Goal: Book appointment/travel/reservation

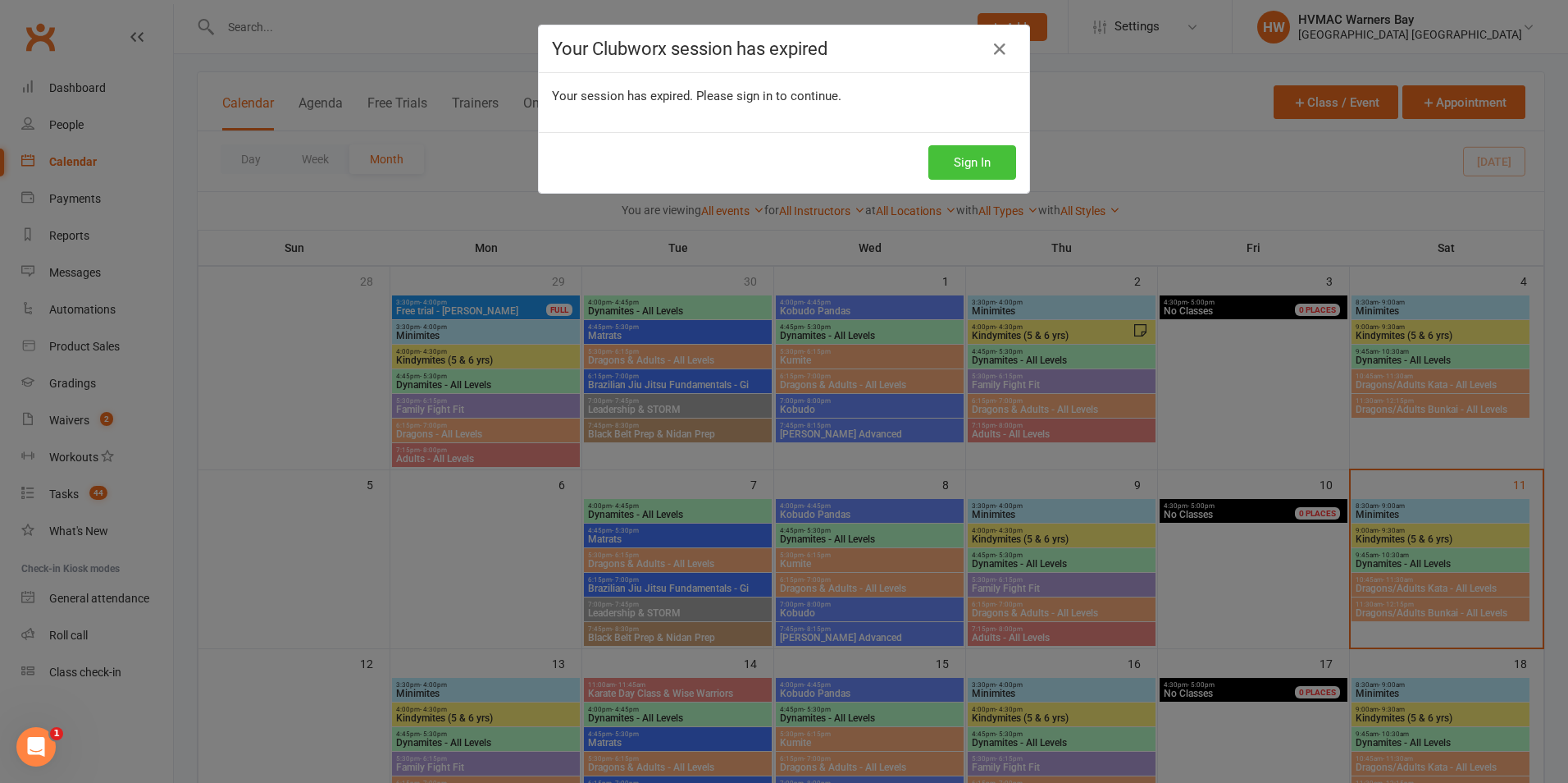
click at [956, 163] on button "Sign In" at bounding box center [972, 163] width 88 height 35
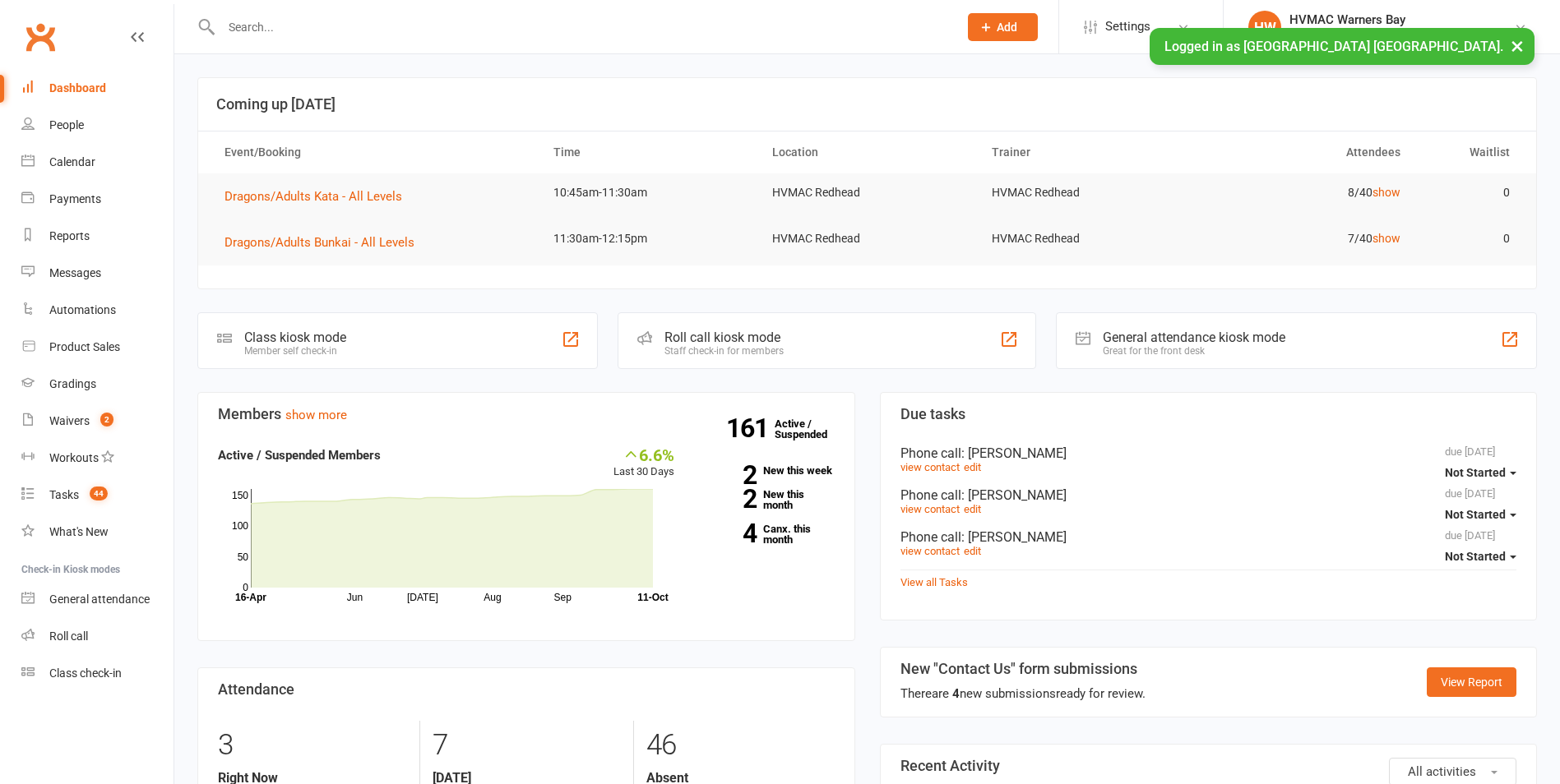
click at [272, 36] on input "text" at bounding box center [580, 27] width 730 height 23
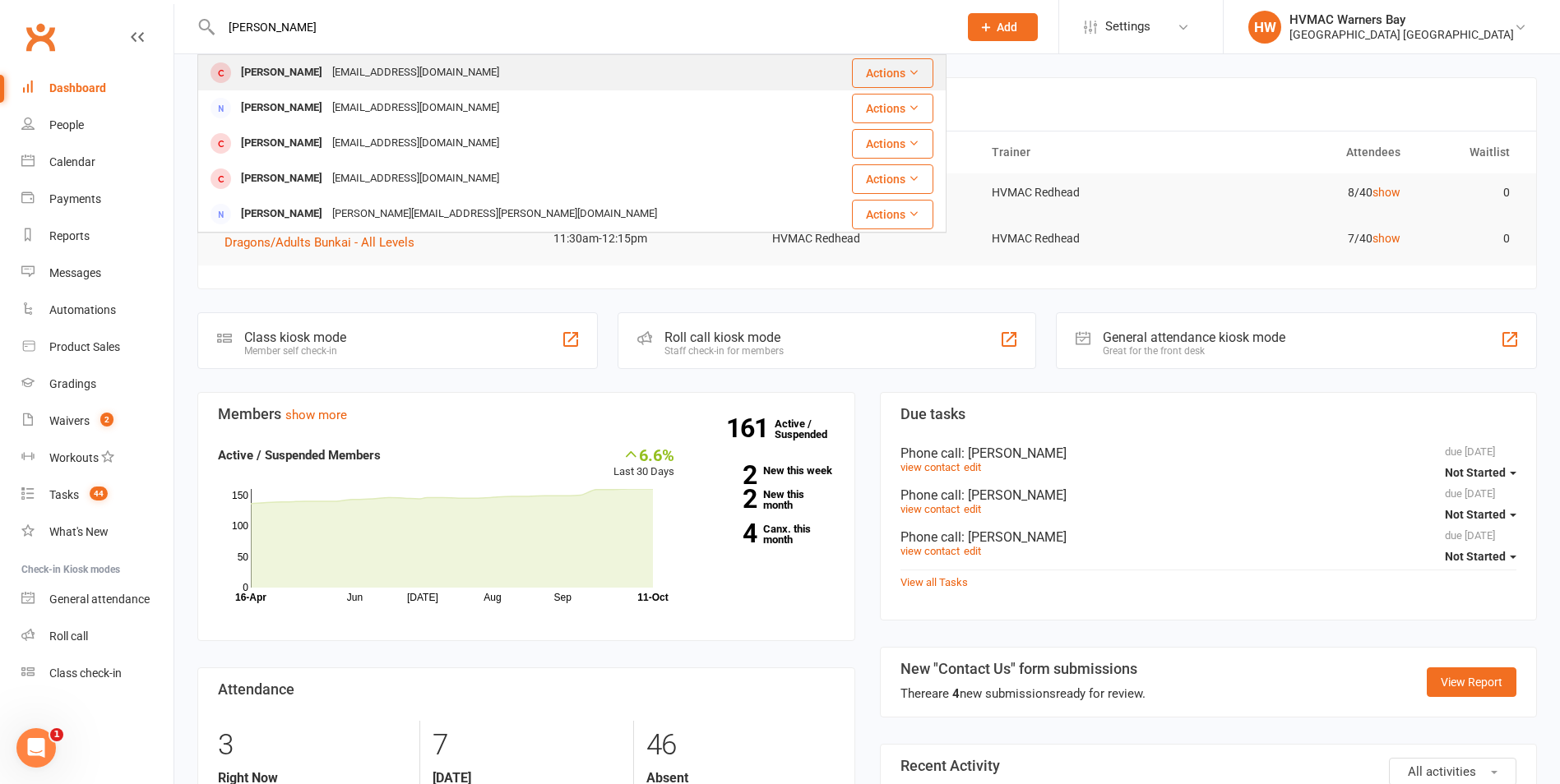
type input "[PERSON_NAME]"
click at [360, 77] on div "[EMAIL_ADDRESS][DOMAIN_NAME]" at bounding box center [416, 73] width 177 height 24
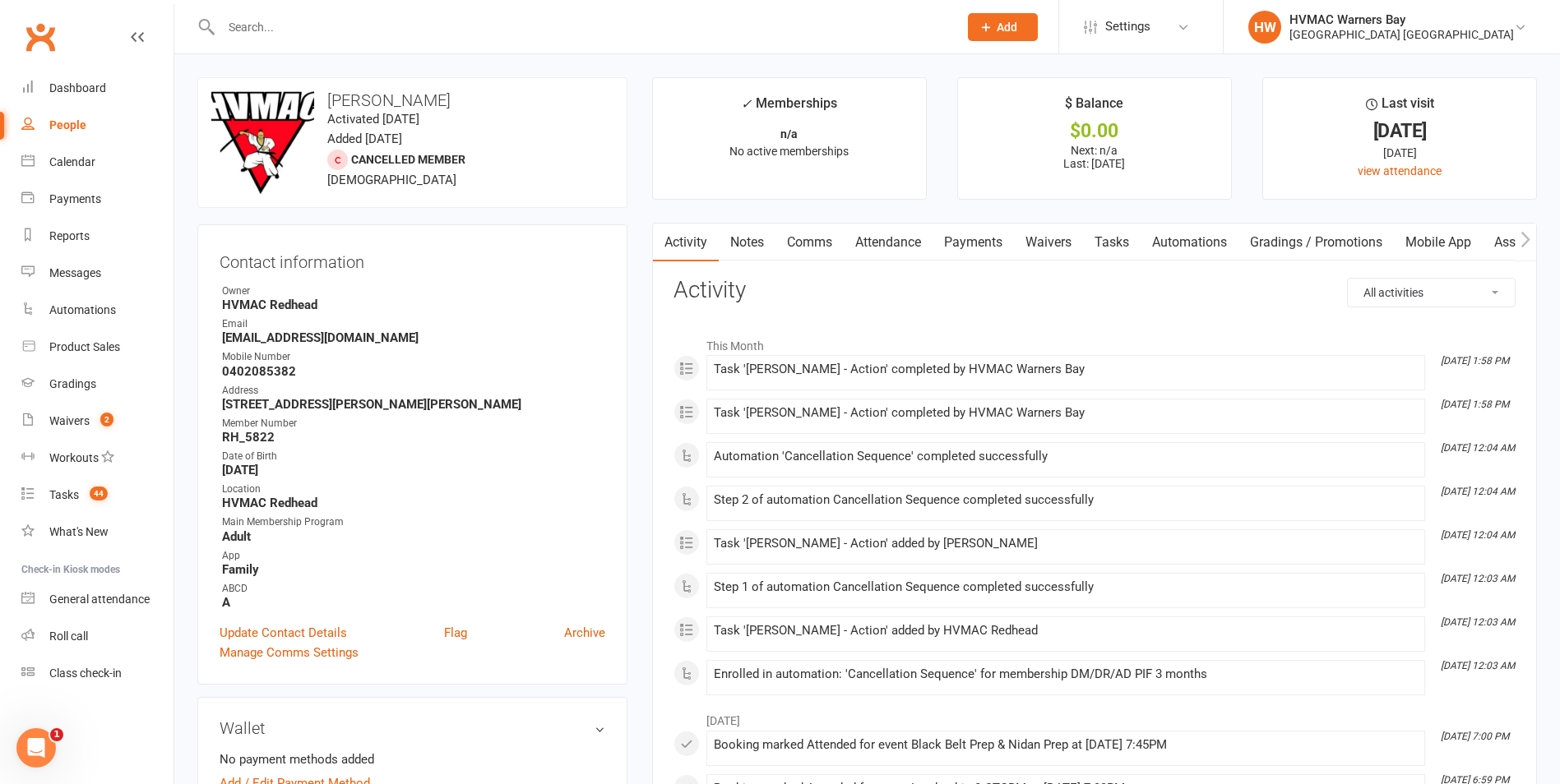
click at [1026, 243] on link "Waivers" at bounding box center [1048, 242] width 69 height 38
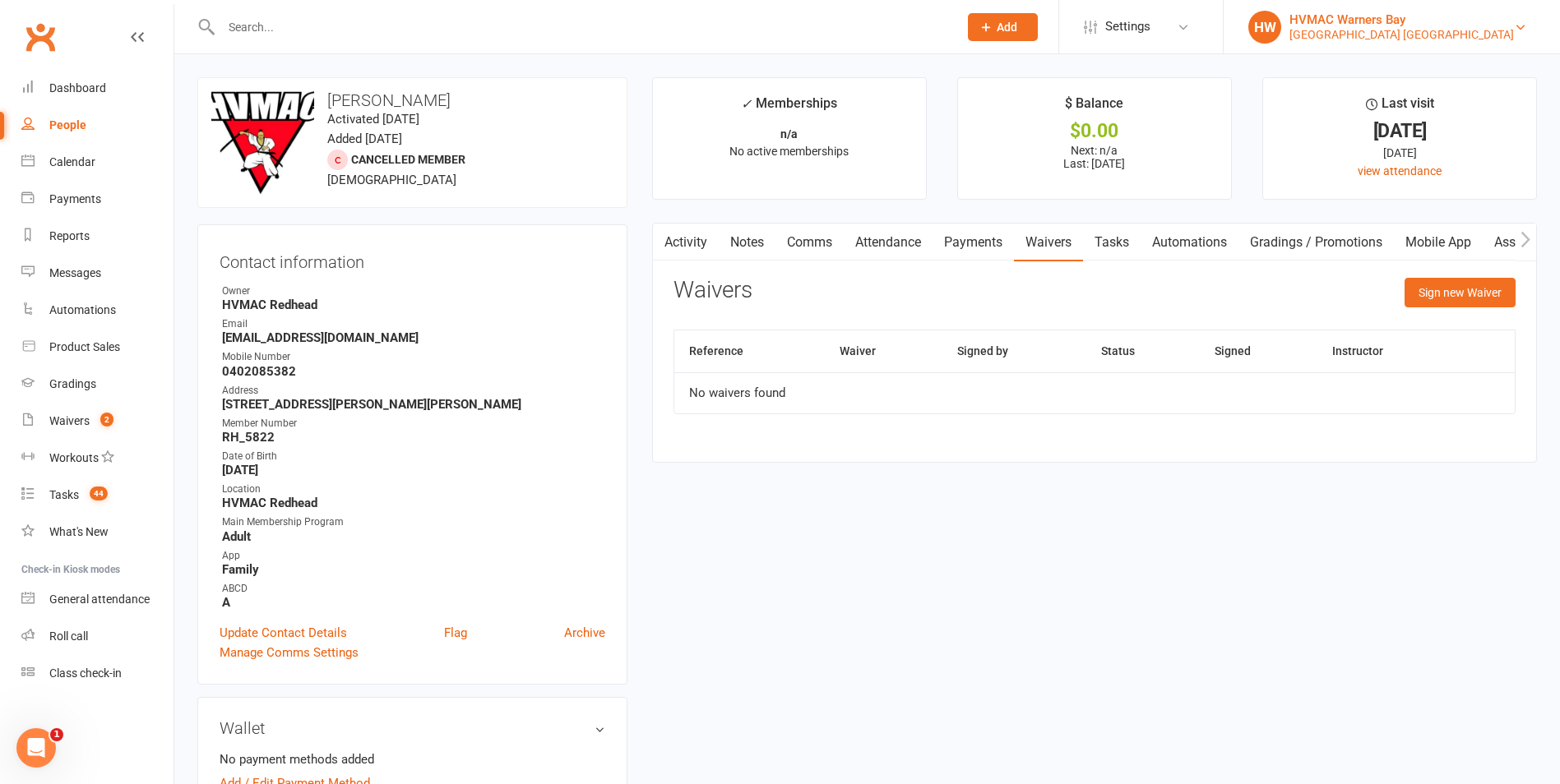
click at [1456, 19] on div "HVMAC Warners Bay" at bounding box center [1401, 19] width 225 height 15
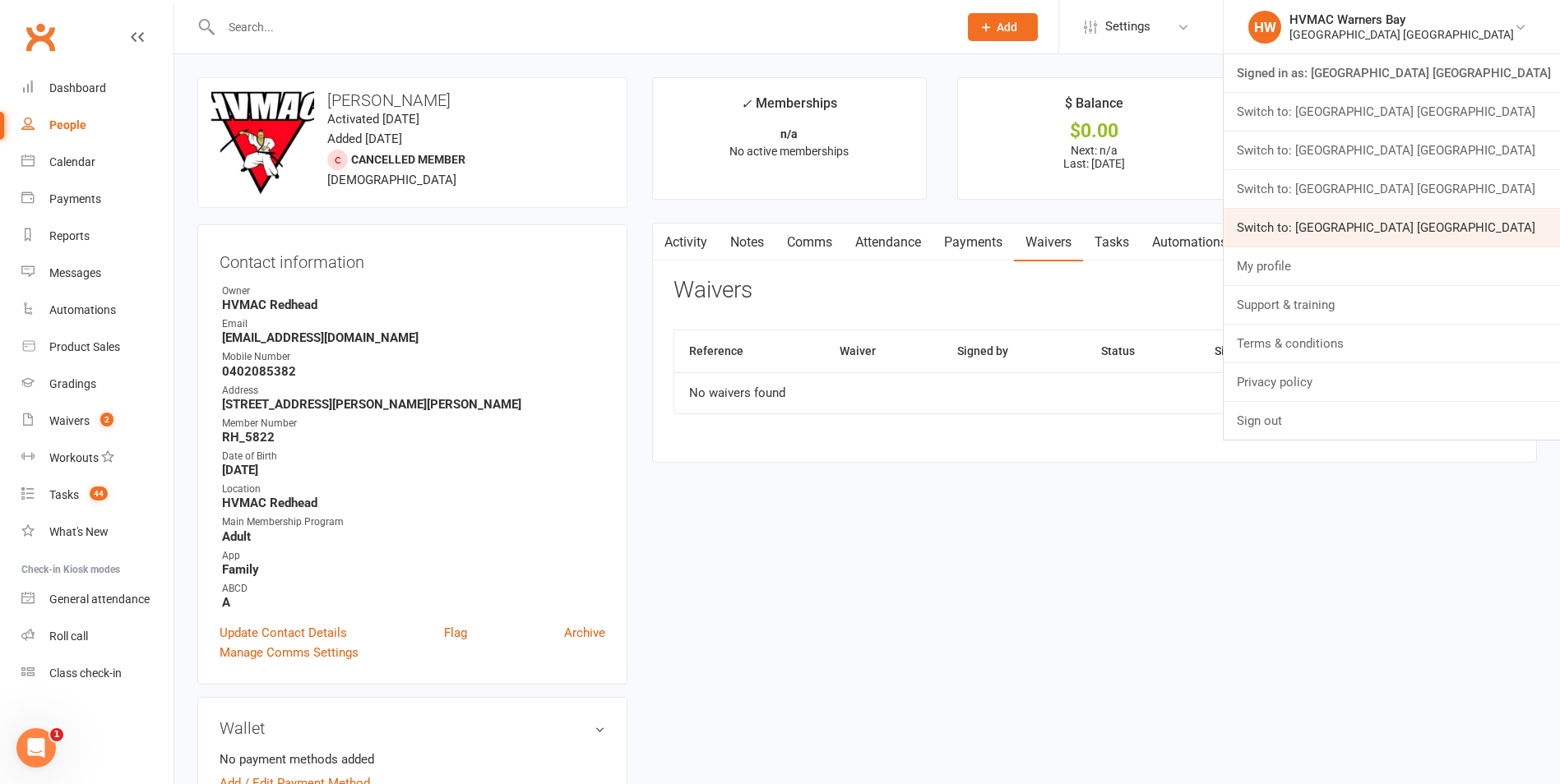
click at [1527, 231] on link "Switch to: [GEOGRAPHIC_DATA] [GEOGRAPHIC_DATA]" at bounding box center [1392, 227] width 336 height 38
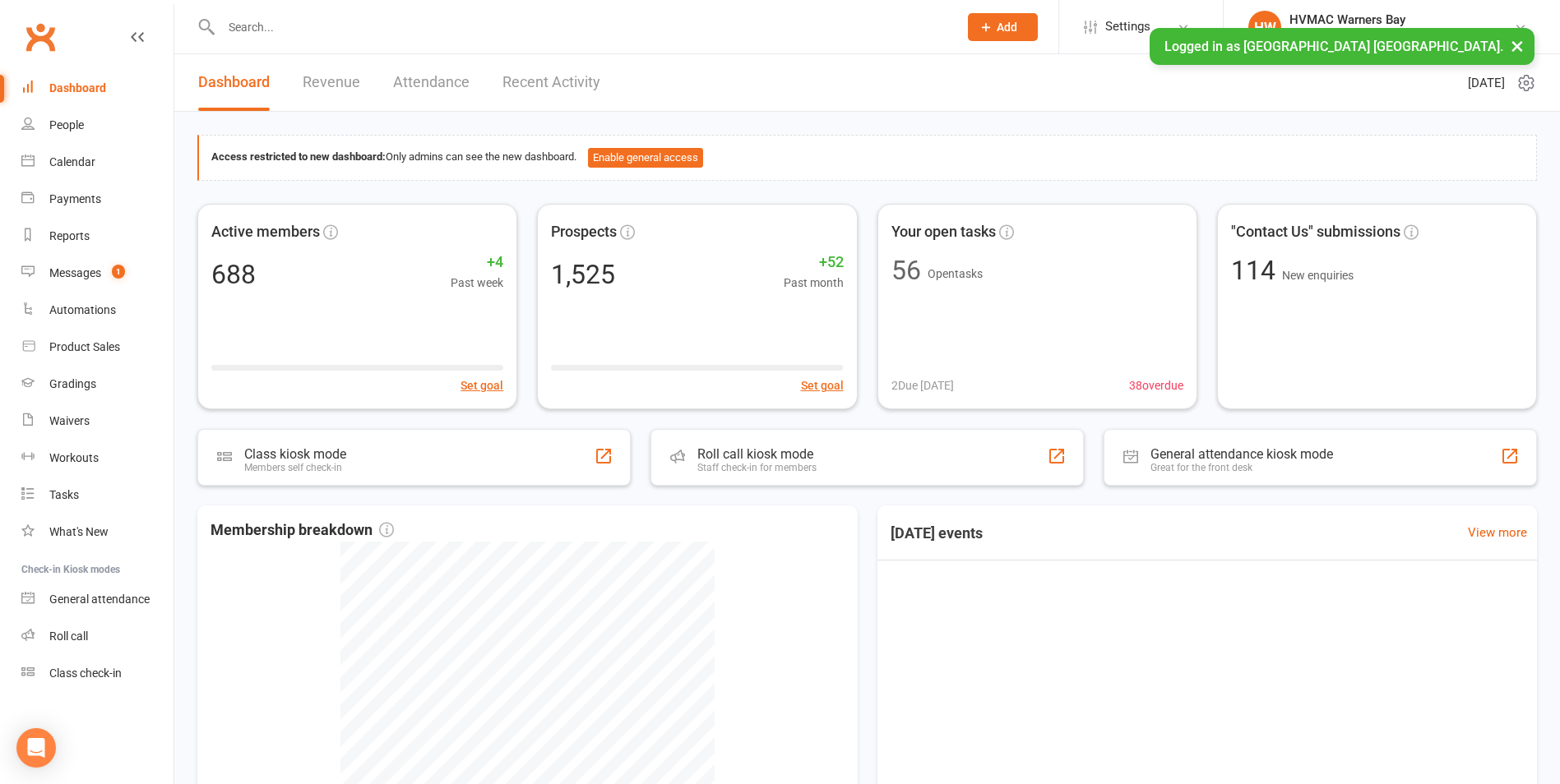
click at [300, 29] on input "text" at bounding box center [580, 27] width 730 height 23
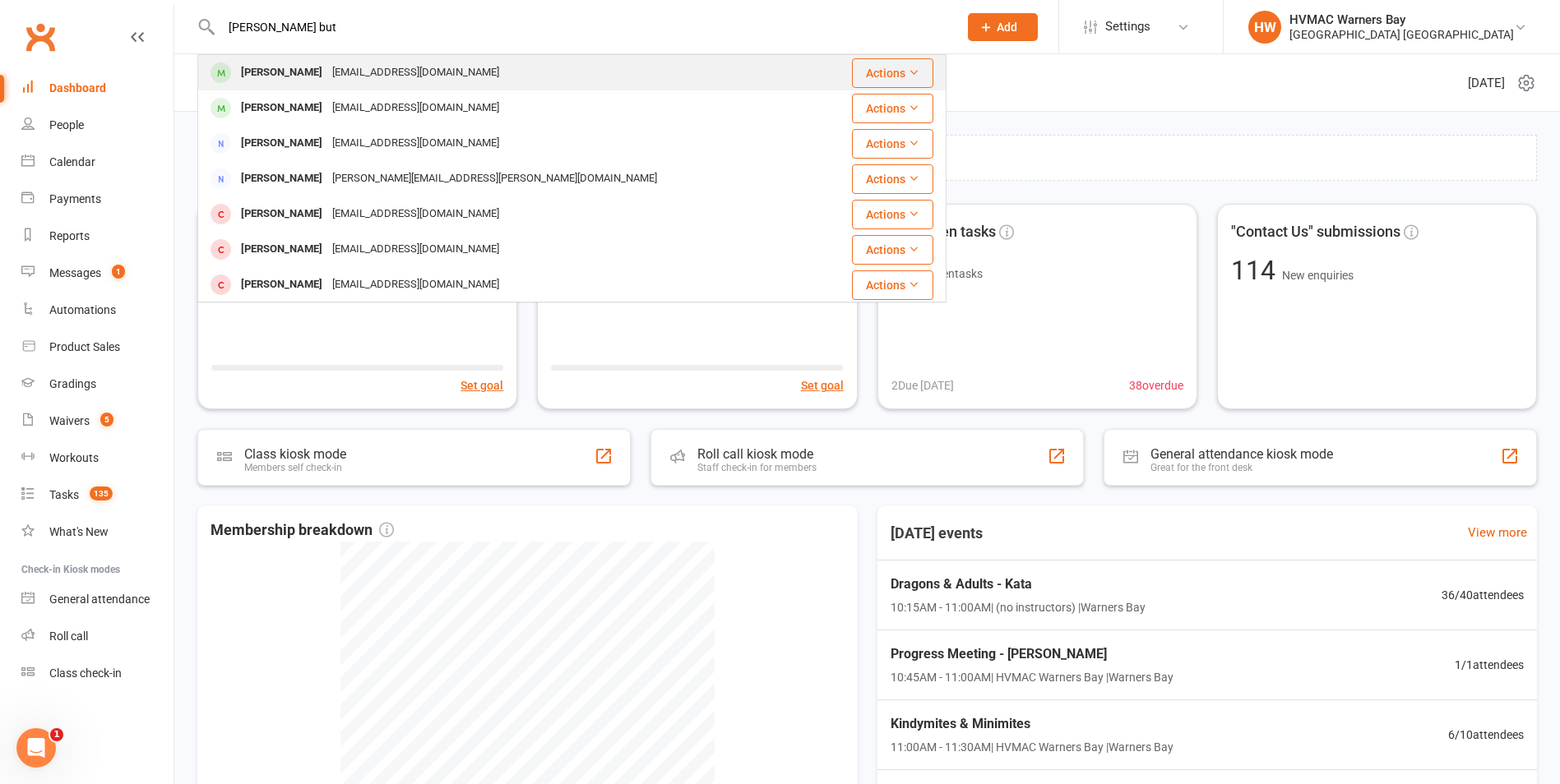
type input "[PERSON_NAME] but"
click at [399, 74] on div "[EMAIL_ADDRESS][DOMAIN_NAME]" at bounding box center [416, 73] width 177 height 24
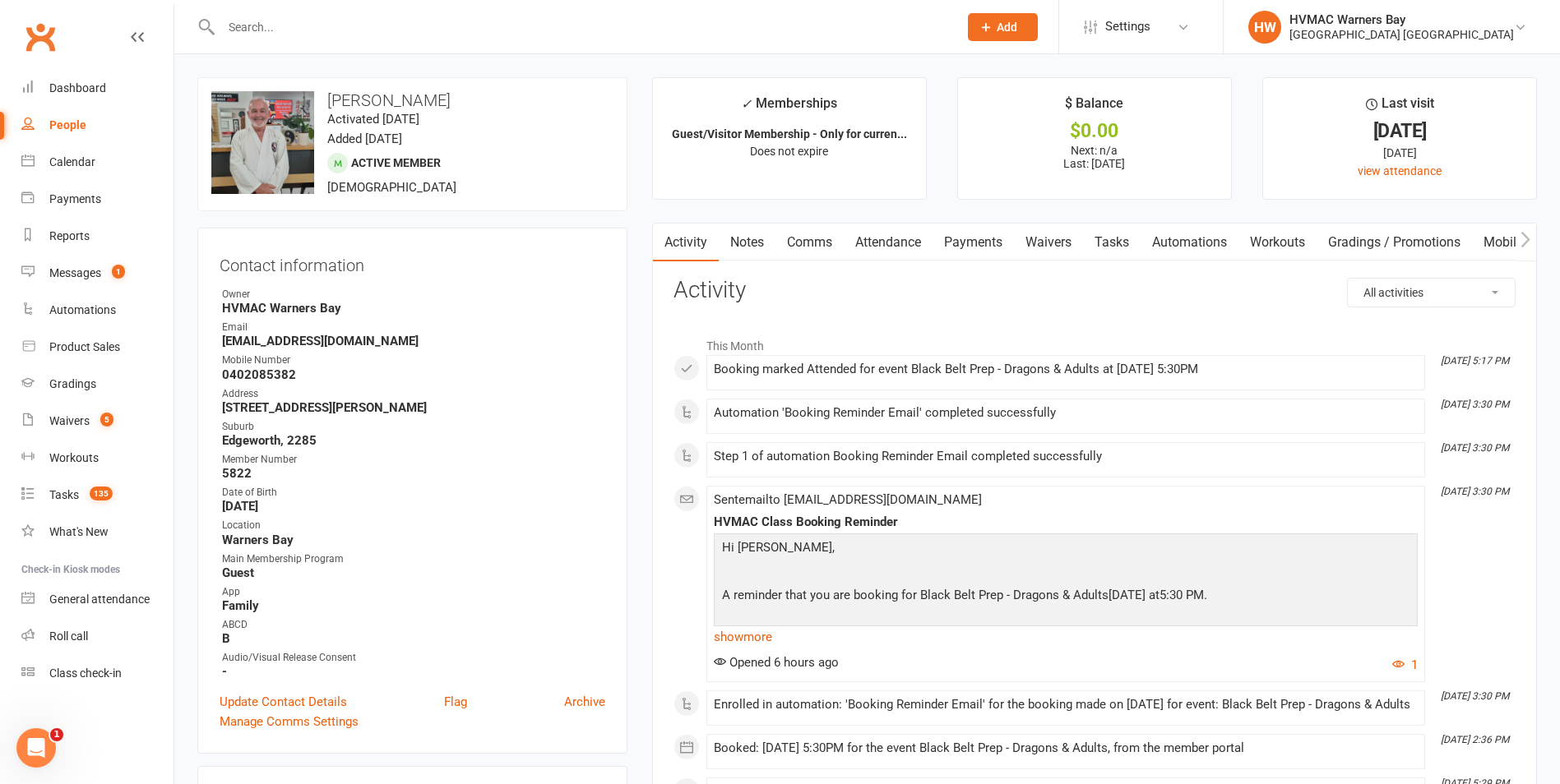
drag, startPoint x: 1039, startPoint y: 248, endPoint x: 1044, endPoint y: 271, distance: 23.5
click at [1040, 248] on link "Waivers" at bounding box center [1048, 242] width 69 height 38
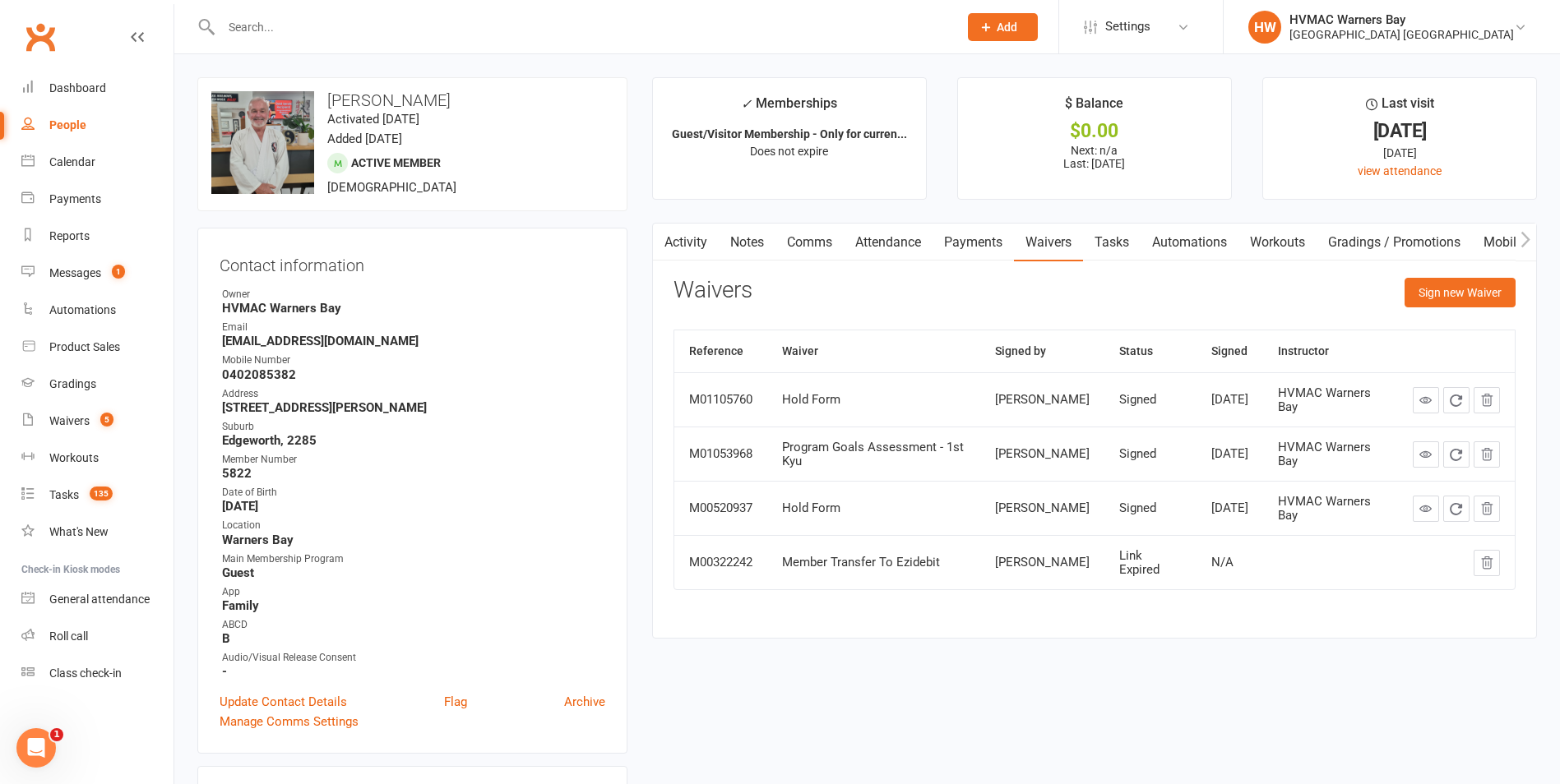
click at [761, 256] on link "Notes" at bounding box center [746, 242] width 56 height 38
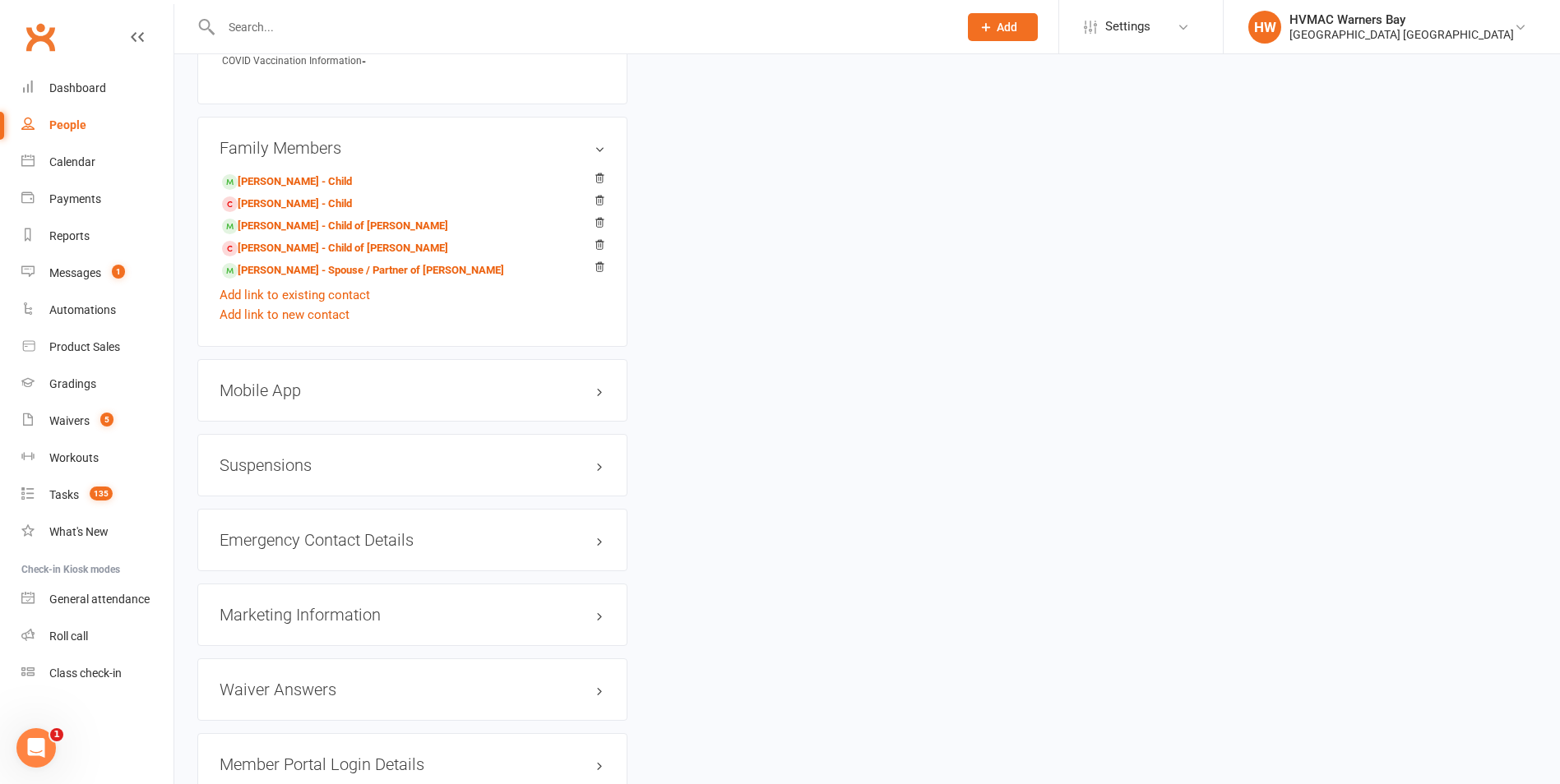
scroll to position [1314, 0]
click at [272, 456] on h3 "Suspensions" at bounding box center [412, 463] width 386 height 18
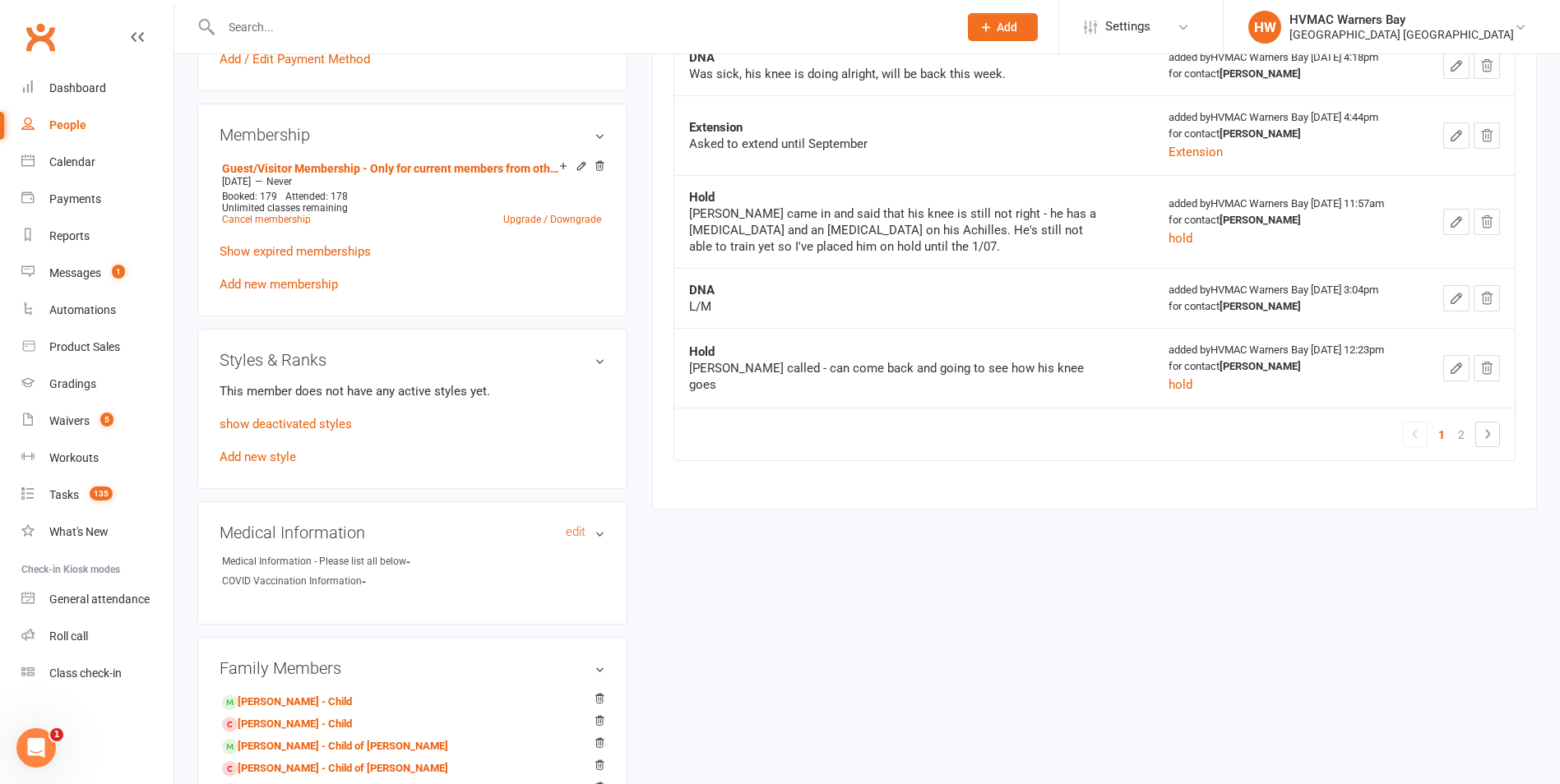
scroll to position [658, 0]
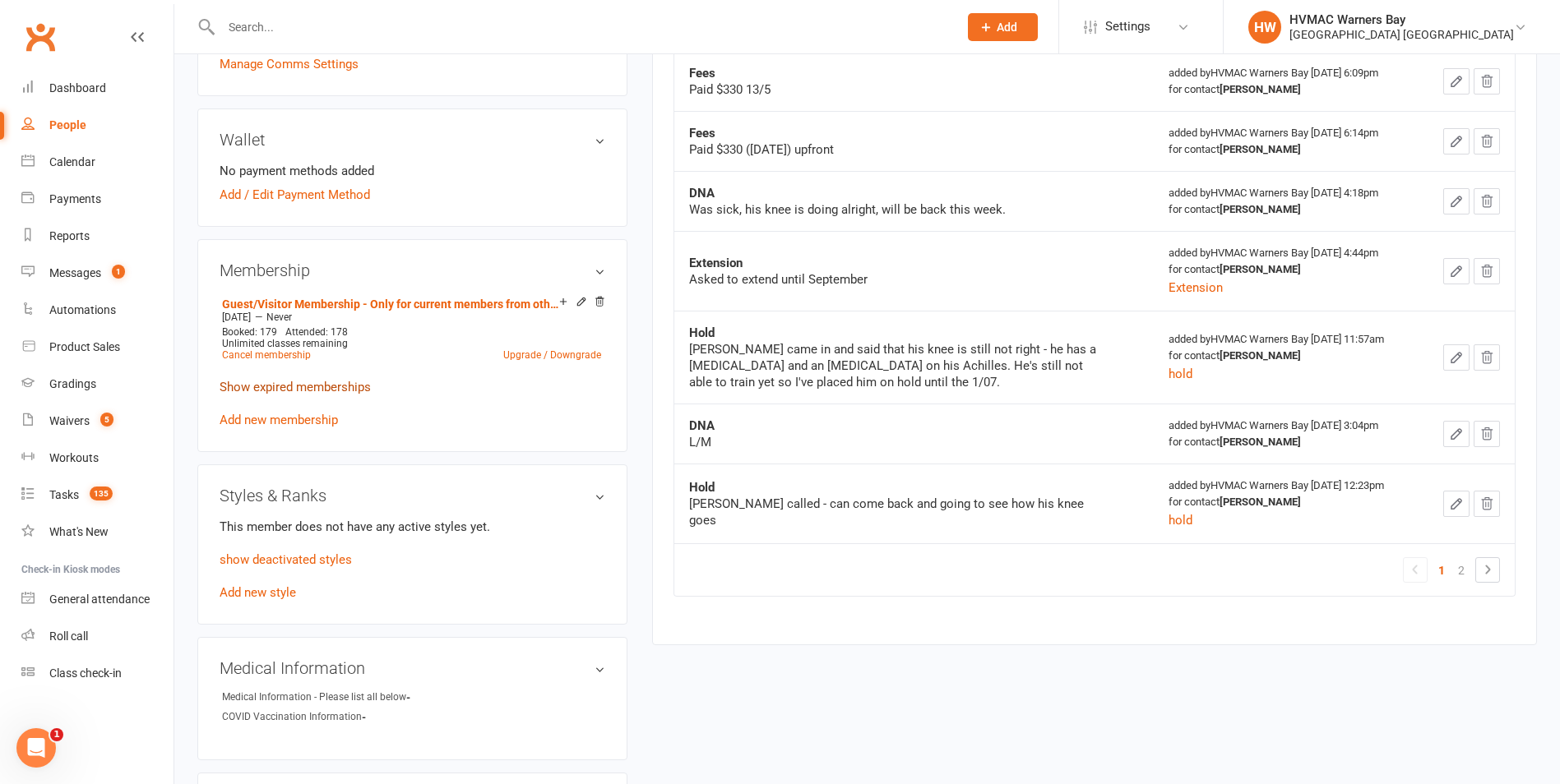
click at [355, 391] on link "Show expired memberships" at bounding box center [295, 387] width 152 height 15
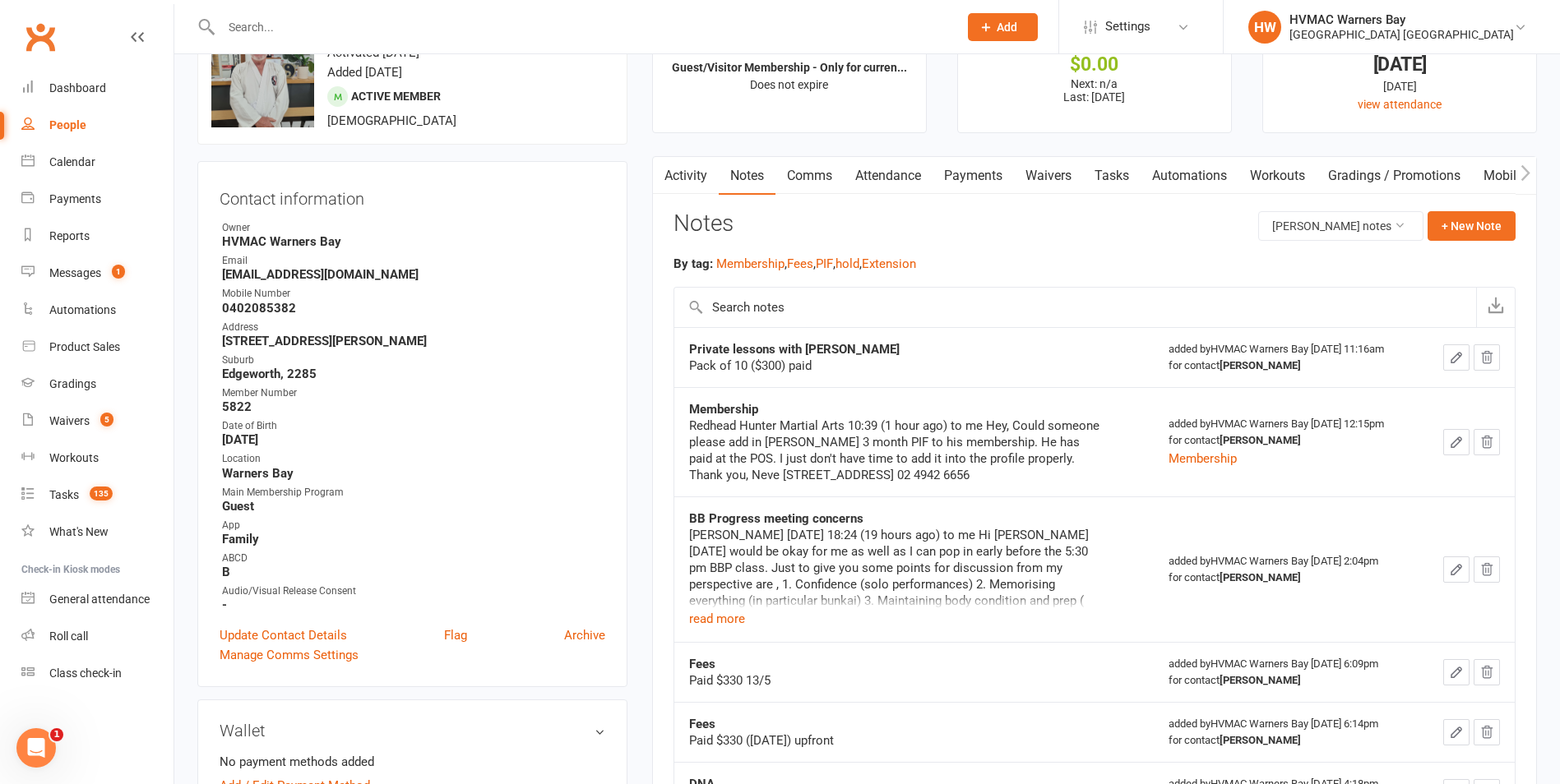
scroll to position [0, 0]
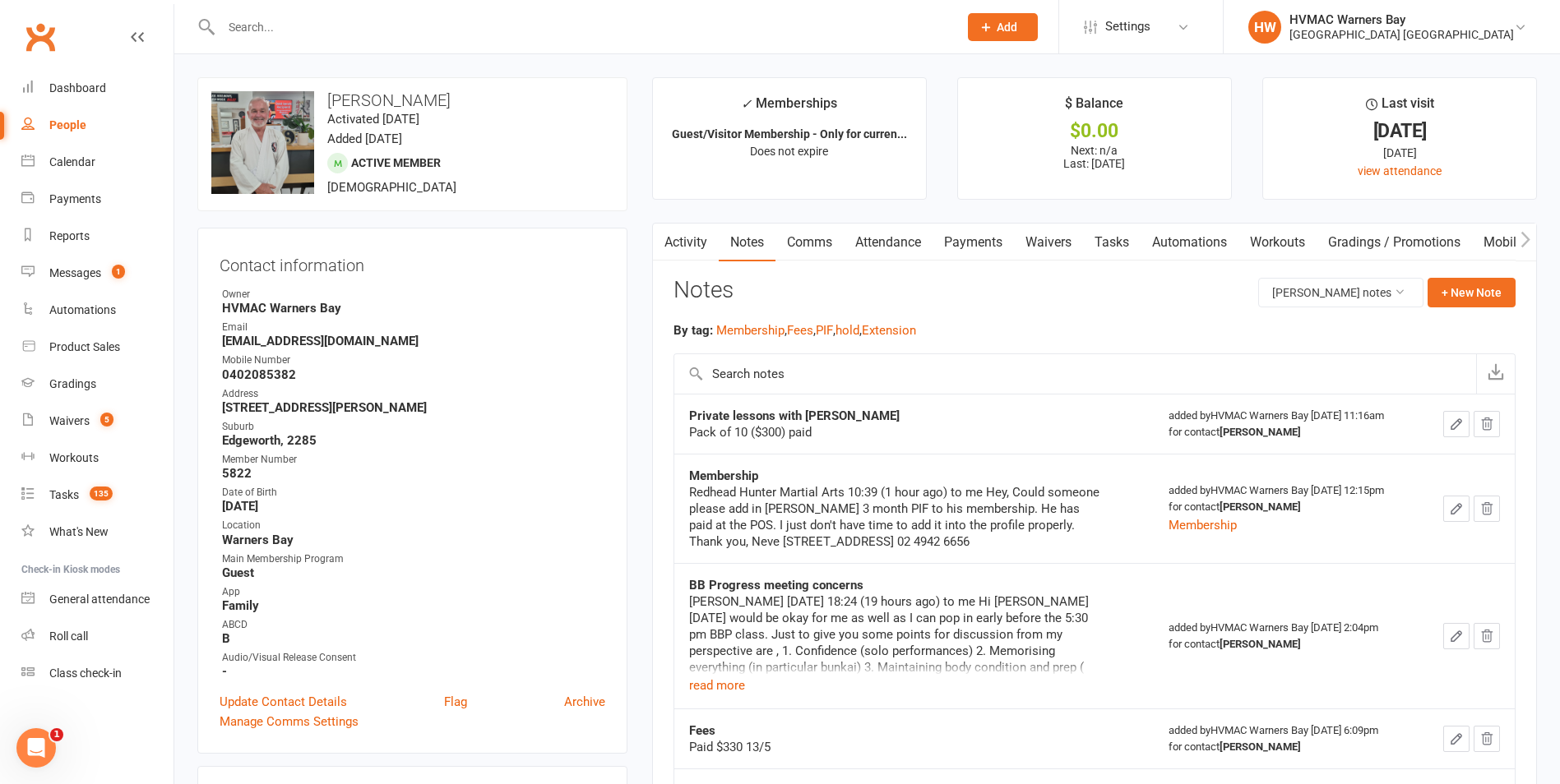
click at [1110, 248] on link "Tasks" at bounding box center [1111, 242] width 57 height 38
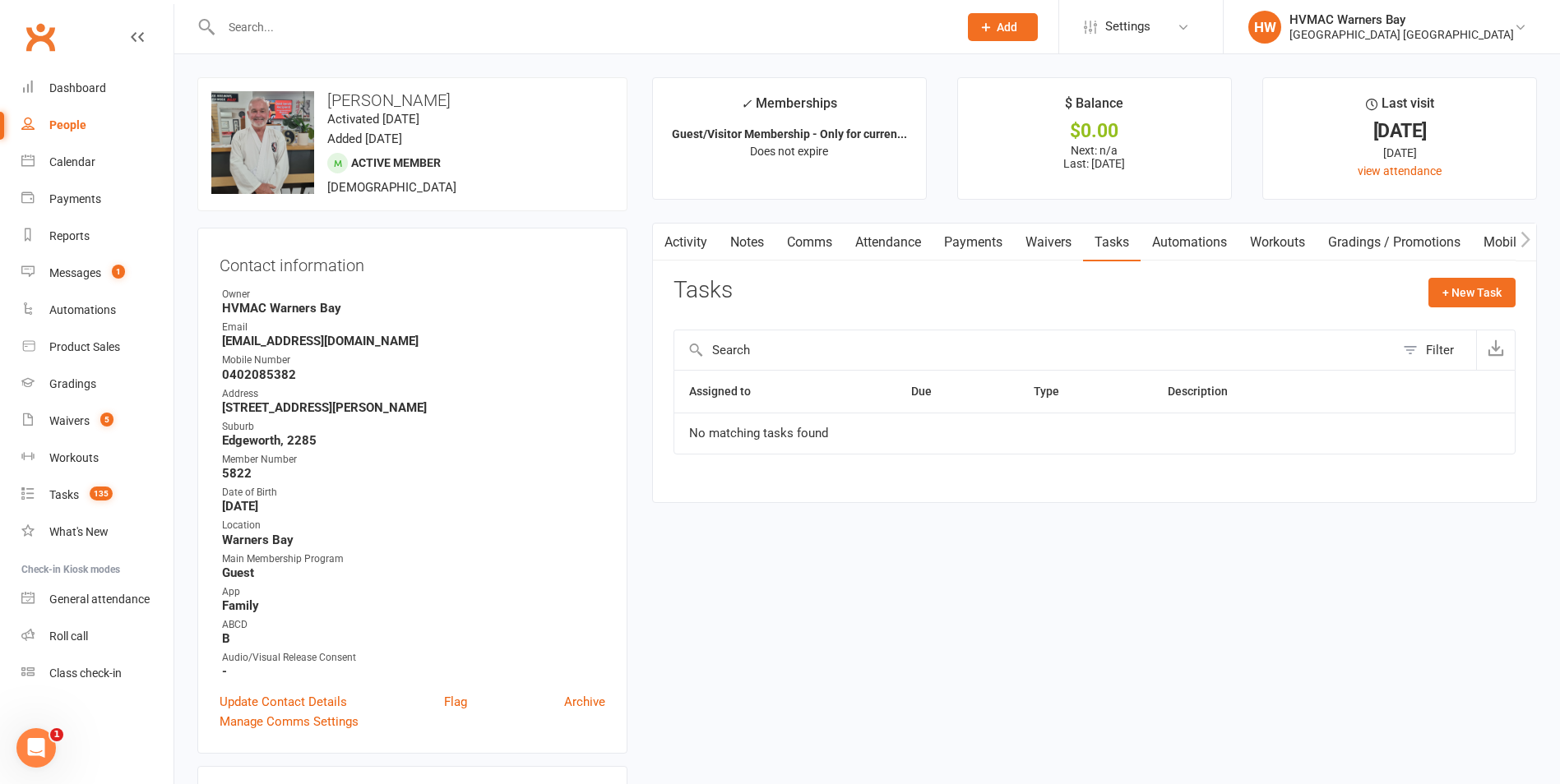
click at [1050, 249] on link "Waivers" at bounding box center [1048, 242] width 69 height 38
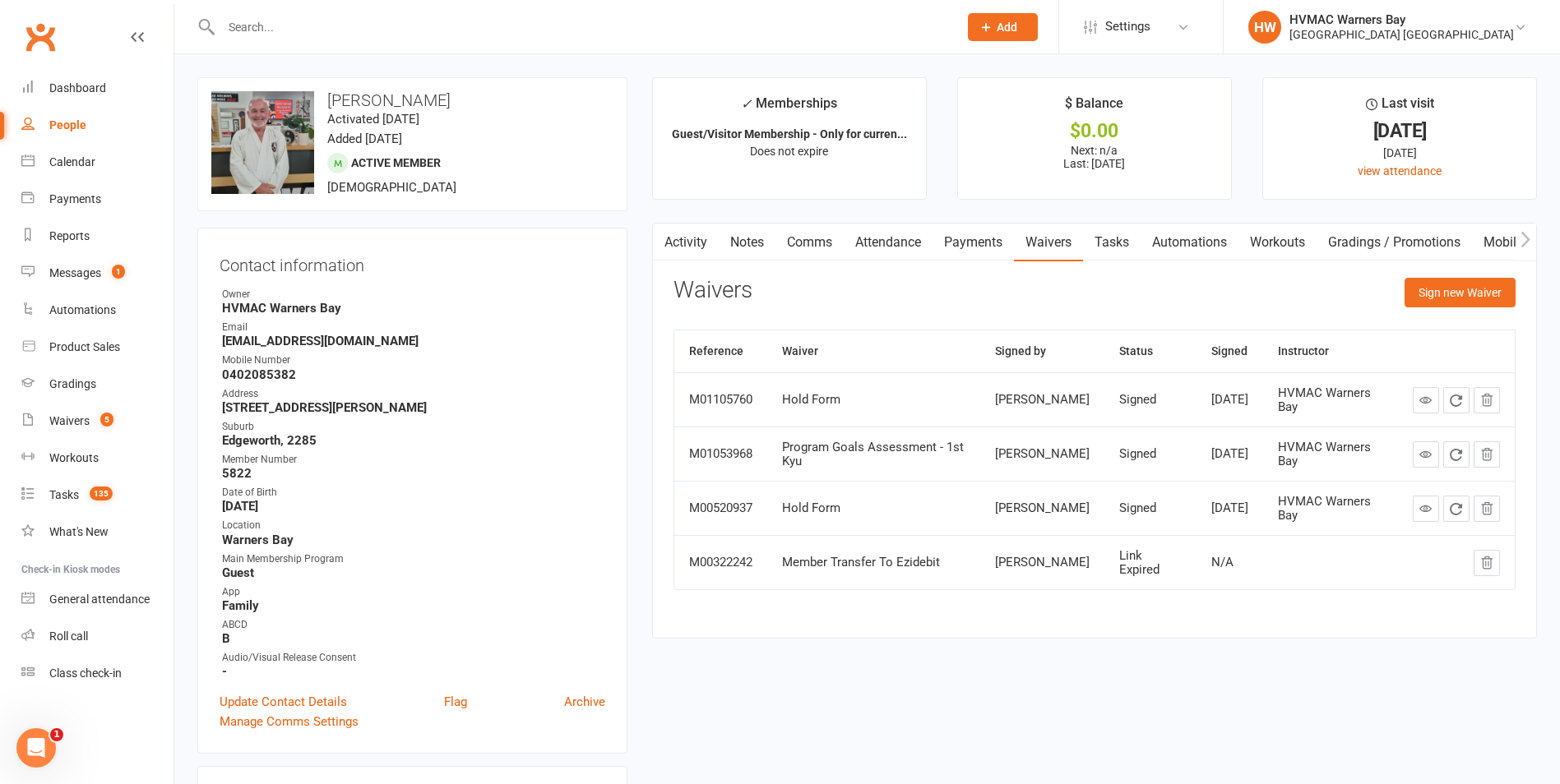
click at [974, 232] on link "Payments" at bounding box center [973, 242] width 82 height 38
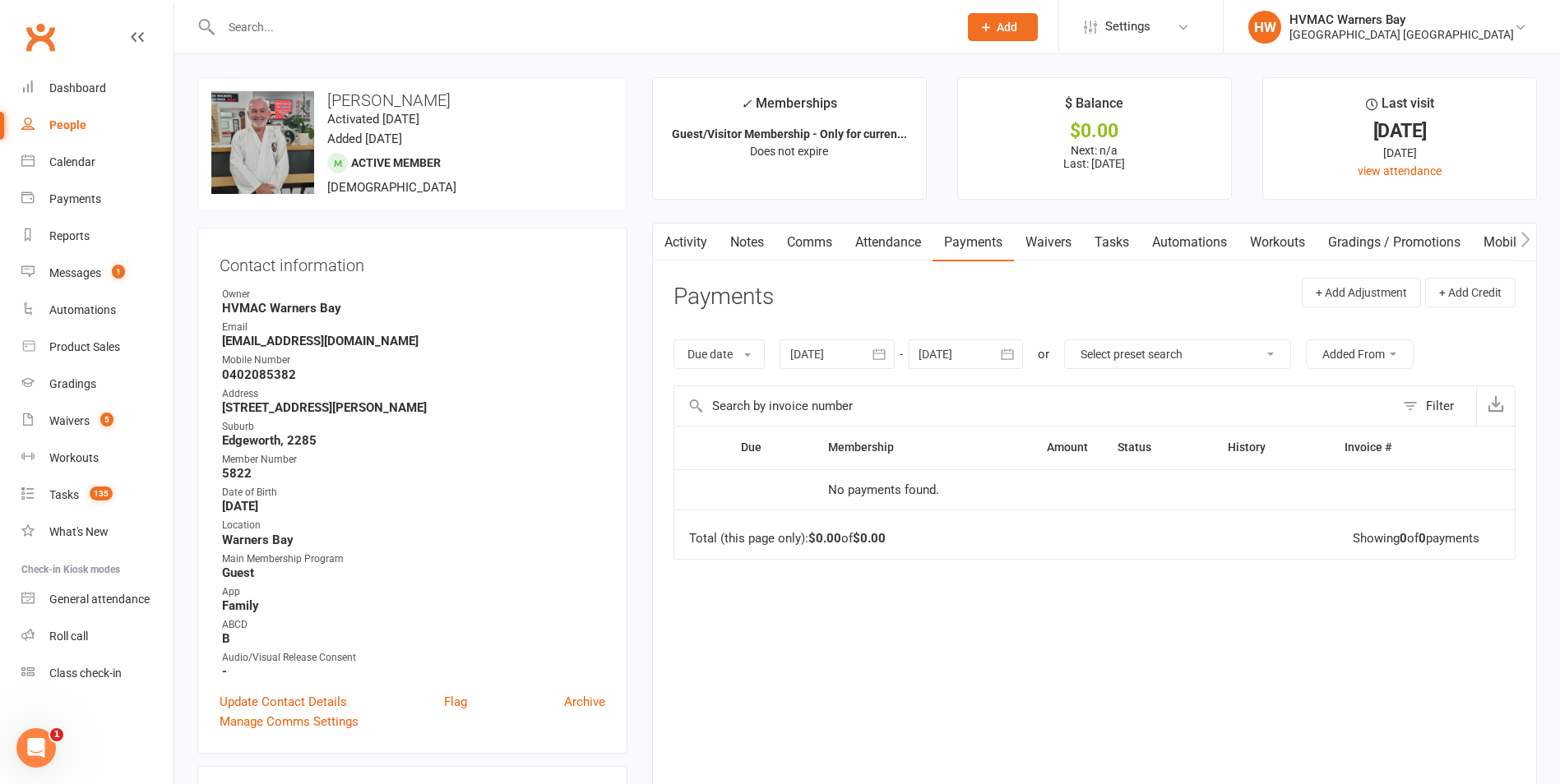
click at [754, 237] on link "Notes" at bounding box center [746, 242] width 56 height 38
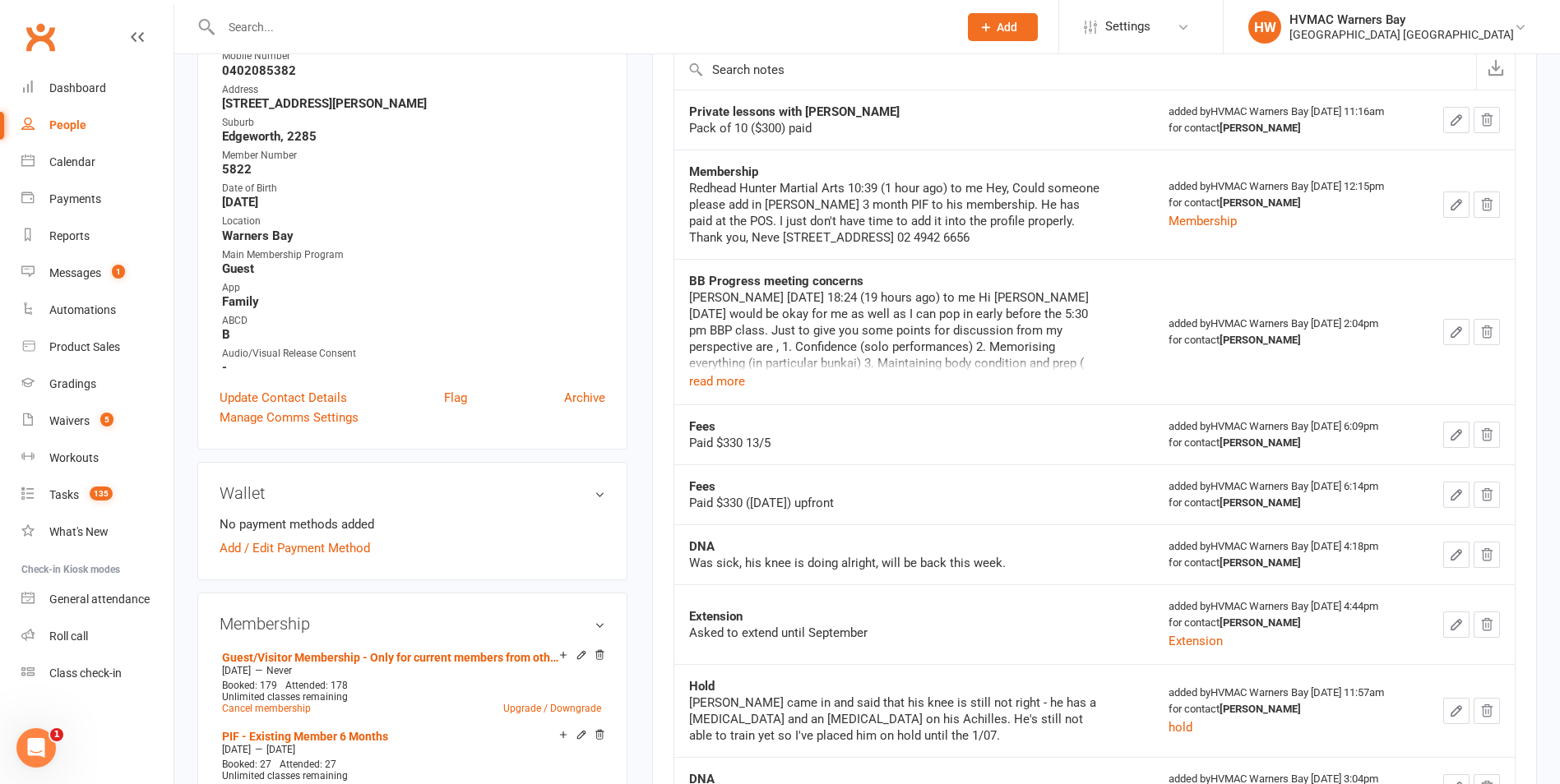
scroll to position [83, 0]
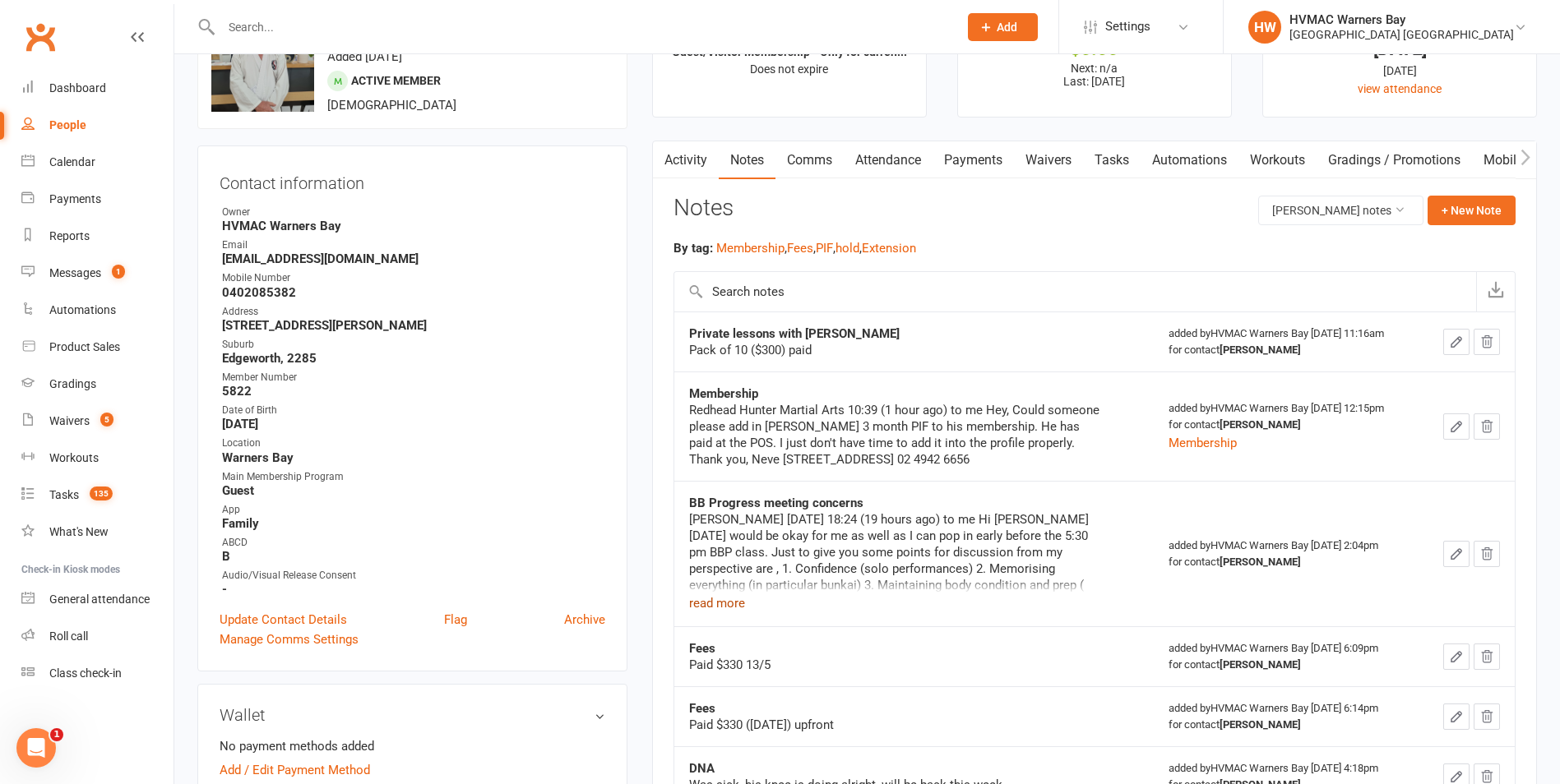
click at [728, 604] on button "read more" at bounding box center [717, 603] width 56 height 19
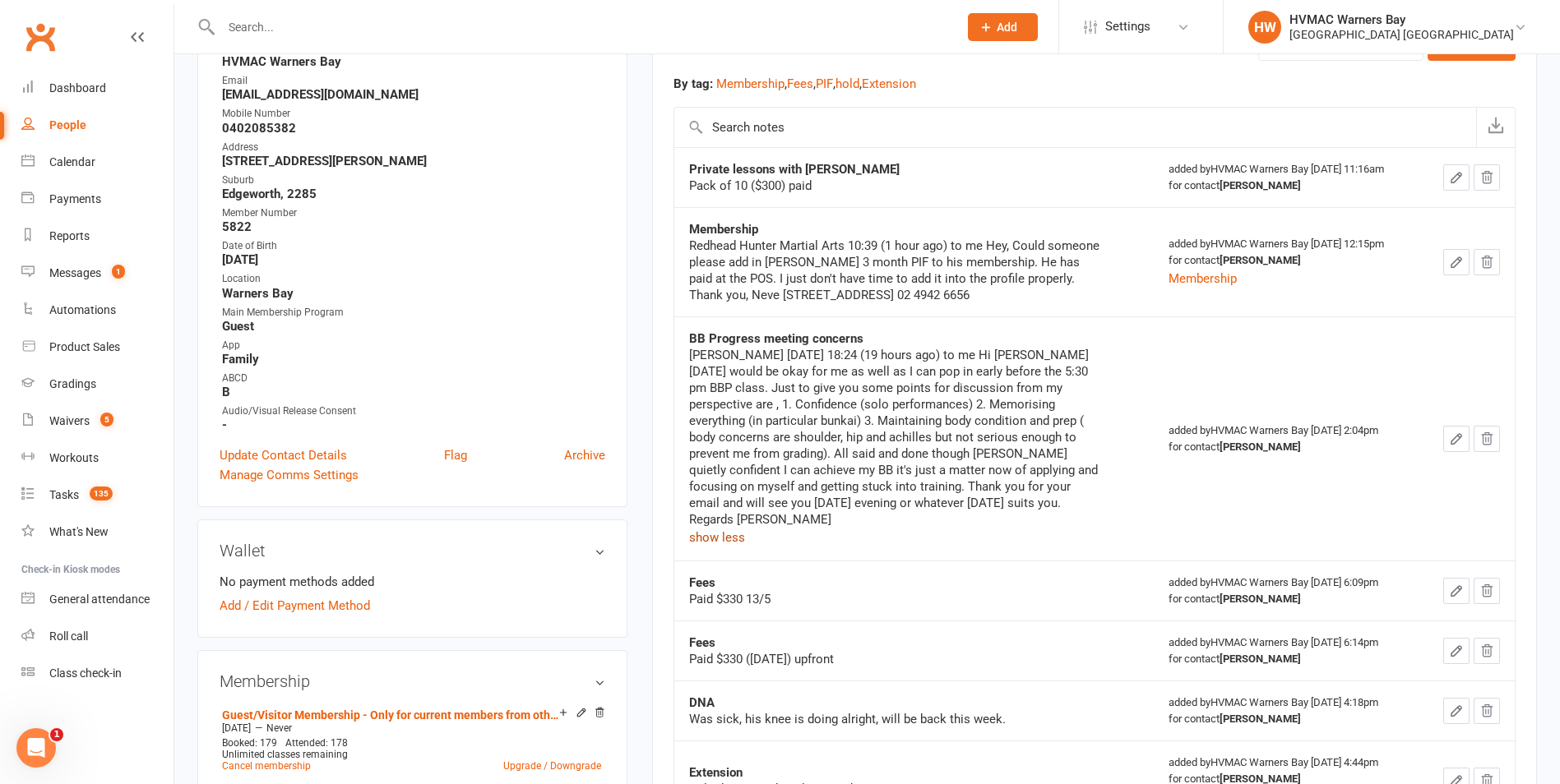
scroll to position [0, 0]
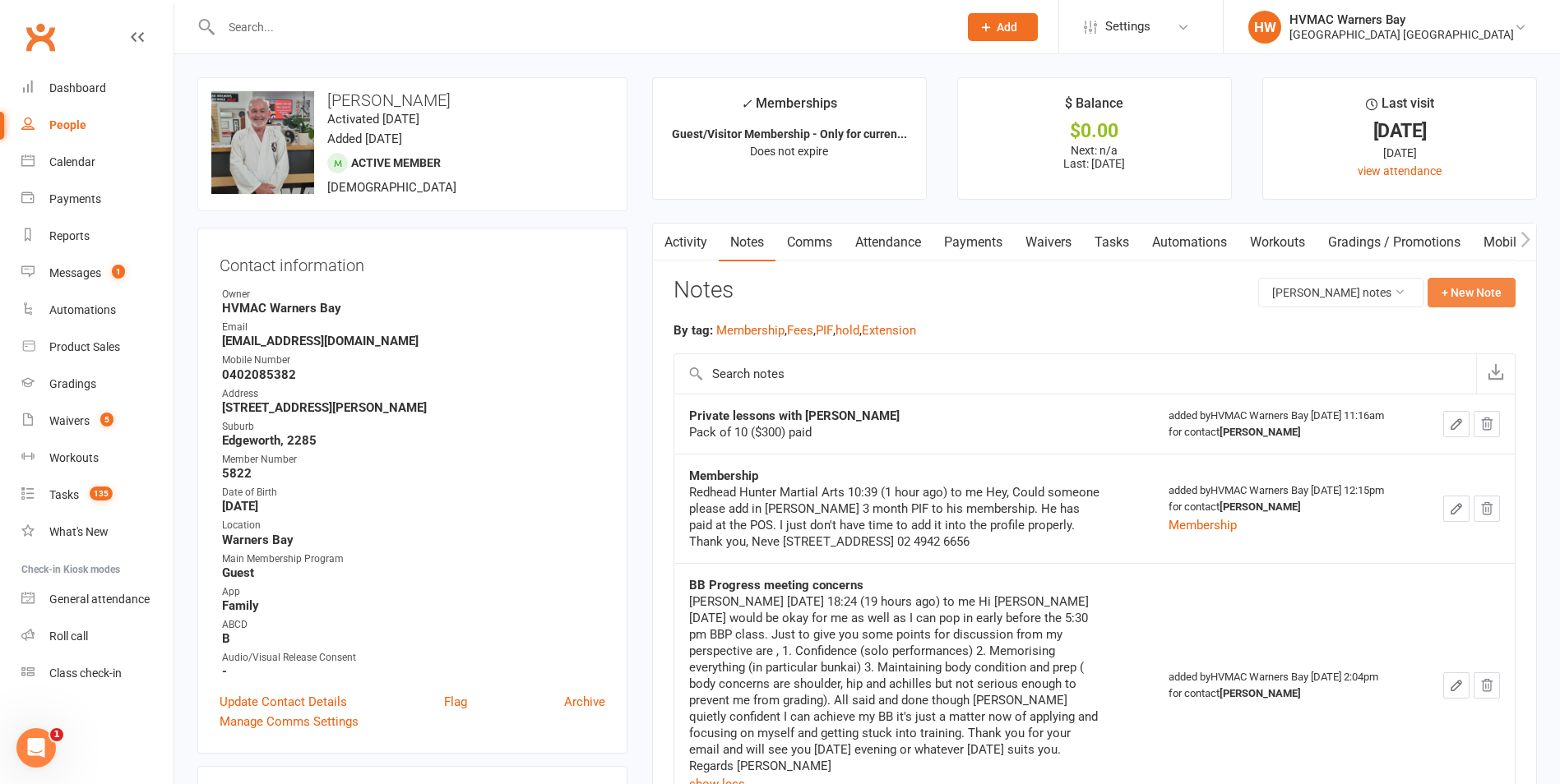
click at [1476, 297] on button "+ New Note" at bounding box center [1471, 292] width 88 height 29
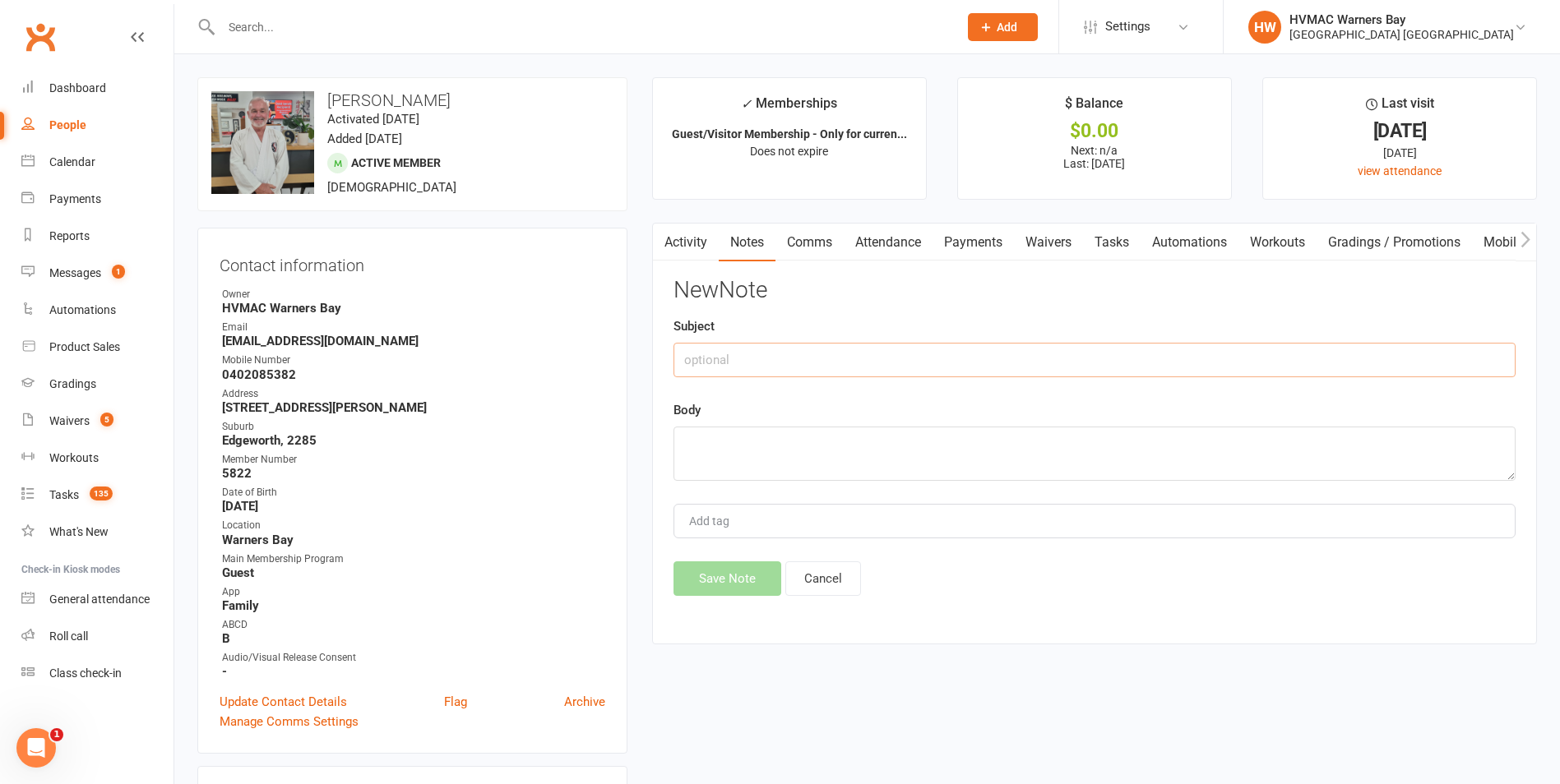
drag, startPoint x: 966, startPoint y: 366, endPoint x: 1004, endPoint y: 387, distance: 43.4
click at [966, 365] on input "text" at bounding box center [1094, 360] width 842 height 35
type input "Fees"
click at [1082, 445] on textarea at bounding box center [1094, 454] width 842 height 54
type textarea "Paid $330 (11/10)"
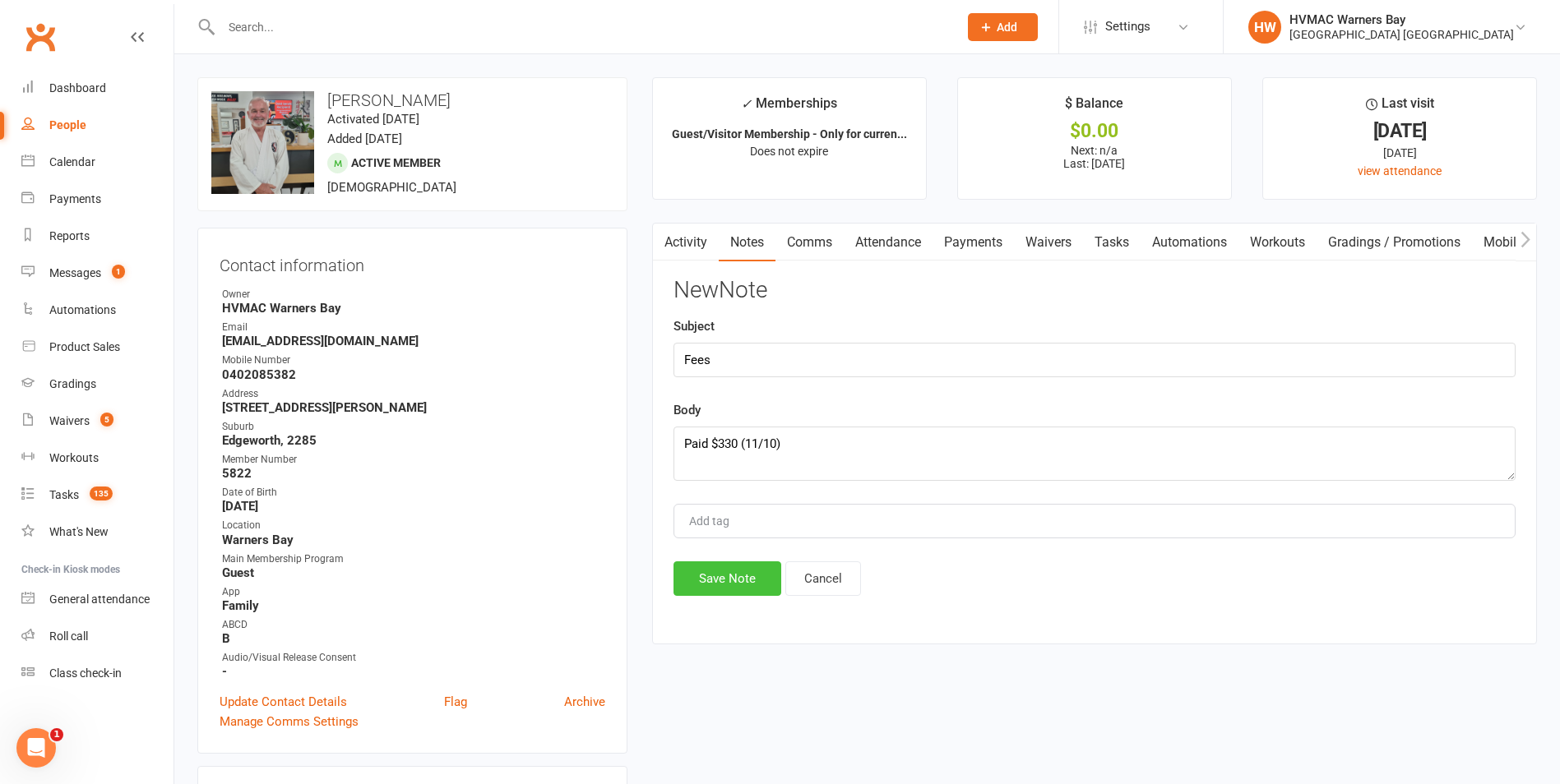
click at [745, 583] on button "Save Note" at bounding box center [727, 579] width 108 height 35
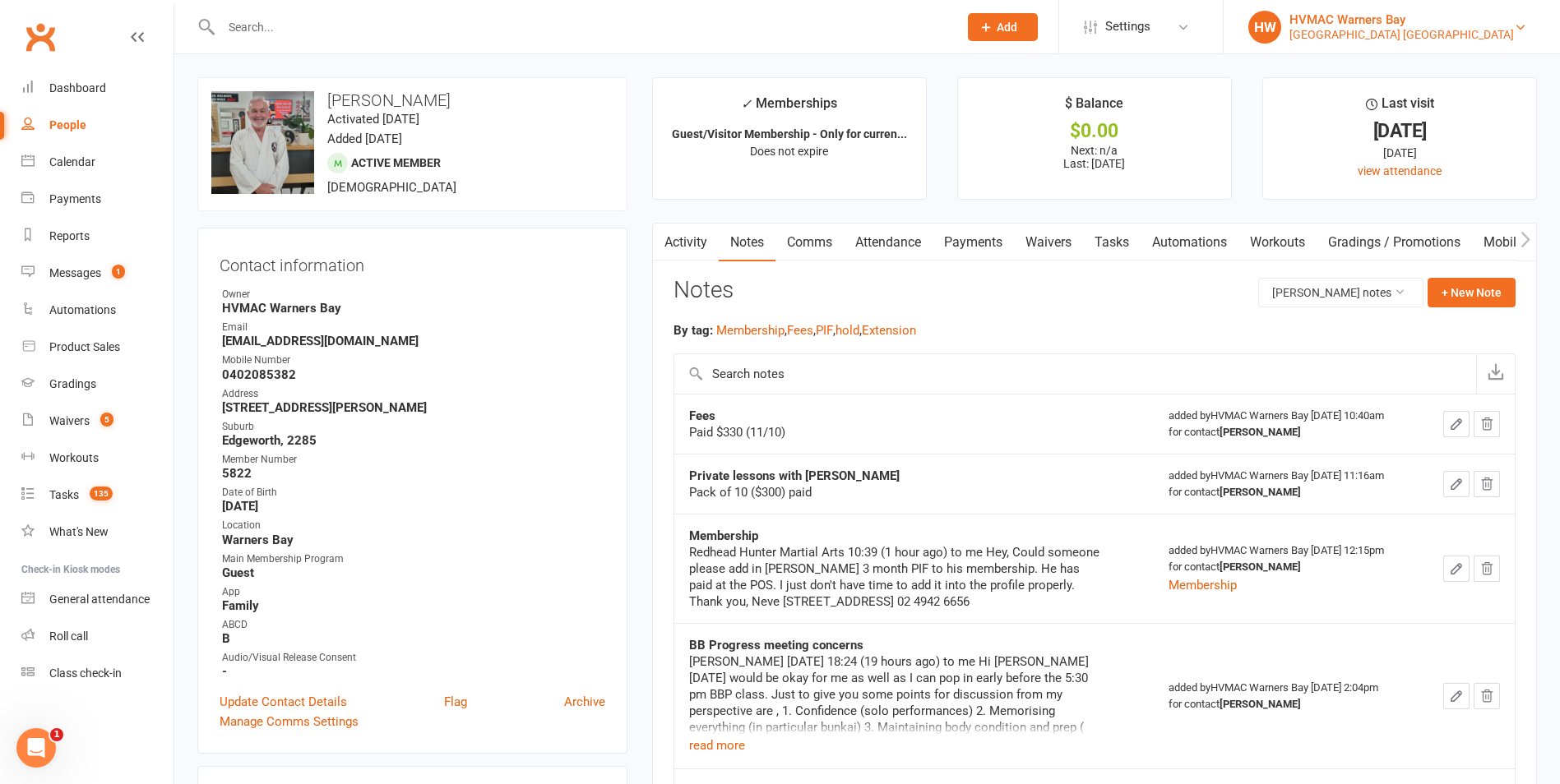
click at [1395, 35] on div "Hunter Valley Martial Arts Centre Warners Bay" at bounding box center [1401, 34] width 225 height 15
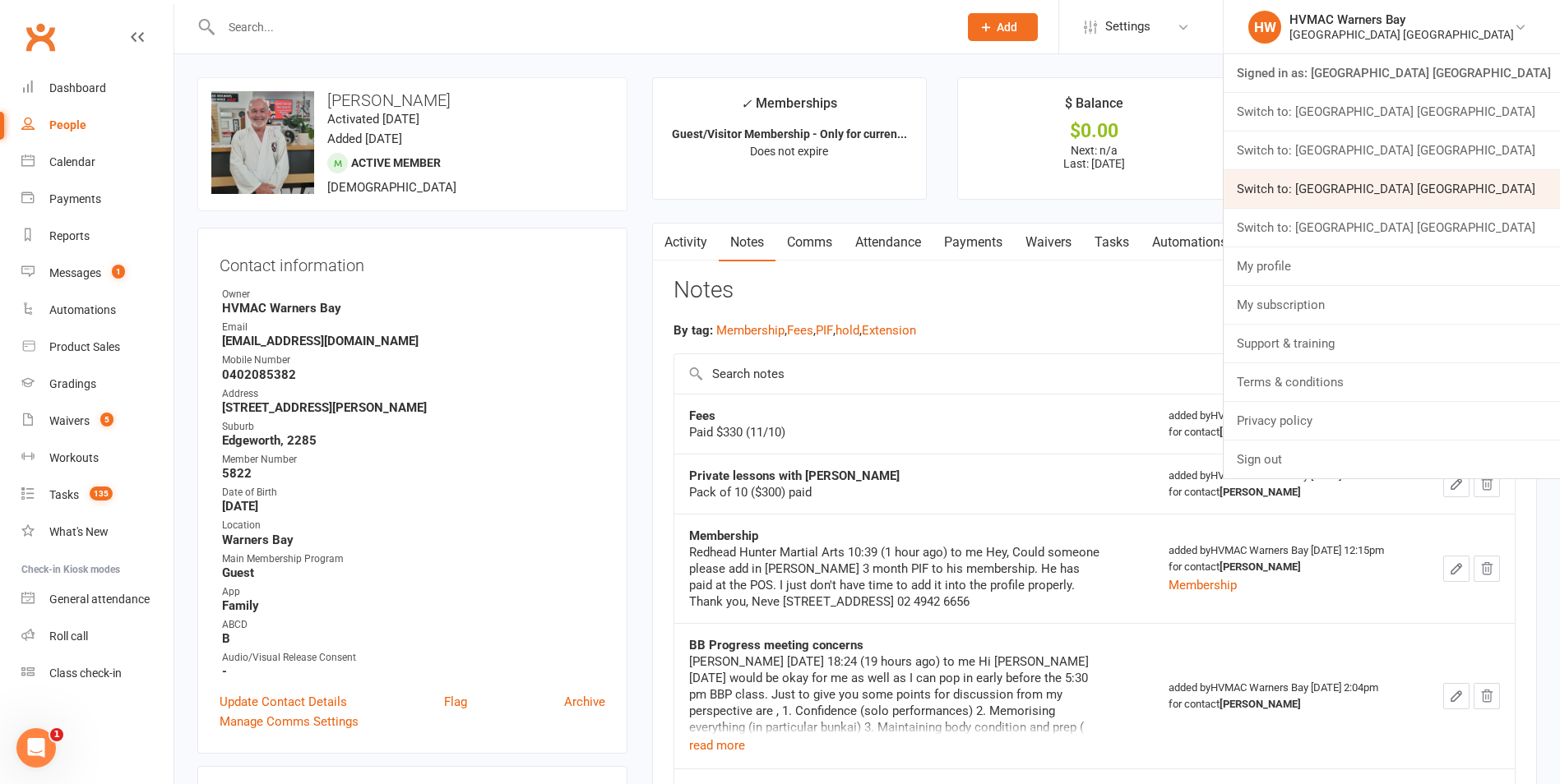
click at [1410, 194] on link "Switch to: Hunter Valley Martial Arts Centre Redhead" at bounding box center [1392, 188] width 336 height 38
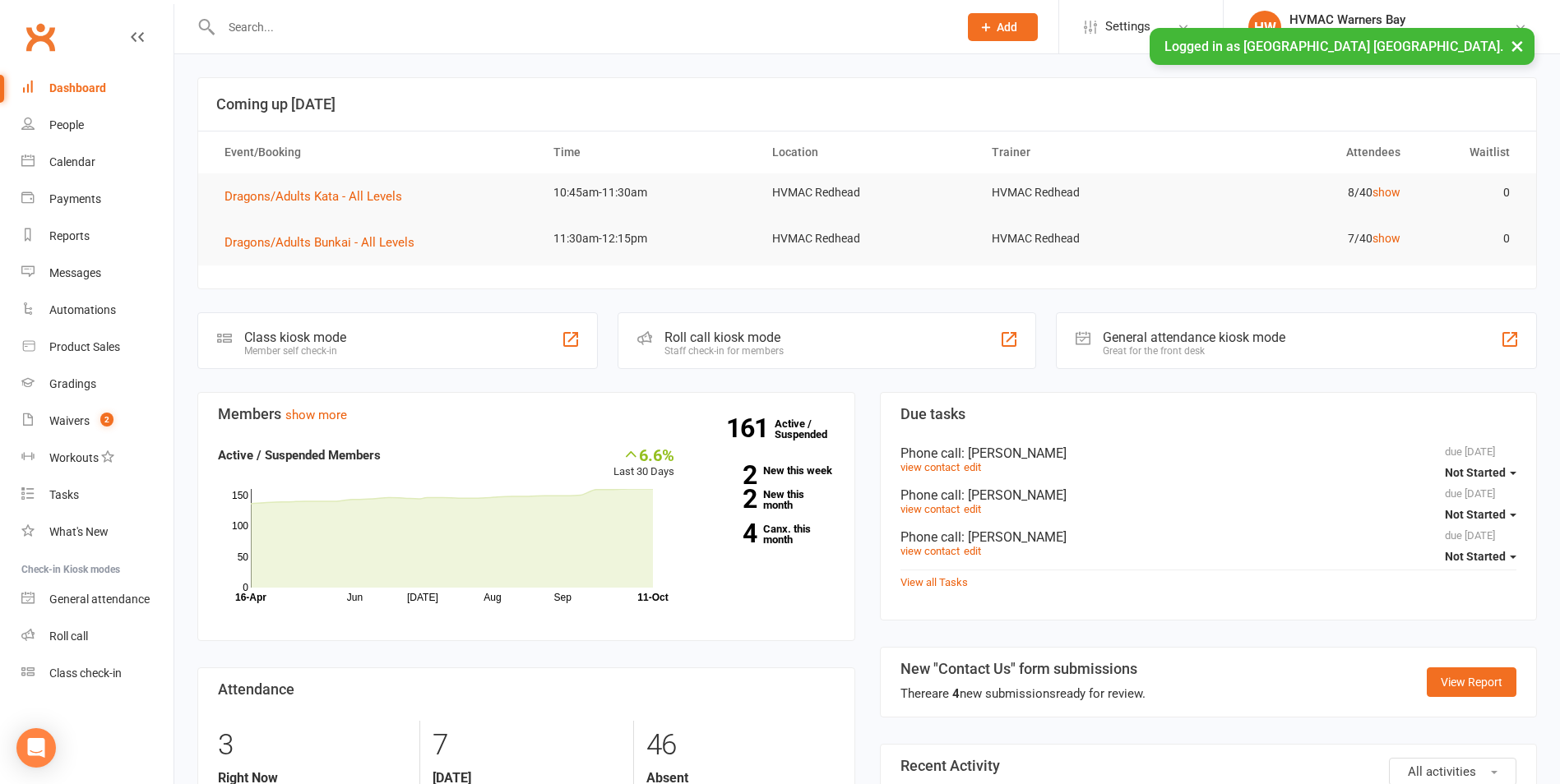
click at [542, 41] on div at bounding box center [572, 26] width 749 height 53
click at [451, 22] on input "text" at bounding box center [580, 27] width 730 height 23
click at [454, 37] on input "text" at bounding box center [580, 27] width 730 height 23
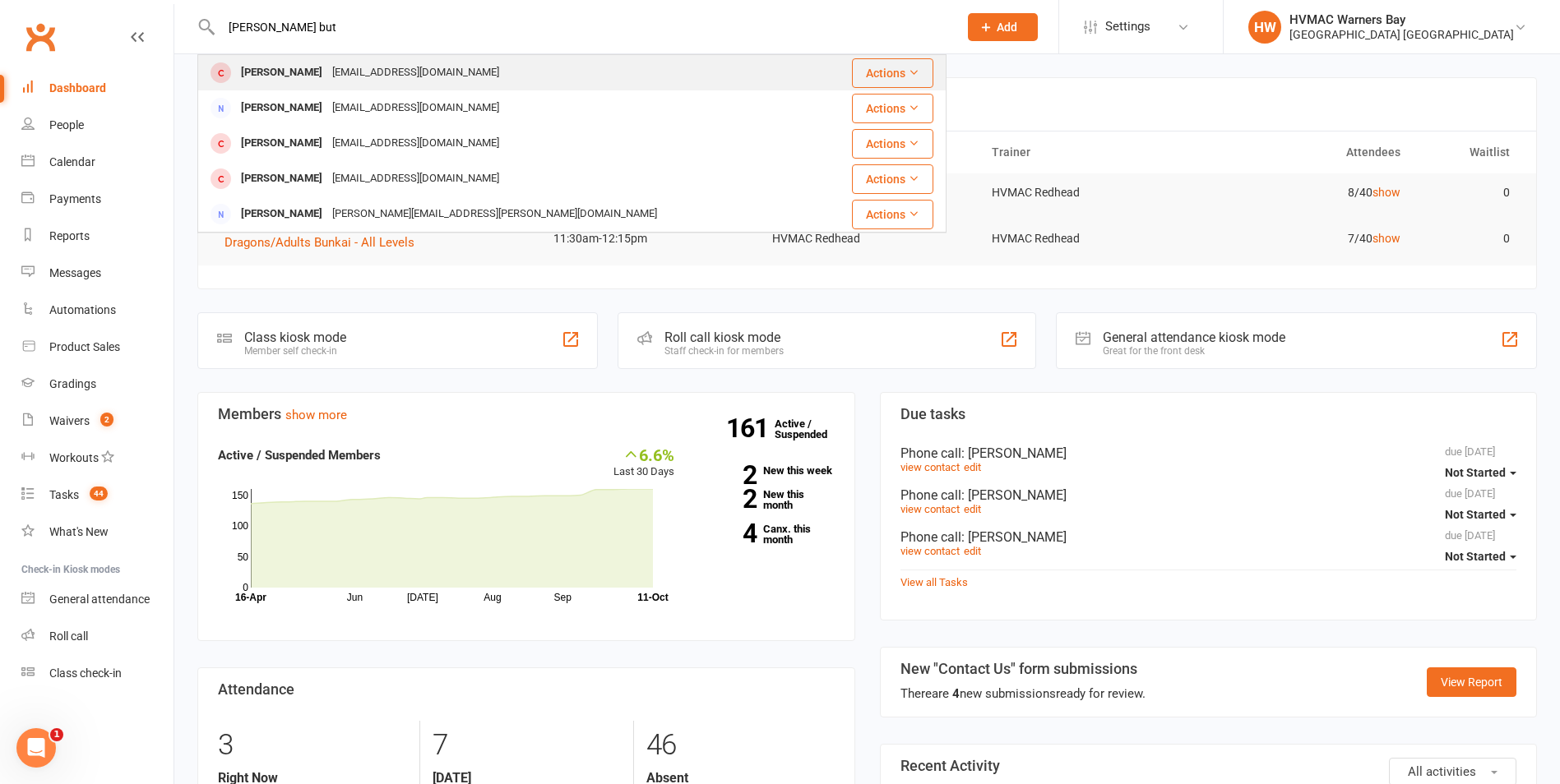
type input "[PERSON_NAME] but"
click at [468, 63] on div "Bruce Butler brucebutler054@gmail.com" at bounding box center [509, 73] width 621 height 34
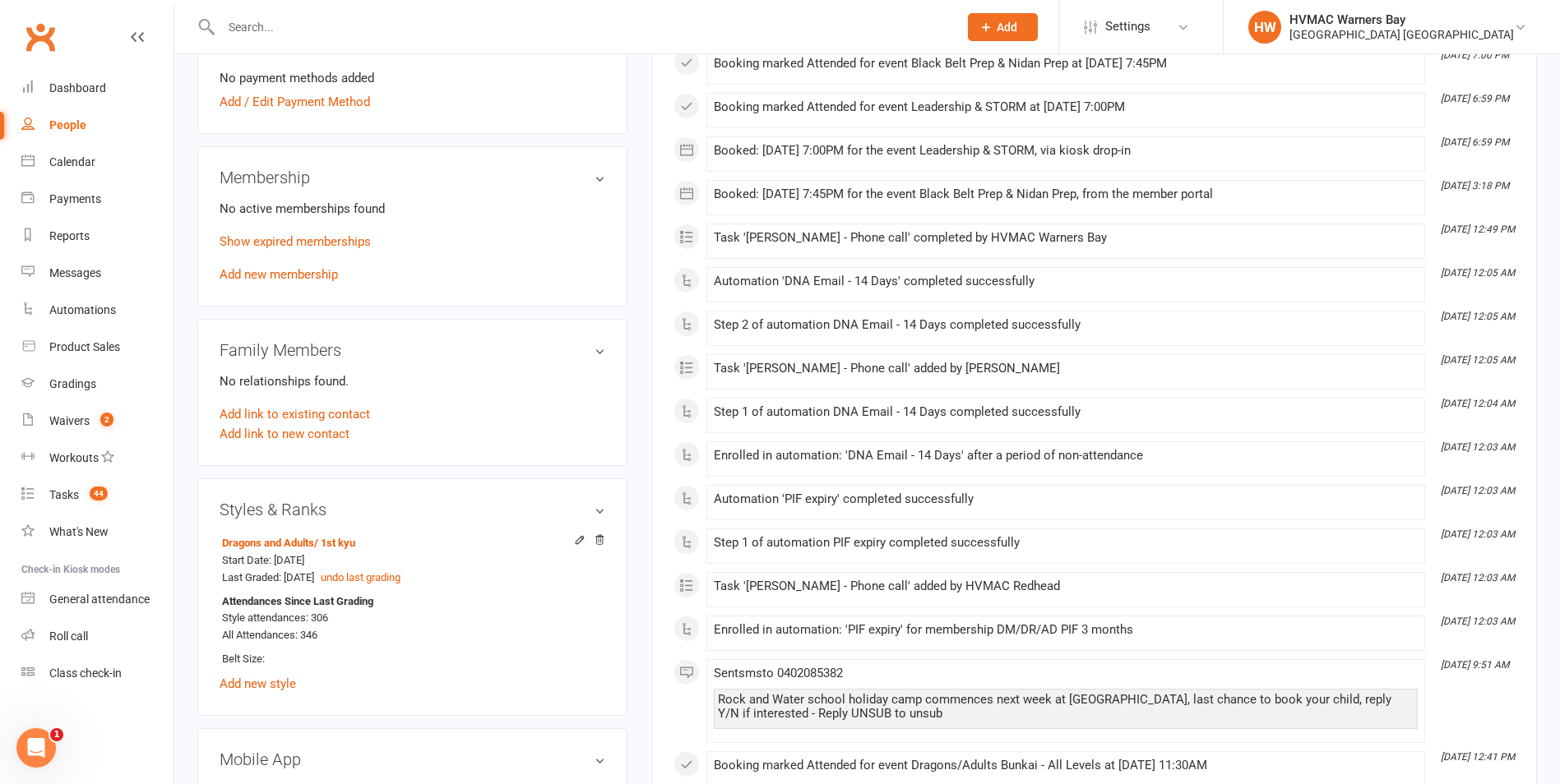
scroll to position [494, 0]
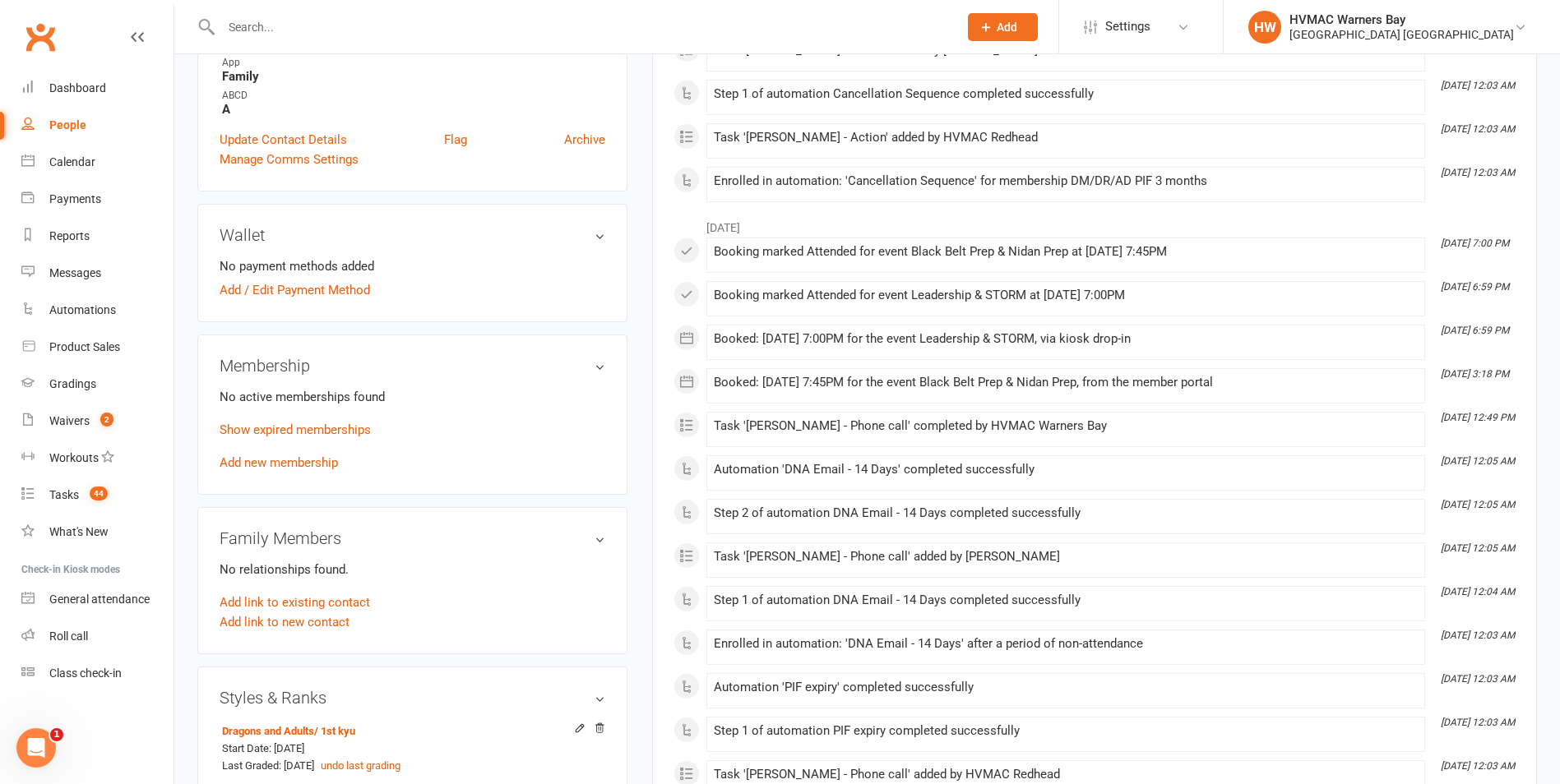
click at [399, 363] on h3 "Membership" at bounding box center [412, 365] width 386 height 18
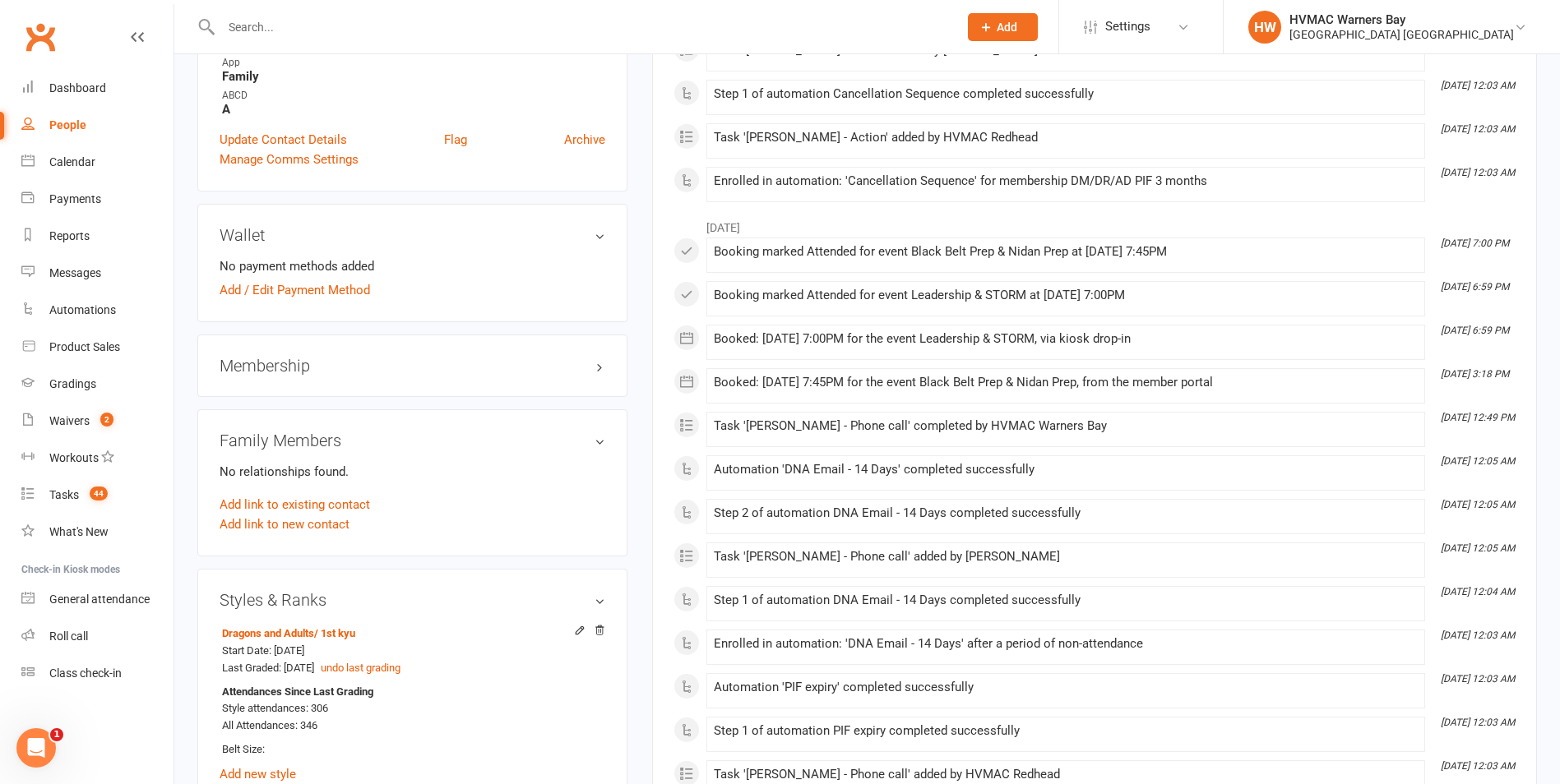
click at [362, 359] on h3 "Membership" at bounding box center [412, 365] width 386 height 18
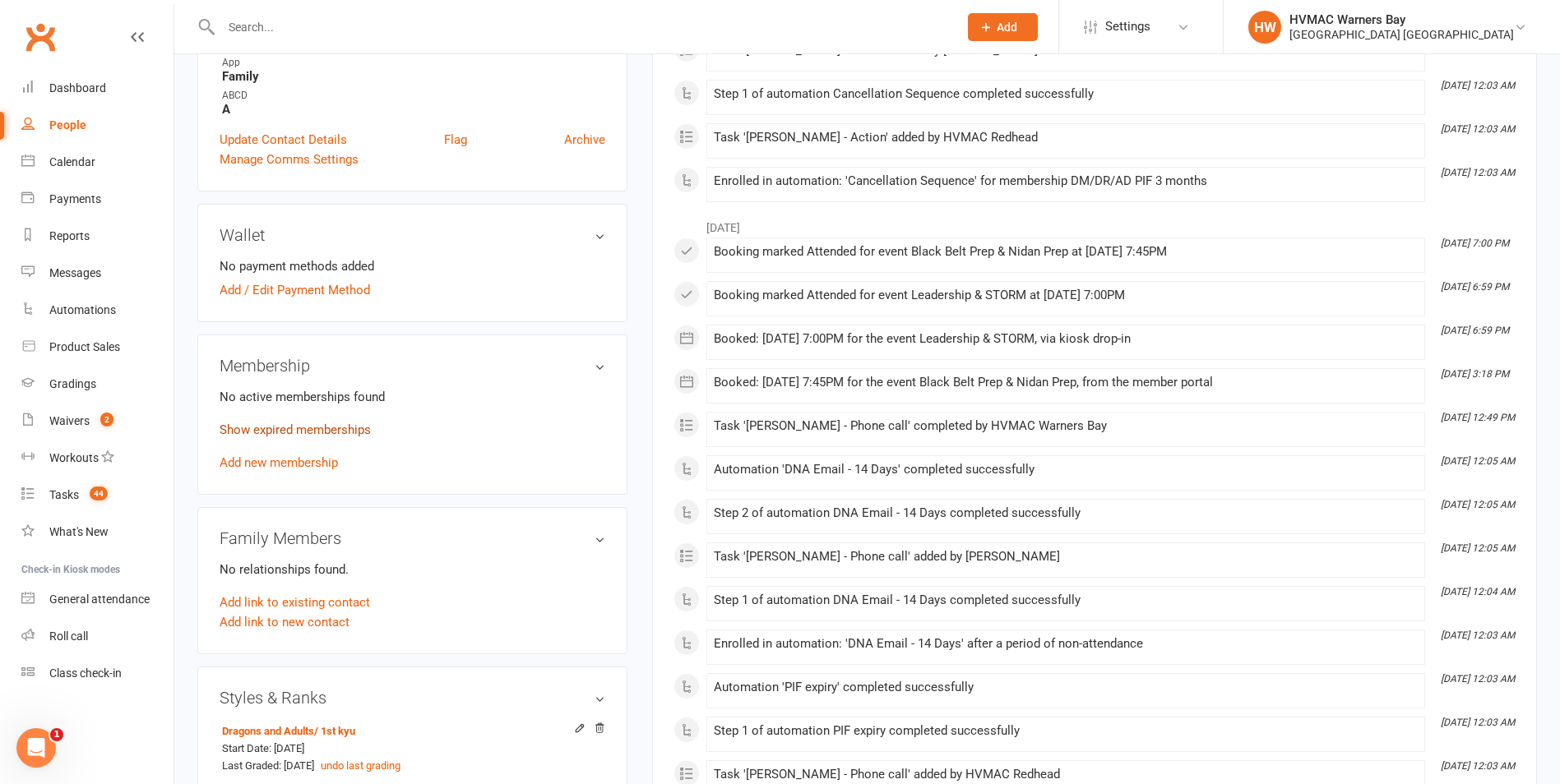
click at [337, 425] on link "Show expired memberships" at bounding box center [295, 429] width 152 height 15
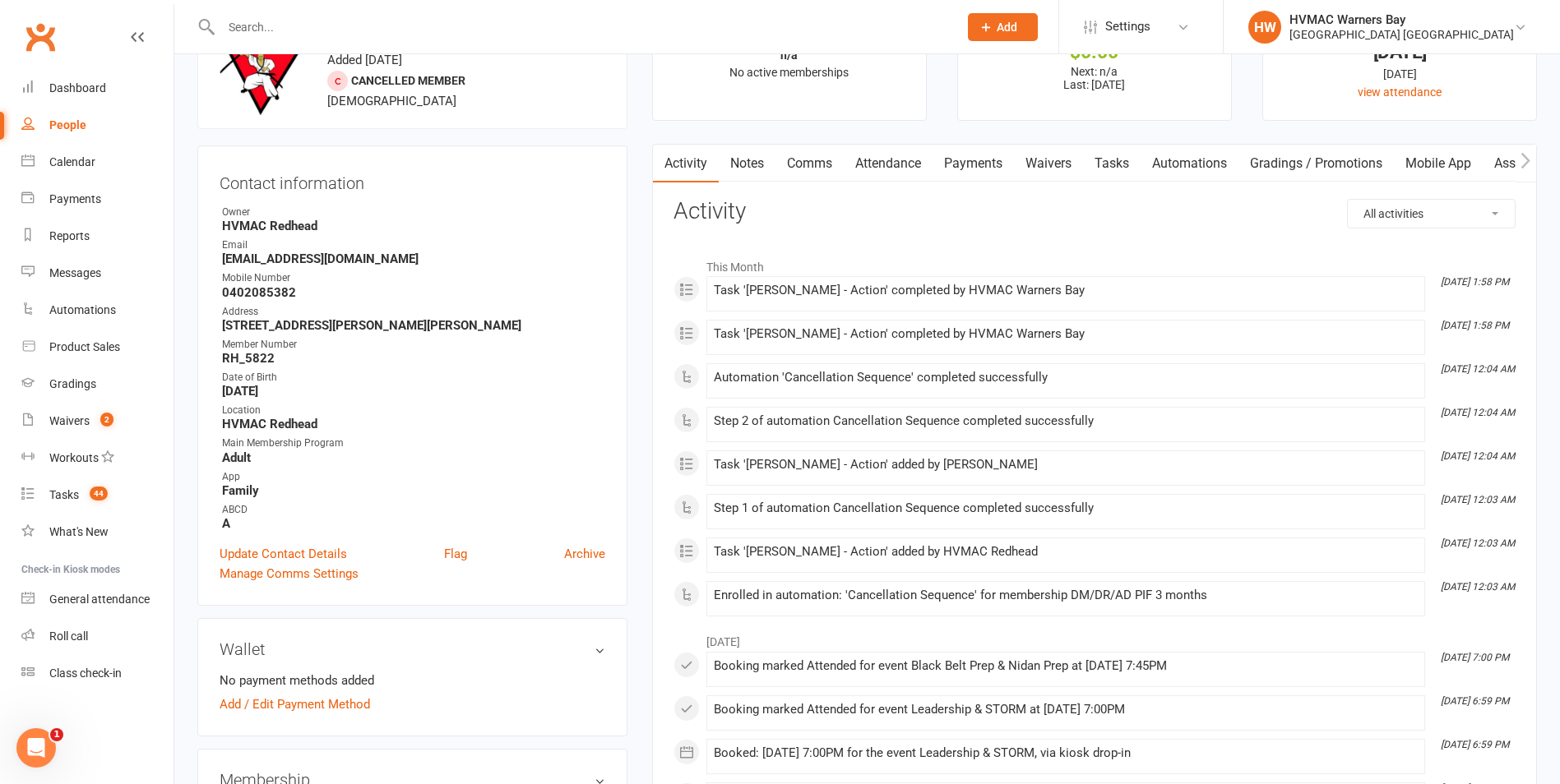
scroll to position [0, 0]
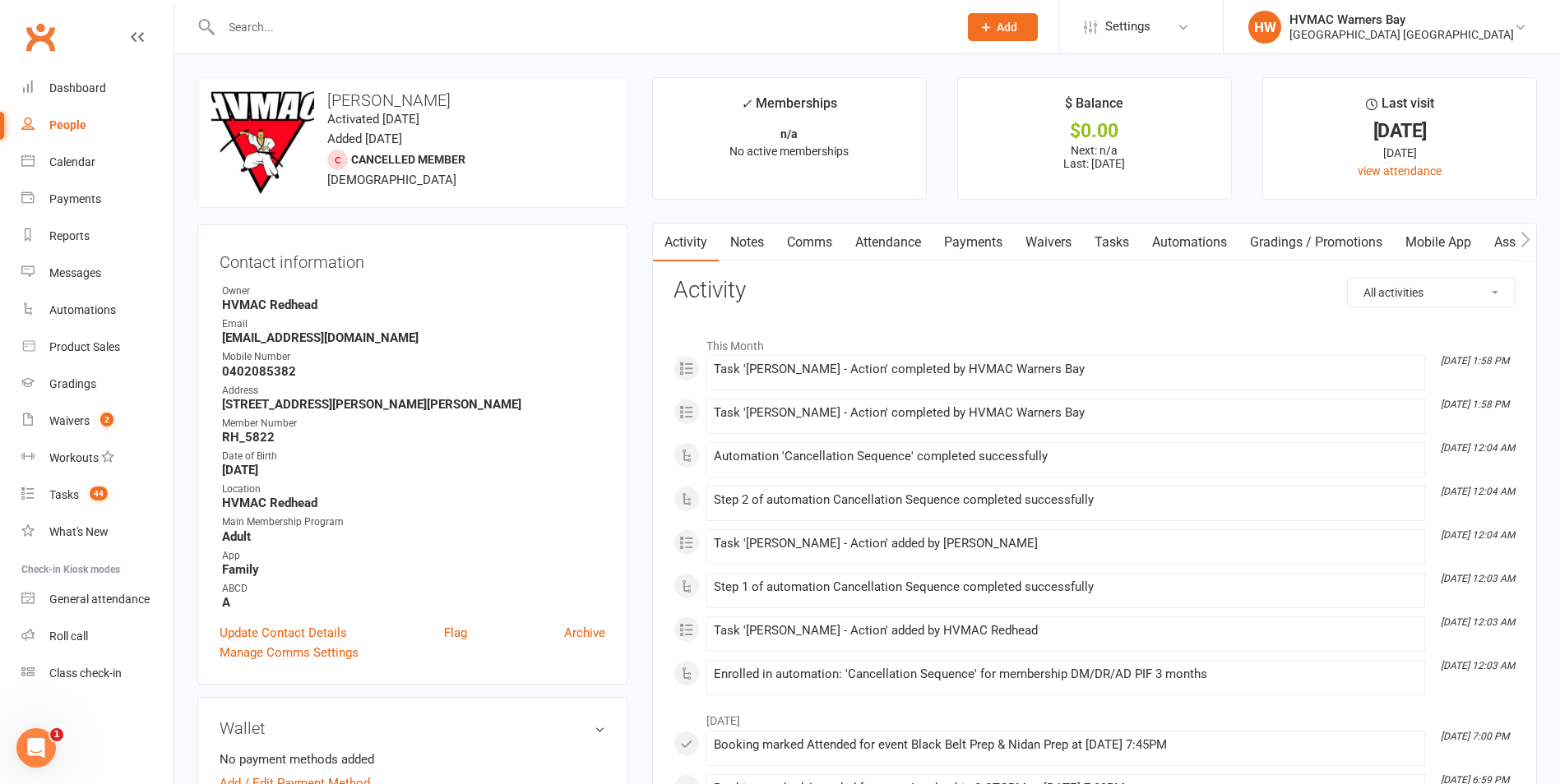
click at [744, 252] on link "Notes" at bounding box center [746, 242] width 56 height 38
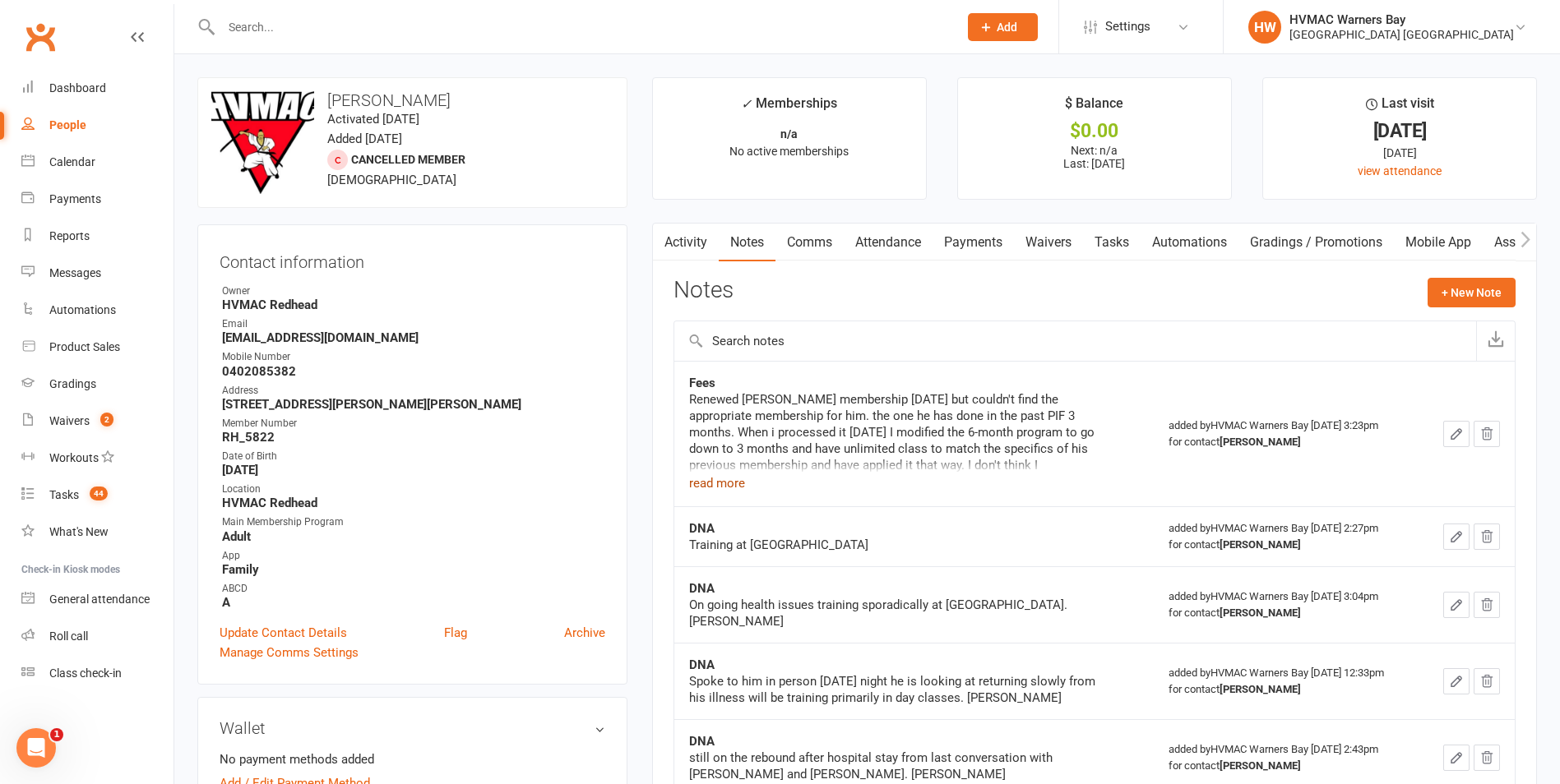
click at [735, 481] on button "read more" at bounding box center [717, 483] width 56 height 19
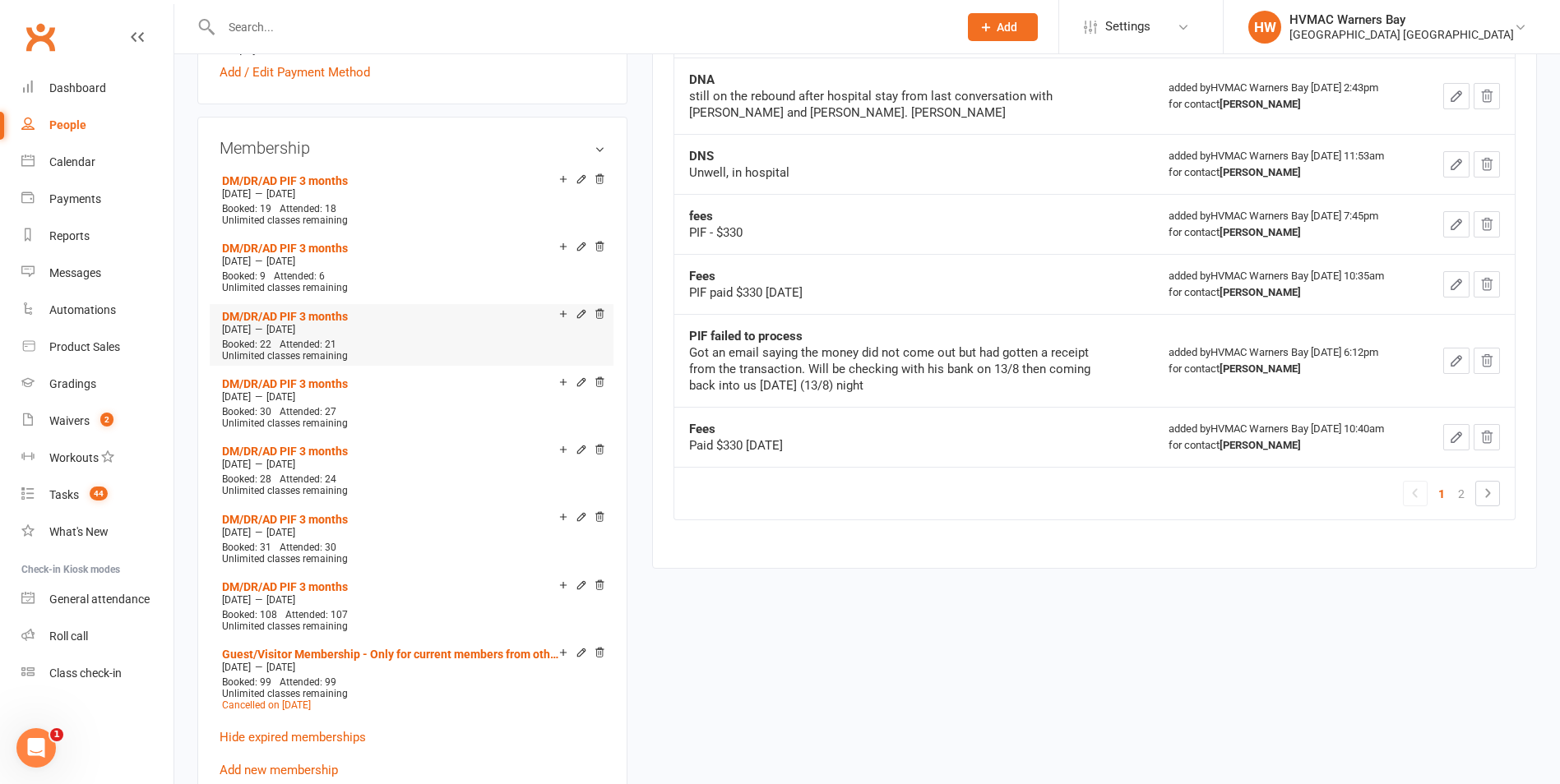
scroll to position [903, 0]
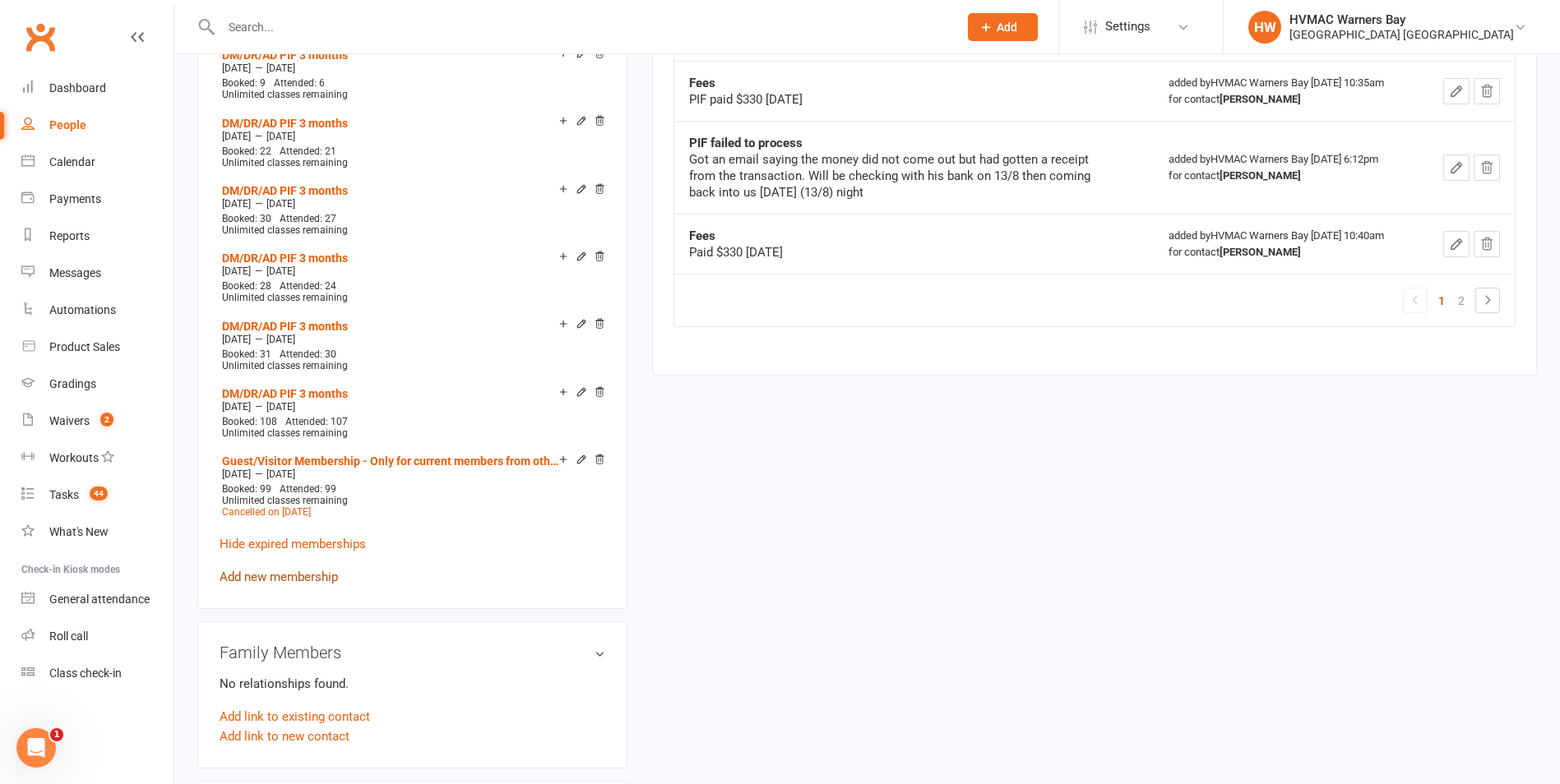
click at [317, 572] on link "Add new membership" at bounding box center [279, 576] width 119 height 15
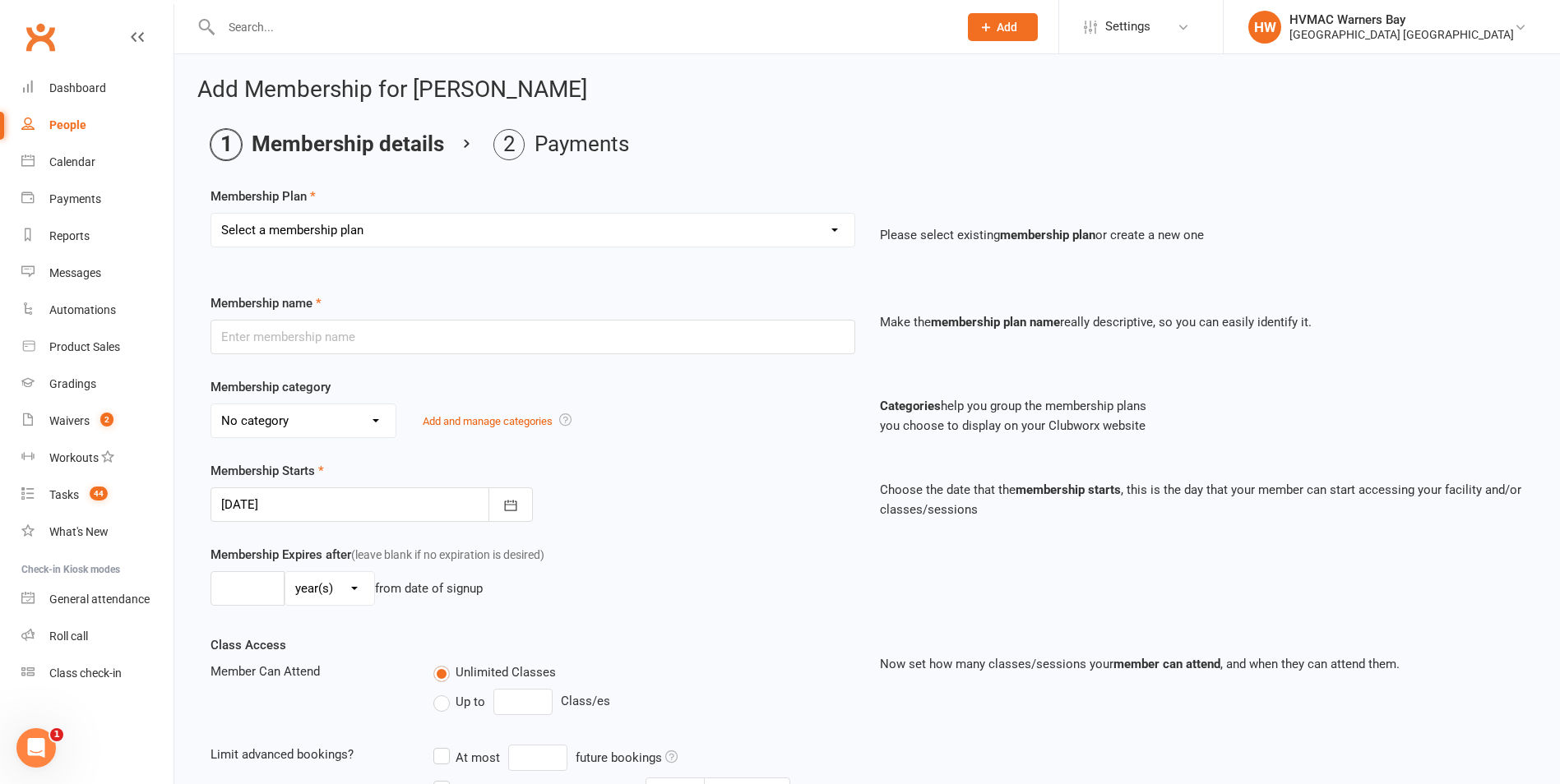
click at [445, 237] on select "Select a membership plan Create new Membership Plan 2AW KM/MM - Weekly Payment …" at bounding box center [532, 230] width 642 height 33
select select "22"
click at [211, 214] on select "Select a membership plan Create new Membership Plan 2AW KM/MM - Weekly Payment …" at bounding box center [532, 230] width 642 height 33
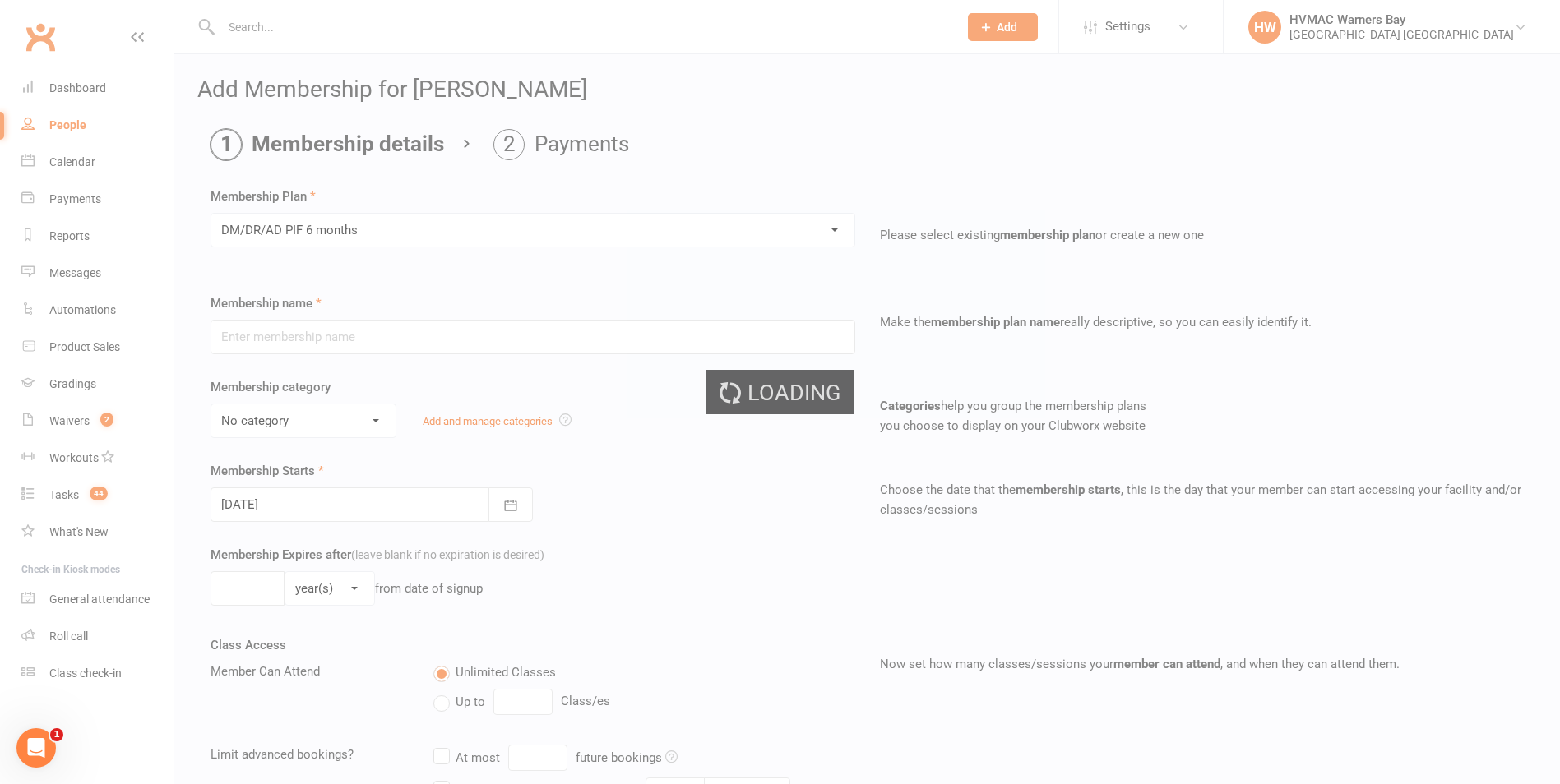
type input "DM/DR/AD PIF 6 months"
select select "12"
type input "6"
select select "2"
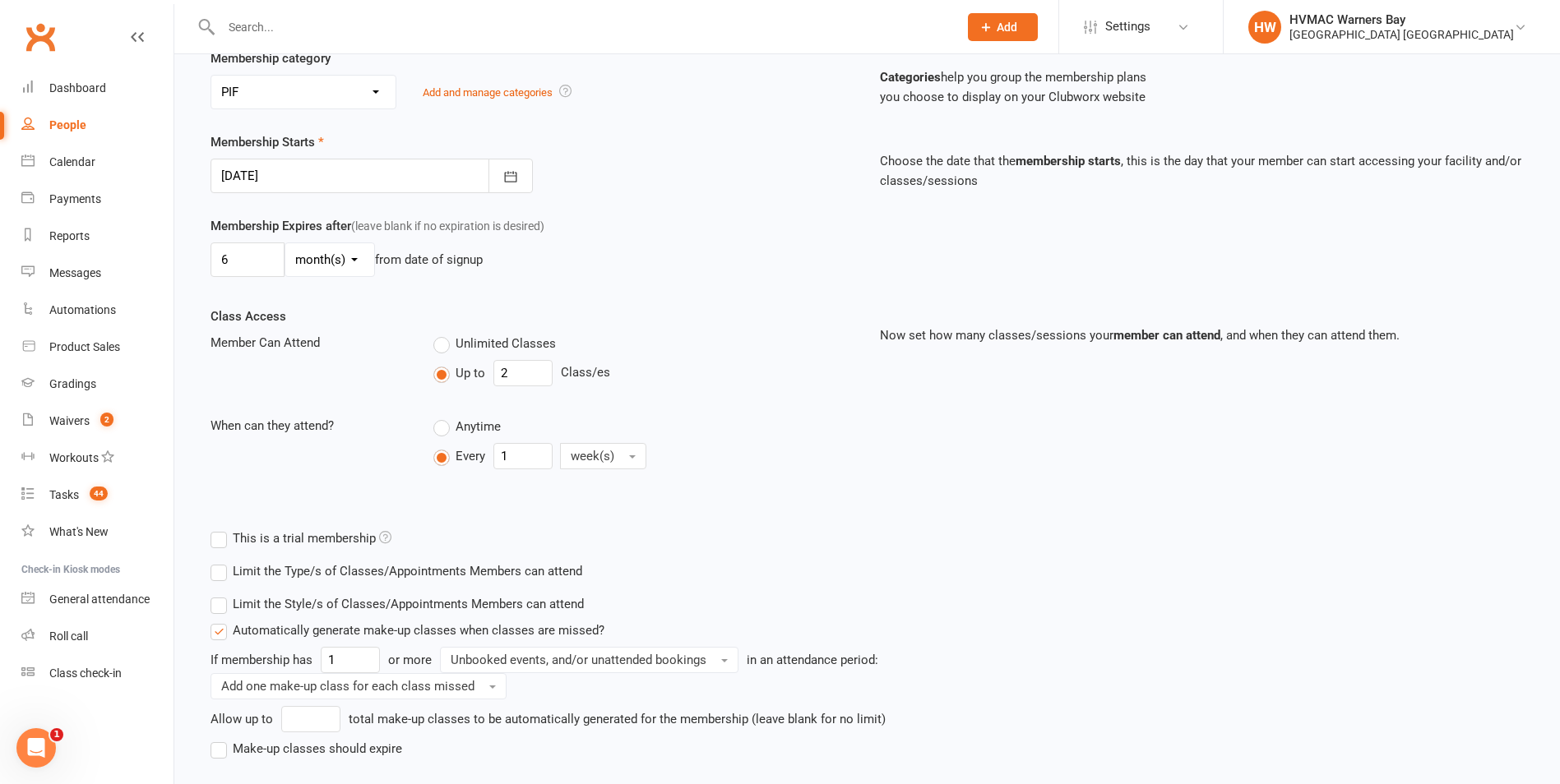
scroll to position [408, 0]
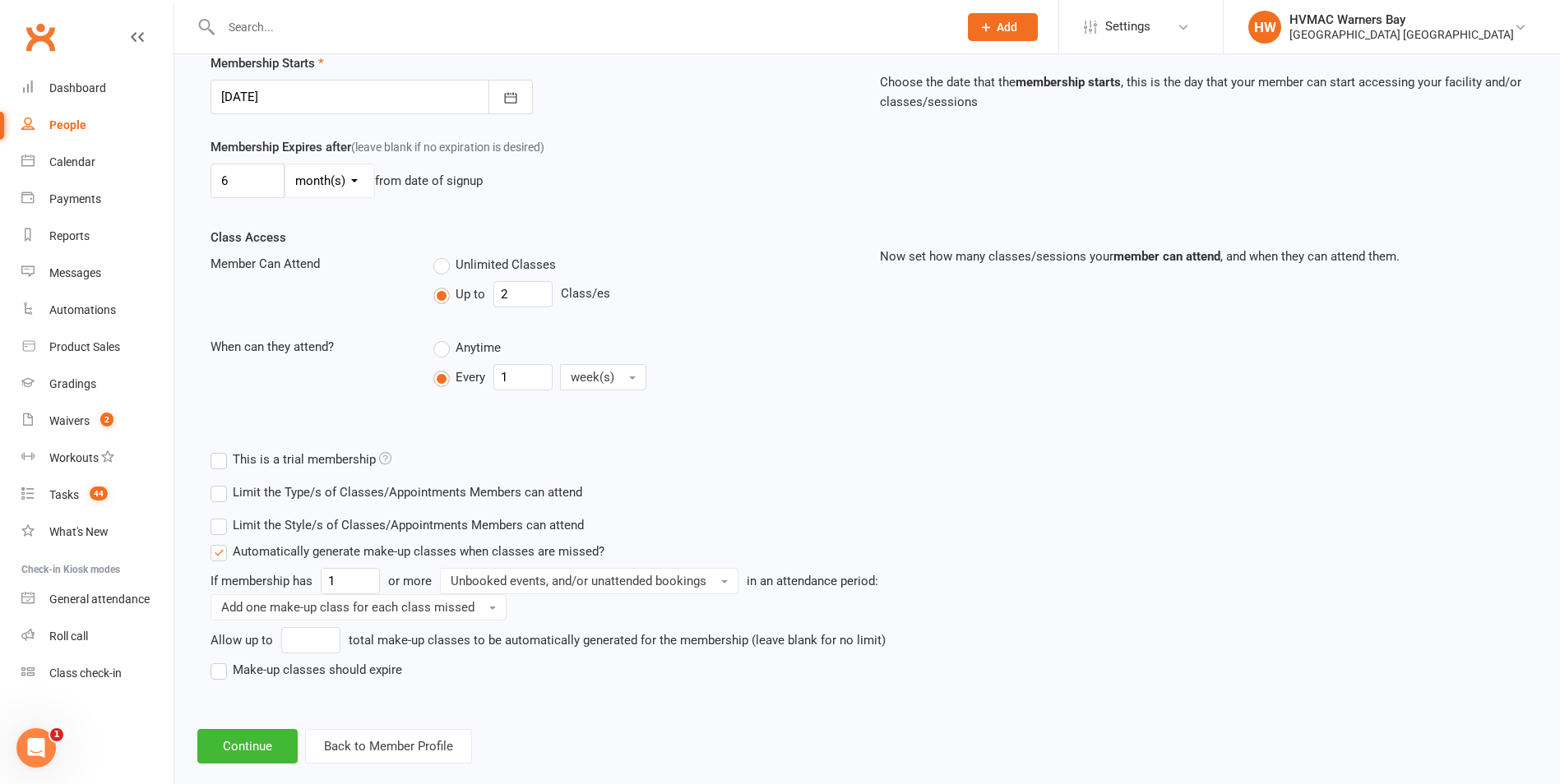
click at [487, 263] on span "Unlimited Classes" at bounding box center [505, 263] width 100 height 17
click at [444, 255] on input "Unlimited Classes" at bounding box center [438, 255] width 11 height 0
type input "0"
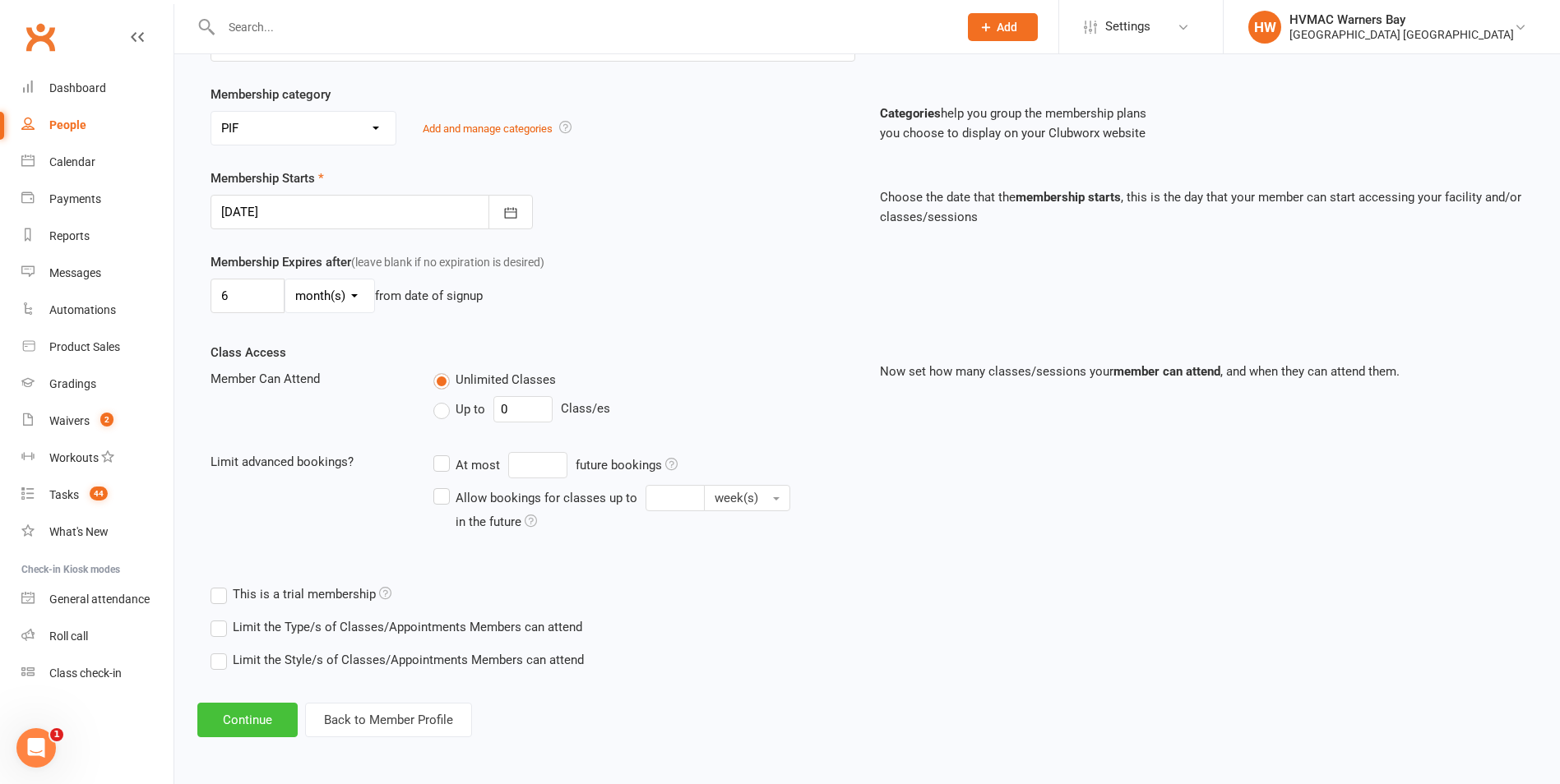
click at [269, 720] on button "Continue" at bounding box center [247, 720] width 100 height 35
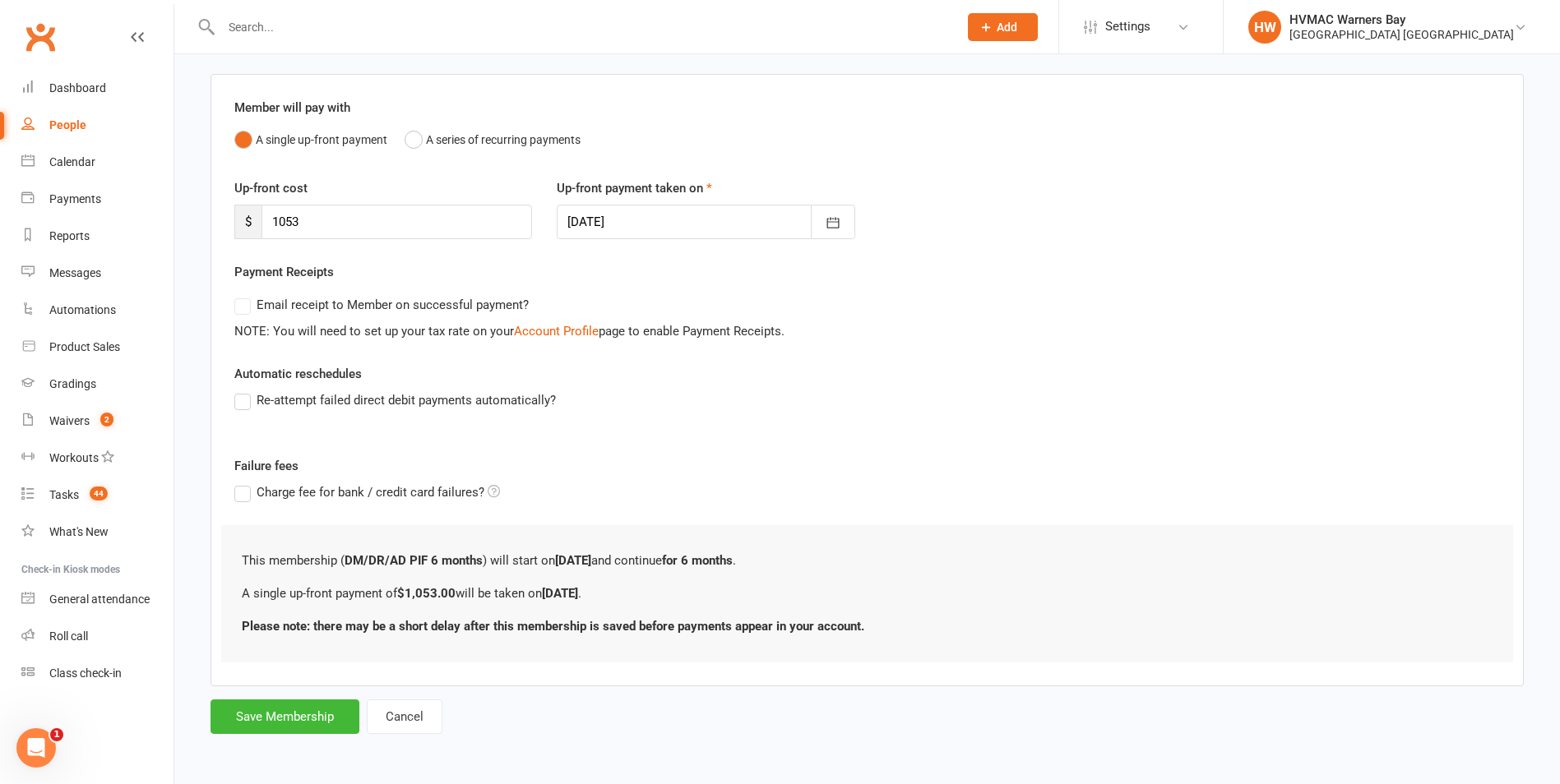
scroll to position [0, 0]
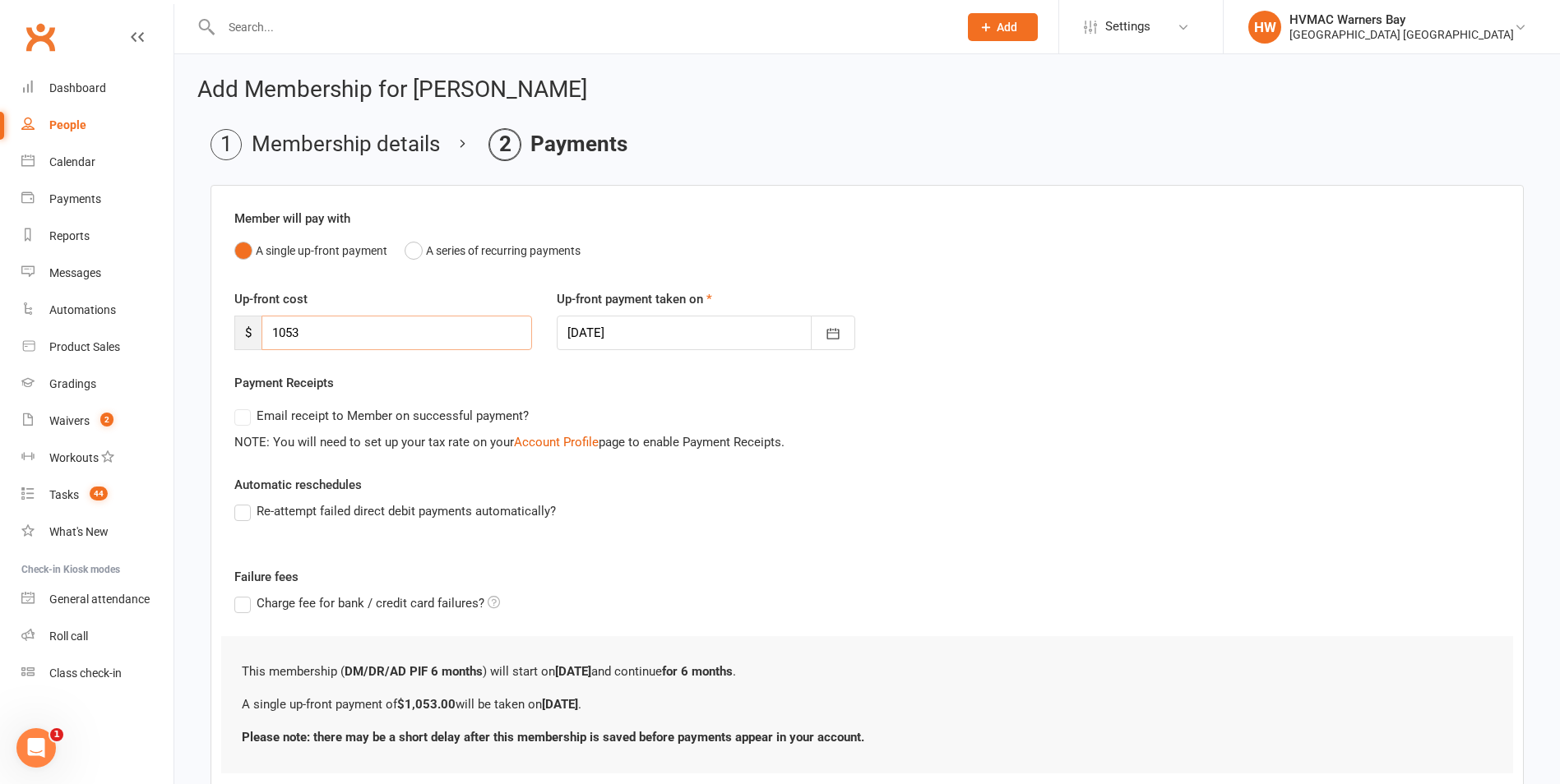
drag, startPoint x: 365, startPoint y: 318, endPoint x: 249, endPoint y: 327, distance: 116.3
click at [249, 327] on div "$ 1053" at bounding box center [383, 333] width 297 height 35
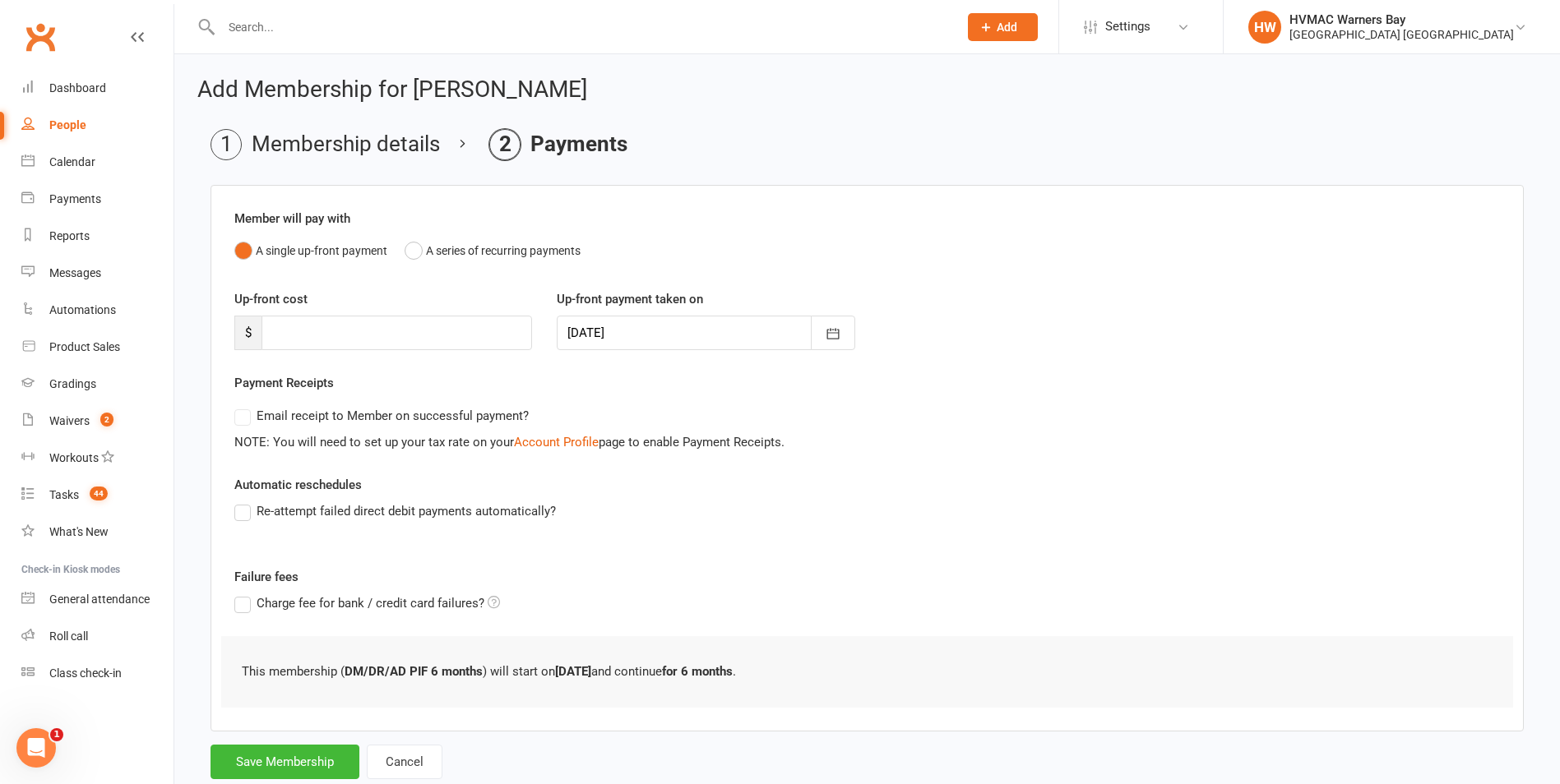
click at [865, 562] on div "Member will pay with A single up-front payment A series of recurring payments U…" at bounding box center [867, 458] width 1313 height 546
click at [413, 342] on input "number" at bounding box center [397, 333] width 270 height 35
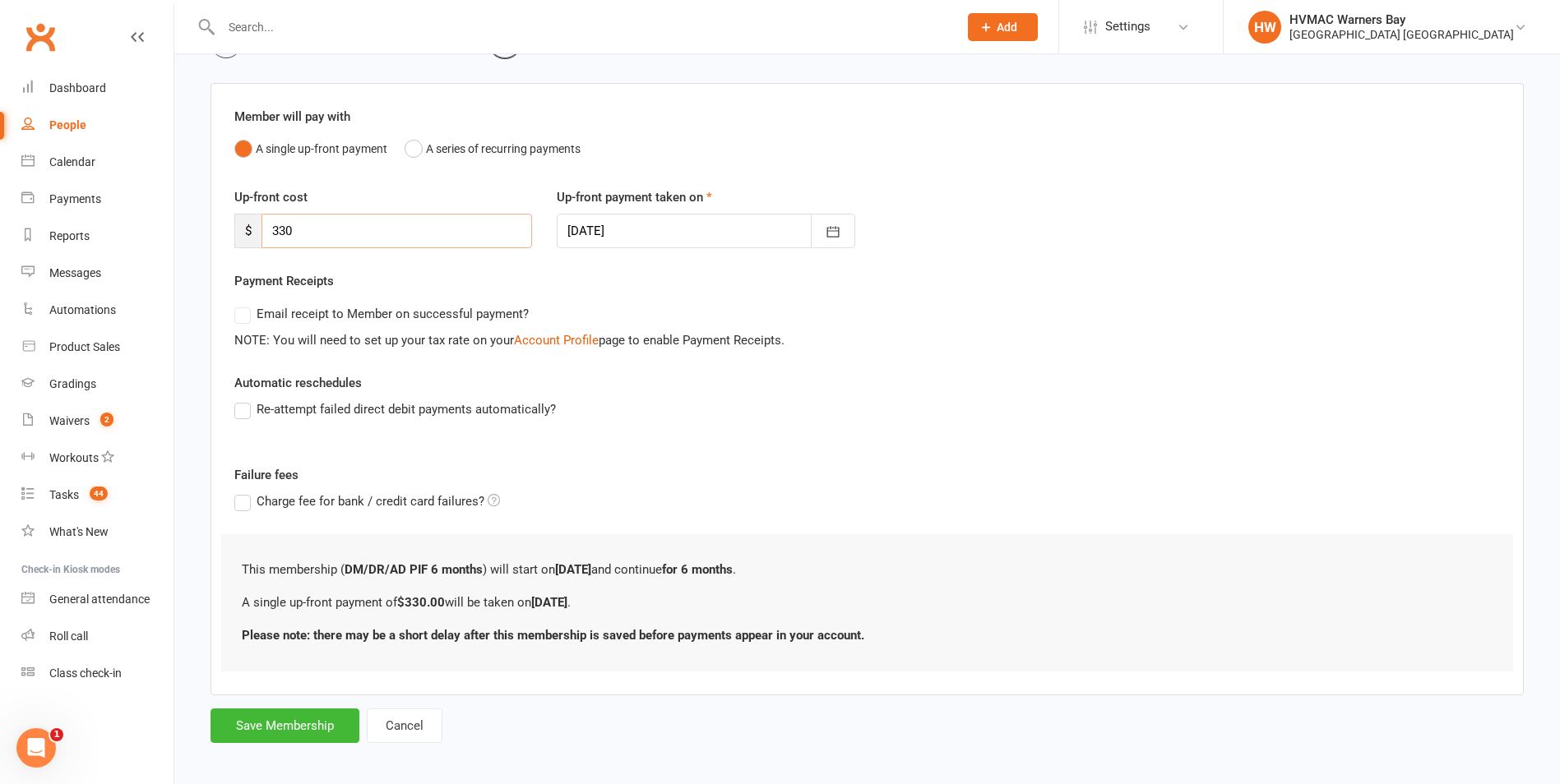
scroll to position [111, 0]
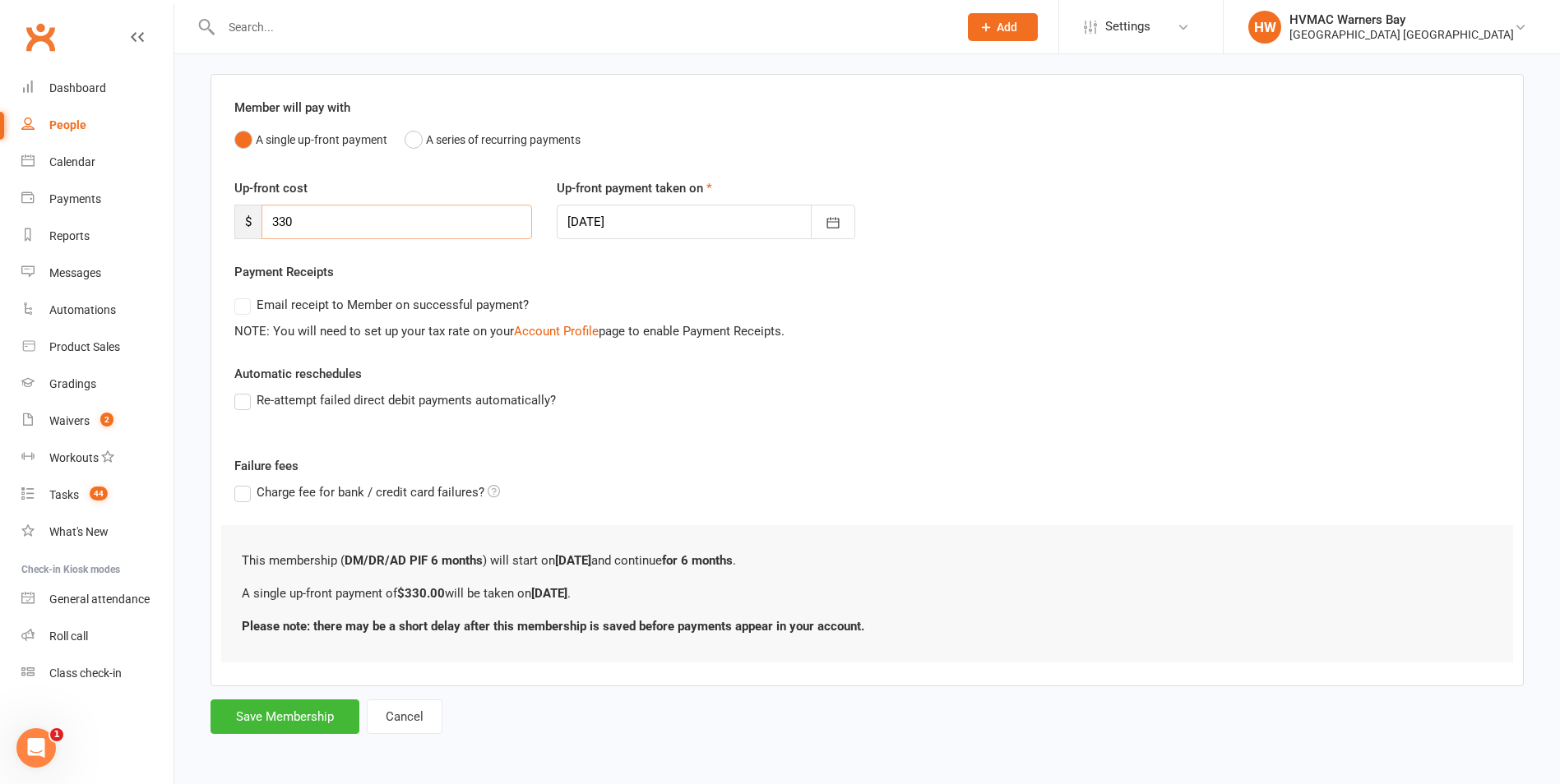
type input "330"
click at [771, 435] on div "Member will pay with A single up-front payment A series of recurring payments U…" at bounding box center [867, 380] width 1313 height 612
drag, startPoint x: 359, startPoint y: 226, endPoint x: 243, endPoint y: 204, distance: 118.1
click at [243, 204] on div "Up-front cost $ 330" at bounding box center [383, 209] width 323 height 61
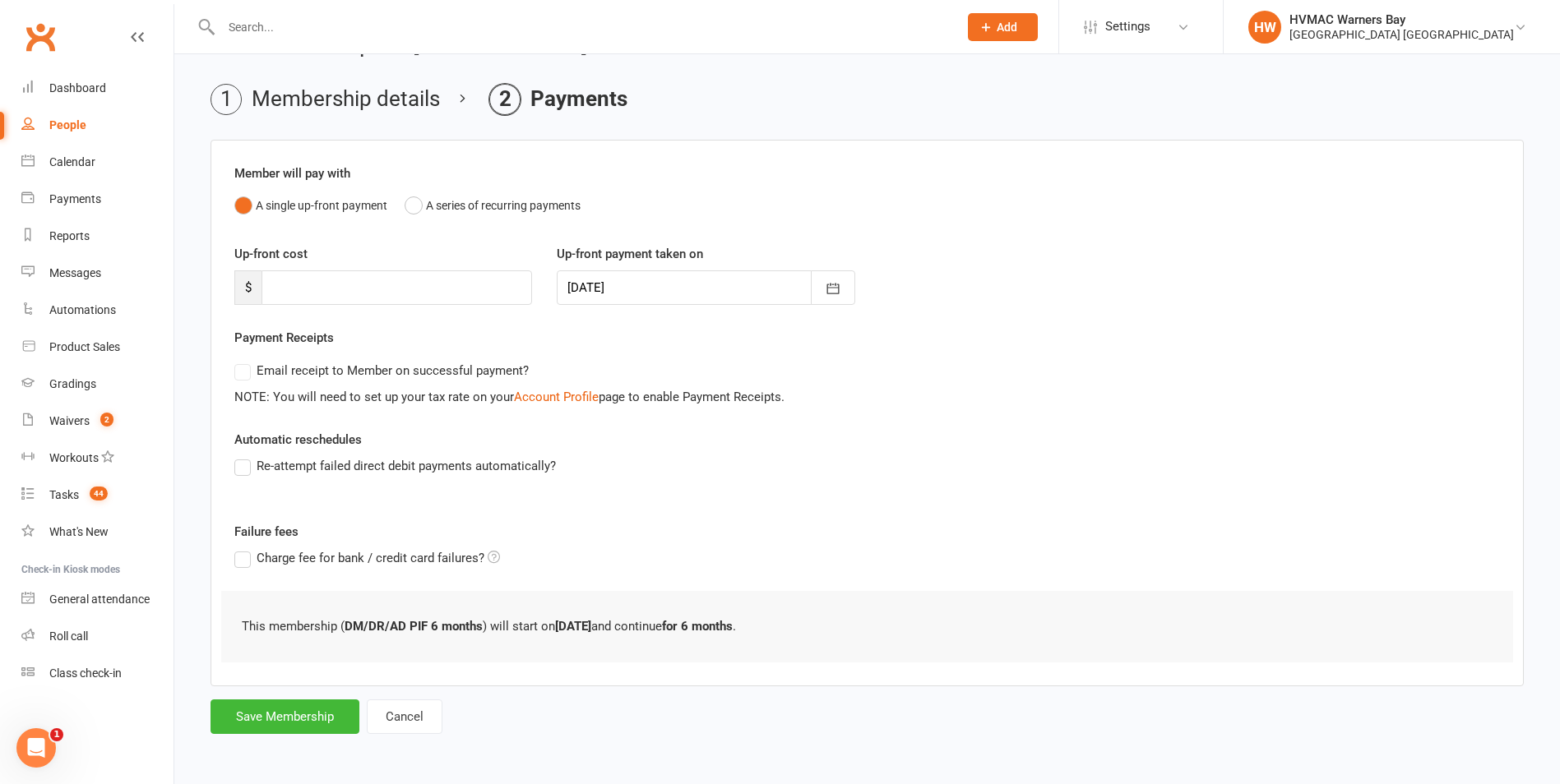
drag, startPoint x: 877, startPoint y: 495, endPoint x: 537, endPoint y: 593, distance: 353.8
click at [861, 511] on div "Member will pay with A single up-front payment A series of recurring payments U…" at bounding box center [867, 413] width 1313 height 546
click at [321, 701] on button "Save Membership" at bounding box center [285, 717] width 149 height 35
type input "0"
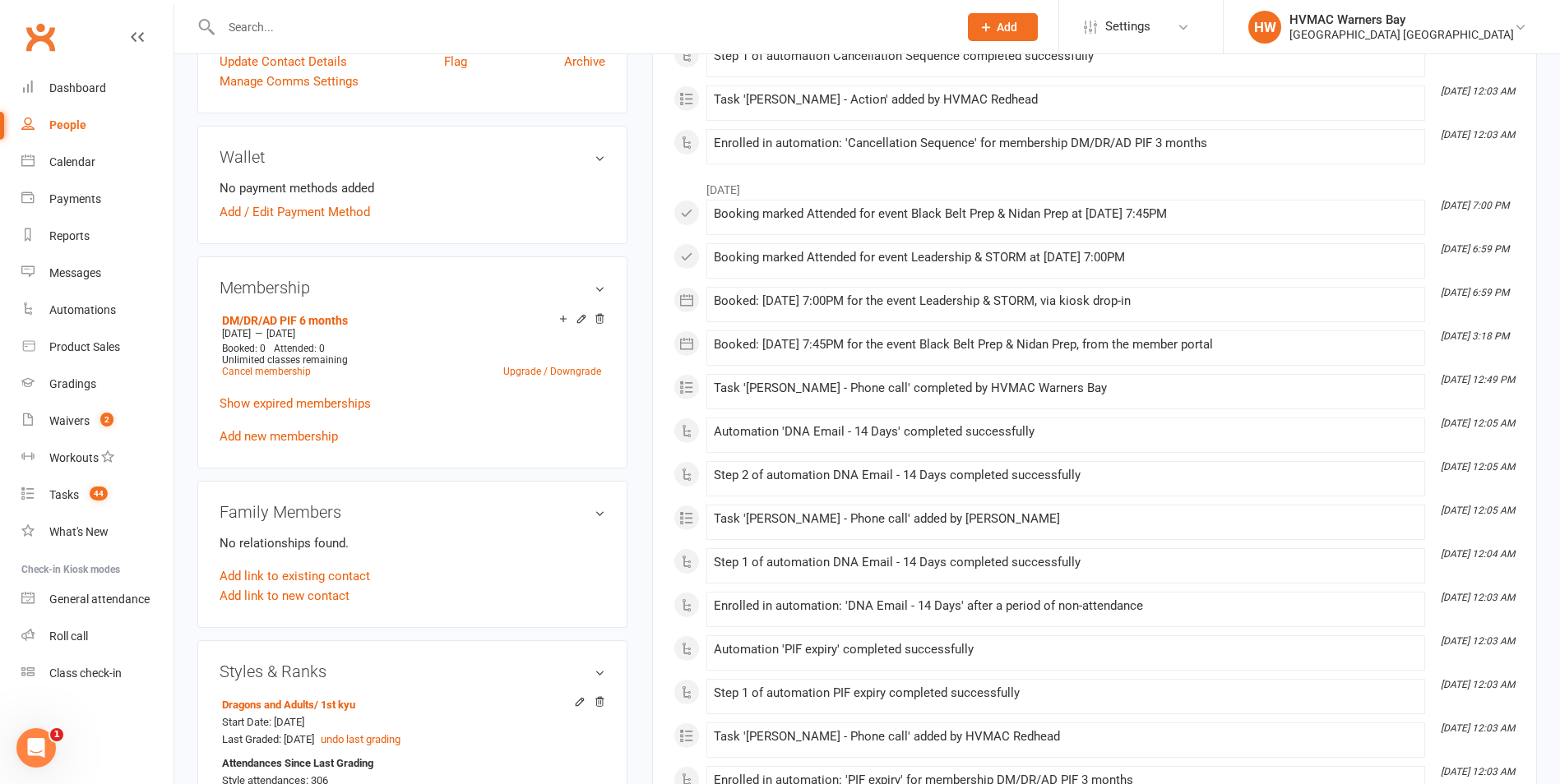
scroll to position [411, 0]
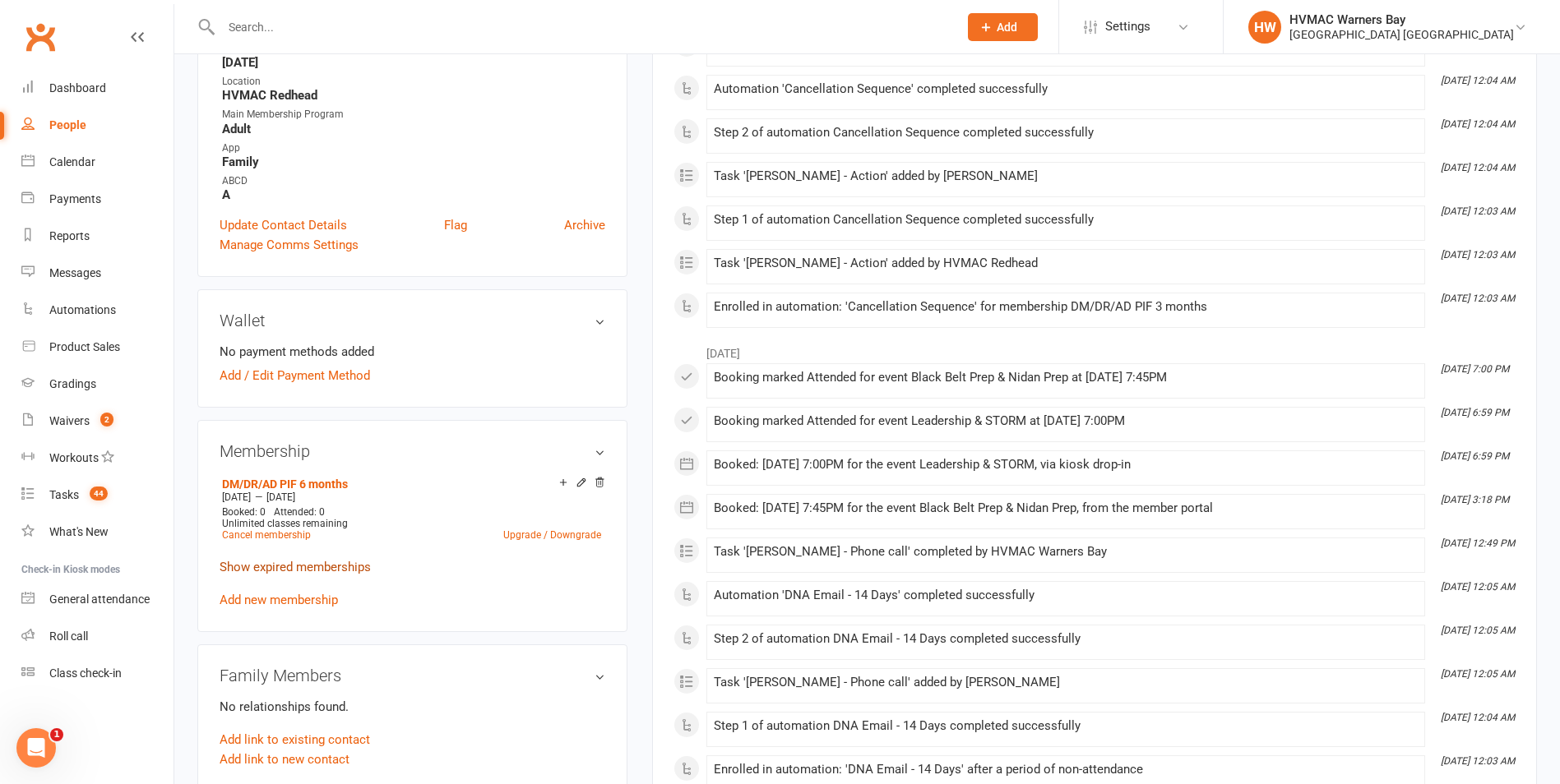
click at [341, 563] on link "Show expired memberships" at bounding box center [295, 566] width 152 height 15
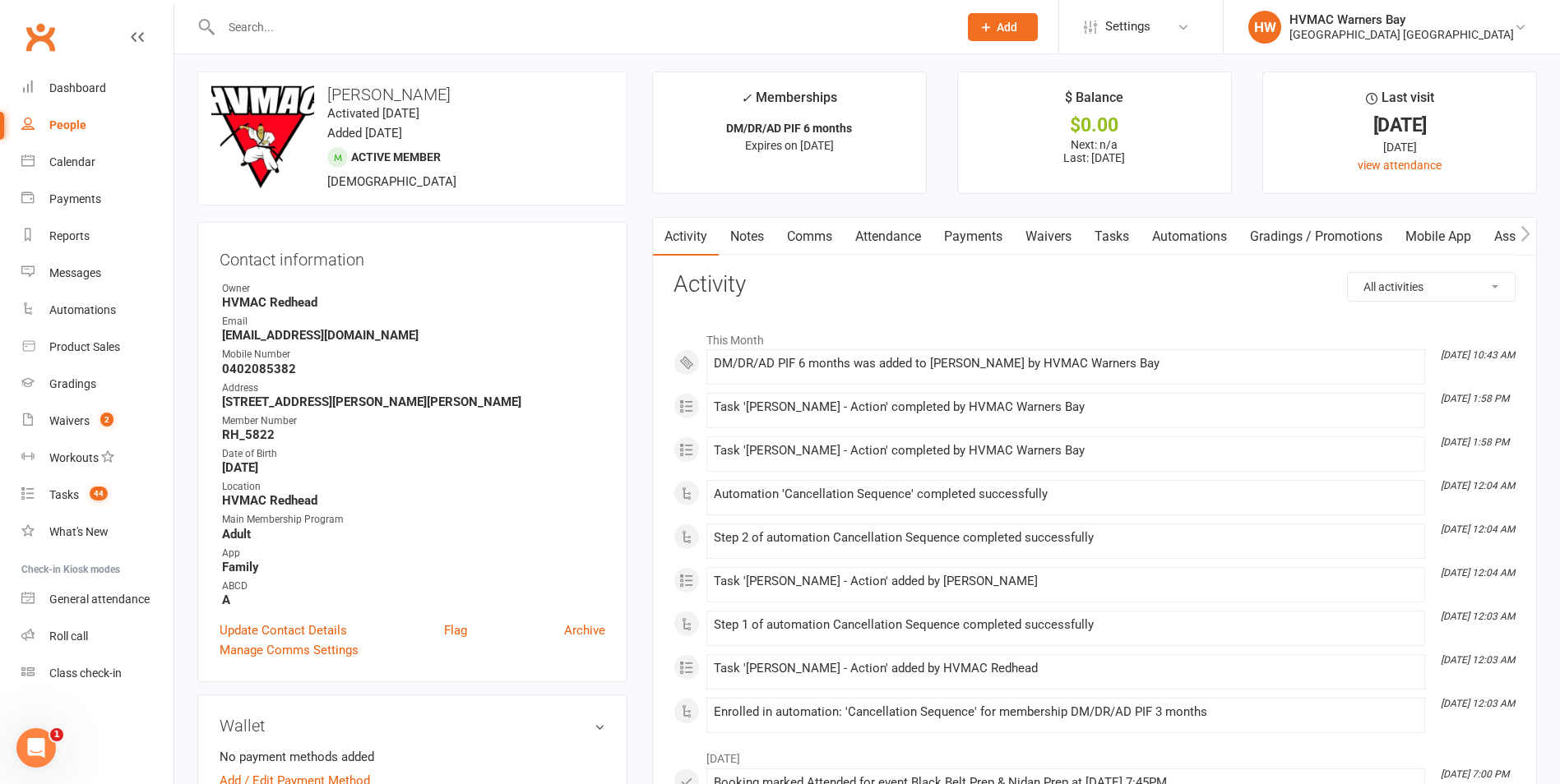
scroll to position [0, 0]
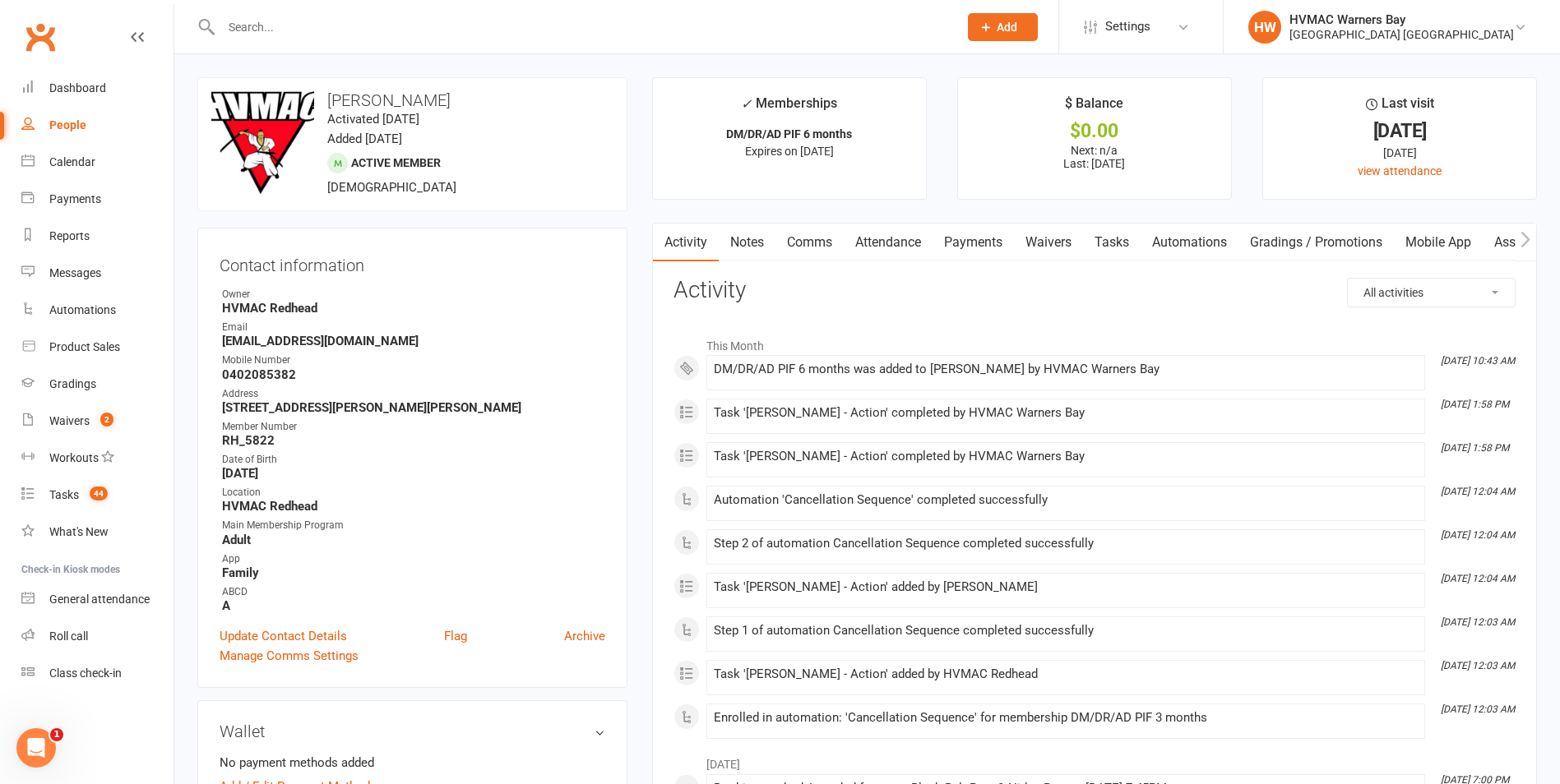
drag, startPoint x: 754, startPoint y: 243, endPoint x: 839, endPoint y: 244, distance: 85.0
click at [770, 246] on link "Notes" at bounding box center [746, 242] width 56 height 38
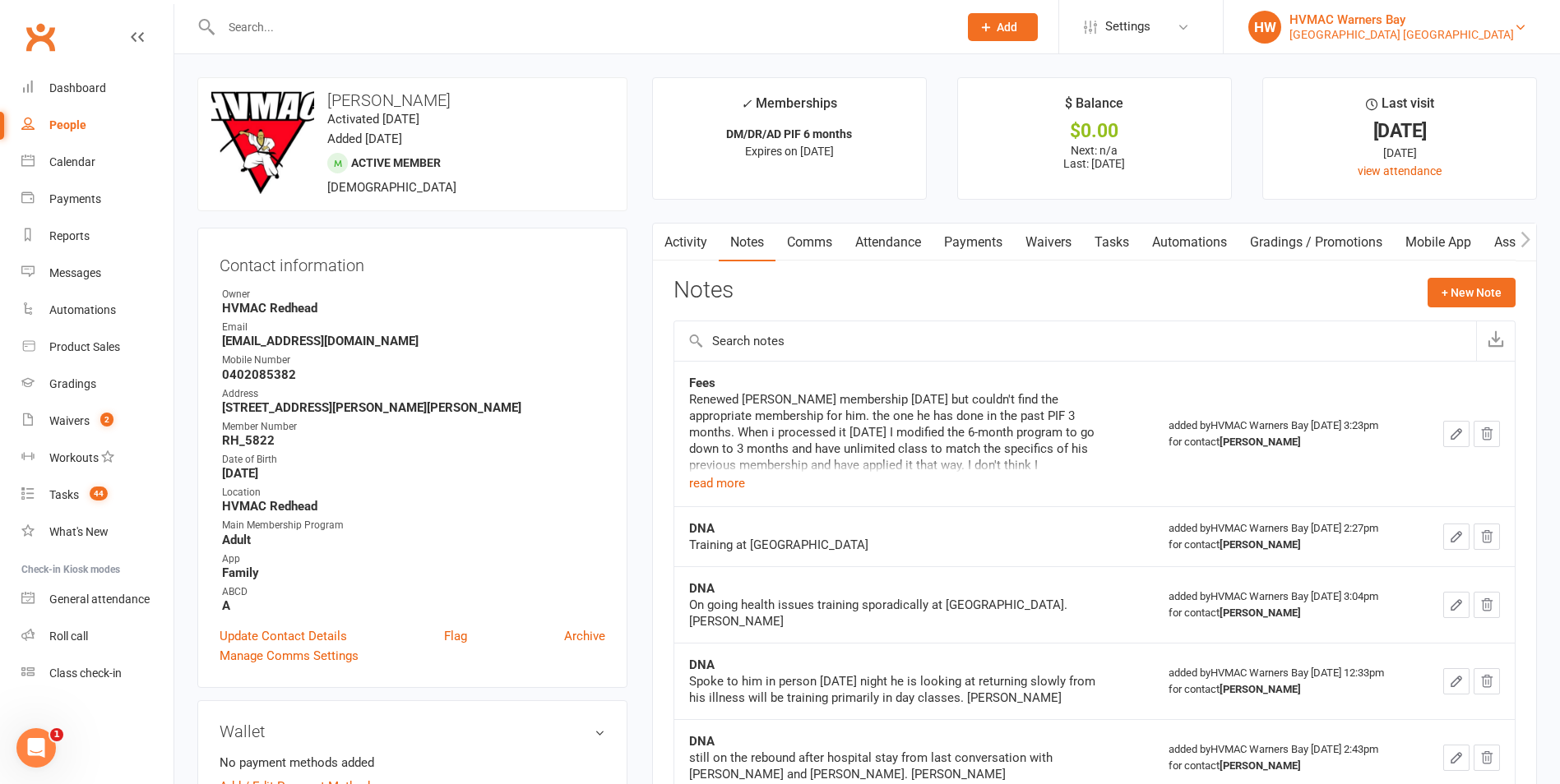
click at [1407, 39] on div "Hunter Valley Martial Arts Centre Redhead" at bounding box center [1401, 34] width 225 height 15
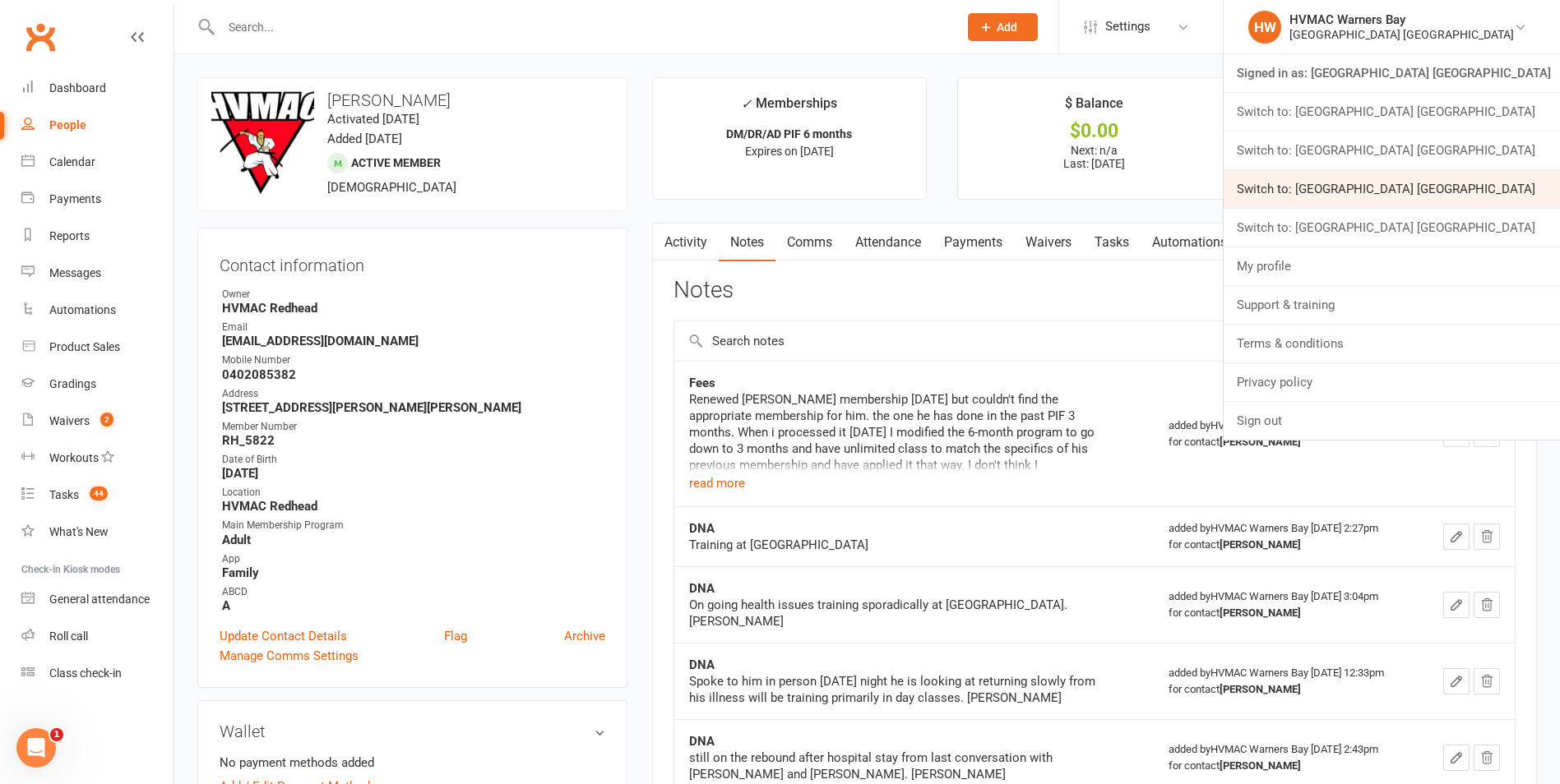
click at [1431, 194] on link "Switch to: [GEOGRAPHIC_DATA] [GEOGRAPHIC_DATA]" at bounding box center [1392, 188] width 336 height 38
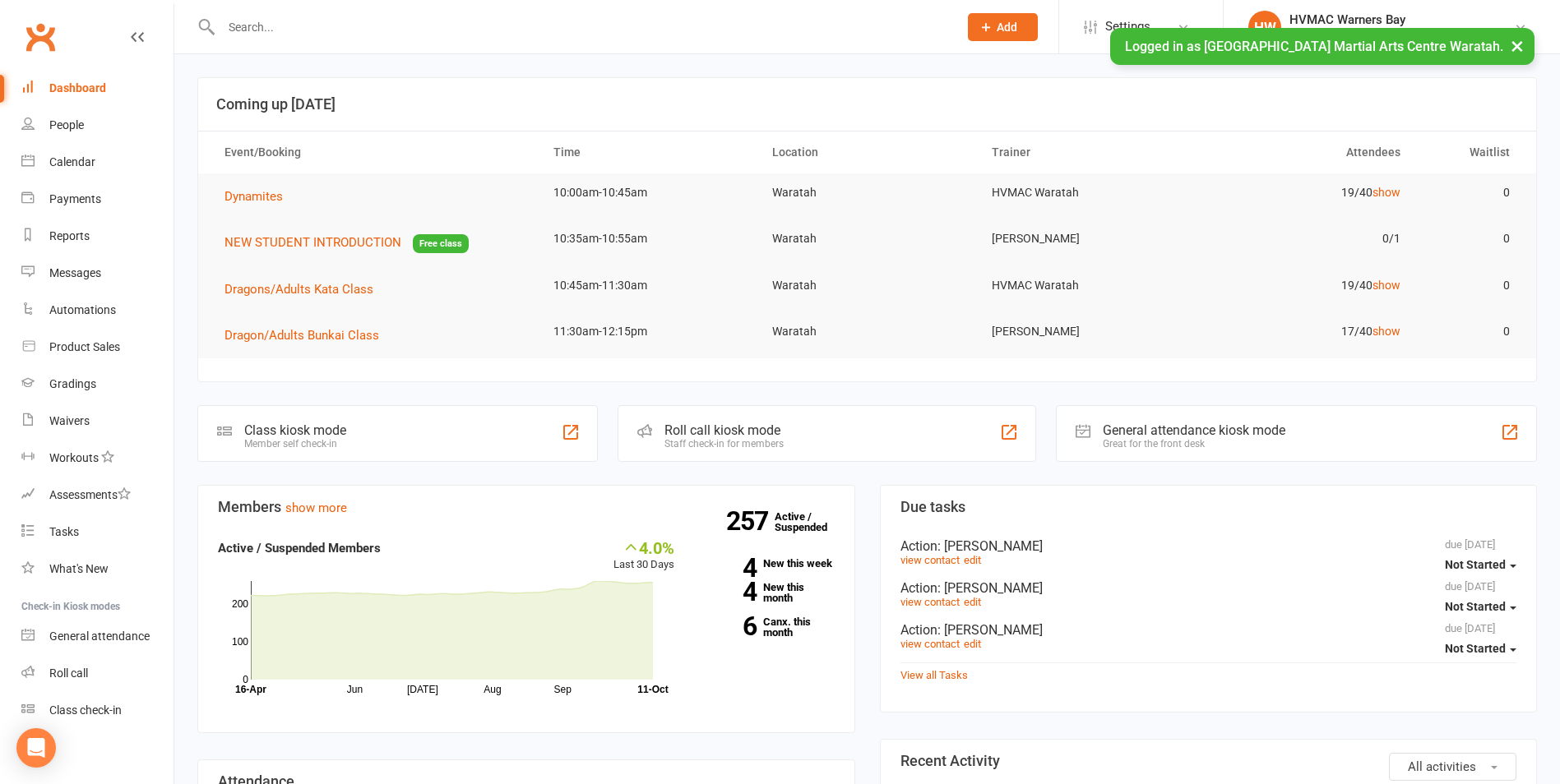
click at [1523, 50] on button "×" at bounding box center [1516, 46] width 29 height 35
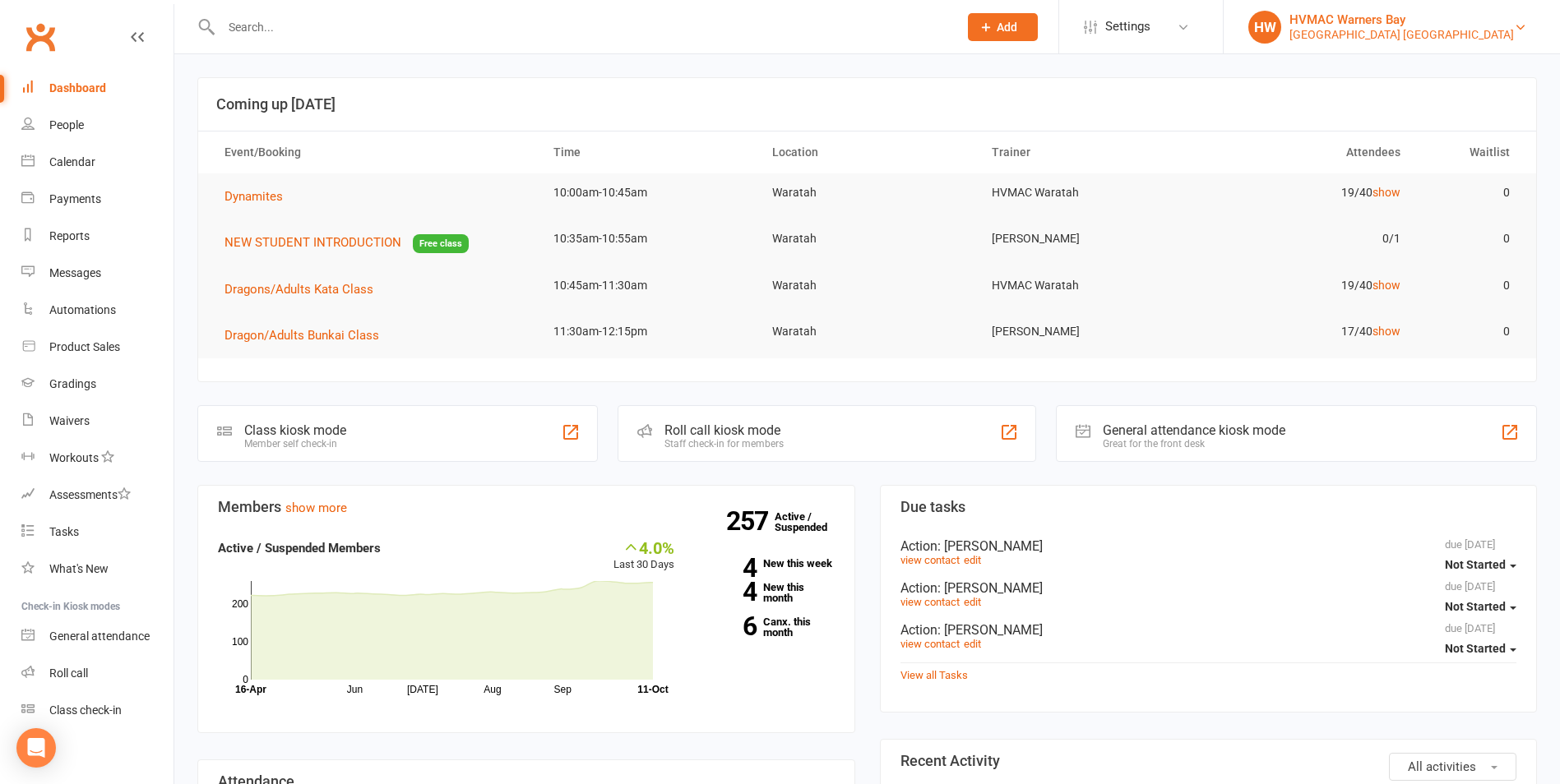
click at [1503, 33] on div "Hunter Valley Martial Arts Centre Waratah" at bounding box center [1401, 34] width 225 height 15
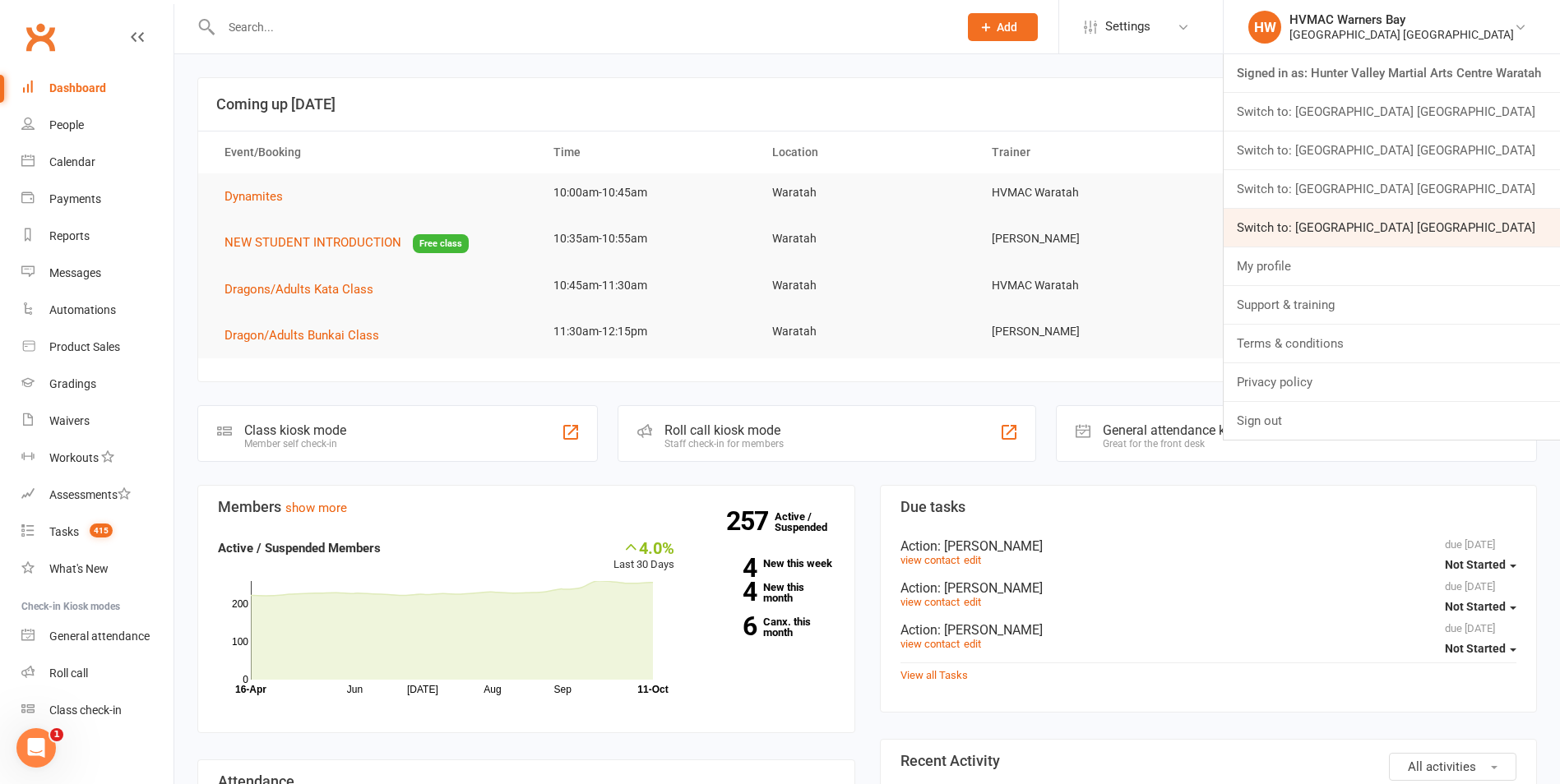
click at [1533, 219] on link "Switch to: Hunter Valley Martial Arts Centre Warners Bay" at bounding box center [1392, 227] width 336 height 38
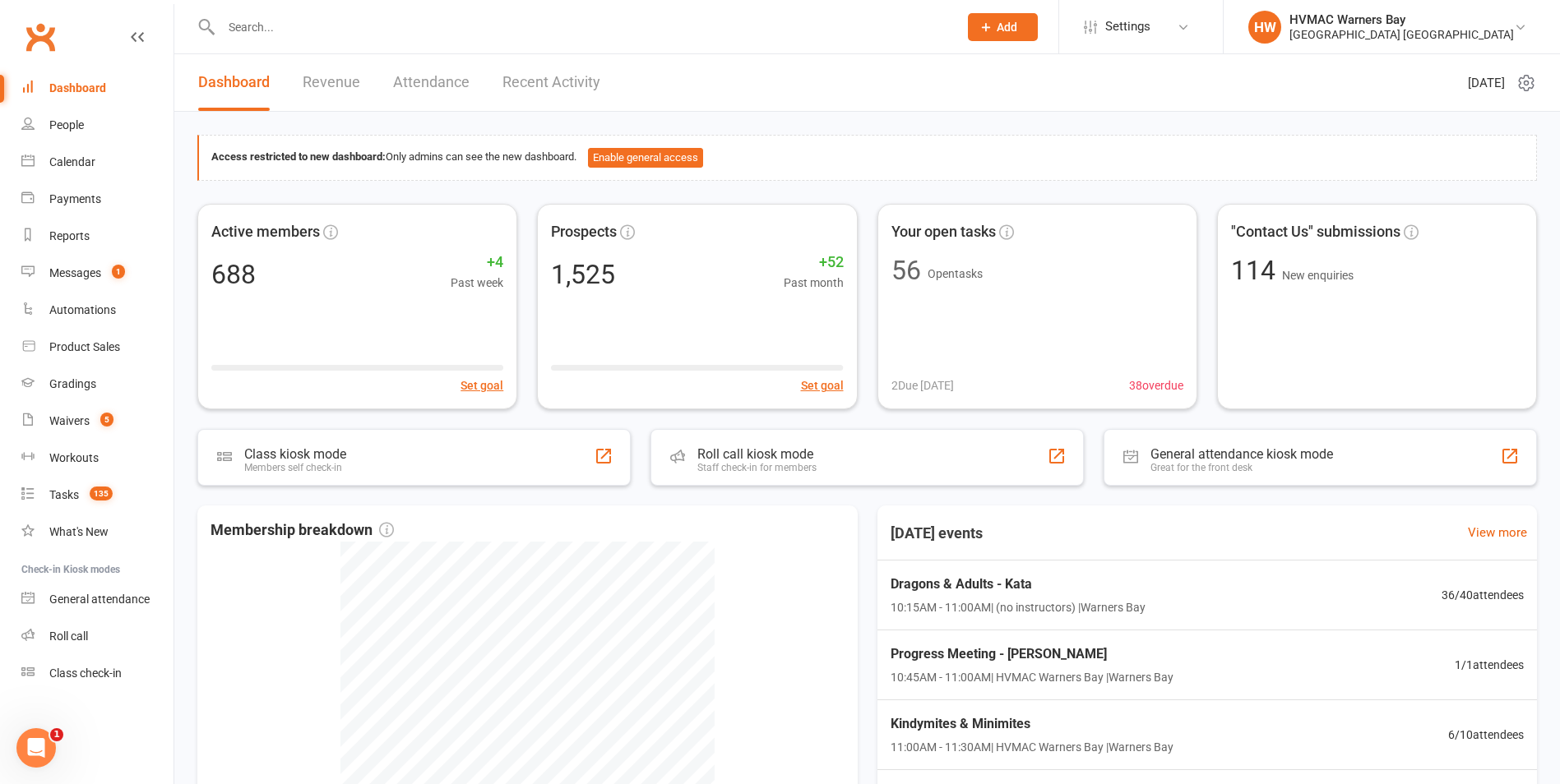
click at [364, 25] on input "text" at bounding box center [580, 27] width 730 height 23
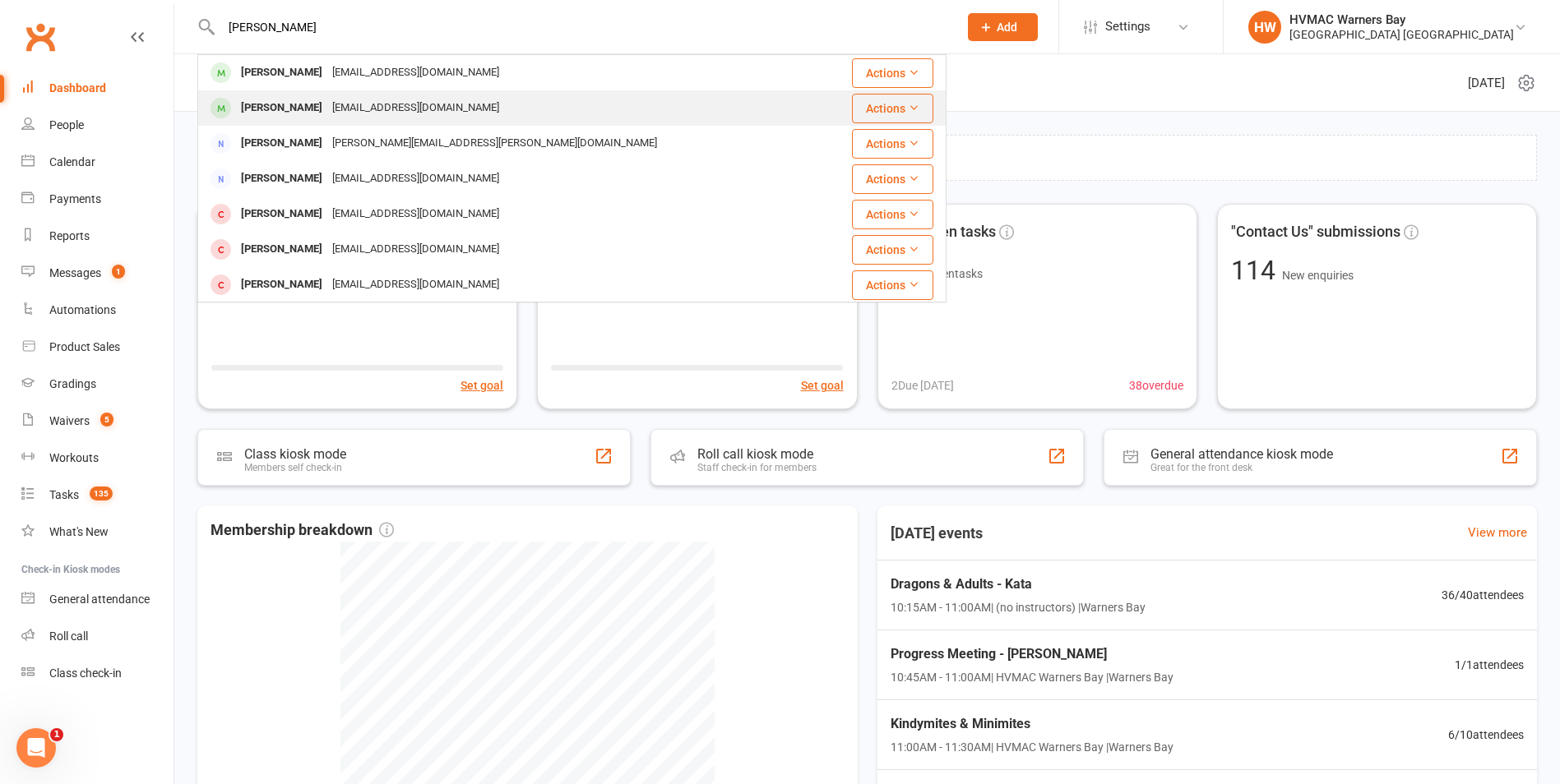
type input "[PERSON_NAME]"
click at [381, 99] on div "[EMAIL_ADDRESS][DOMAIN_NAME]" at bounding box center [416, 108] width 177 height 24
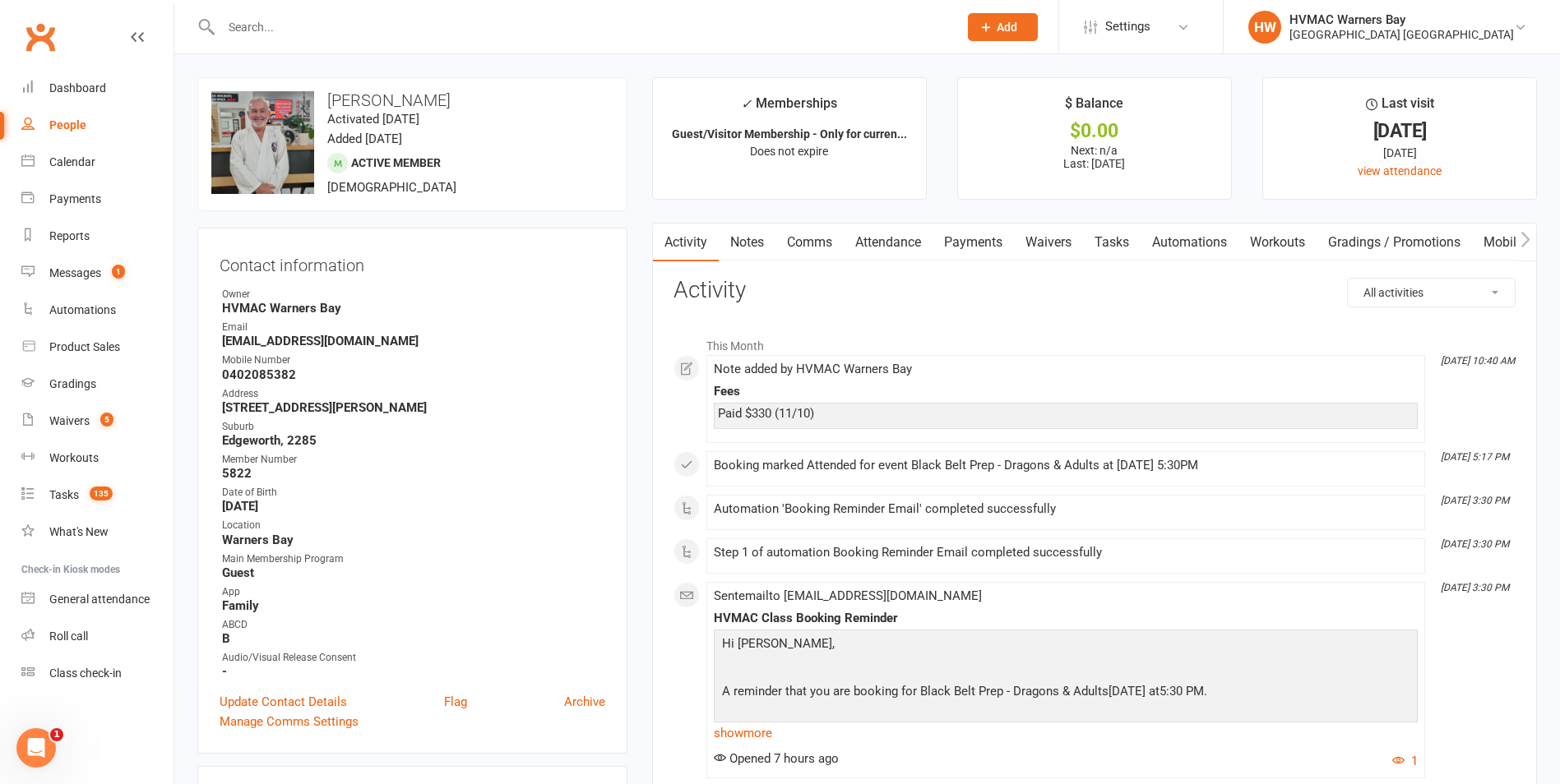
click at [746, 251] on link "Notes" at bounding box center [746, 242] width 56 height 38
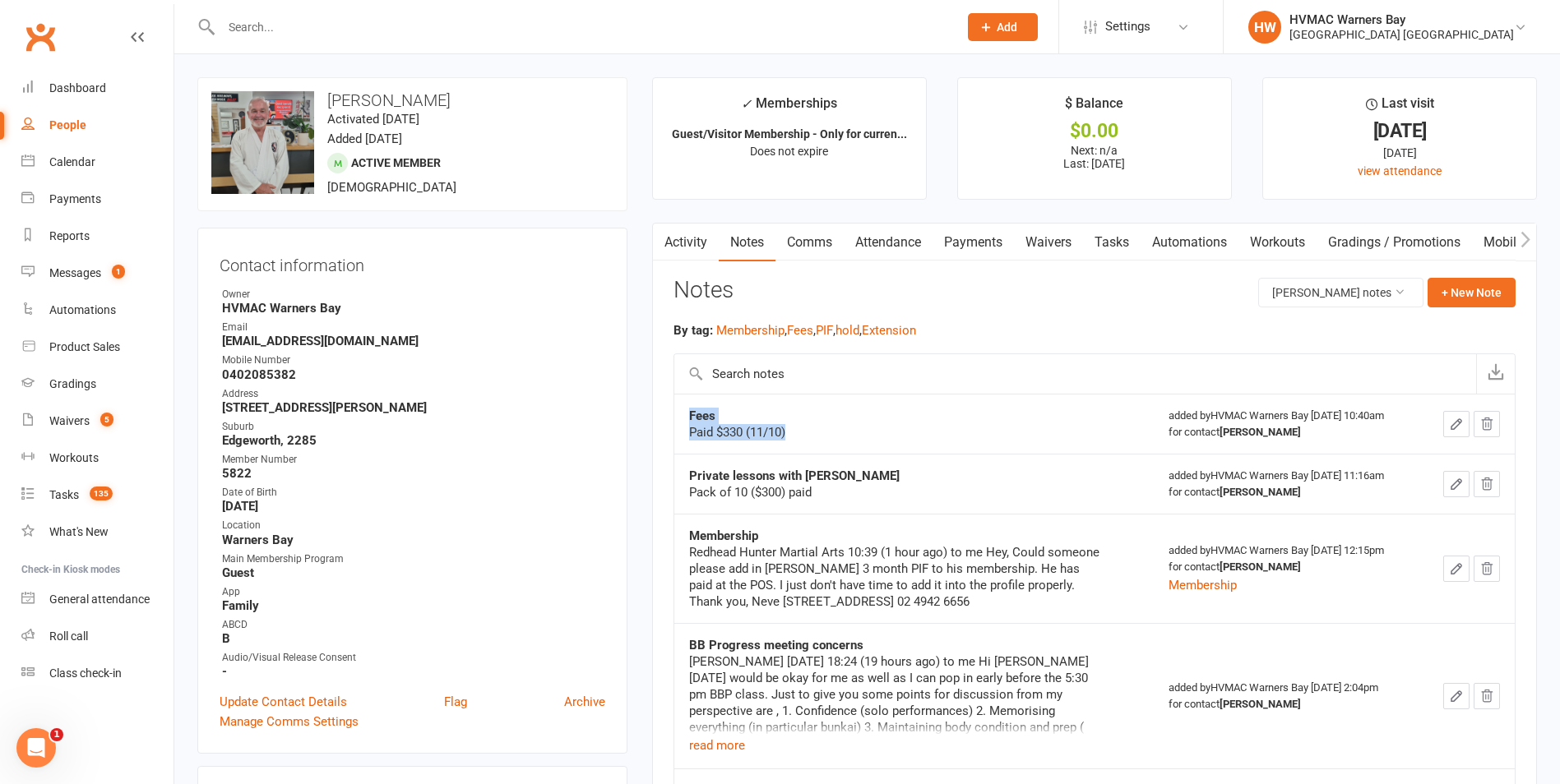
drag, startPoint x: 833, startPoint y: 428, endPoint x: 687, endPoint y: 421, distance: 146.2
click at [687, 421] on td "Fees Paid $330 (11/10)" at bounding box center [914, 424] width 479 height 60
drag, startPoint x: 813, startPoint y: 436, endPoint x: 820, endPoint y: 433, distance: 7.6
click at [814, 436] on div "Paid $330 (11/10)" at bounding box center [894, 431] width 411 height 17
click at [745, 426] on div "Paid $330 (11/10)" at bounding box center [894, 431] width 411 height 17
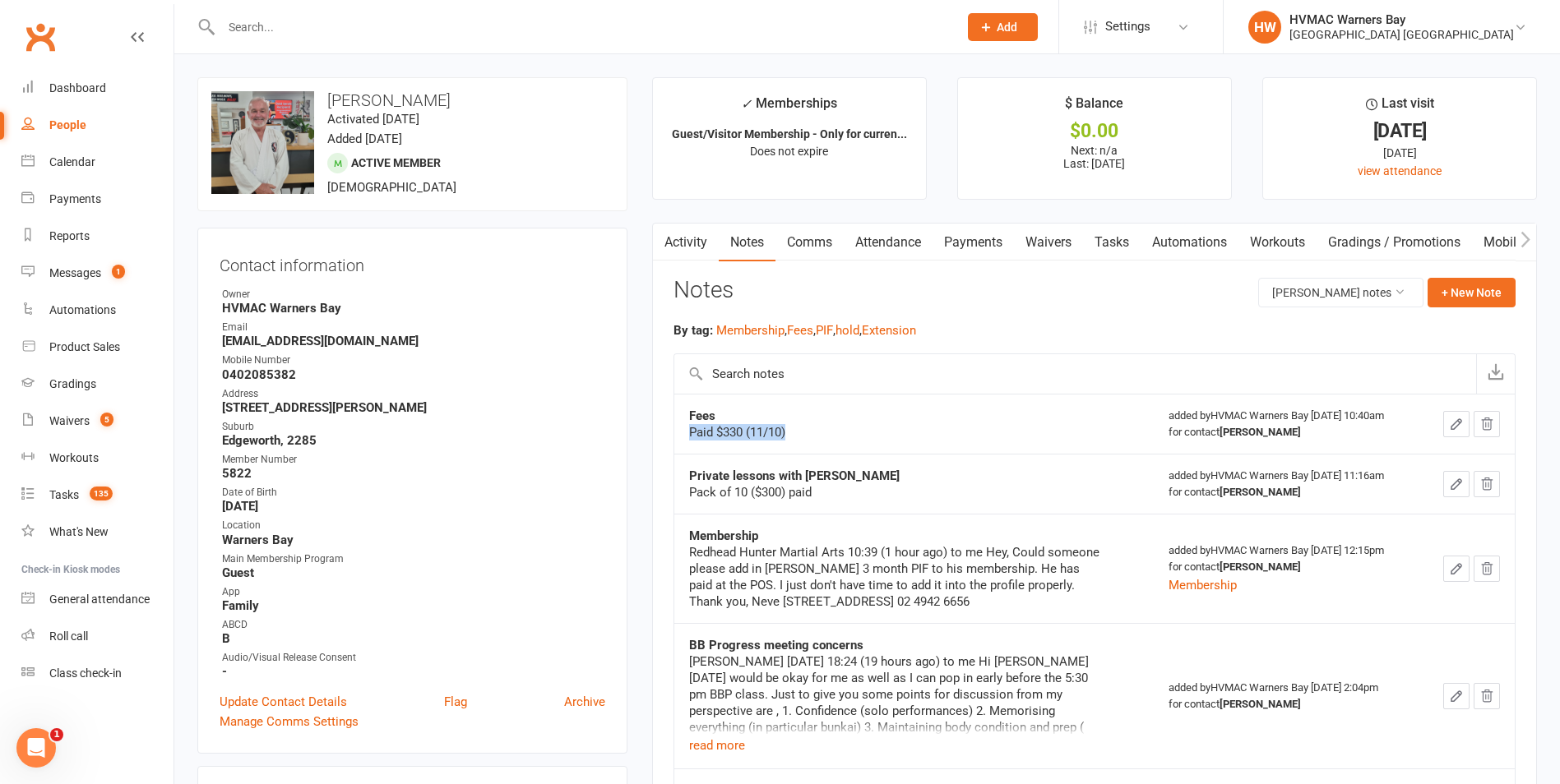
drag, startPoint x: 803, startPoint y: 431, endPoint x: 687, endPoint y: 428, distance: 116.0
click at [687, 428] on td "Fees Paid $330 (11/10)" at bounding box center [914, 424] width 479 height 60
copy div "Paid $330 (11/10)"
click at [1404, 33] on div "[GEOGRAPHIC_DATA] [GEOGRAPHIC_DATA]" at bounding box center [1401, 34] width 225 height 15
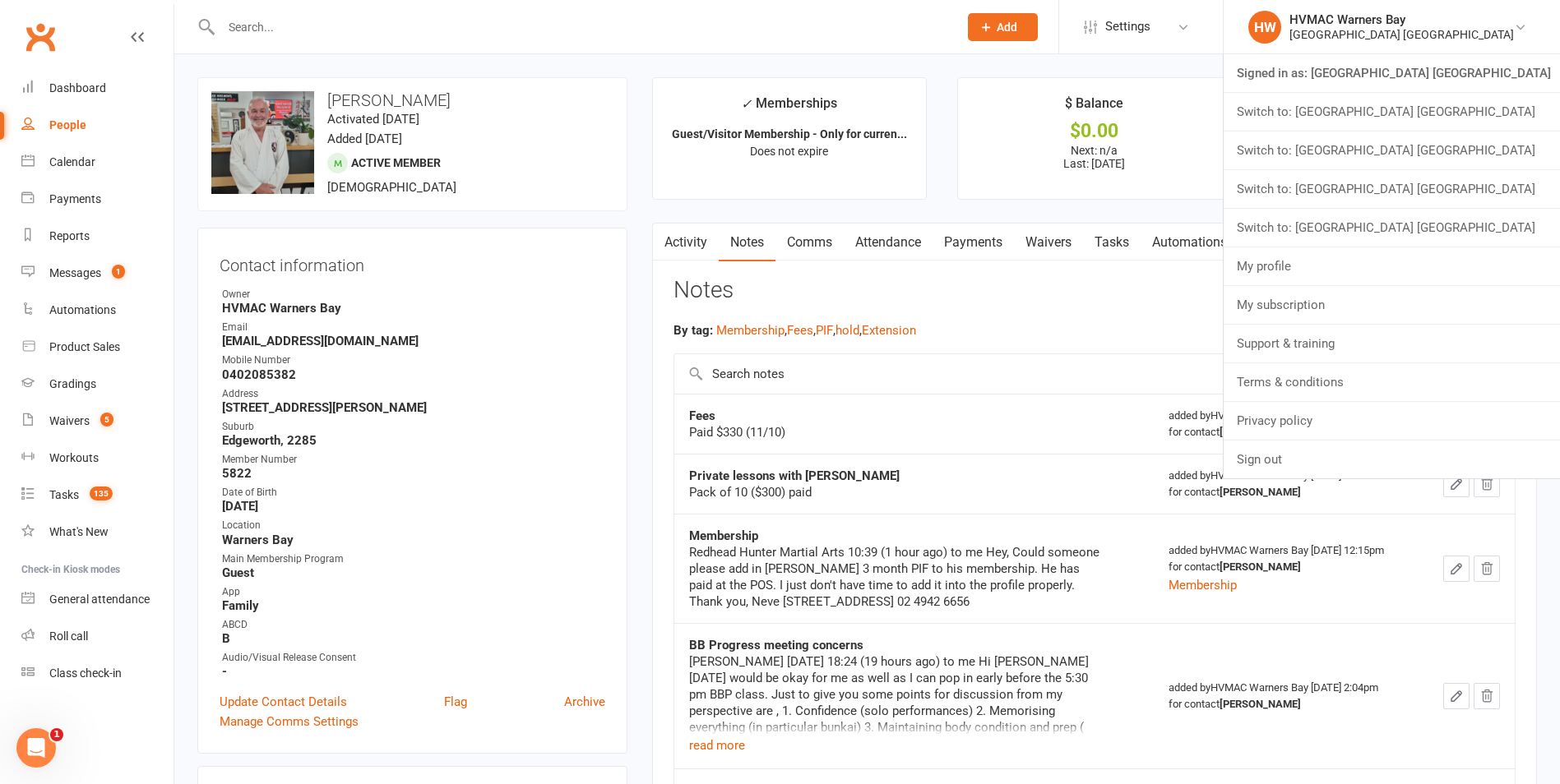
drag, startPoint x: 1471, startPoint y: 189, endPoint x: 1470, endPoint y: 202, distance: 13.0
click at [1472, 193] on link "Switch to: [GEOGRAPHIC_DATA] [GEOGRAPHIC_DATA]" at bounding box center [1392, 188] width 336 height 38
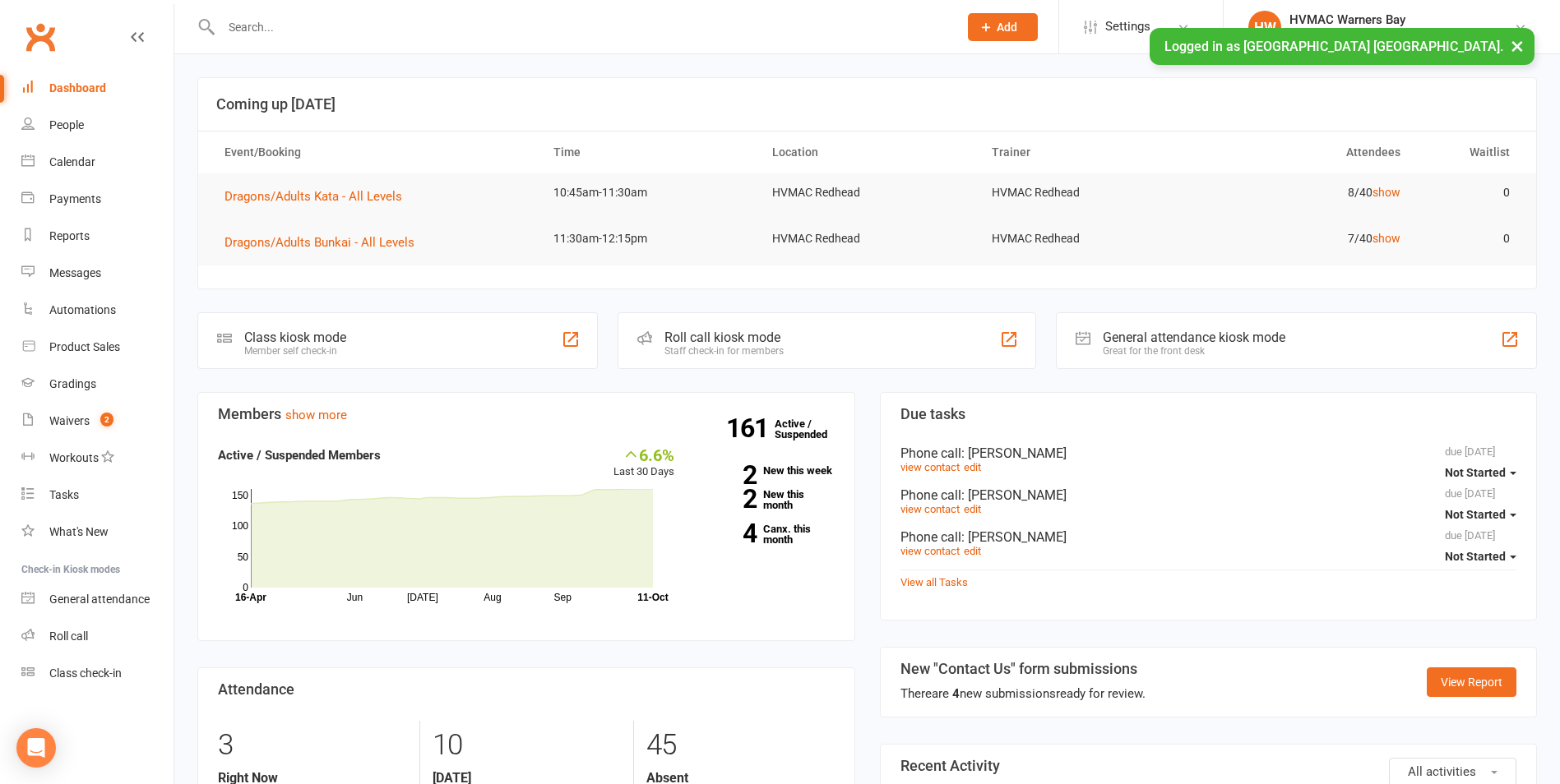
click at [270, 24] on input "text" at bounding box center [580, 27] width 730 height 23
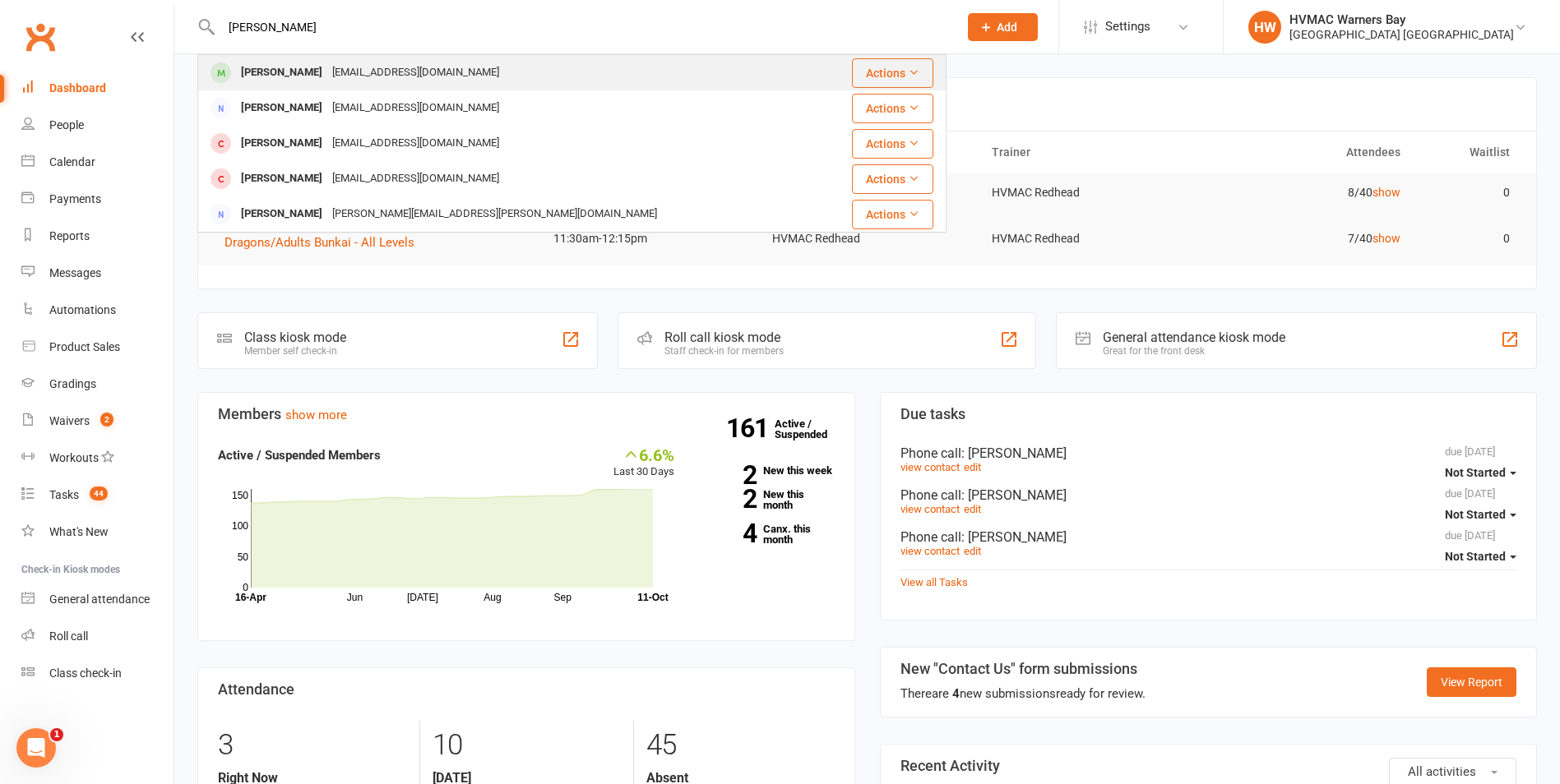
type input "bruce"
click at [296, 67] on div "[PERSON_NAME]" at bounding box center [282, 73] width 91 height 24
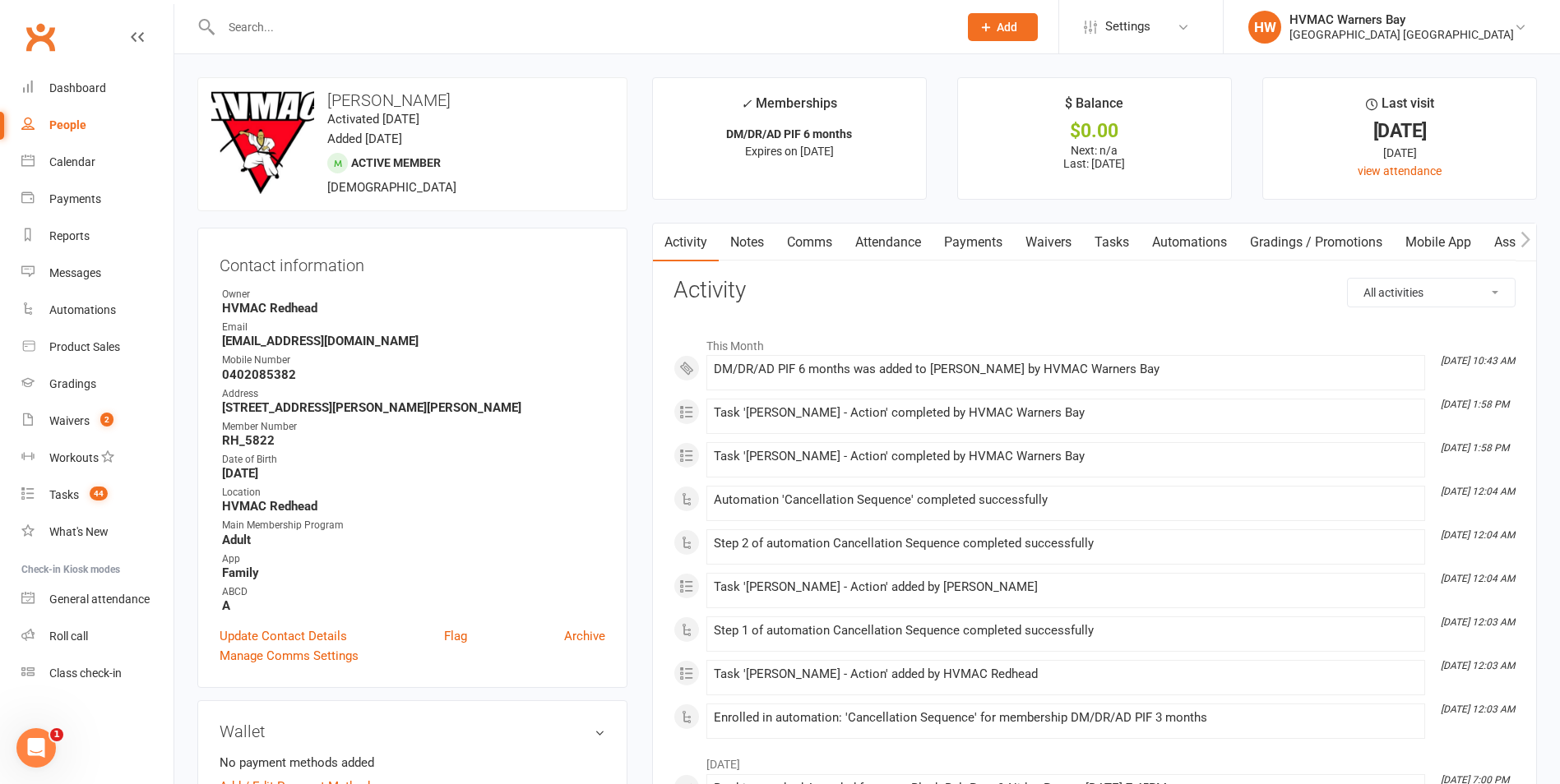
click at [1058, 259] on link "Waivers" at bounding box center [1048, 242] width 69 height 38
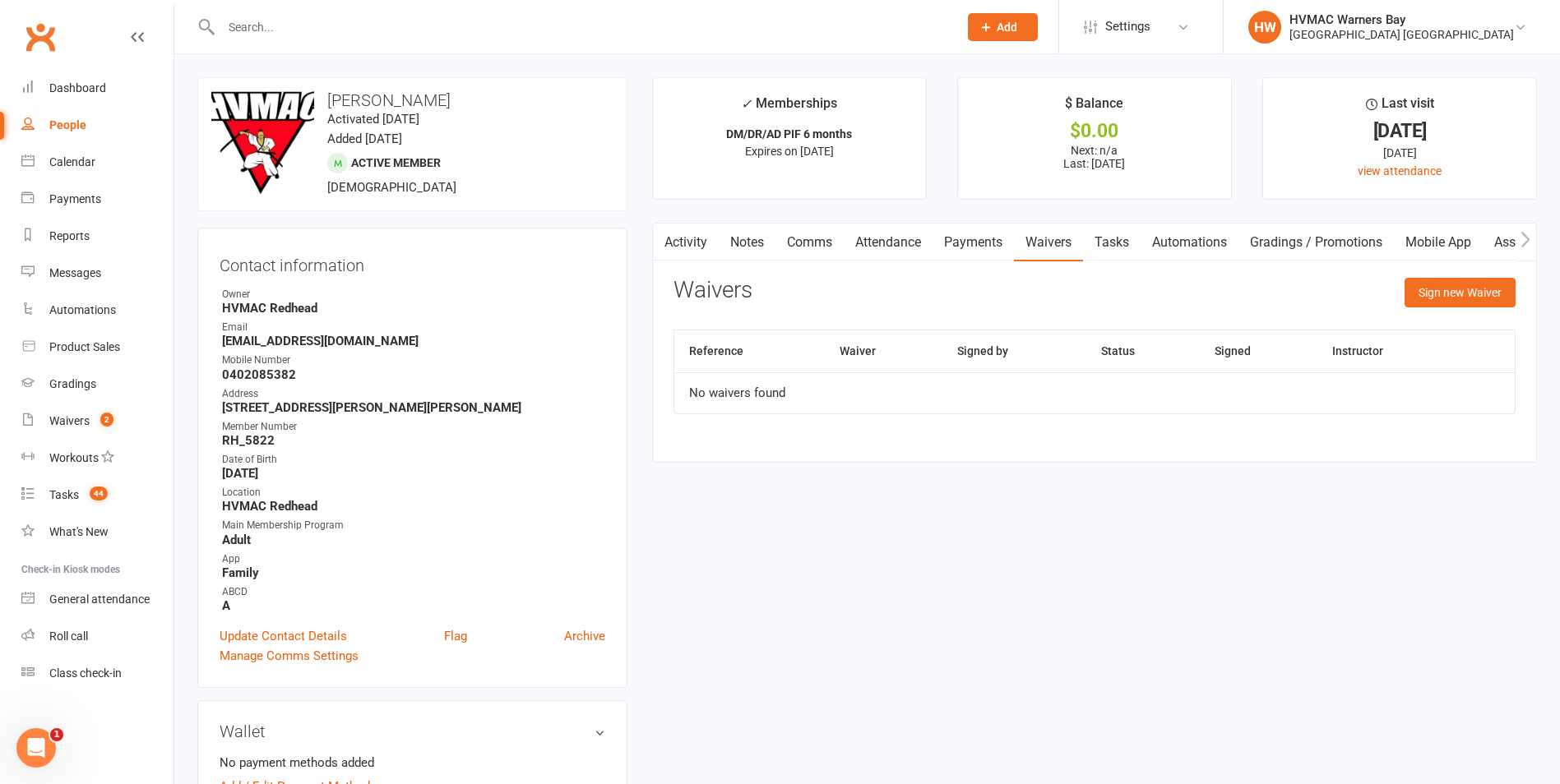
click at [733, 248] on link "Notes" at bounding box center [746, 242] width 56 height 38
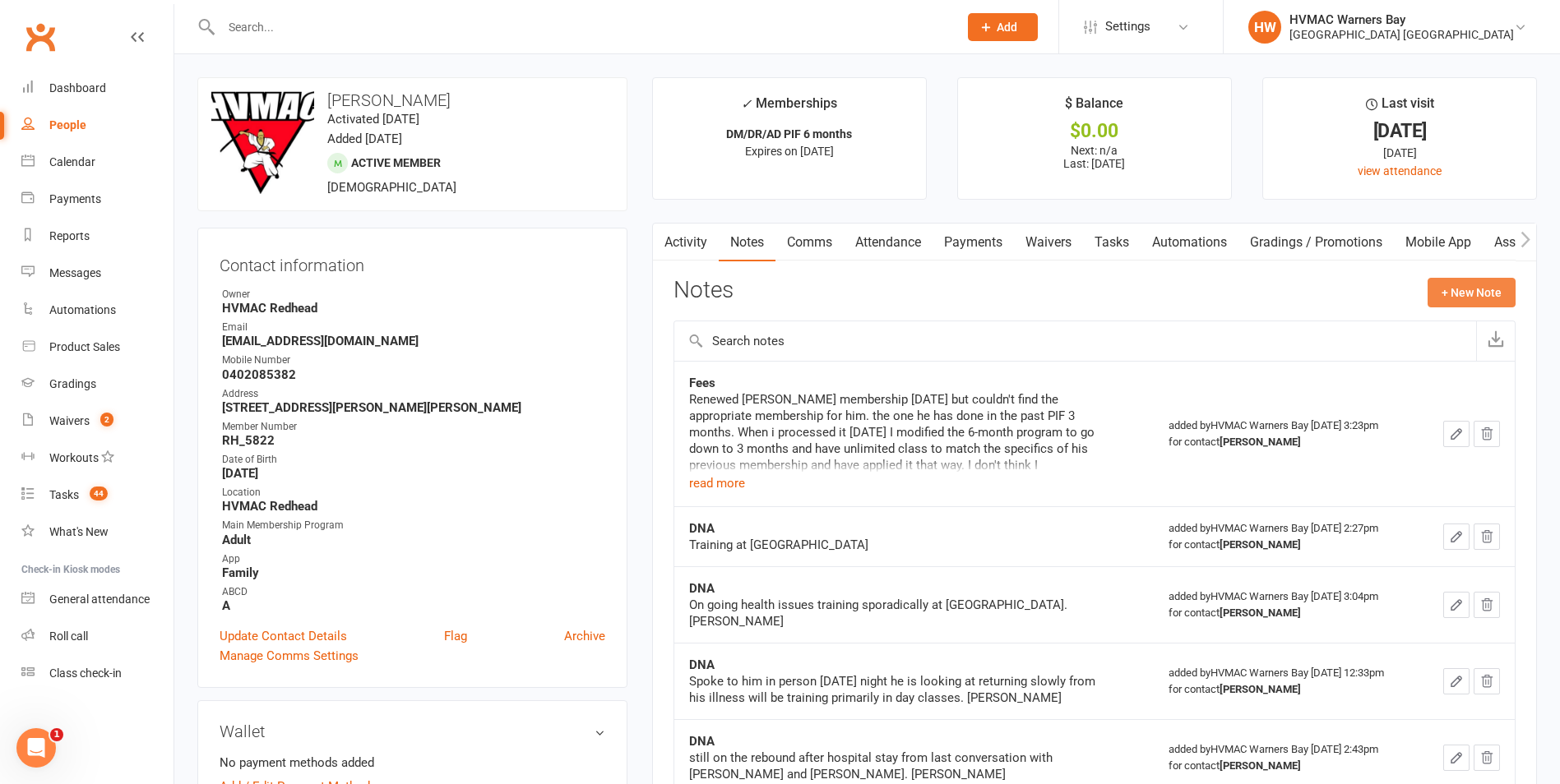
click at [1448, 299] on button "+ New Note" at bounding box center [1471, 292] width 88 height 29
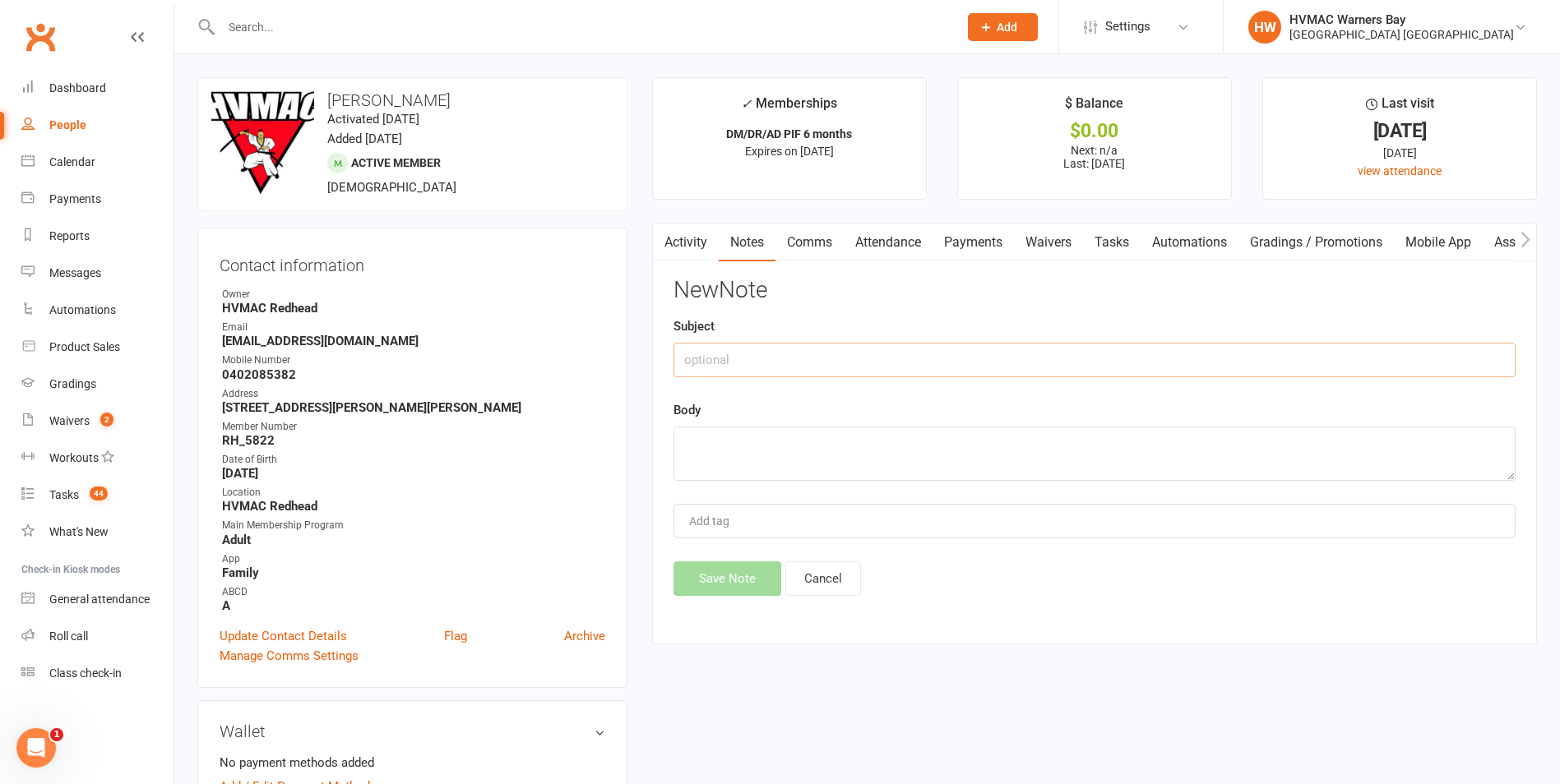
click at [1005, 355] on input "text" at bounding box center [1094, 360] width 842 height 35
type input "Fees"
click at [954, 445] on textarea at bounding box center [1094, 454] width 842 height 54
paste textarea "Paid $330 (11/10)"
type textarea "Paid $330 (11/10)"
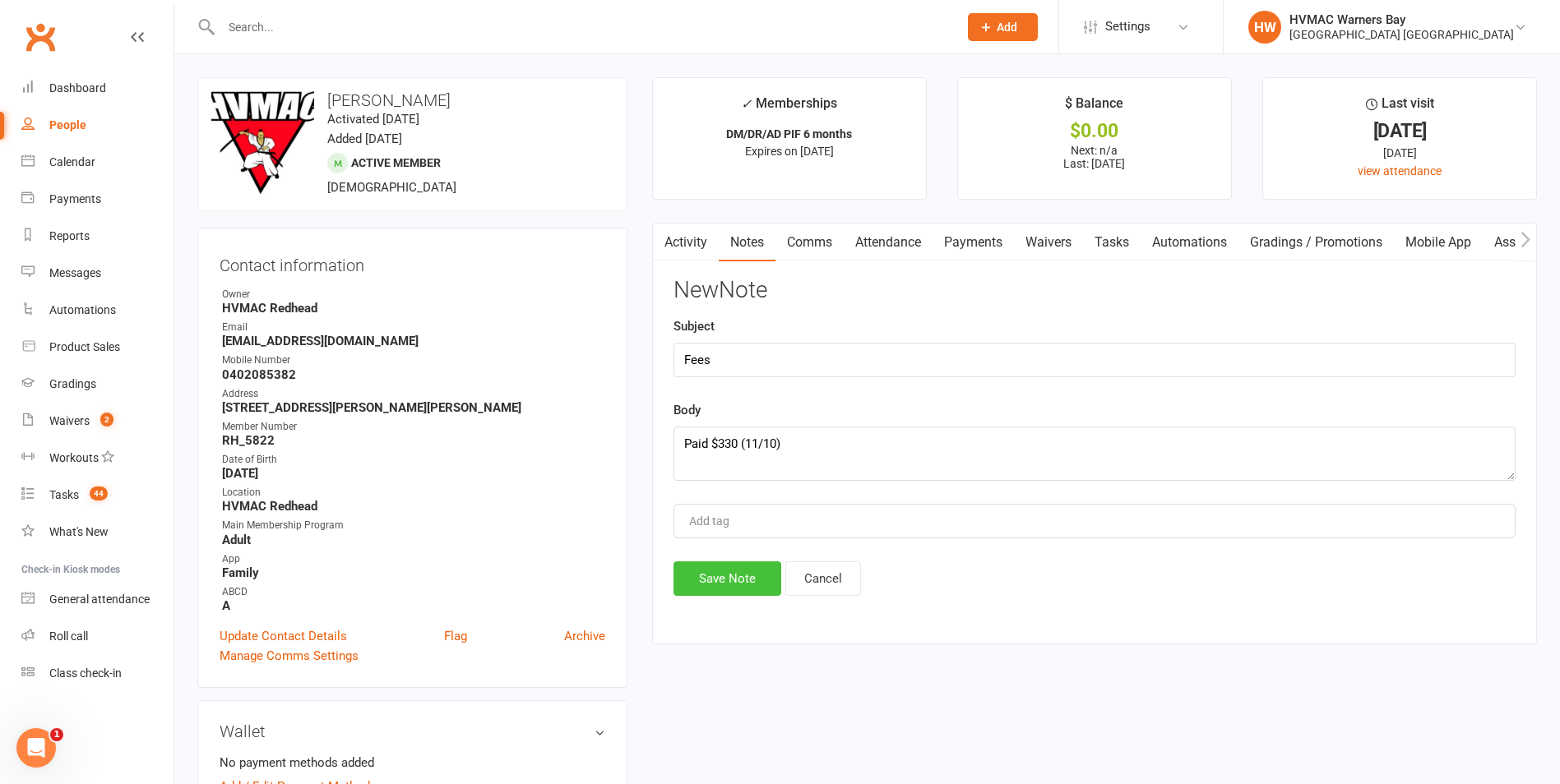
click at [754, 577] on button "Save Note" at bounding box center [727, 579] width 108 height 35
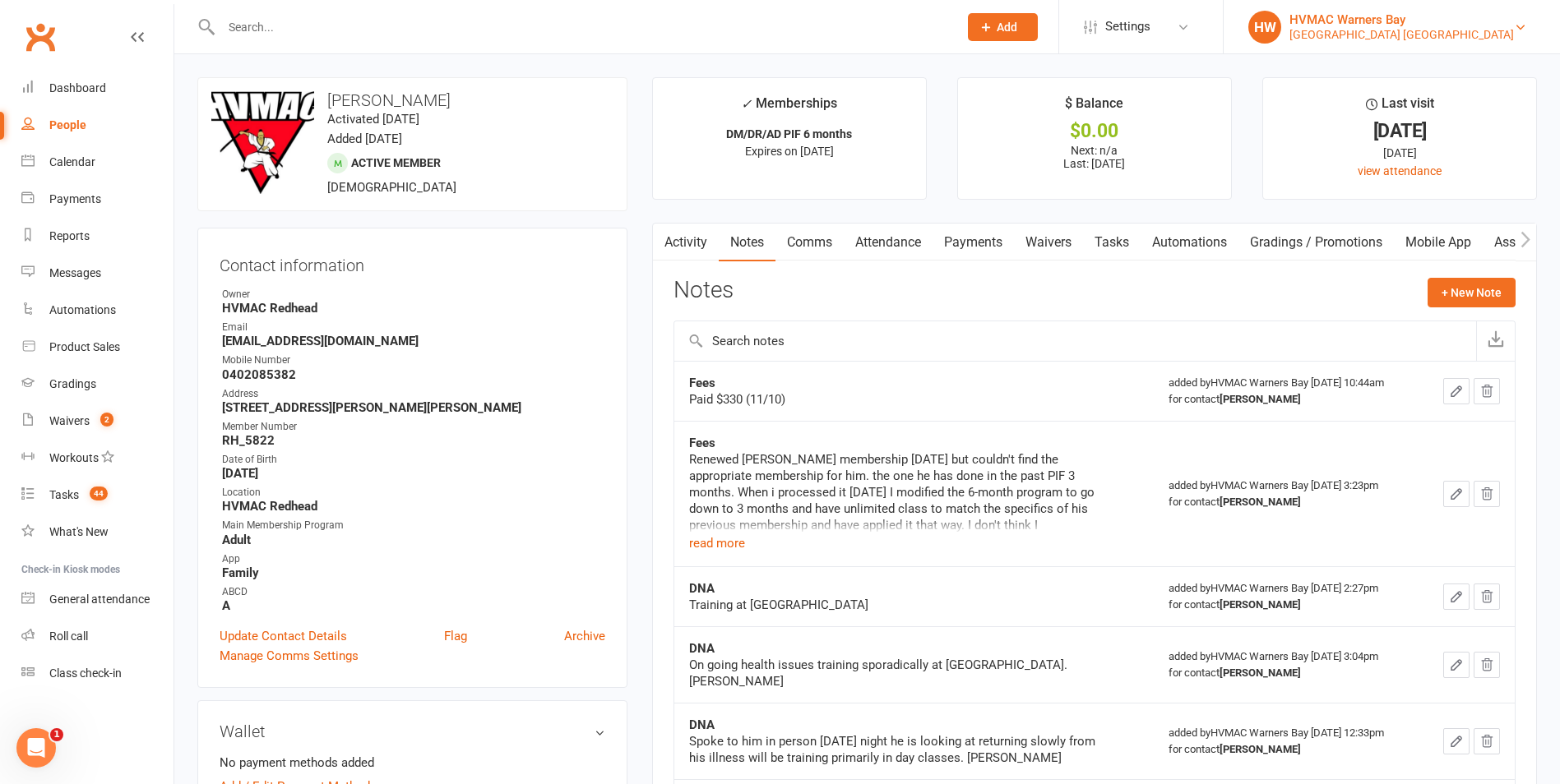
click at [1464, 24] on div "HVMAC Warners Bay" at bounding box center [1401, 19] width 225 height 15
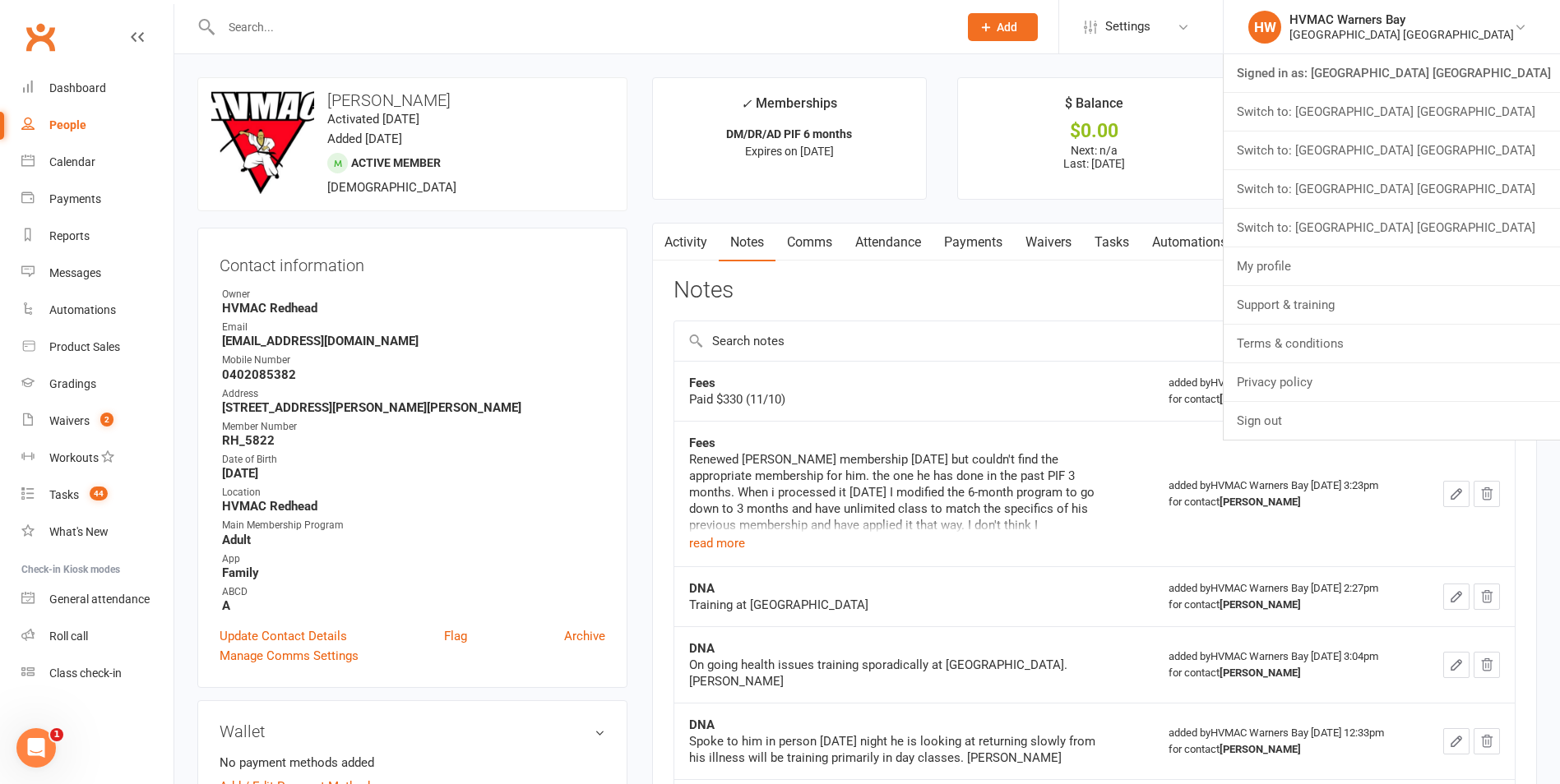
click at [1444, 235] on link "Switch to: [GEOGRAPHIC_DATA] [GEOGRAPHIC_DATA]" at bounding box center [1392, 227] width 336 height 38
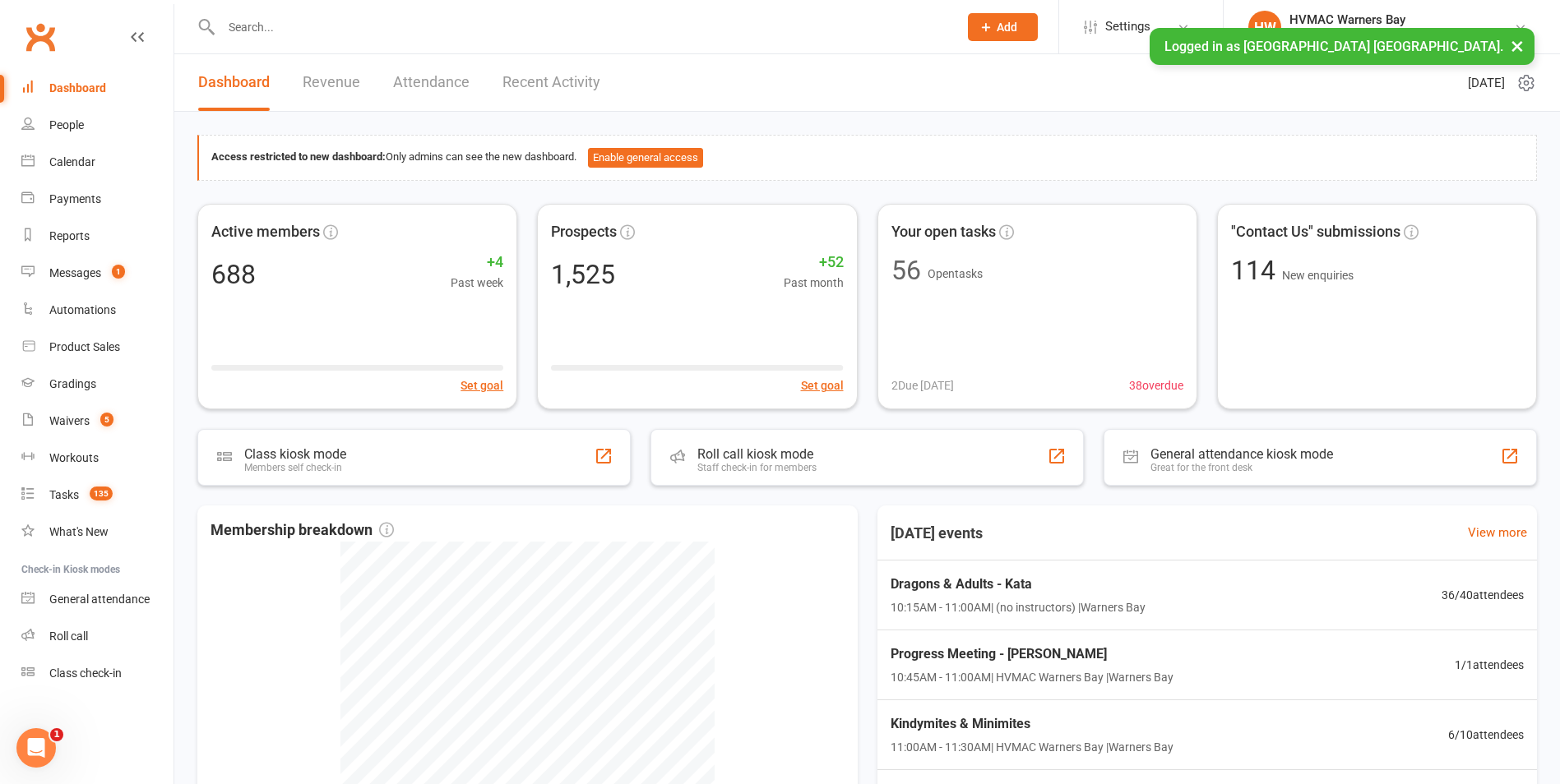
click at [315, 37] on input "text" at bounding box center [580, 27] width 730 height 23
click at [1522, 44] on button "×" at bounding box center [1516, 46] width 29 height 35
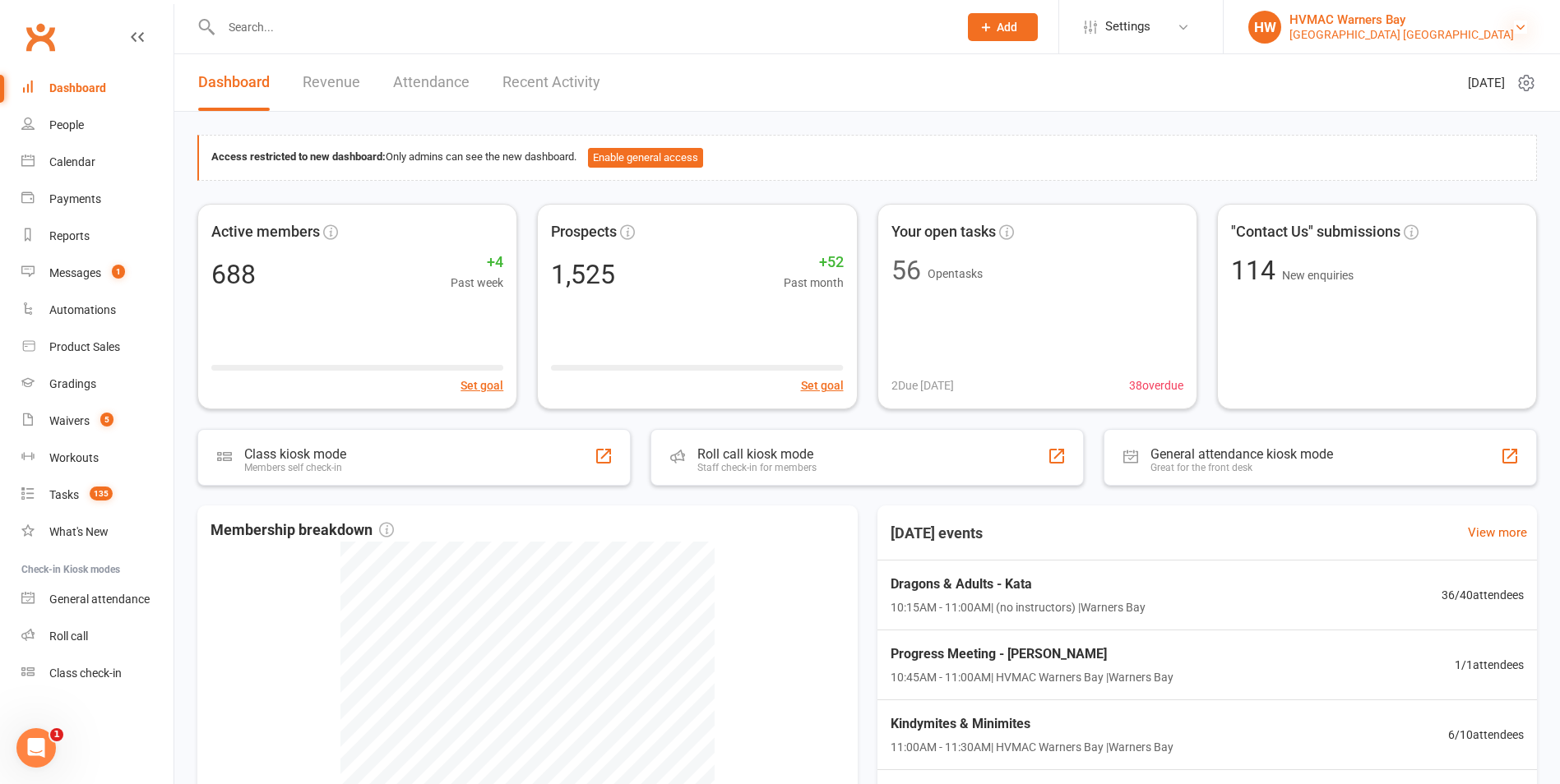
click at [1513, 25] on icon at bounding box center [1520, 27] width 14 height 14
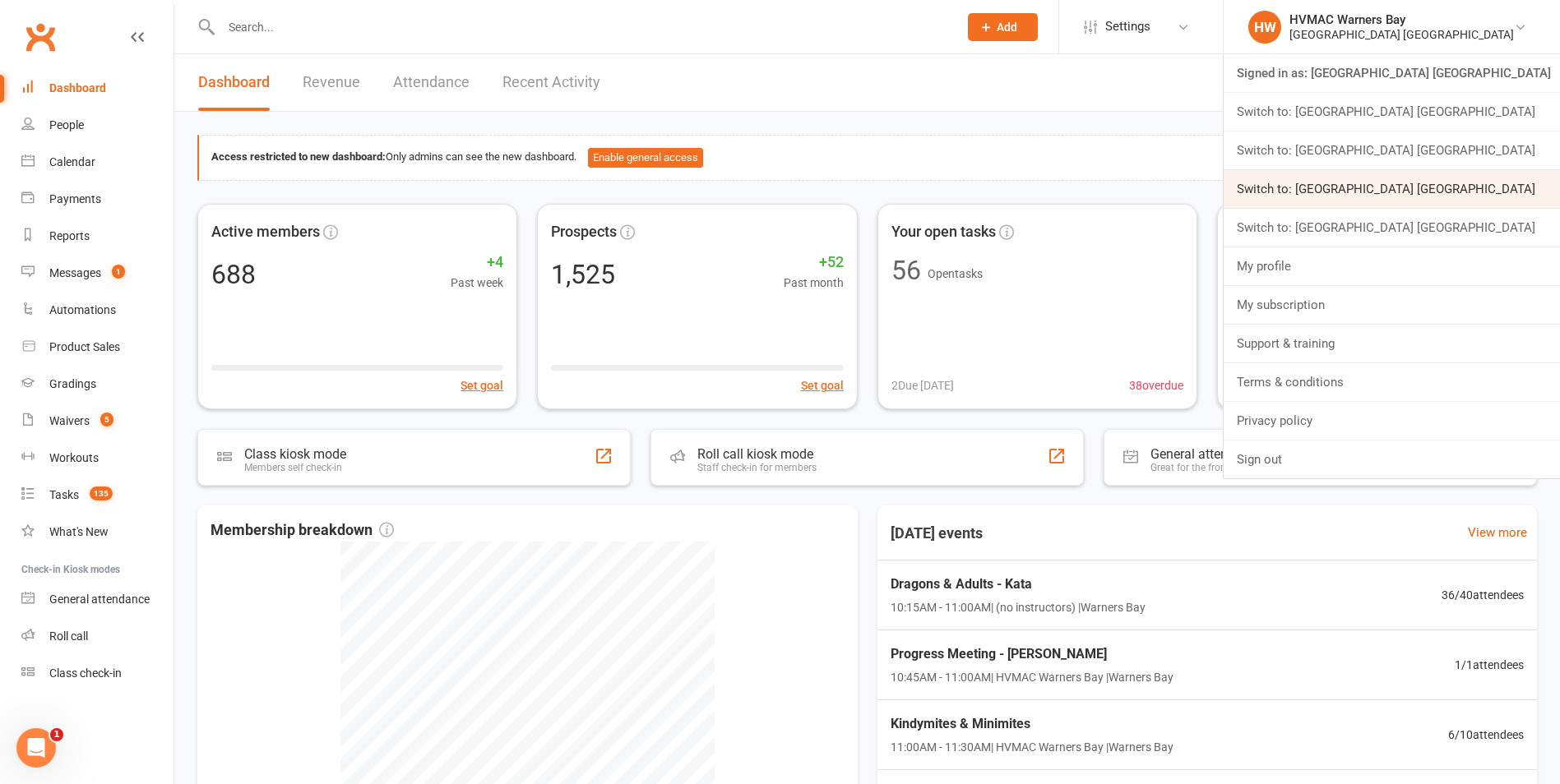
click at [1519, 184] on link "Switch to: Hunter Valley Martial Arts Centre Redhead" at bounding box center [1392, 188] width 336 height 38
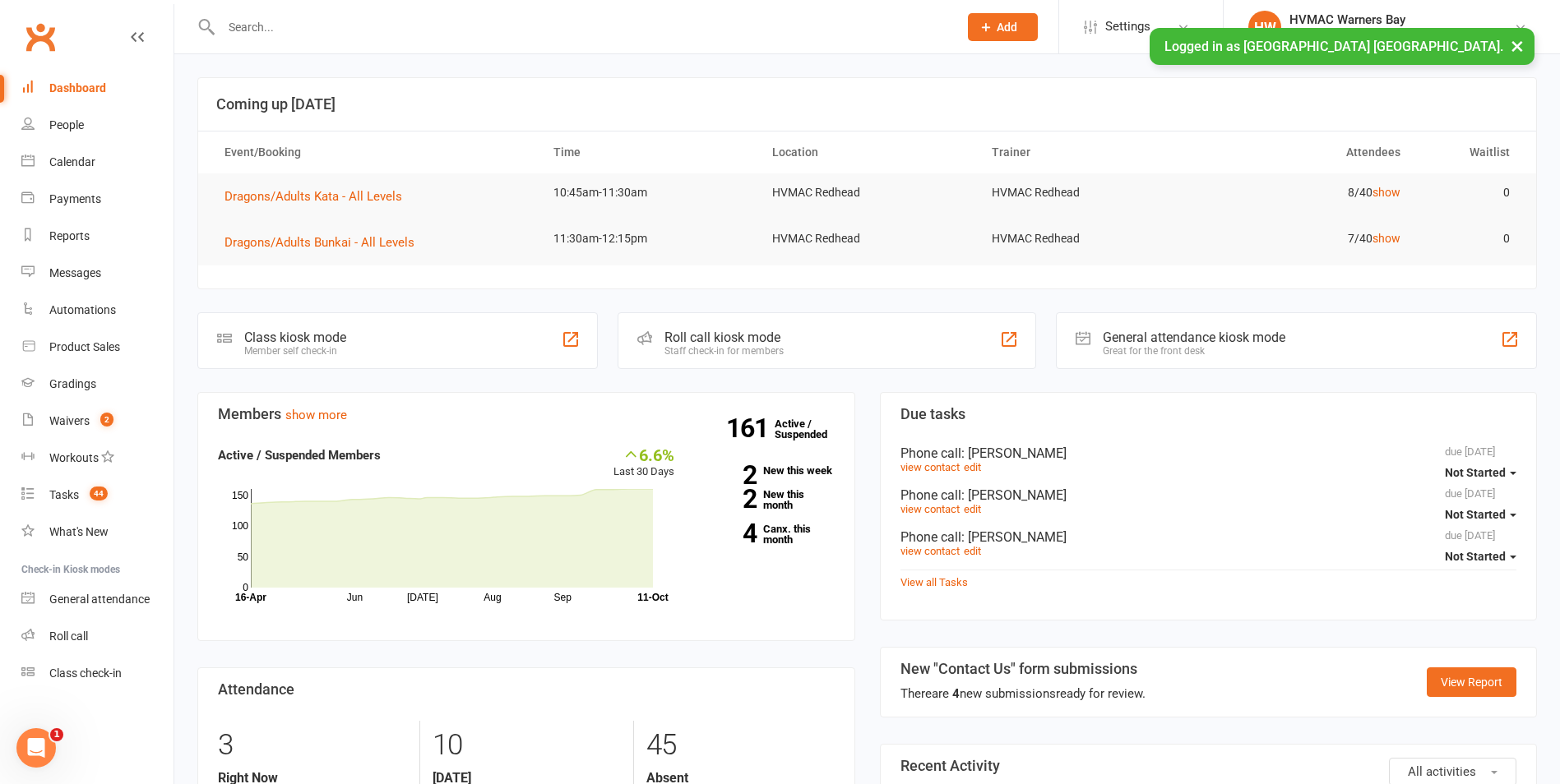
click at [320, 24] on input "text" at bounding box center [580, 27] width 730 height 23
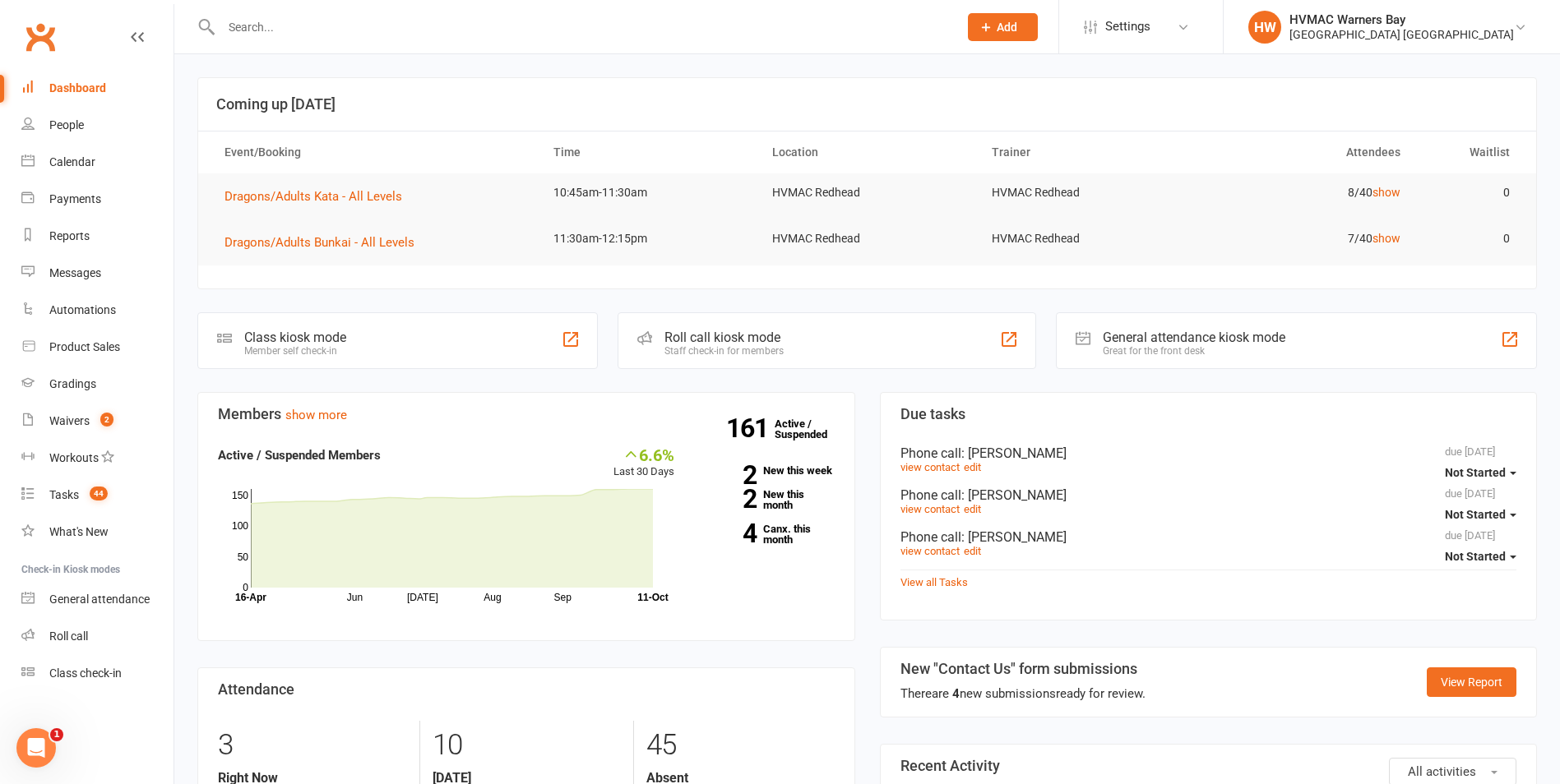
click at [341, 39] on div at bounding box center [572, 26] width 749 height 53
click at [565, 34] on input "text" at bounding box center [580, 27] width 730 height 23
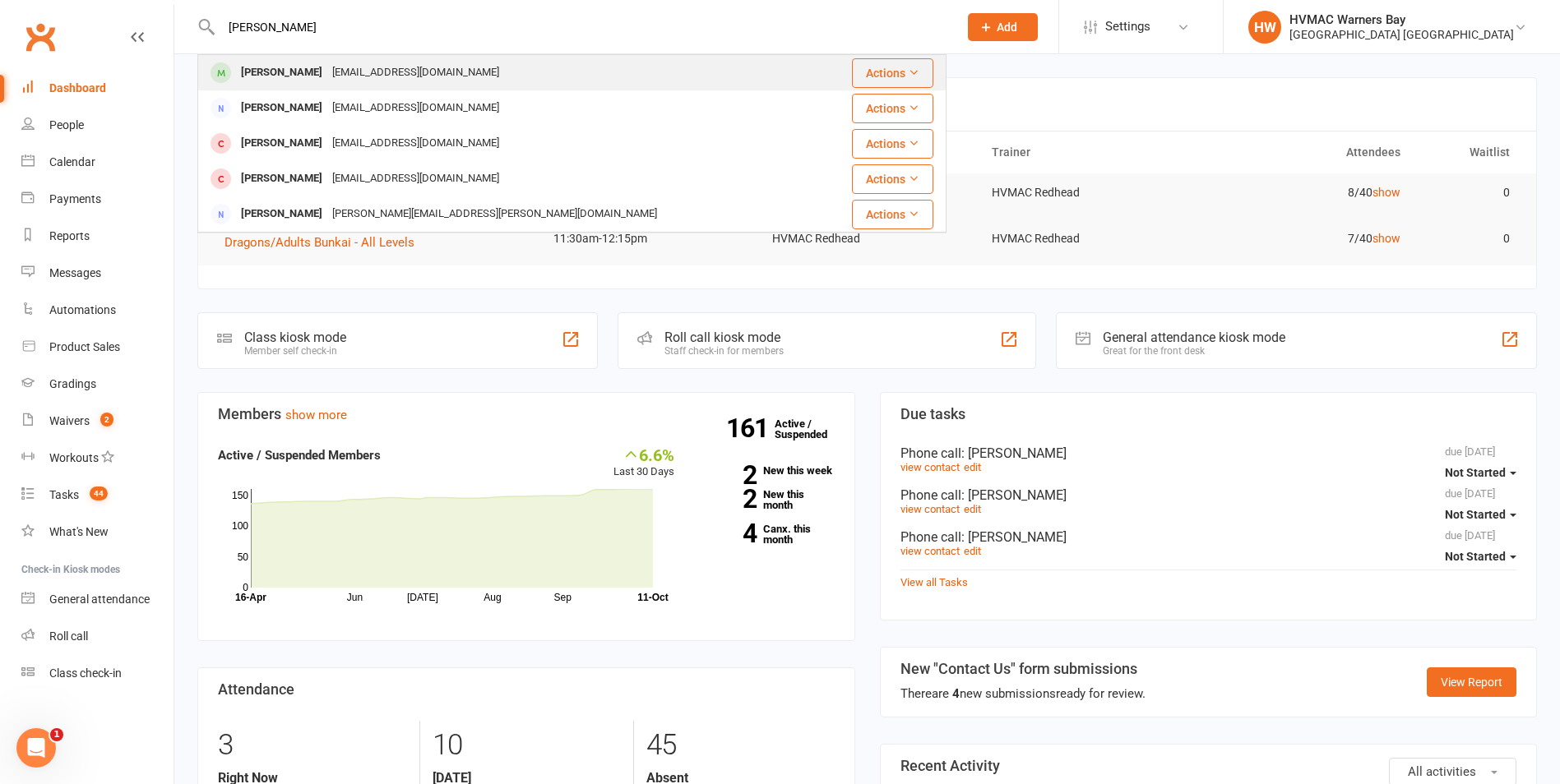
type input "[PERSON_NAME]"
click at [467, 66] on div "[PERSON_NAME] [EMAIL_ADDRESS][DOMAIN_NAME]" at bounding box center [509, 73] width 621 height 34
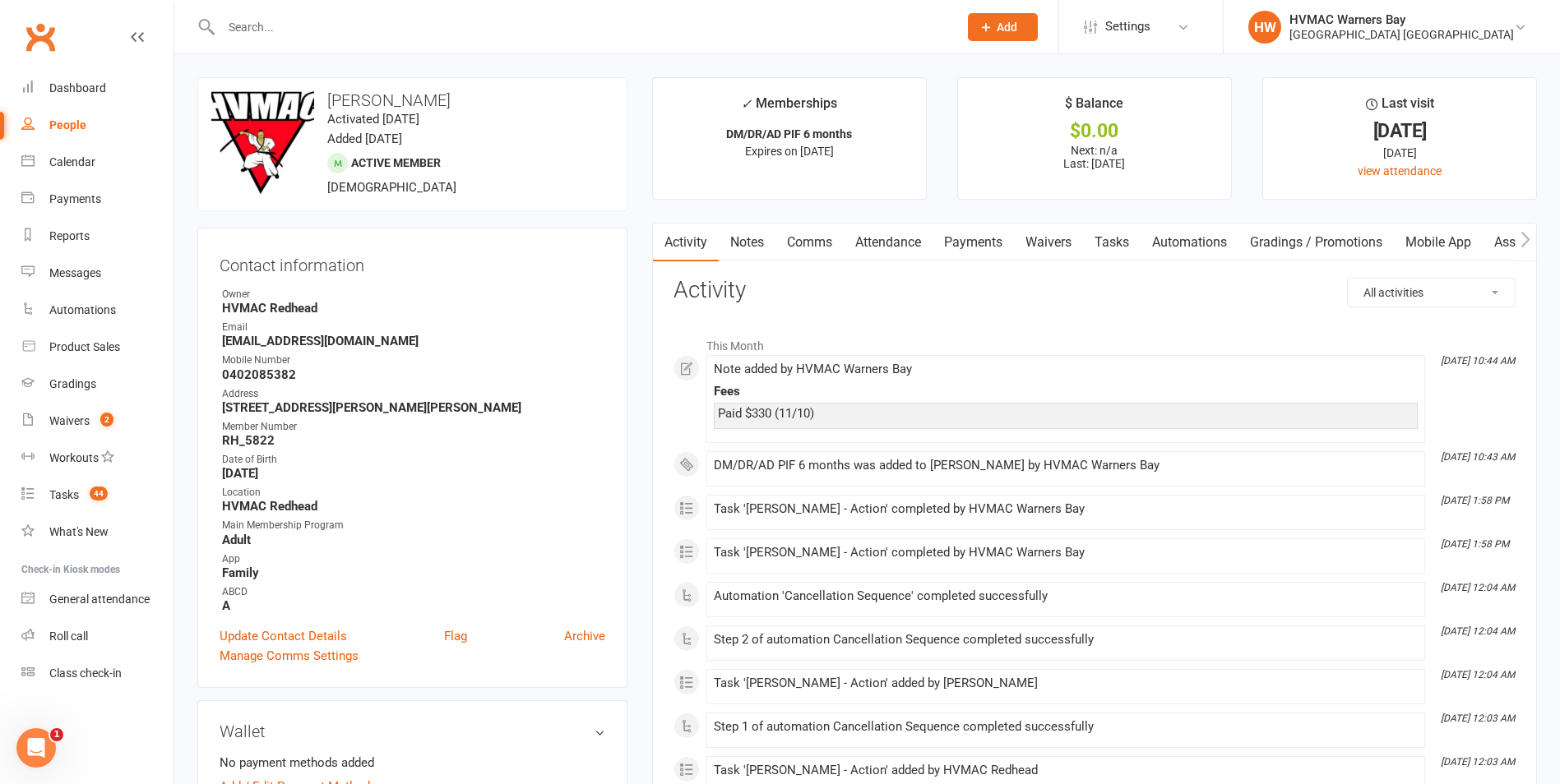
click at [741, 247] on link "Notes" at bounding box center [746, 242] width 56 height 38
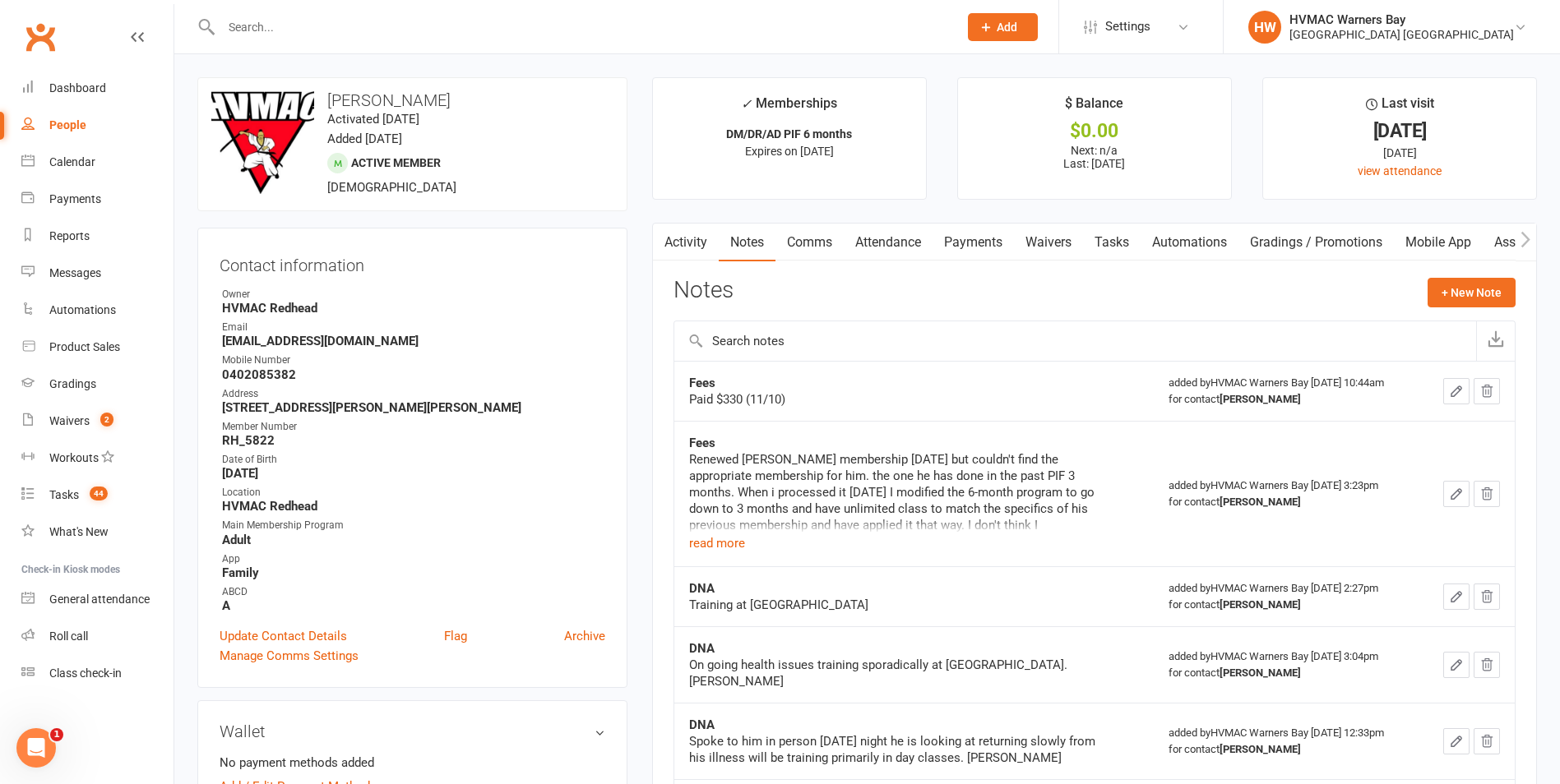
click at [685, 244] on link "Activity" at bounding box center [686, 242] width 66 height 38
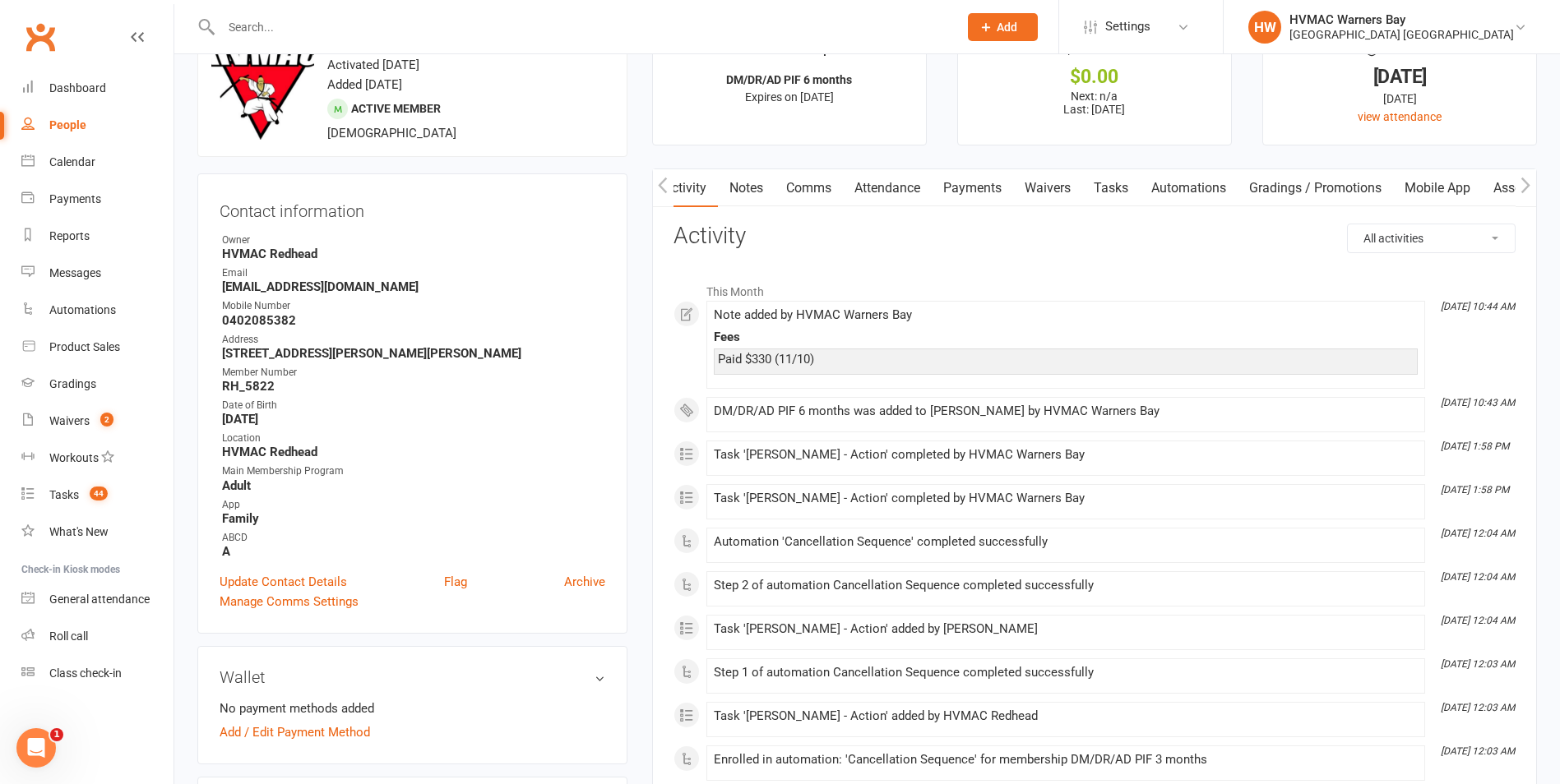
scroll to position [83, 0]
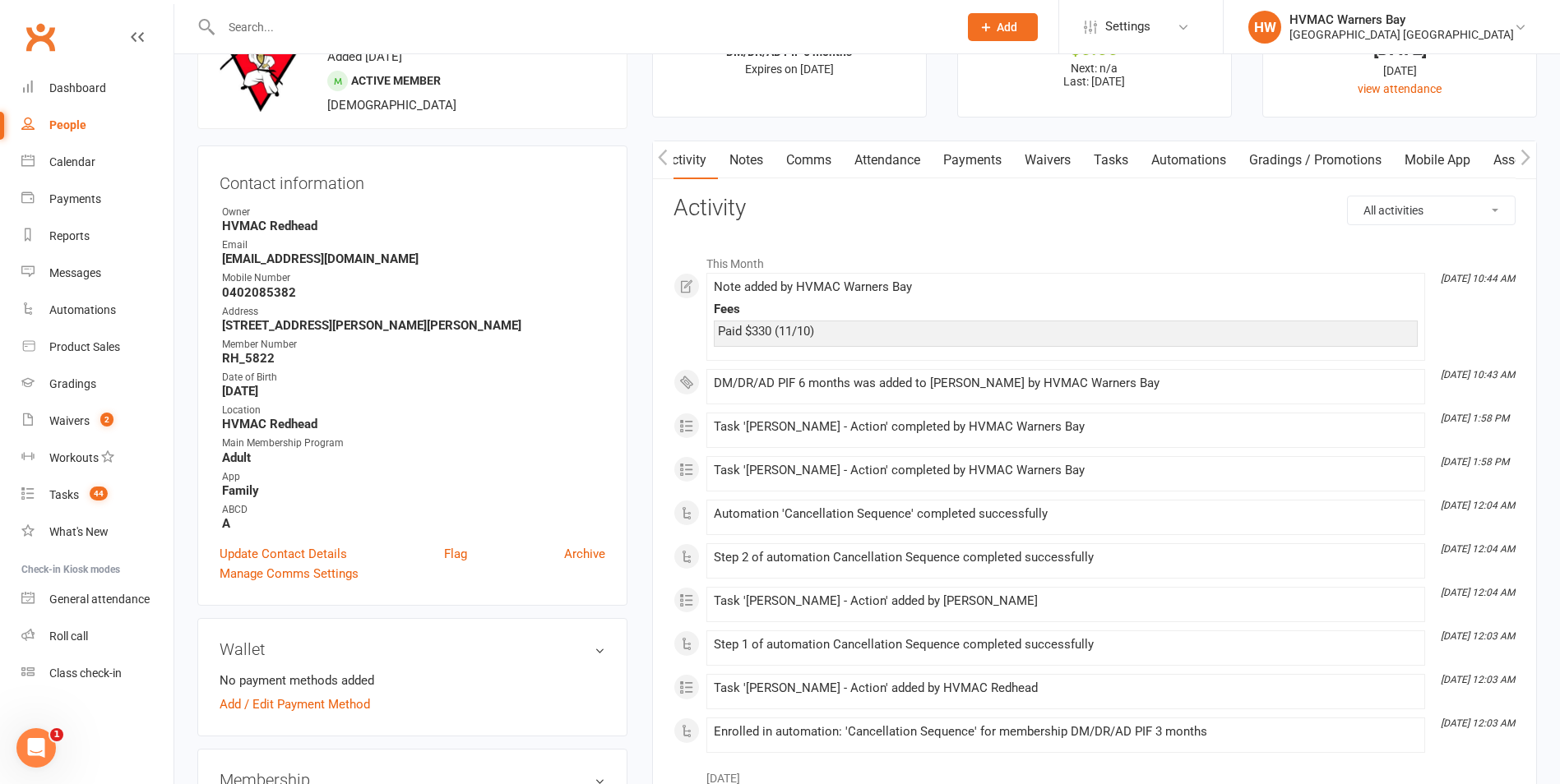
click at [1040, 161] on link "Waivers" at bounding box center [1047, 159] width 69 height 38
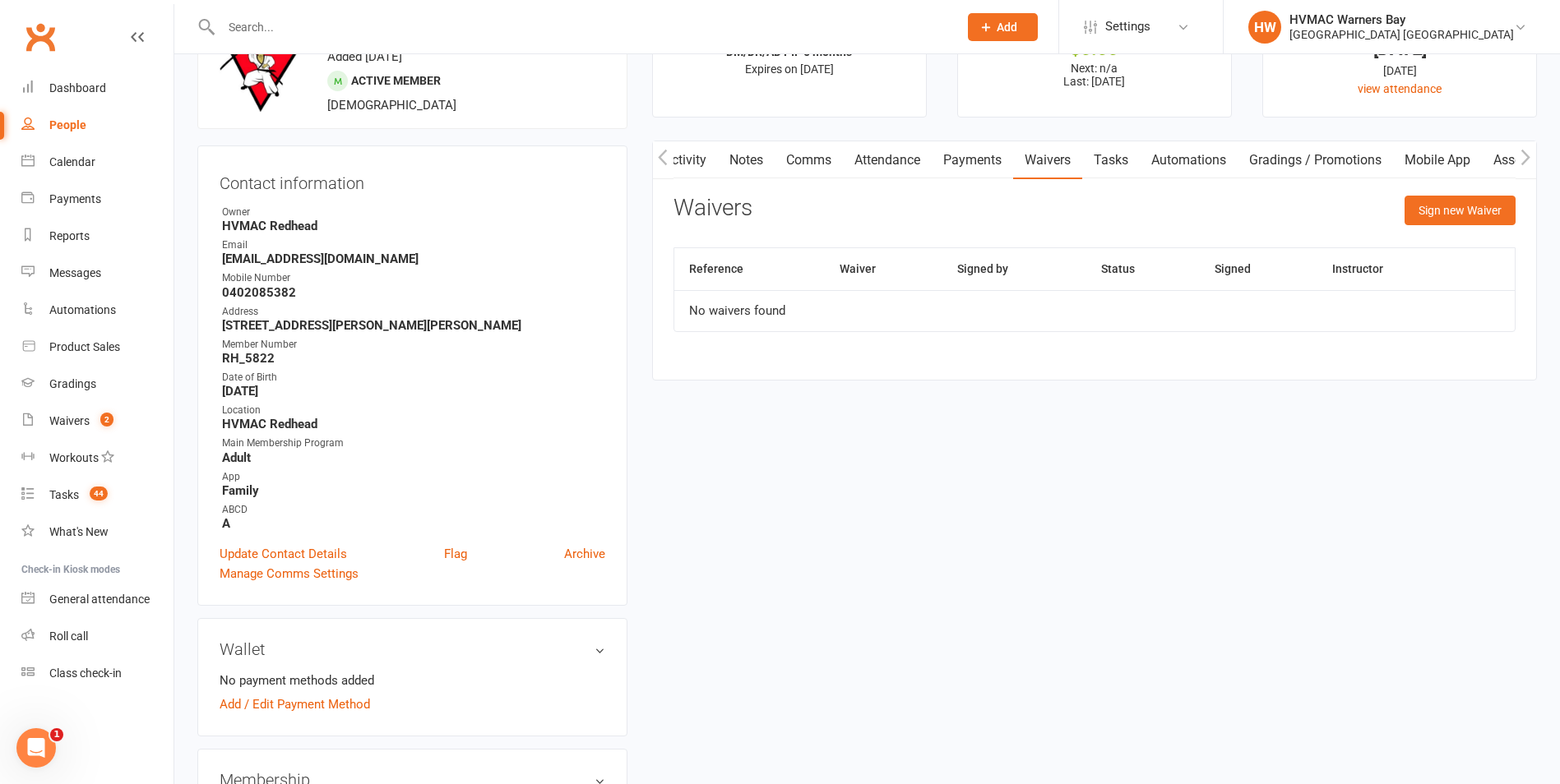
click at [687, 162] on link "Activity" at bounding box center [685, 159] width 66 height 38
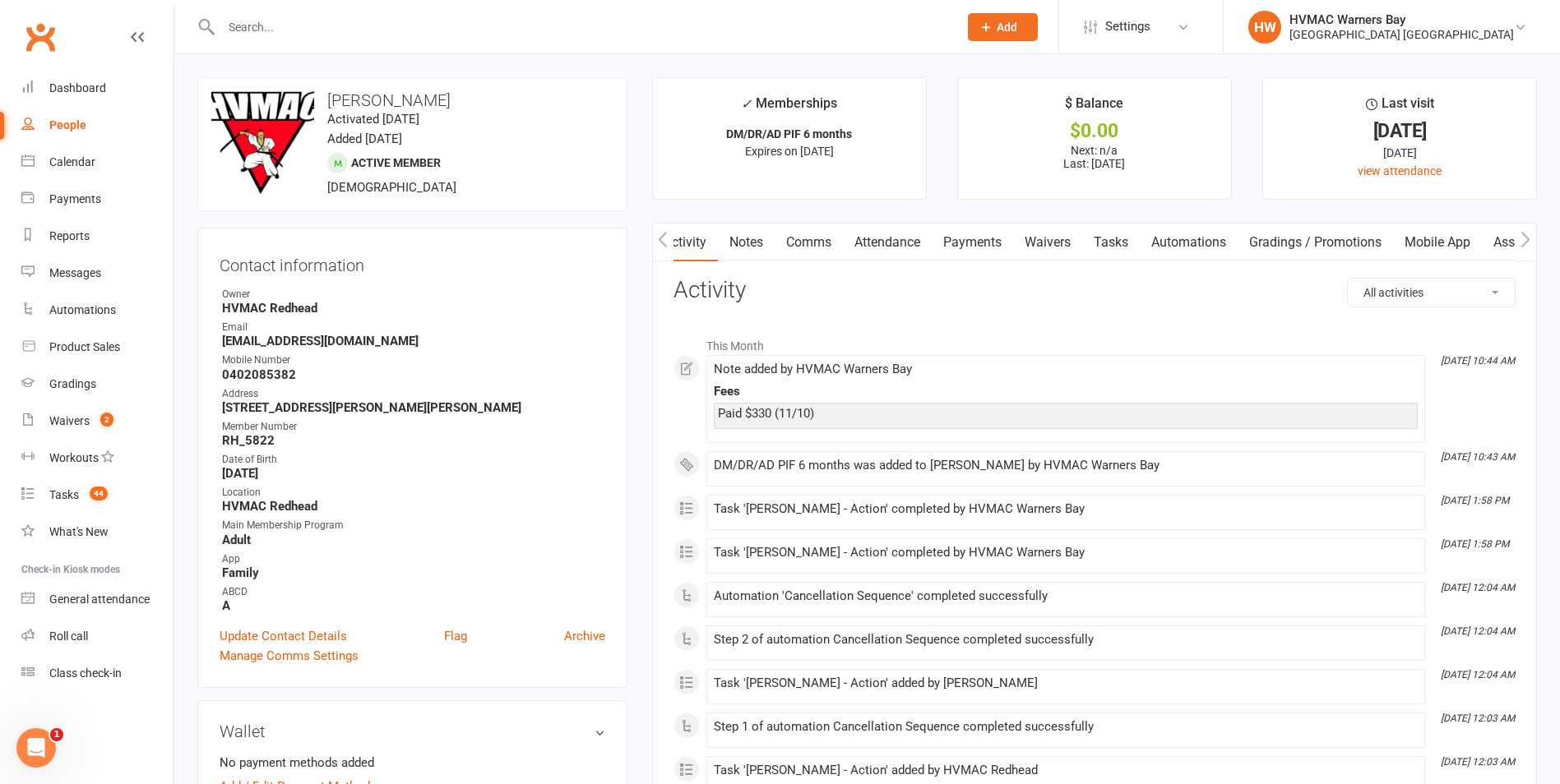
click at [751, 250] on link "Notes" at bounding box center [745, 242] width 56 height 38
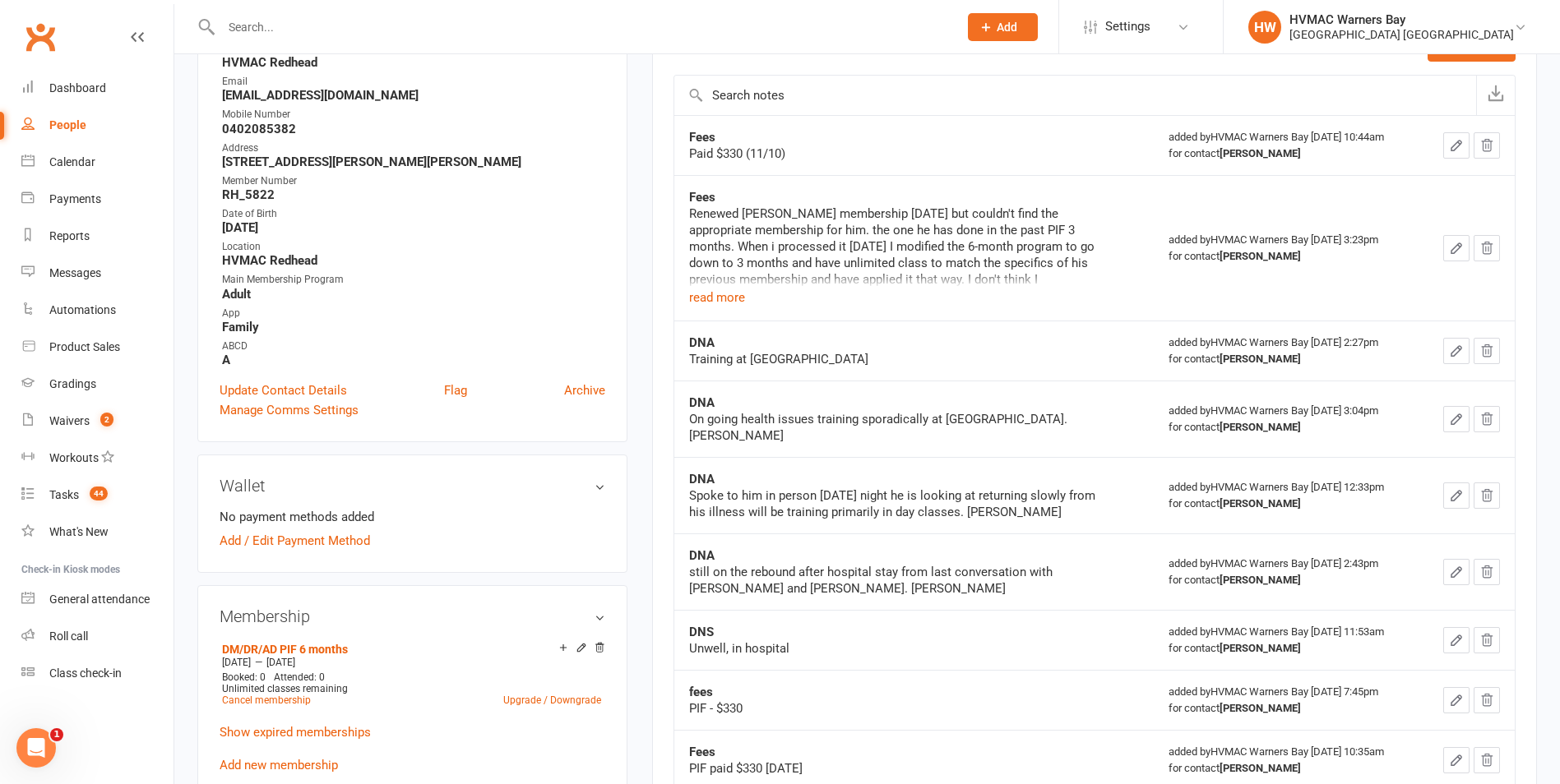
scroll to position [247, 0]
click at [710, 299] on button "read more" at bounding box center [717, 296] width 56 height 19
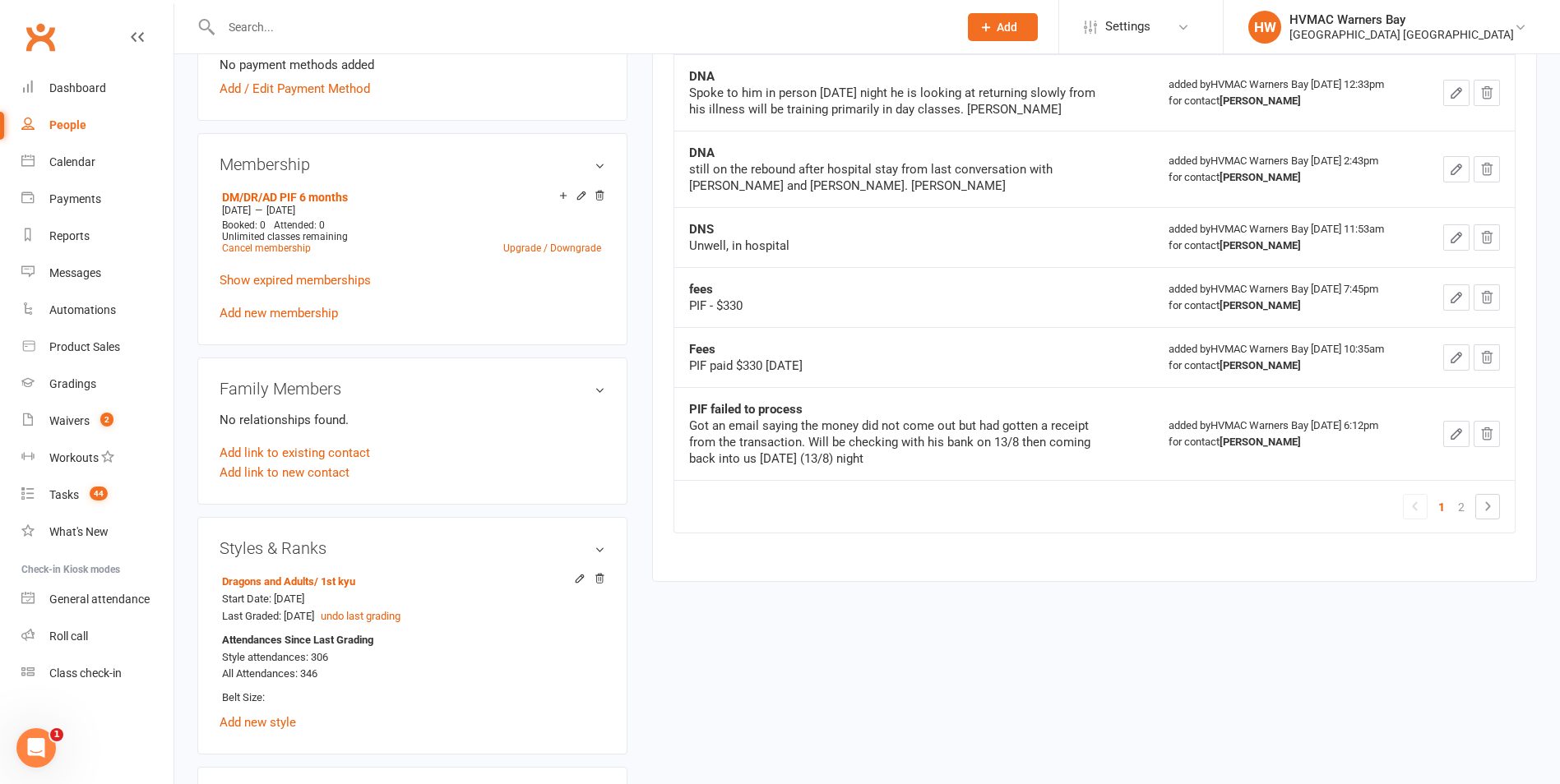
scroll to position [575, 0]
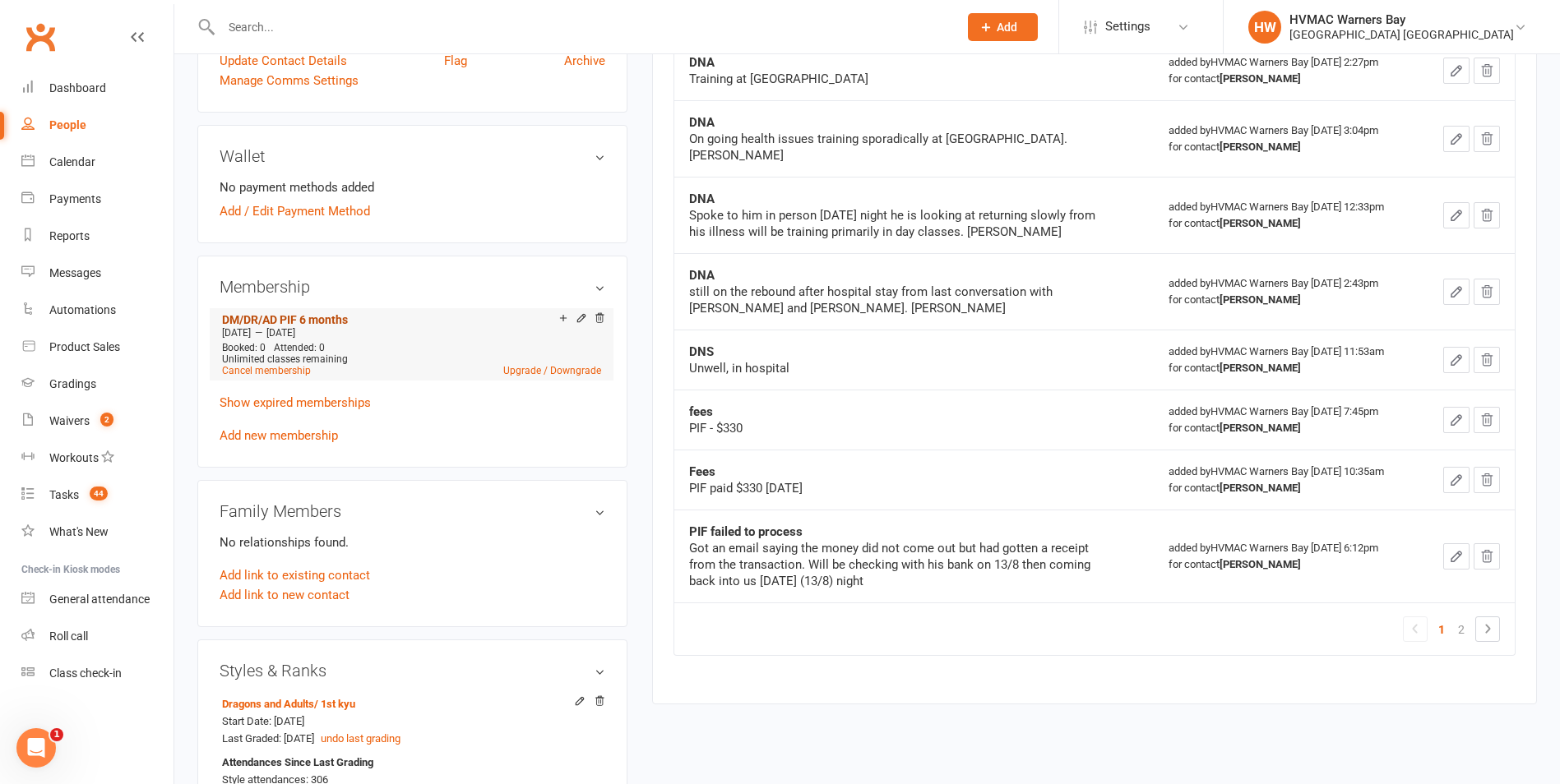
click at [325, 317] on link "DM/DR/AD PIF 6 months" at bounding box center [284, 320] width 125 height 14
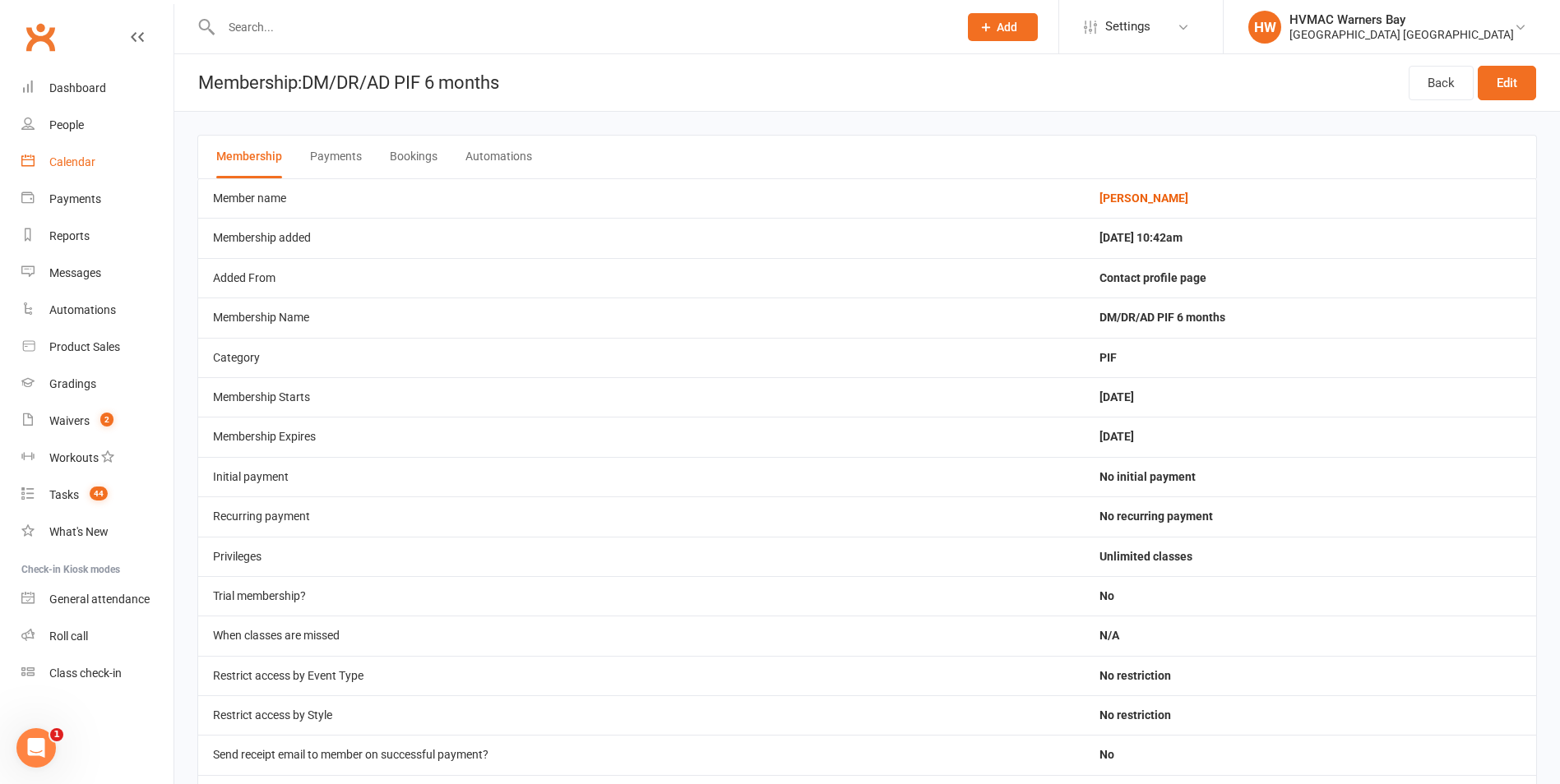
click at [99, 147] on link "Calendar" at bounding box center [97, 162] width 152 height 37
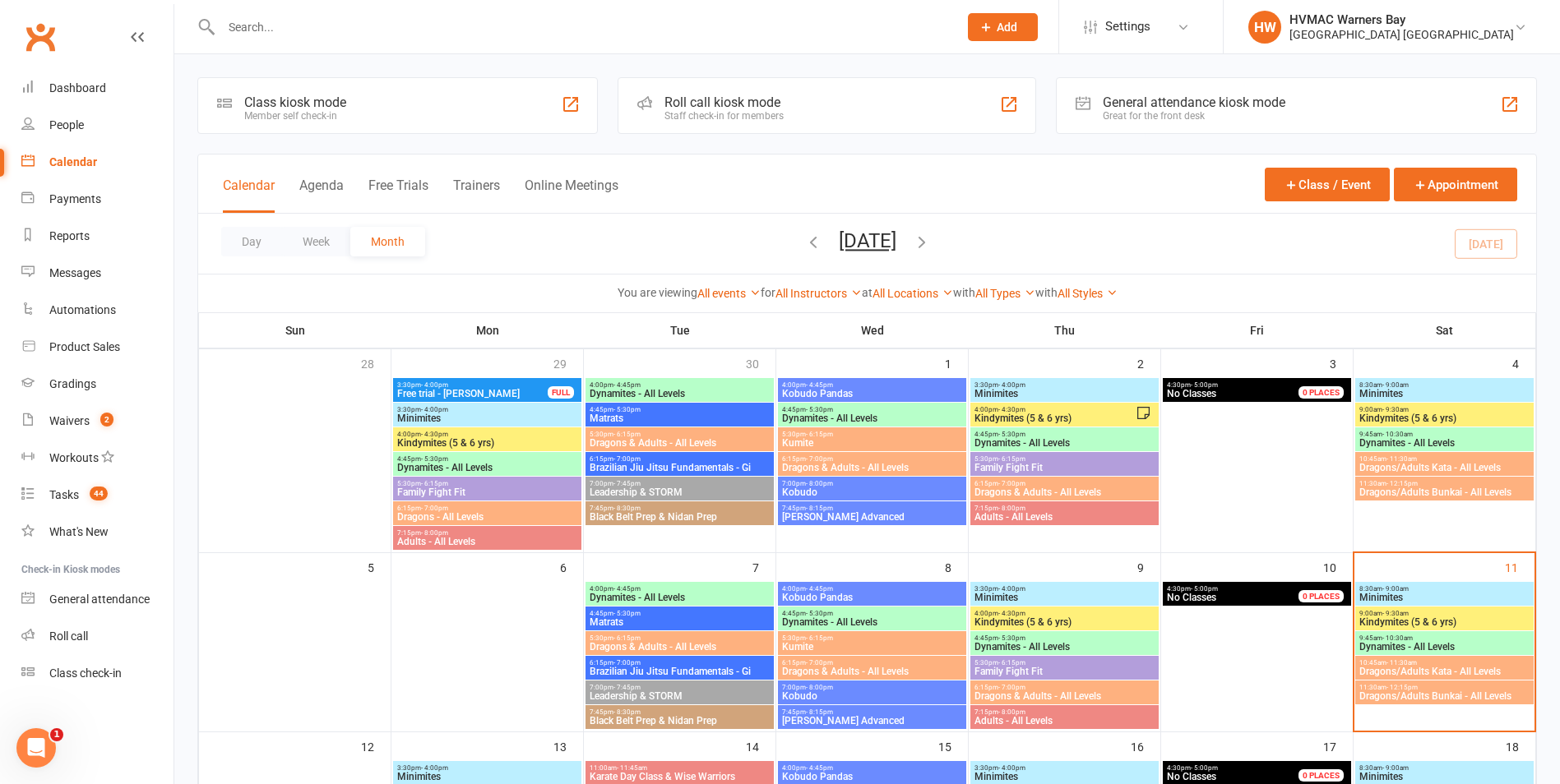
click at [1473, 614] on span "9:00am - 9:30am" at bounding box center [1443, 614] width 172 height 8
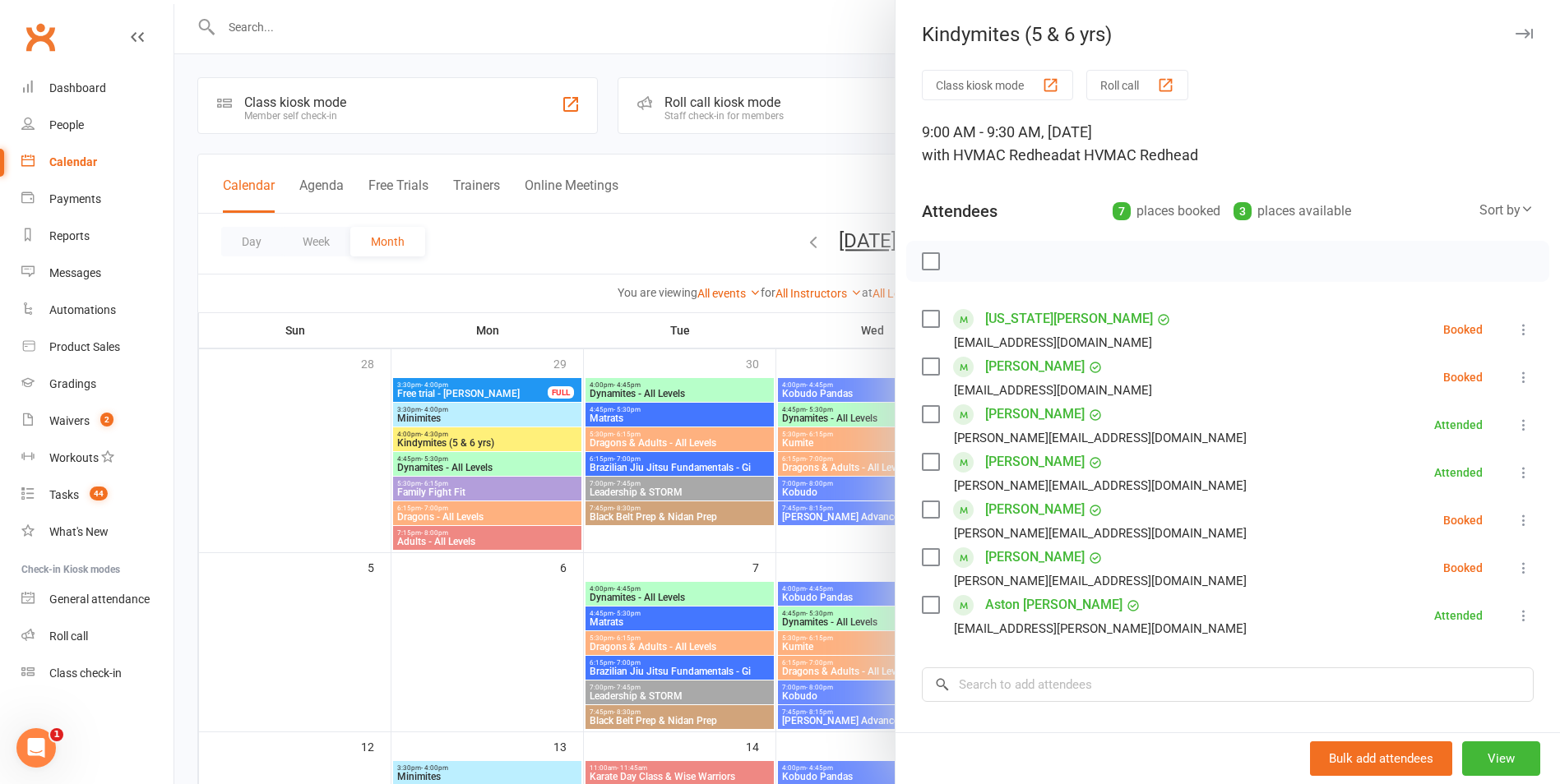
click at [831, 524] on div at bounding box center [866, 392] width 1385 height 784
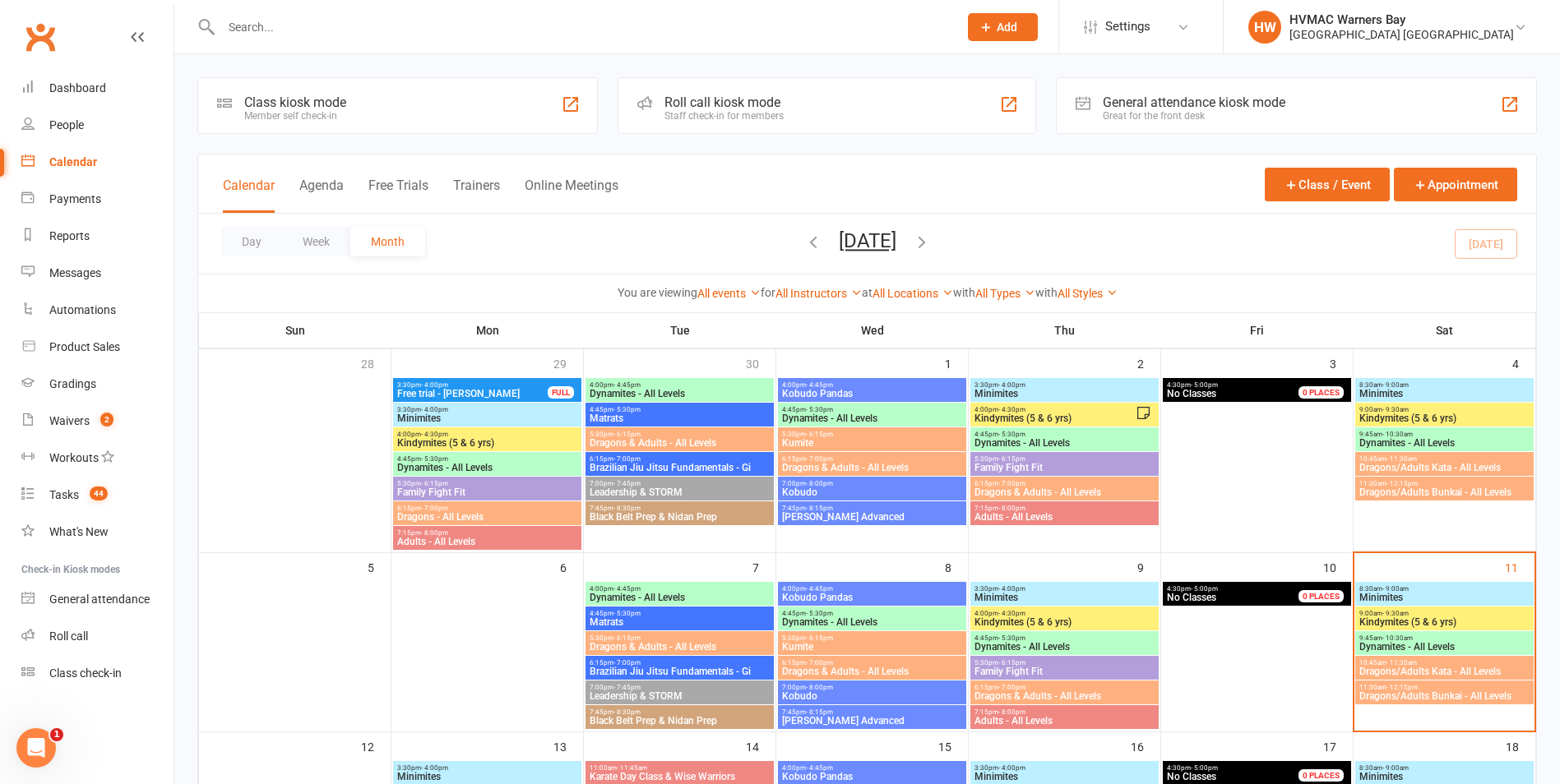
click at [1437, 604] on div "8:30am - 9:00am Minimites" at bounding box center [1444, 594] width 179 height 24
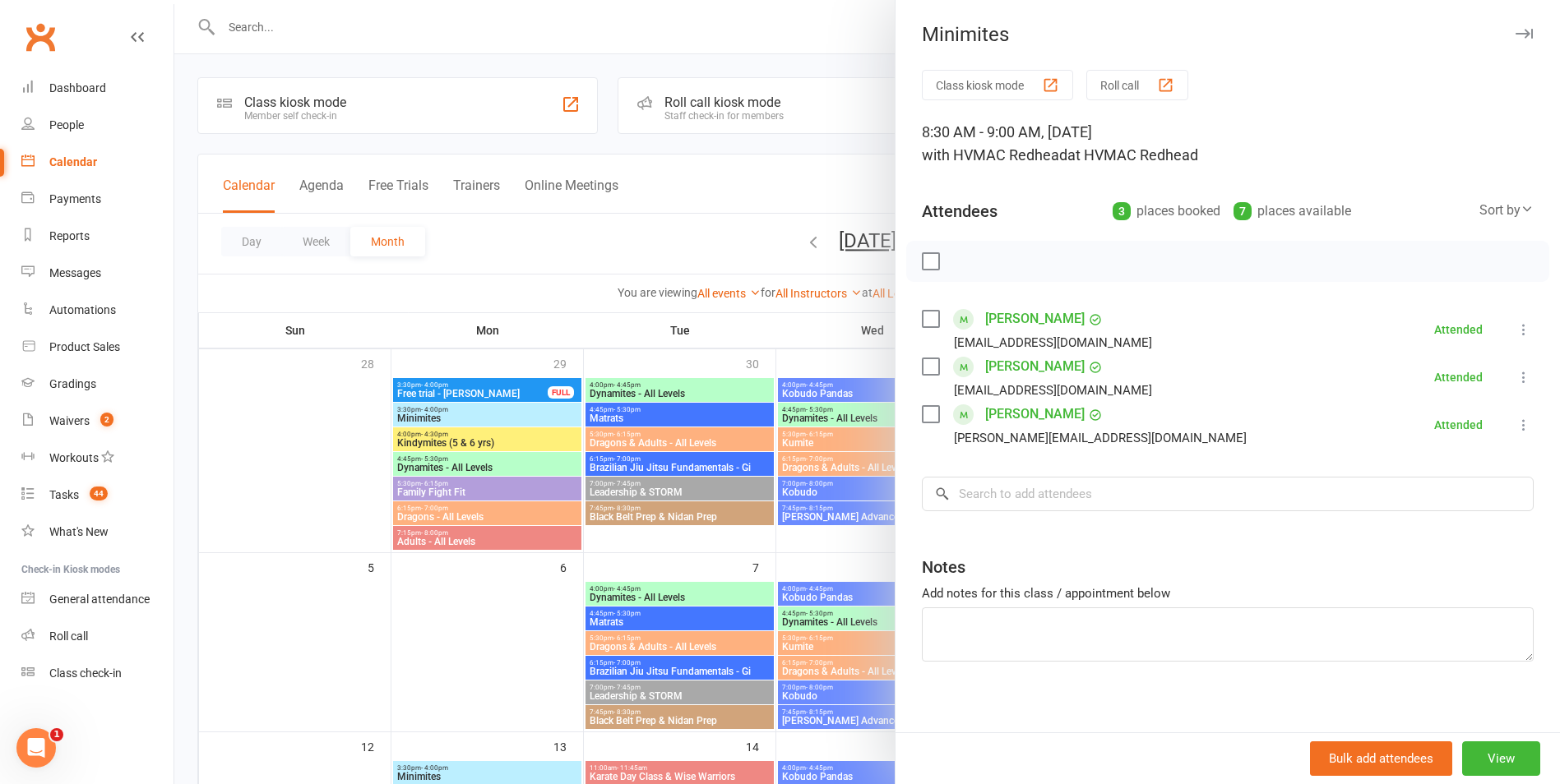
drag, startPoint x: 739, startPoint y: 442, endPoint x: 867, endPoint y: 460, distance: 129.3
click at [740, 442] on div at bounding box center [866, 392] width 1385 height 784
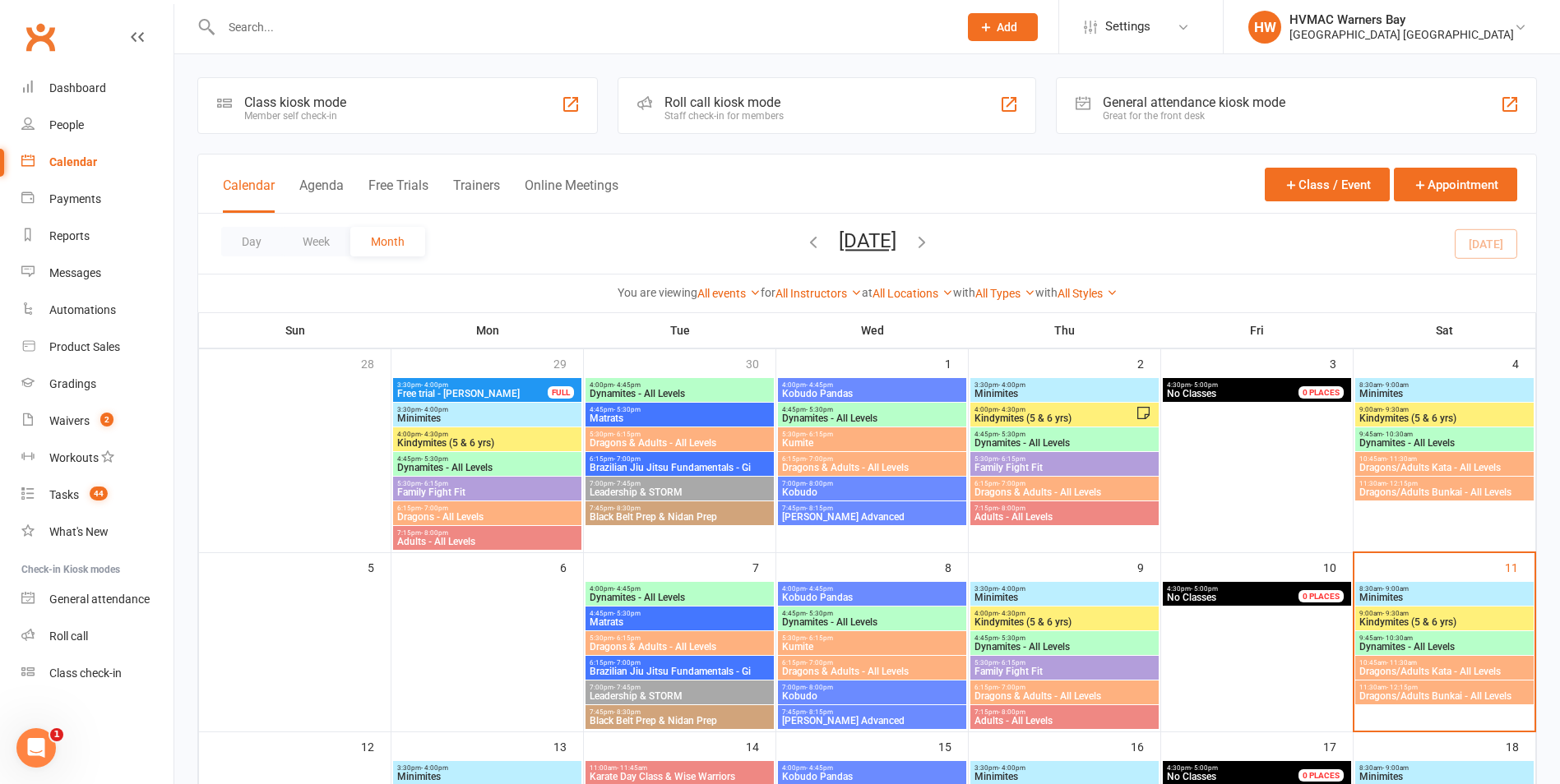
click at [1401, 595] on span "Minimites" at bounding box center [1443, 597] width 172 height 10
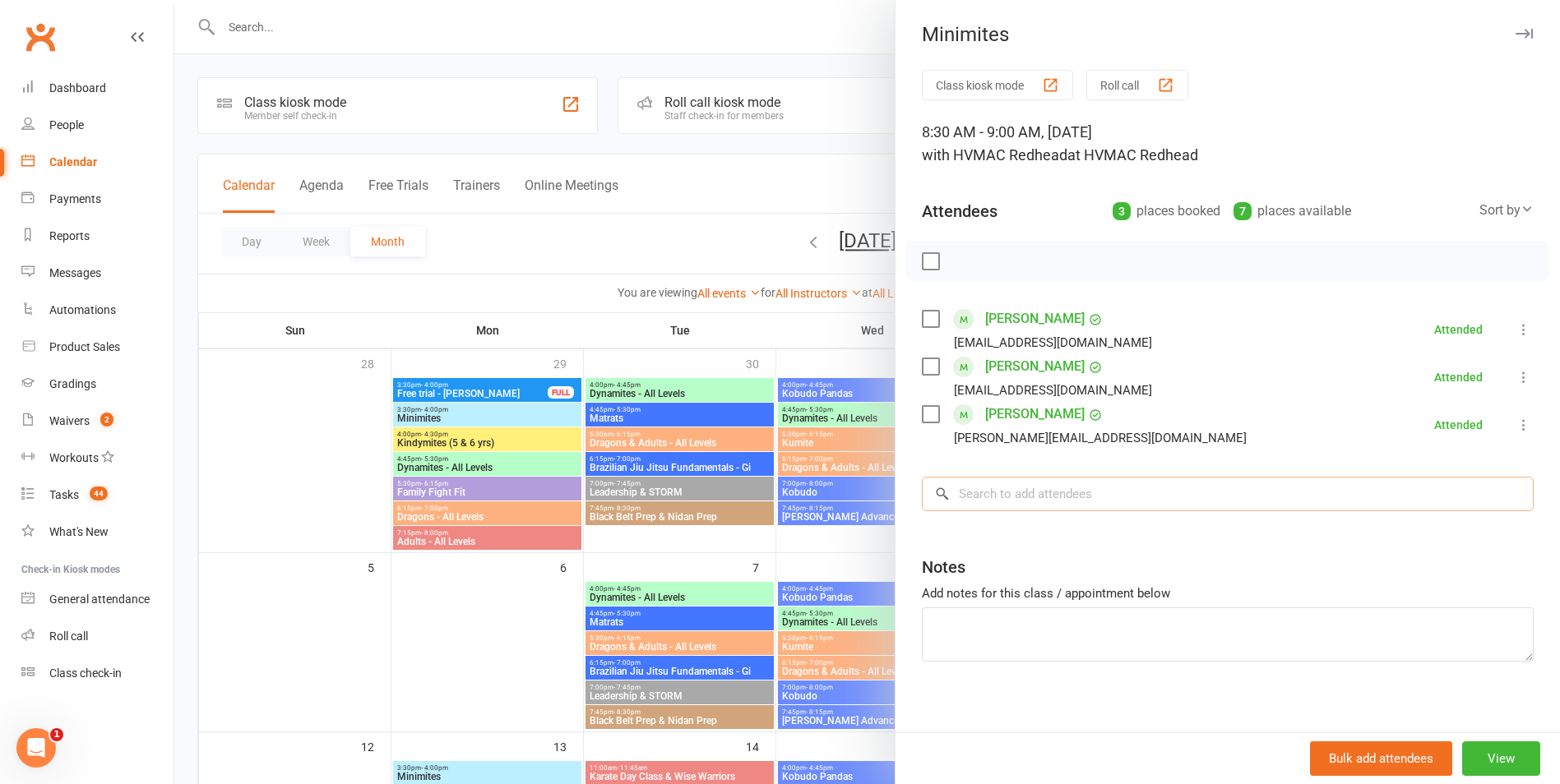
click at [1003, 505] on input "search" at bounding box center [1227, 494] width 611 height 35
click at [793, 558] on div at bounding box center [866, 392] width 1385 height 784
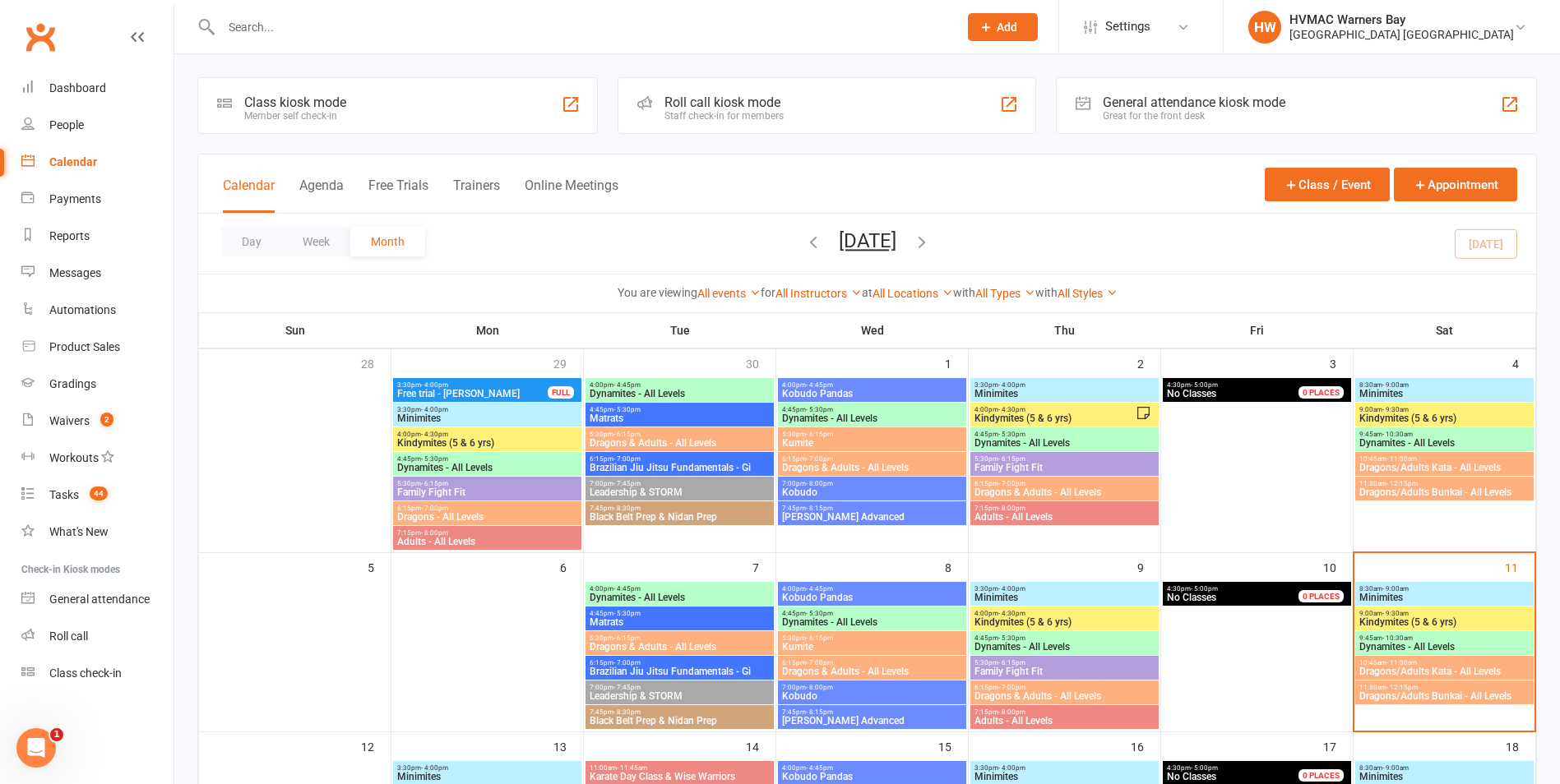
click at [1431, 651] on span "Dynamites - All Levels" at bounding box center [1443, 647] width 172 height 10
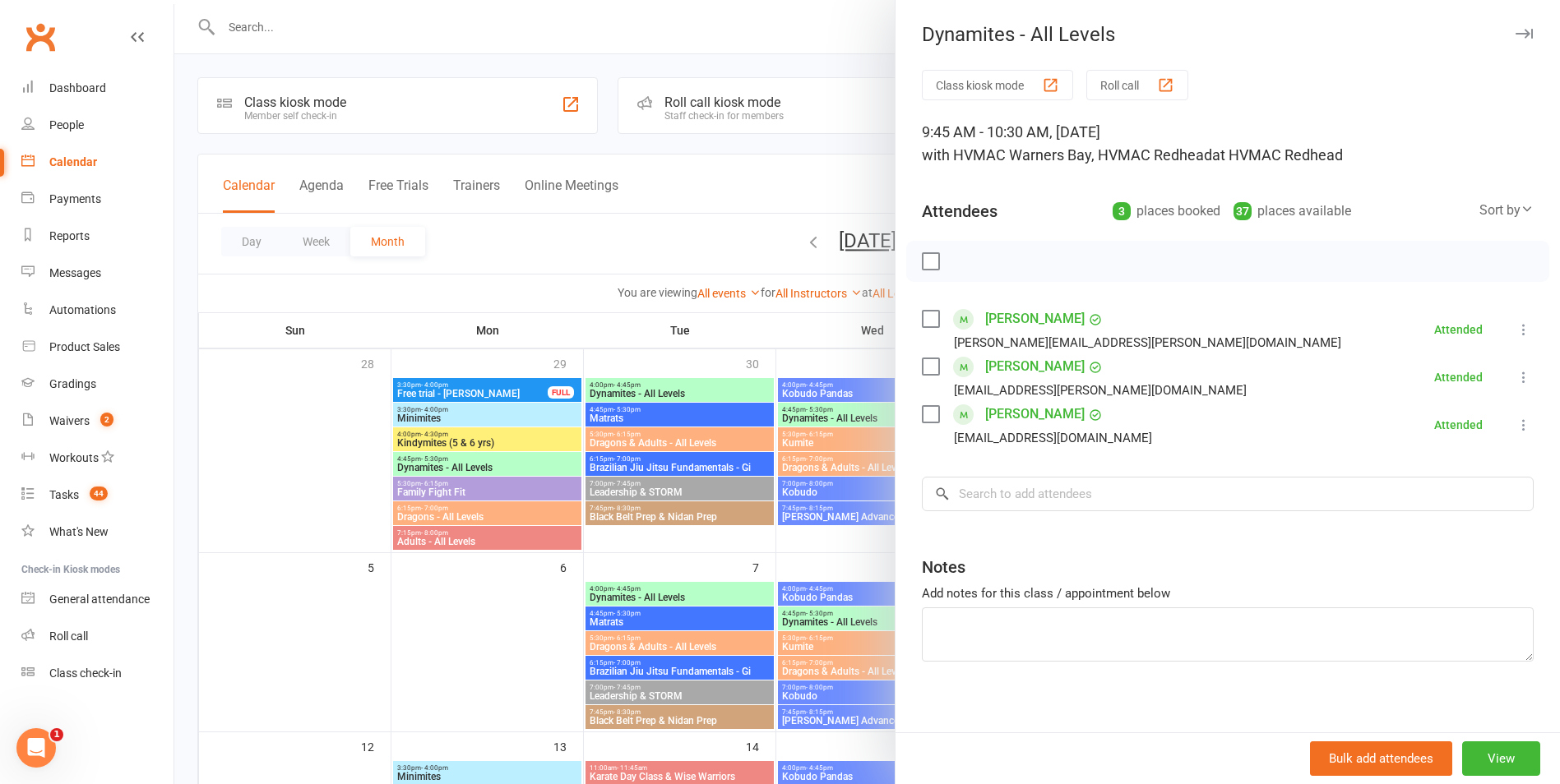
click at [849, 532] on div at bounding box center [866, 392] width 1385 height 784
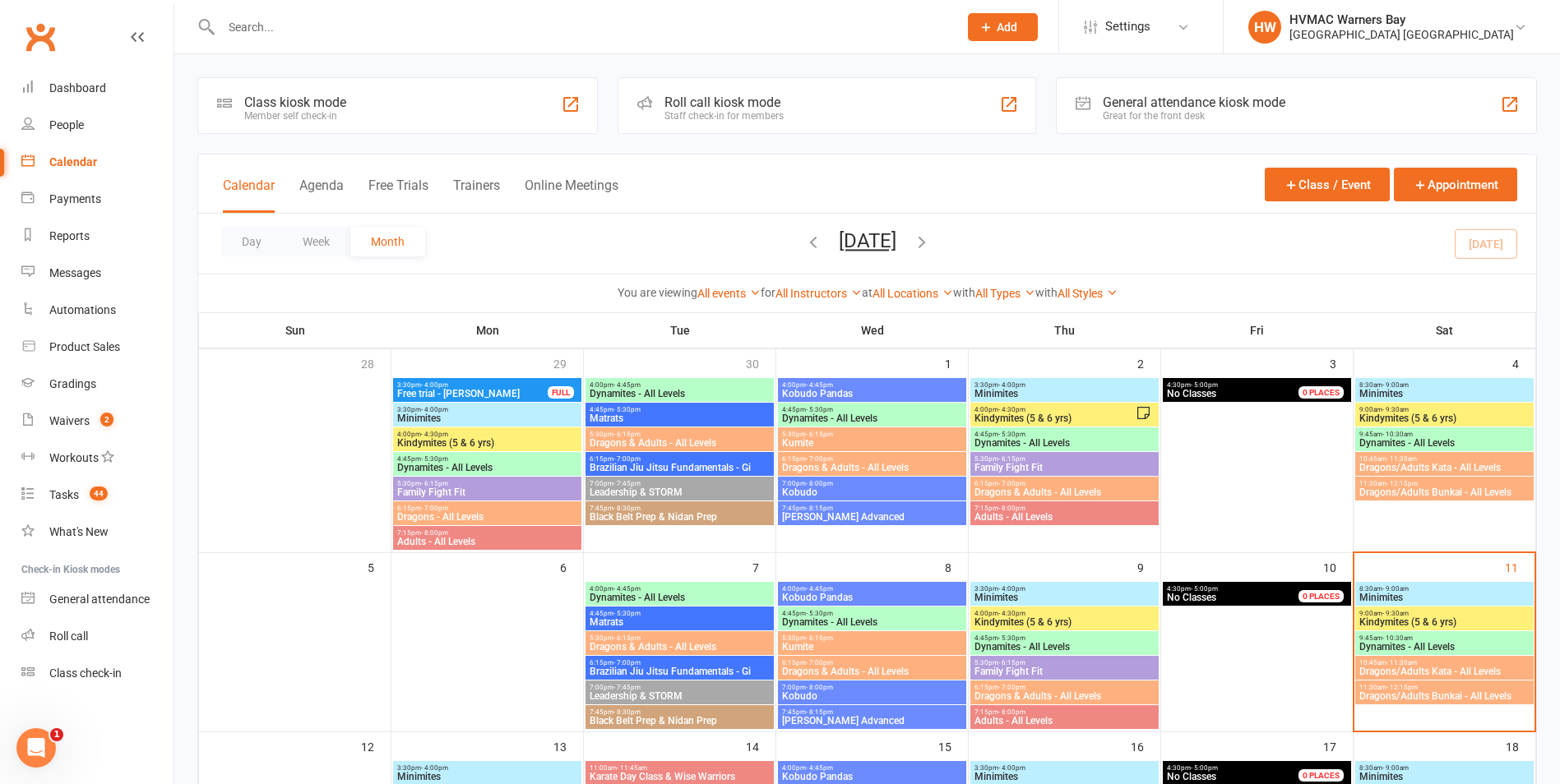
click at [530, 35] on input "text" at bounding box center [580, 27] width 730 height 23
click at [1465, 642] on span "Dynamites - All Levels" at bounding box center [1443, 647] width 172 height 10
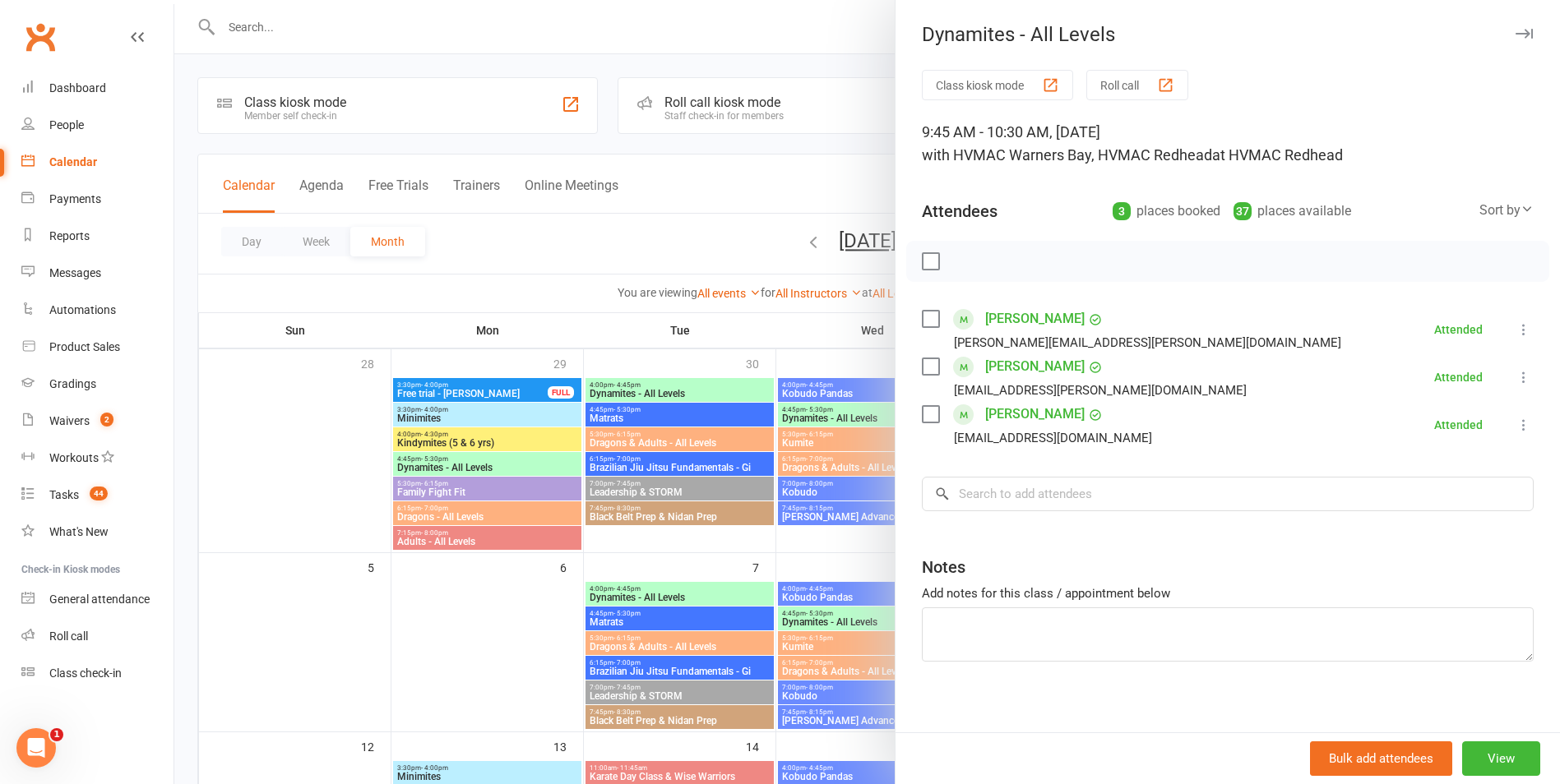
click at [812, 657] on div at bounding box center [866, 392] width 1385 height 784
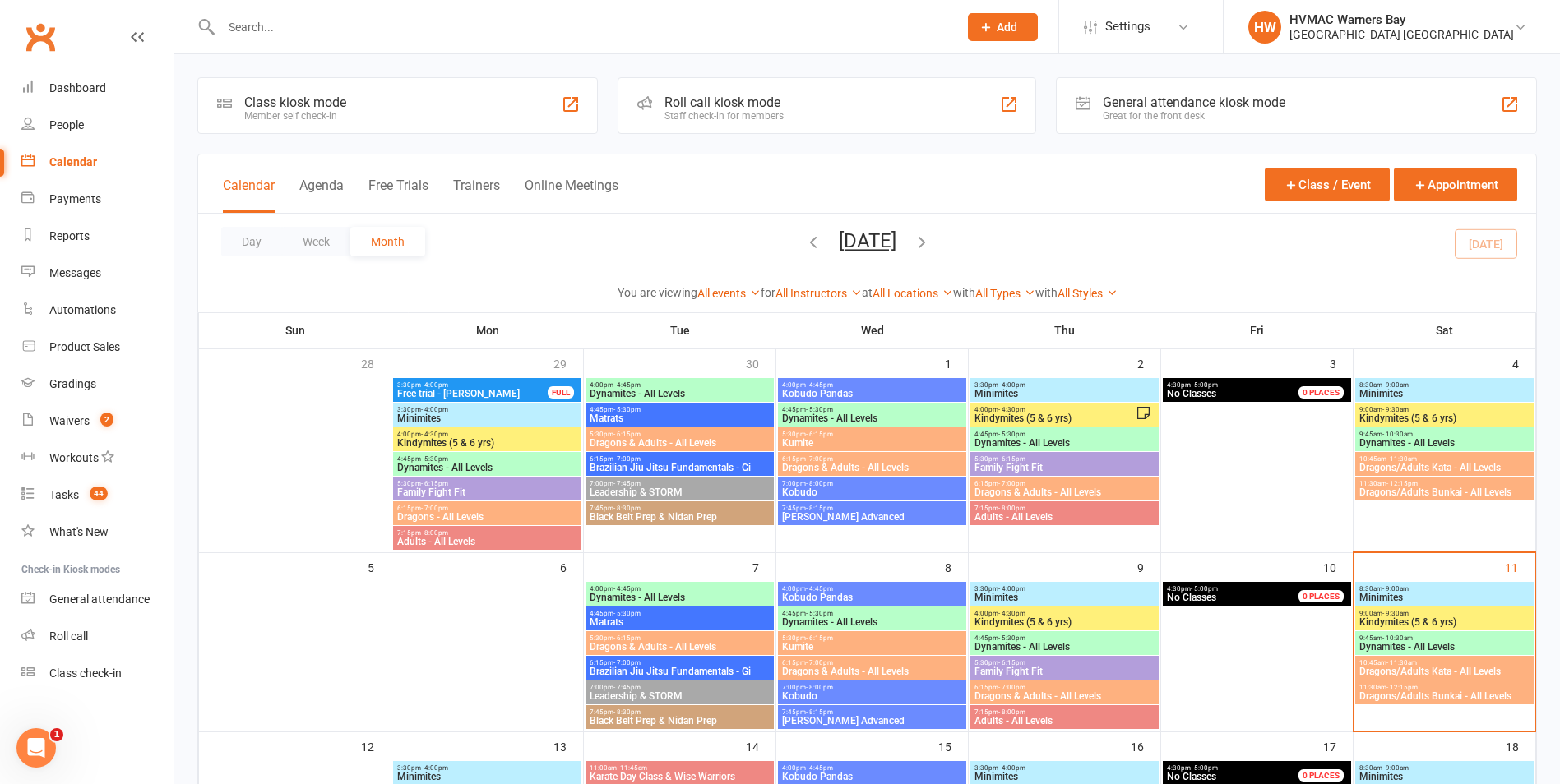
click at [1405, 594] on span "Minimites" at bounding box center [1443, 597] width 172 height 10
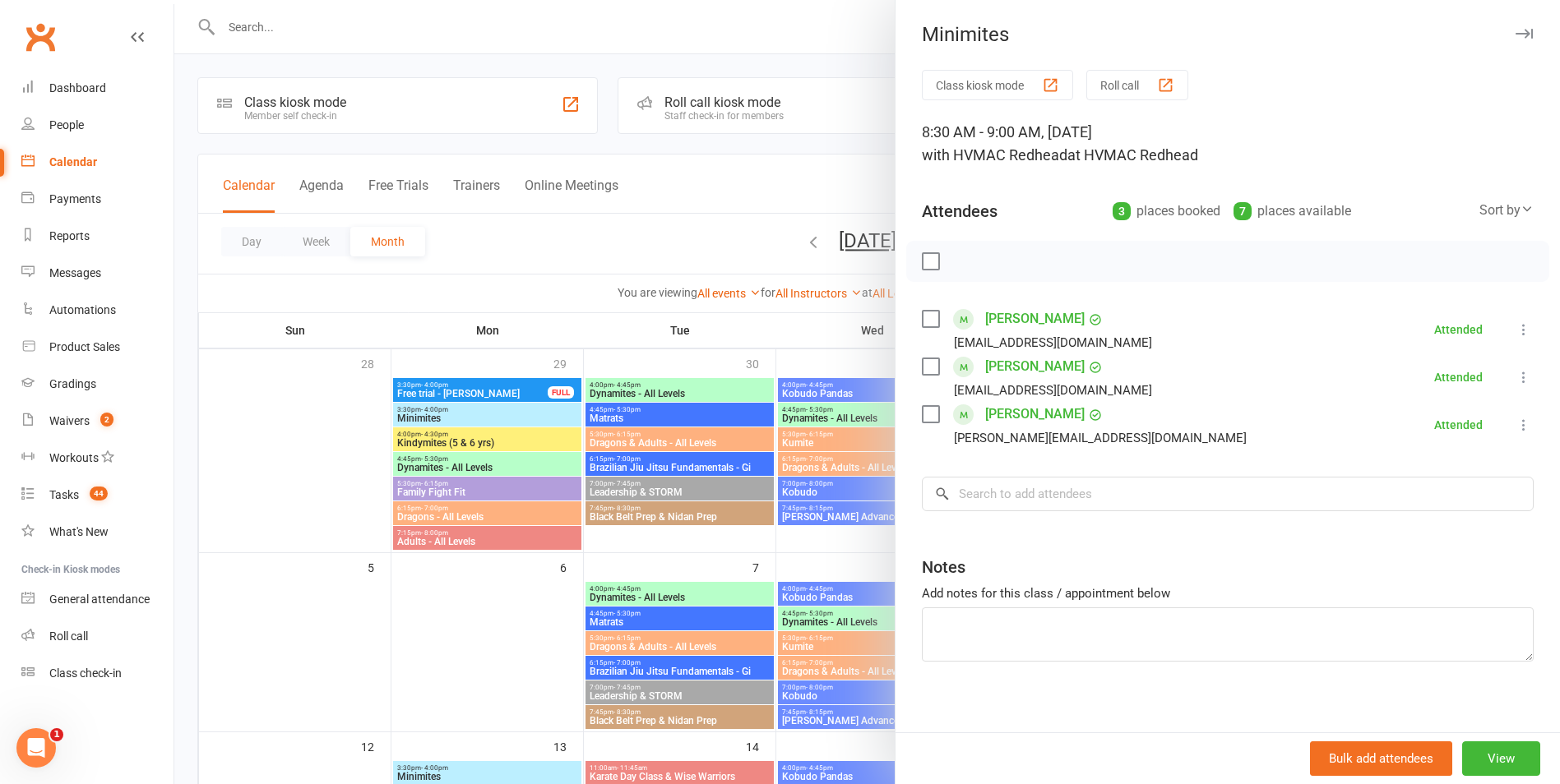
drag, startPoint x: 839, startPoint y: 515, endPoint x: 1062, endPoint y: 574, distance: 230.7
click at [841, 517] on div at bounding box center [866, 392] width 1385 height 784
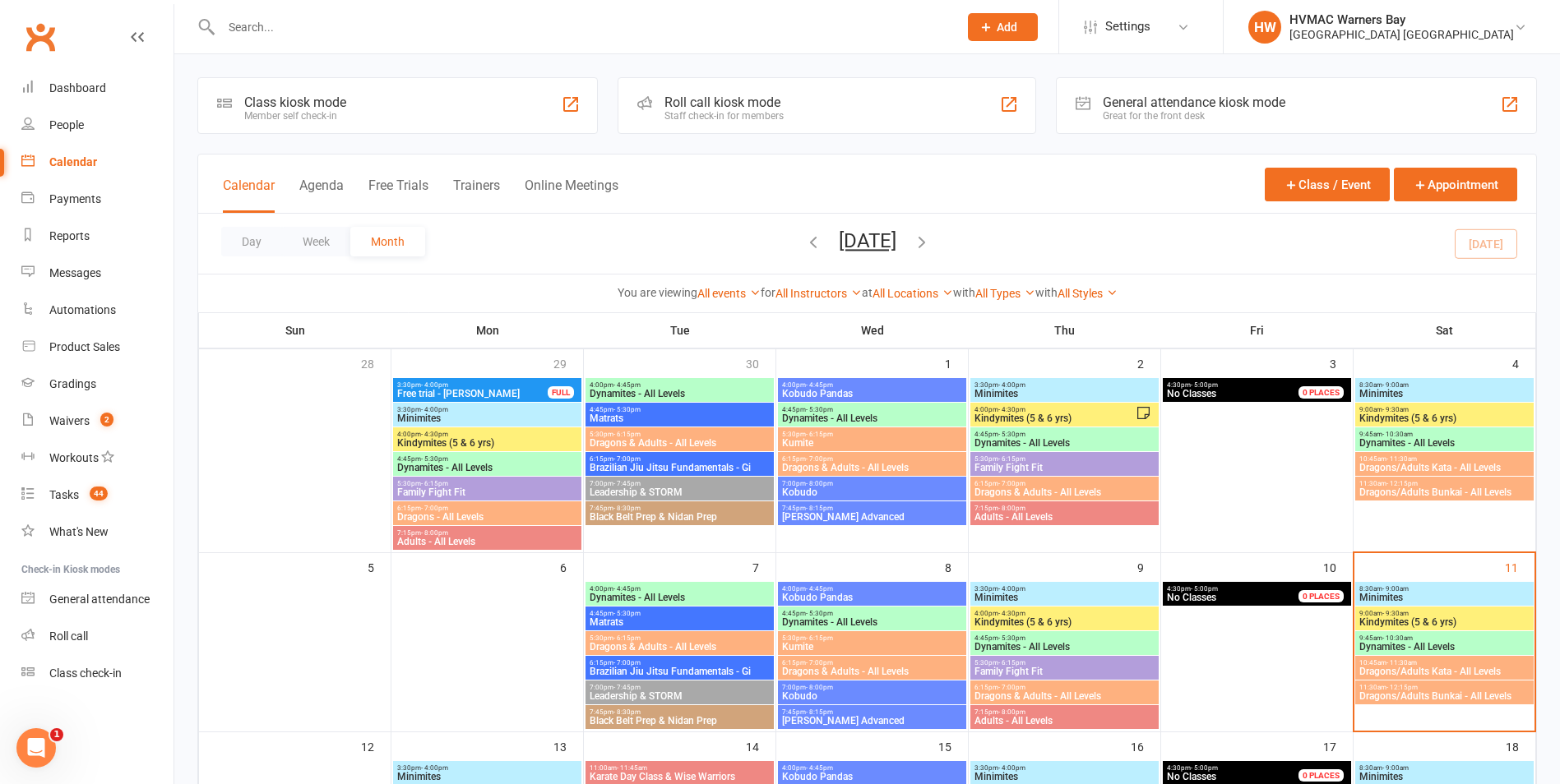
click at [1467, 618] on span "Kindymites (5 & 6 yrs)" at bounding box center [1443, 622] width 172 height 10
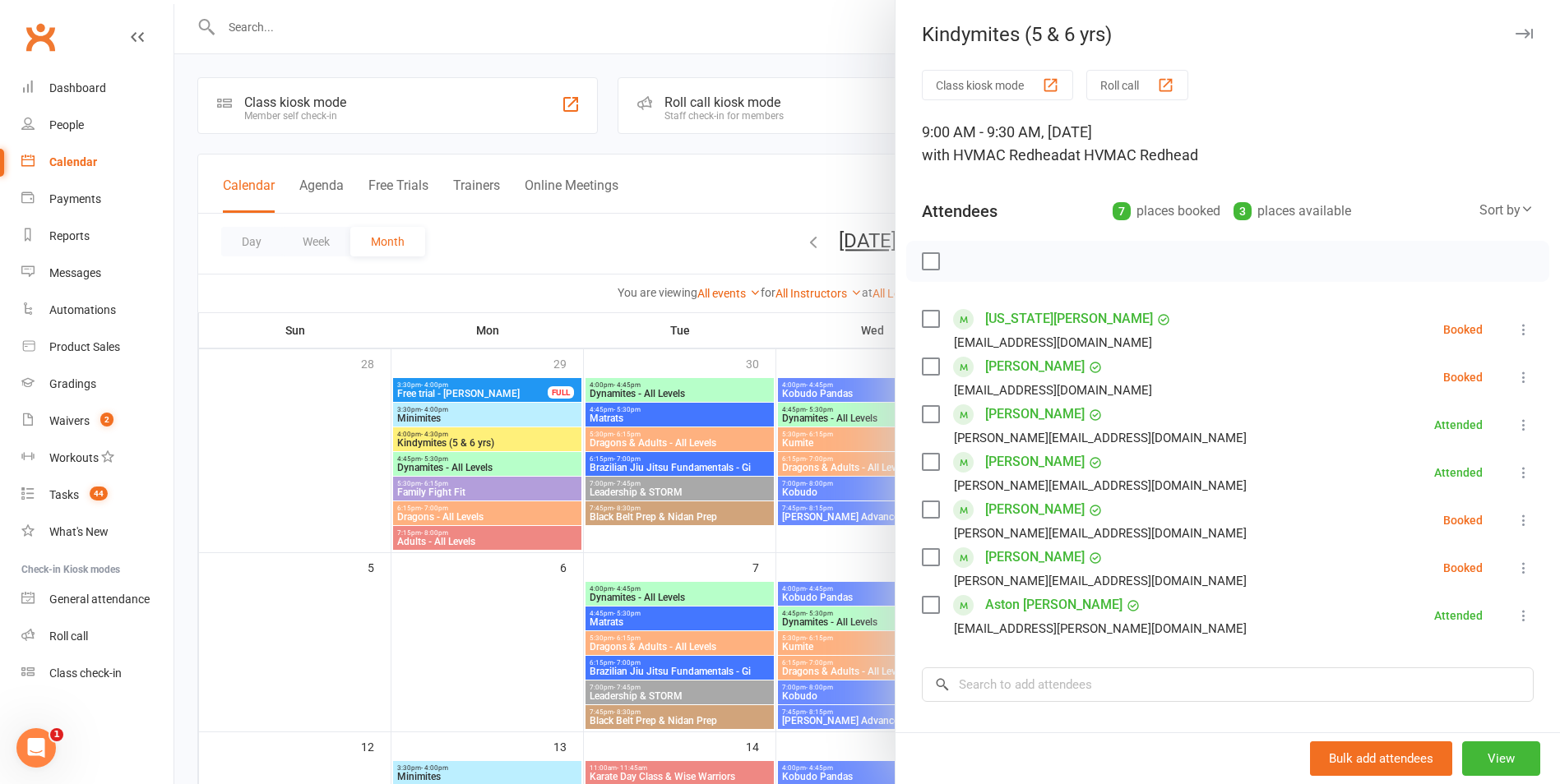
click at [846, 596] on div at bounding box center [866, 392] width 1385 height 784
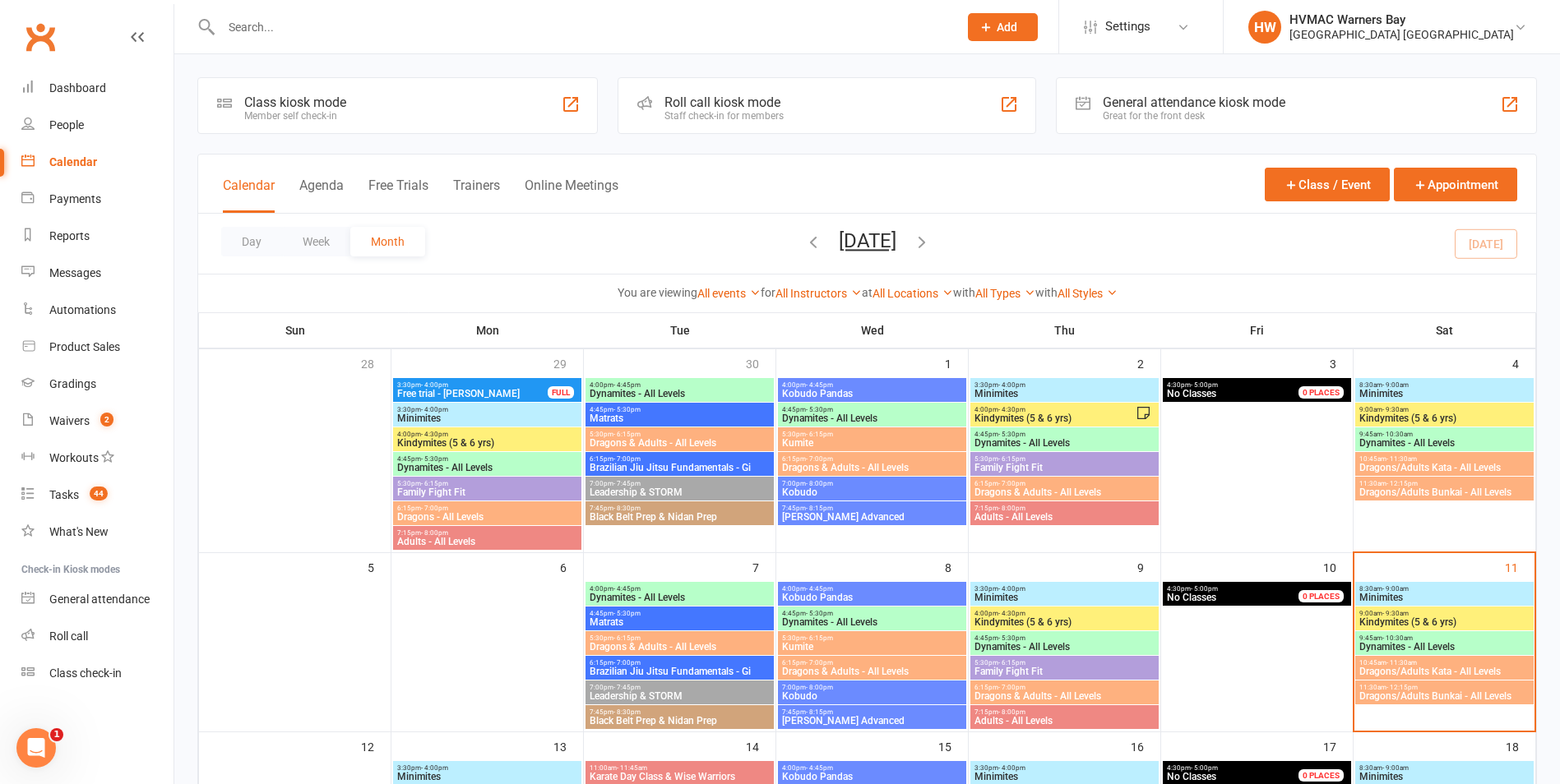
click at [1383, 637] on span "- 10:30am" at bounding box center [1397, 638] width 30 height 8
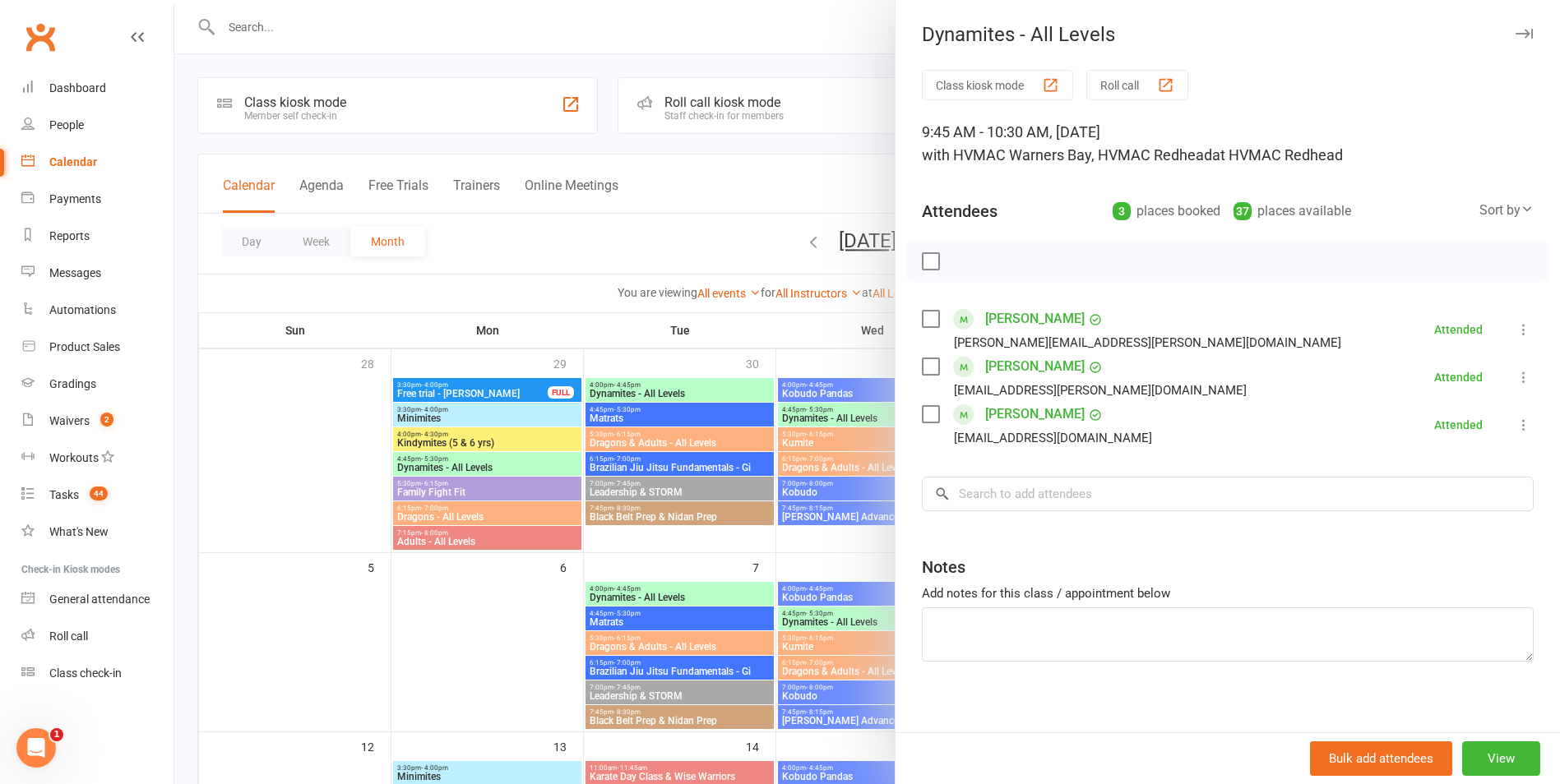
drag, startPoint x: 827, startPoint y: 559, endPoint x: 873, endPoint y: 578, distance: 49.8
click at [833, 560] on div at bounding box center [866, 392] width 1385 height 784
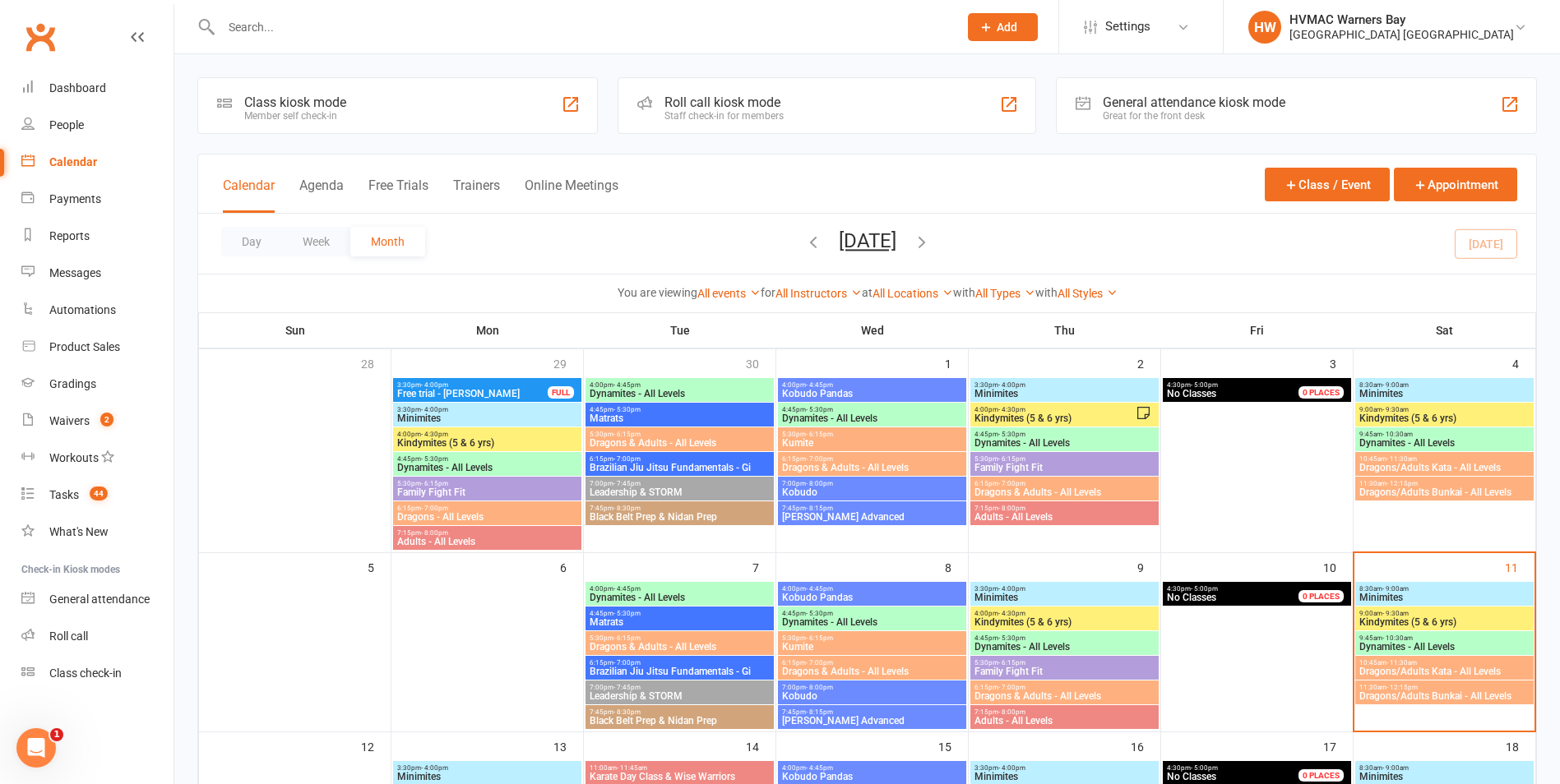
click at [1387, 611] on span "- 9:30am" at bounding box center [1395, 614] width 26 height 8
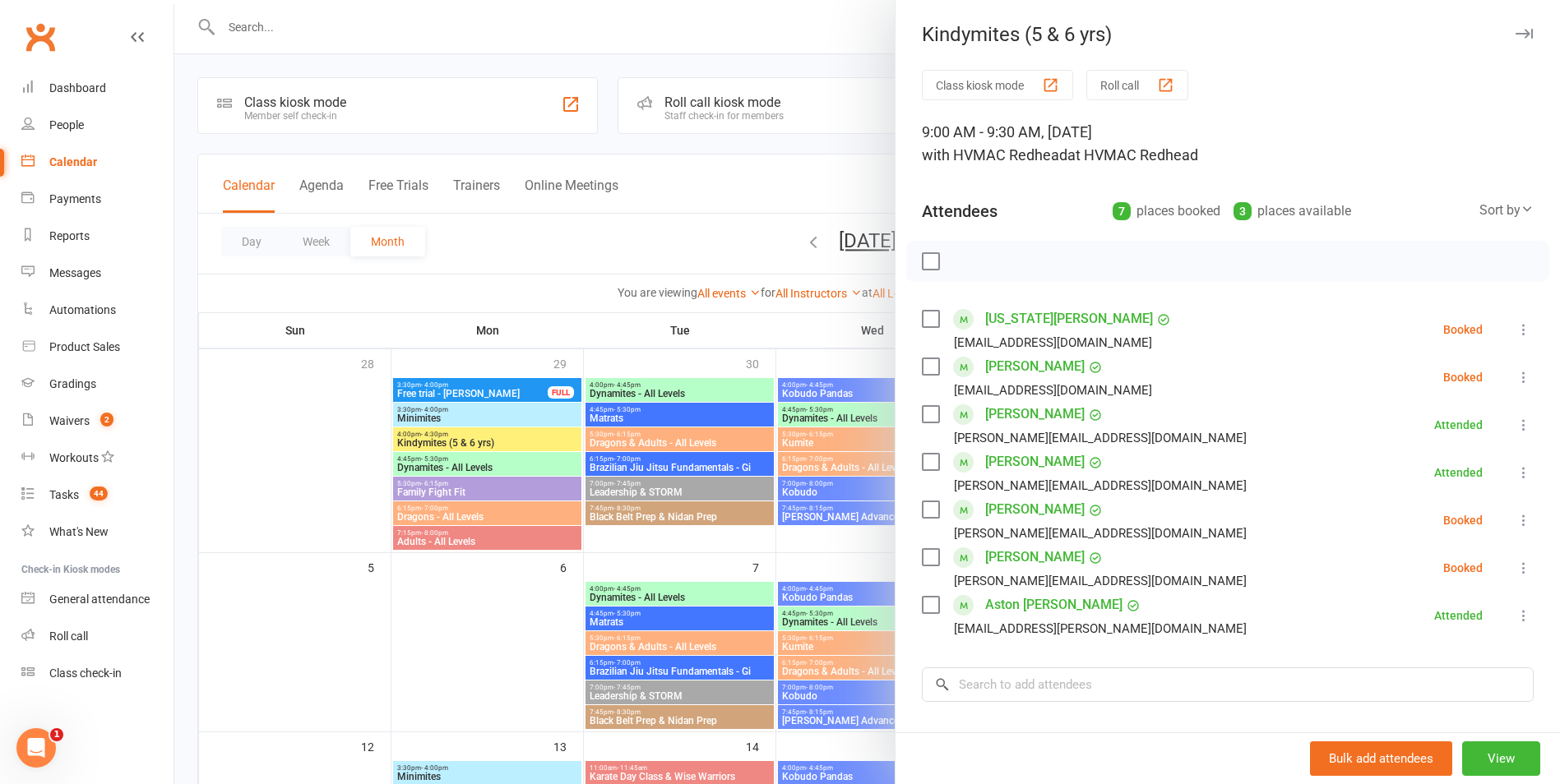
click at [924, 316] on label at bounding box center [929, 319] width 17 height 17
click at [930, 365] on label at bounding box center [929, 366] width 17 height 17
click at [927, 378] on div "[PERSON_NAME] [EMAIL_ADDRESS][DOMAIN_NAME]" at bounding box center [1040, 377] width 237 height 48
click at [922, 322] on label at bounding box center [929, 319] width 17 height 17
click at [925, 363] on label at bounding box center [929, 366] width 17 height 17
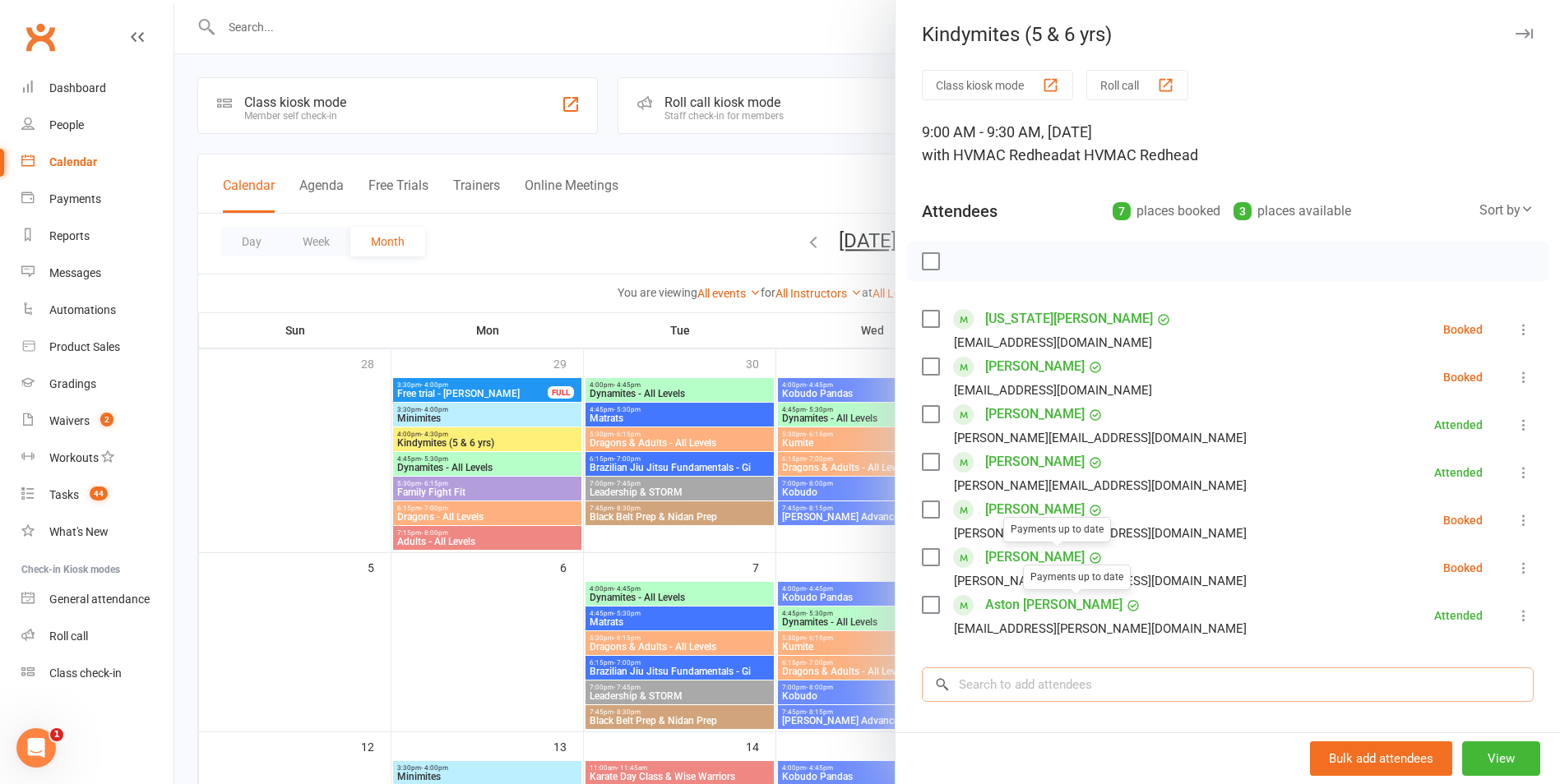
click at [1107, 691] on input "search" at bounding box center [1227, 685] width 611 height 35
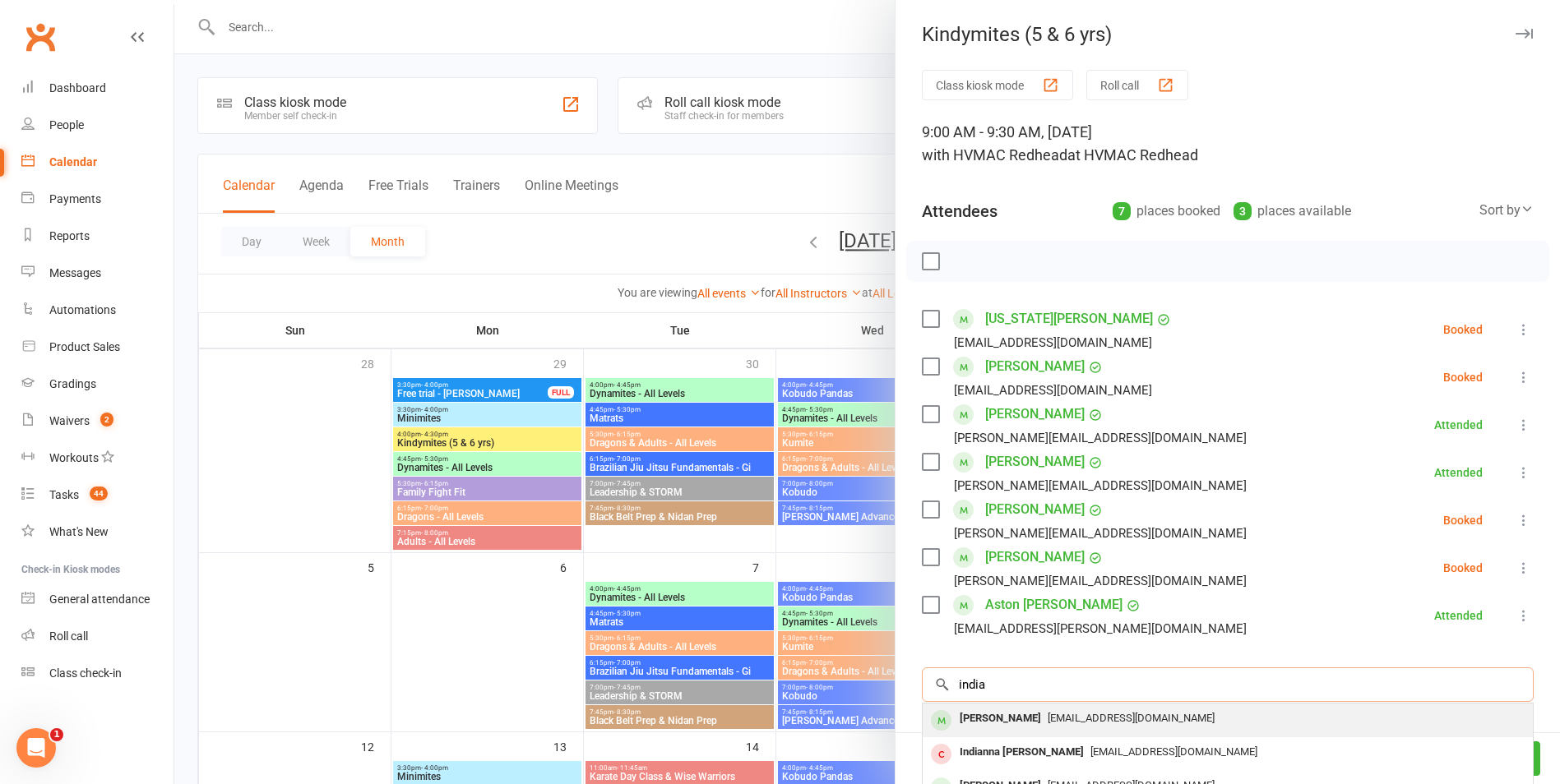
type input "india"
click at [1137, 721] on span "[EMAIL_ADDRESS][DOMAIN_NAME]" at bounding box center [1131, 718] width 167 height 13
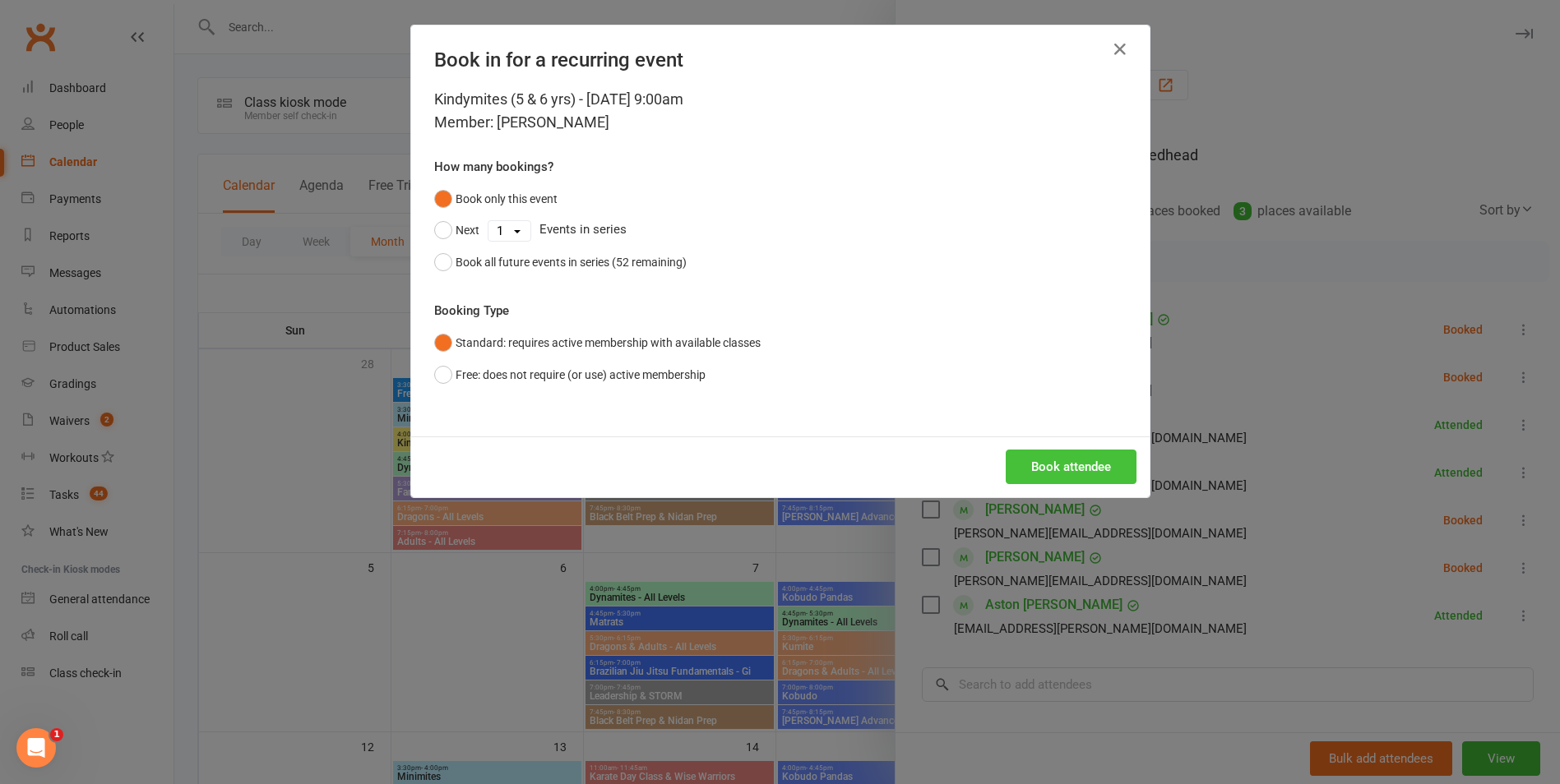
click at [1086, 465] on button "Book attendee" at bounding box center [1070, 467] width 130 height 35
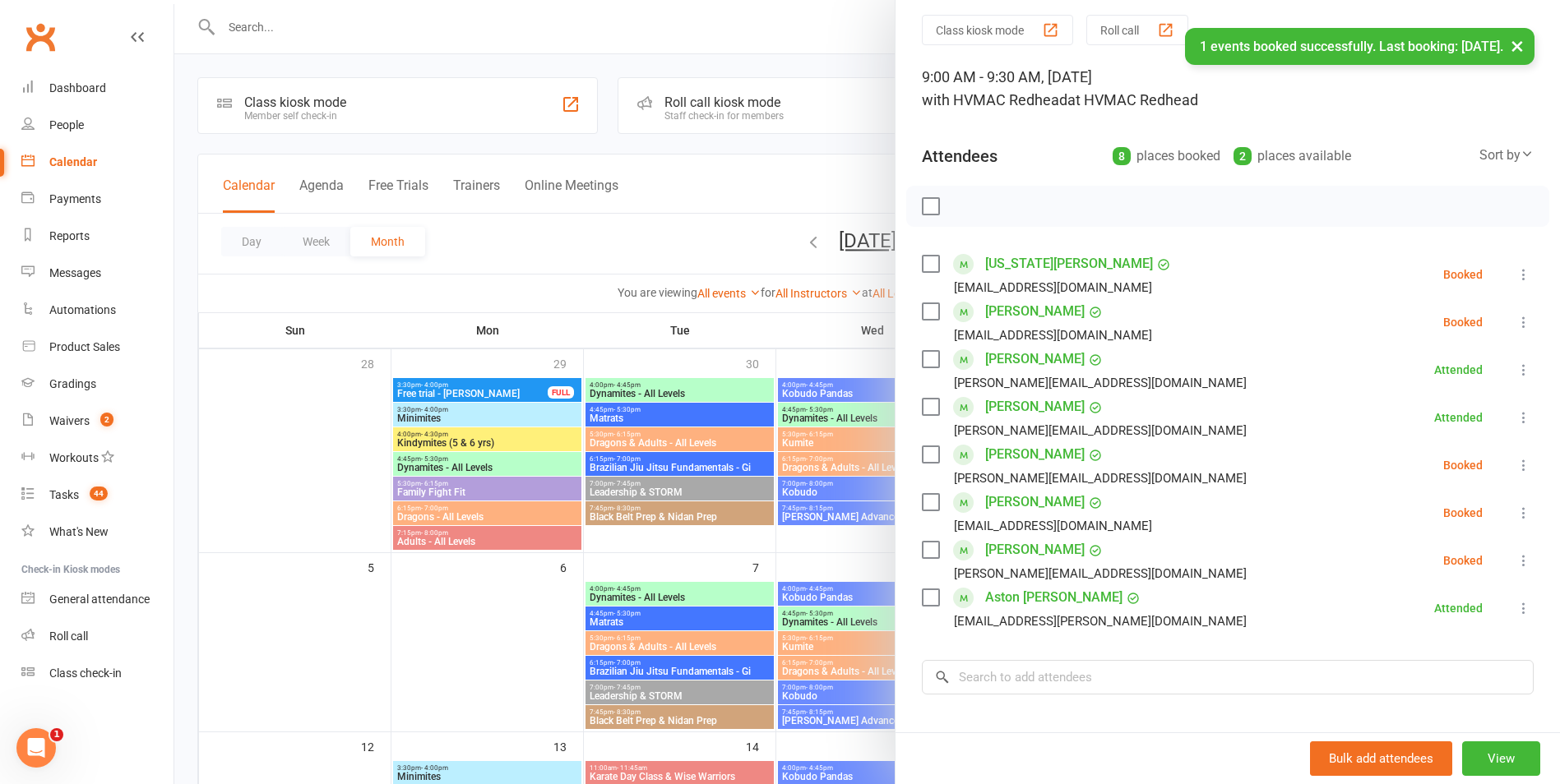
scroll to position [83, 0]
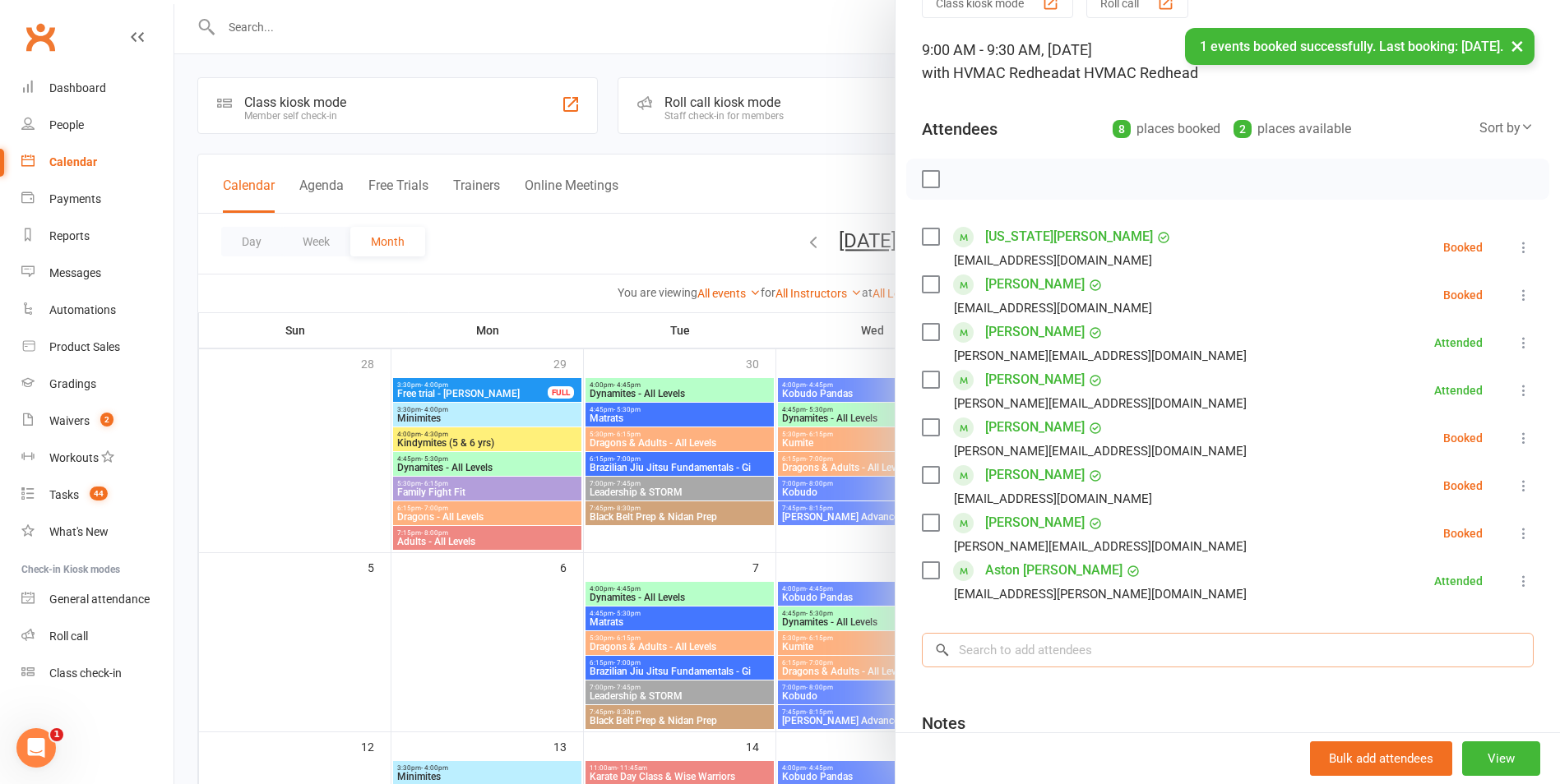
click at [1123, 650] on input "search" at bounding box center [1227, 650] width 611 height 35
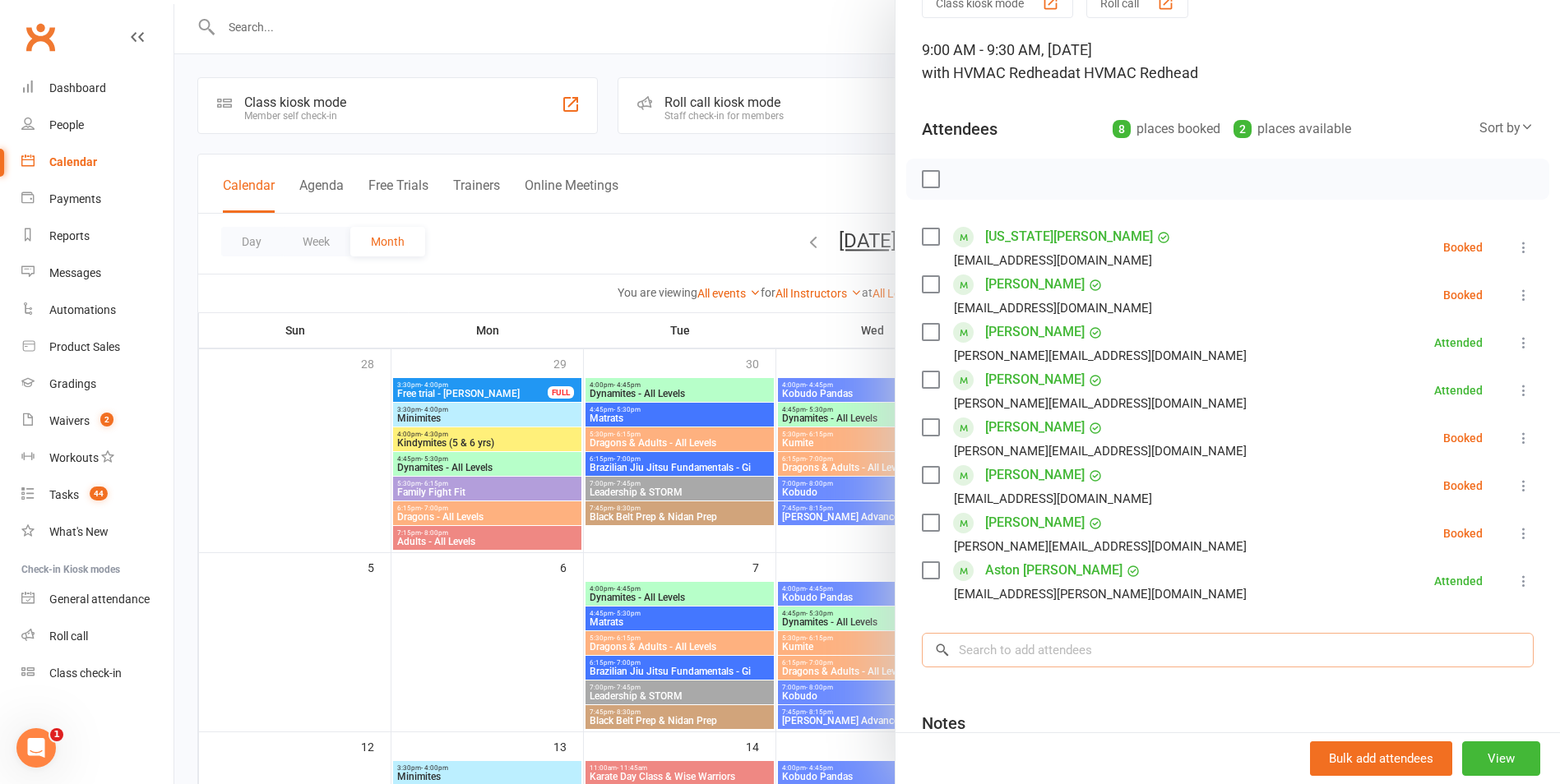
click at [994, 661] on input "search" at bounding box center [1227, 650] width 611 height 35
click at [1060, 655] on input "search" at bounding box center [1227, 650] width 611 height 35
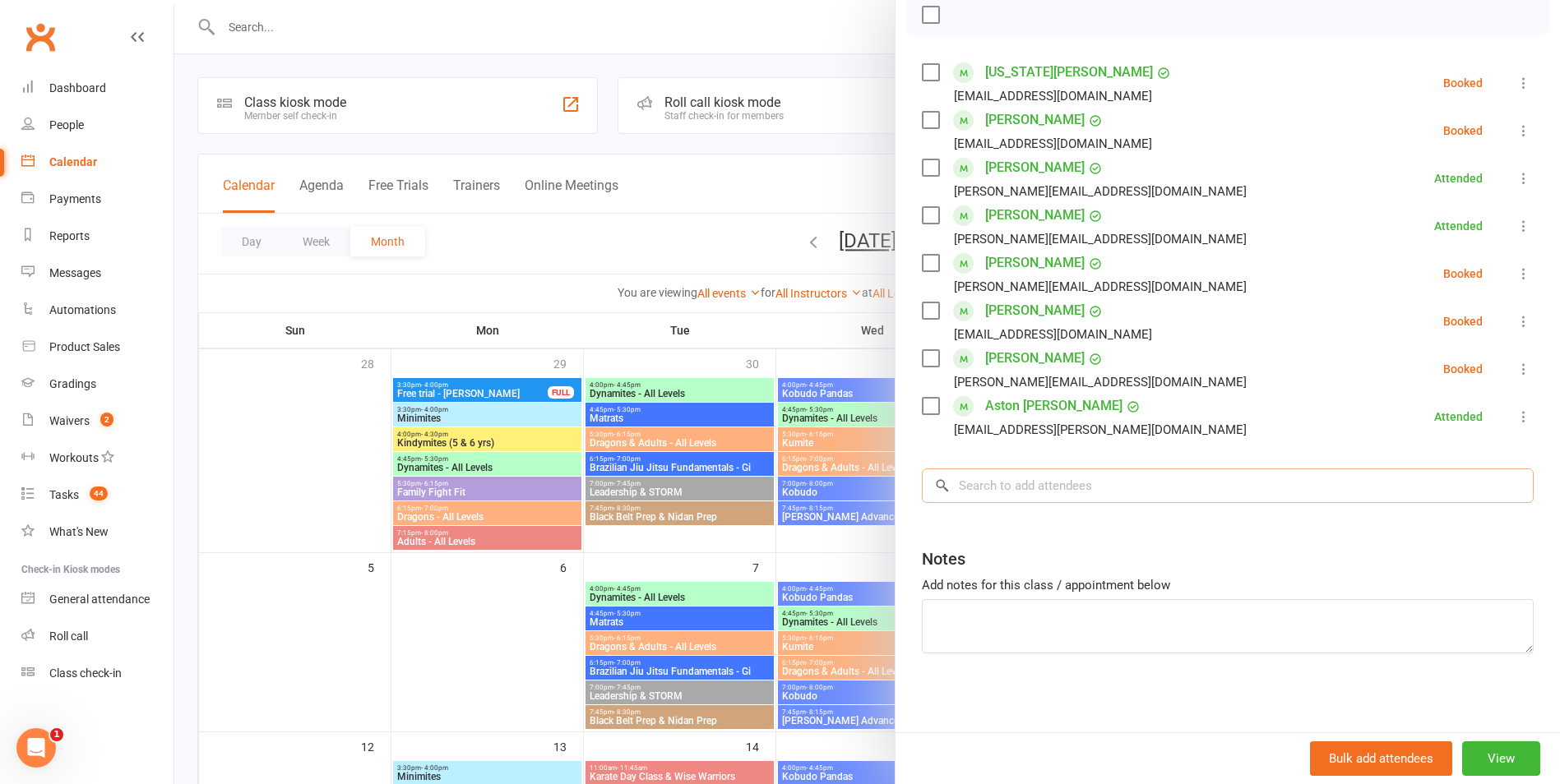
scroll to position [164, 0]
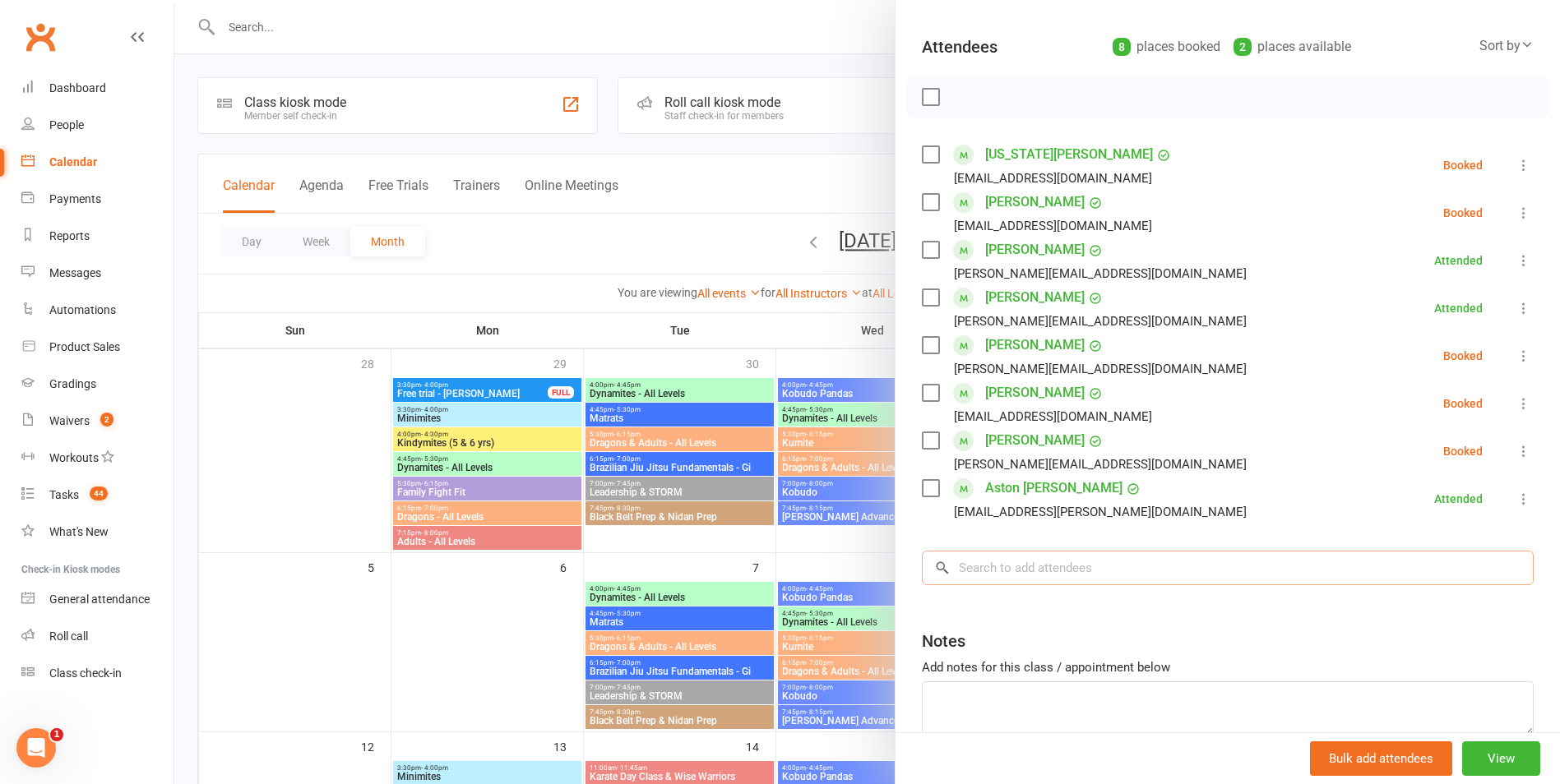
click at [1086, 573] on input "search" at bounding box center [1227, 568] width 611 height 35
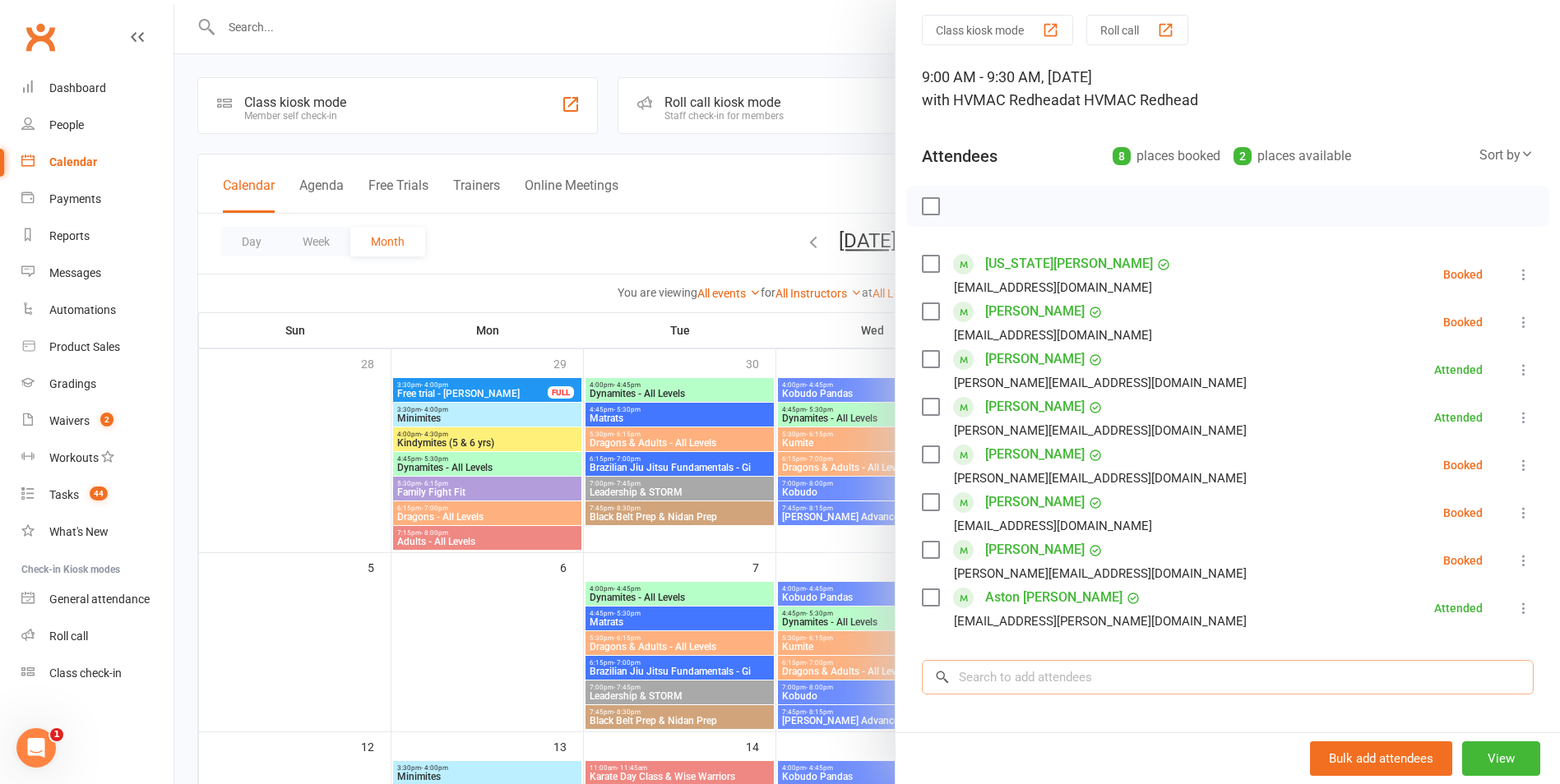
scroll to position [83, 0]
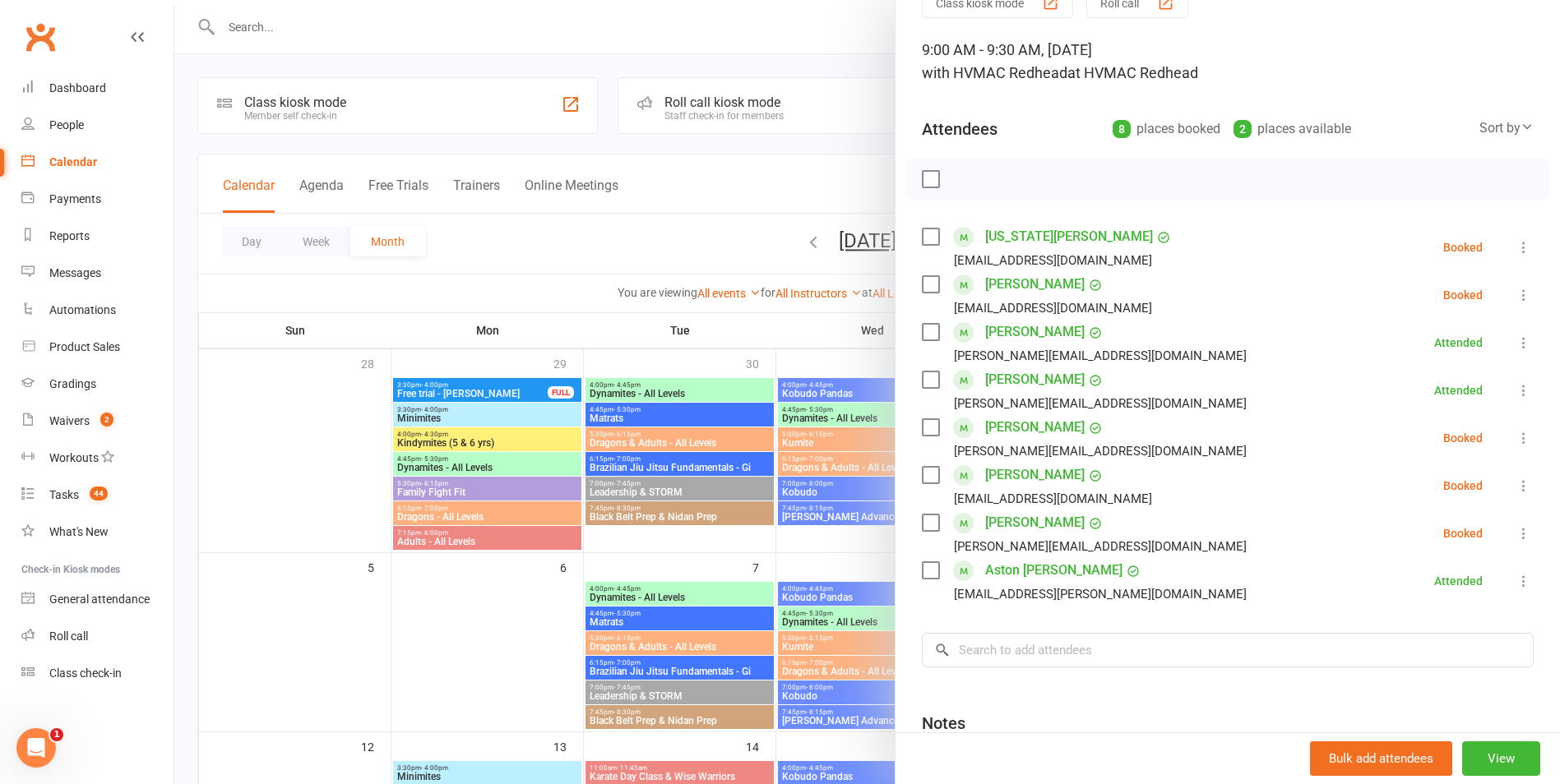
click at [924, 179] on label at bounding box center [929, 179] width 17 height 17
drag, startPoint x: 962, startPoint y: 181, endPoint x: 871, endPoint y: 70, distance: 143.5
click at [962, 182] on icon "button" at bounding box center [966, 179] width 18 height 18
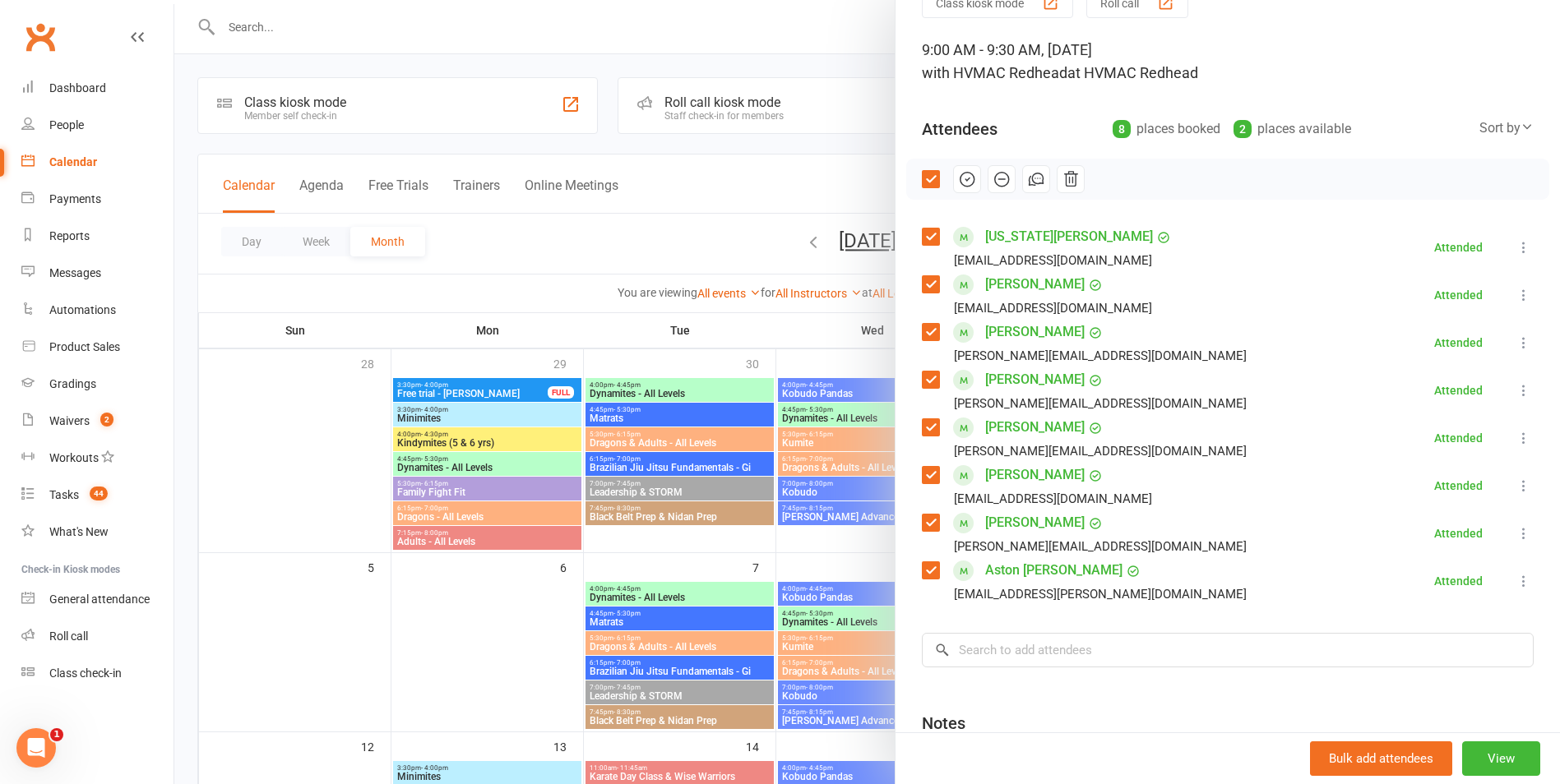
drag, startPoint x: 791, startPoint y: 447, endPoint x: 1116, endPoint y: 597, distance: 357.9
click at [791, 448] on div at bounding box center [866, 392] width 1385 height 784
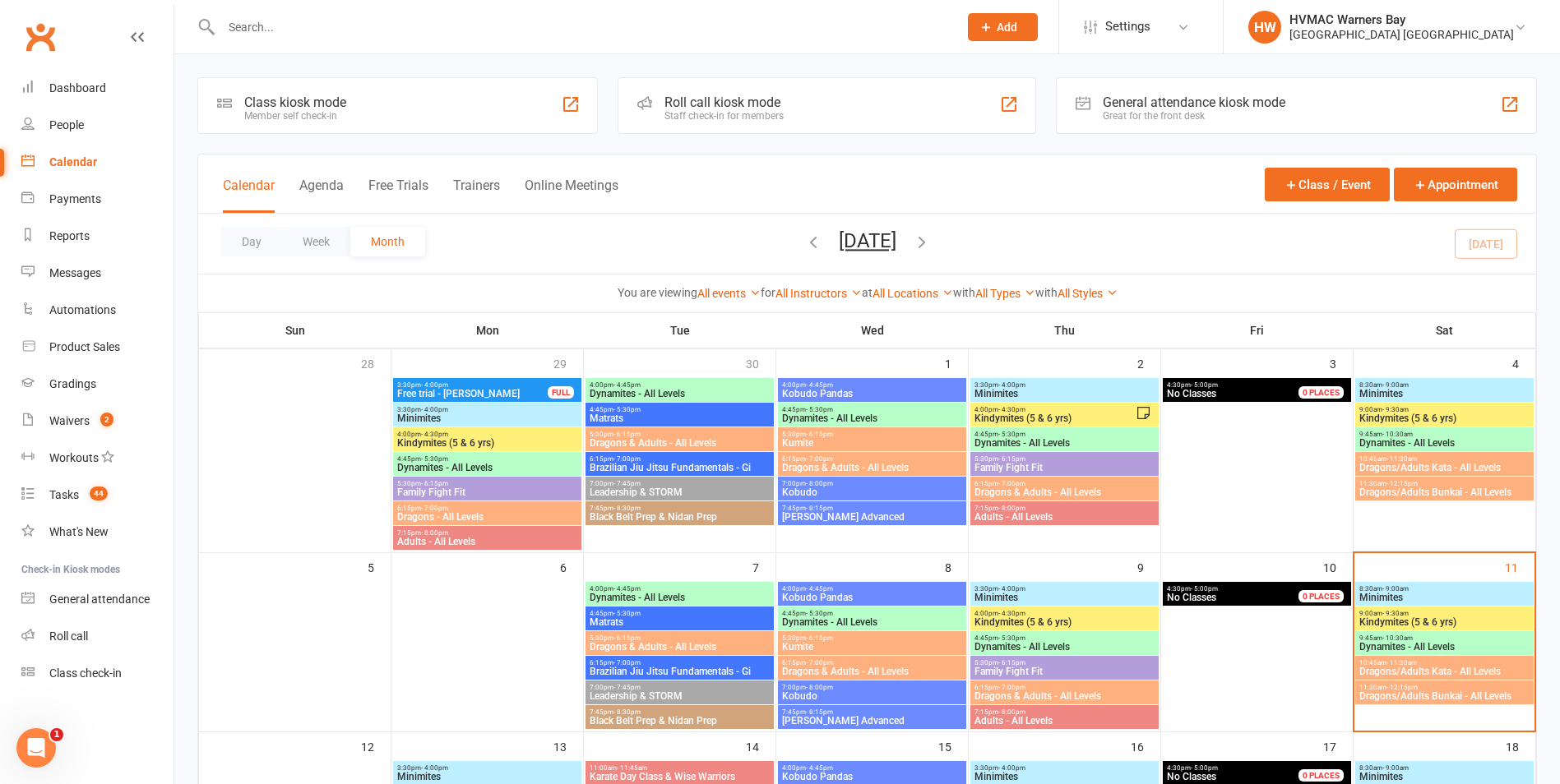
click at [1430, 644] on span "Dynamites - All Levels" at bounding box center [1443, 647] width 172 height 10
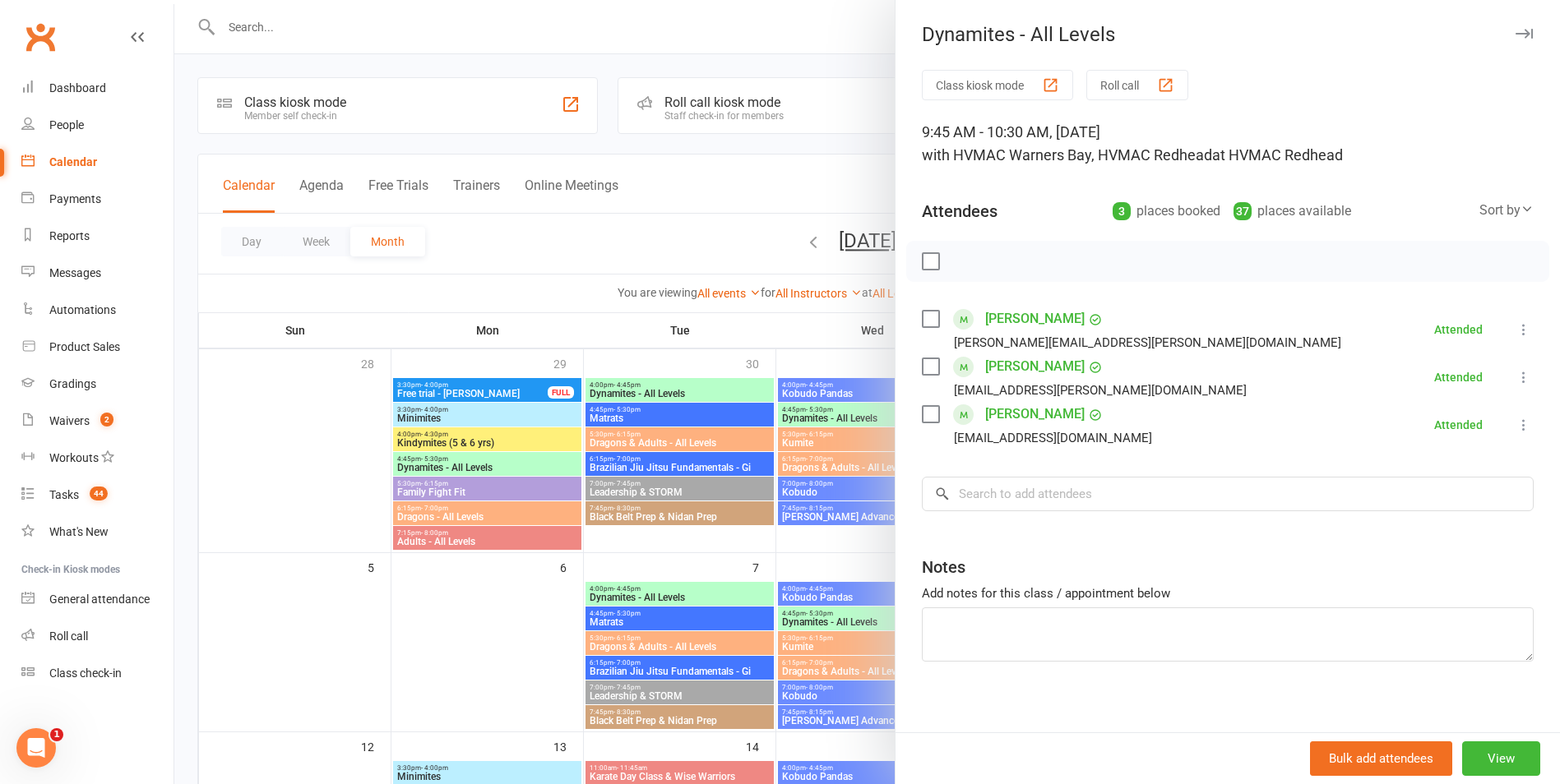
click at [877, 523] on div at bounding box center [866, 392] width 1385 height 784
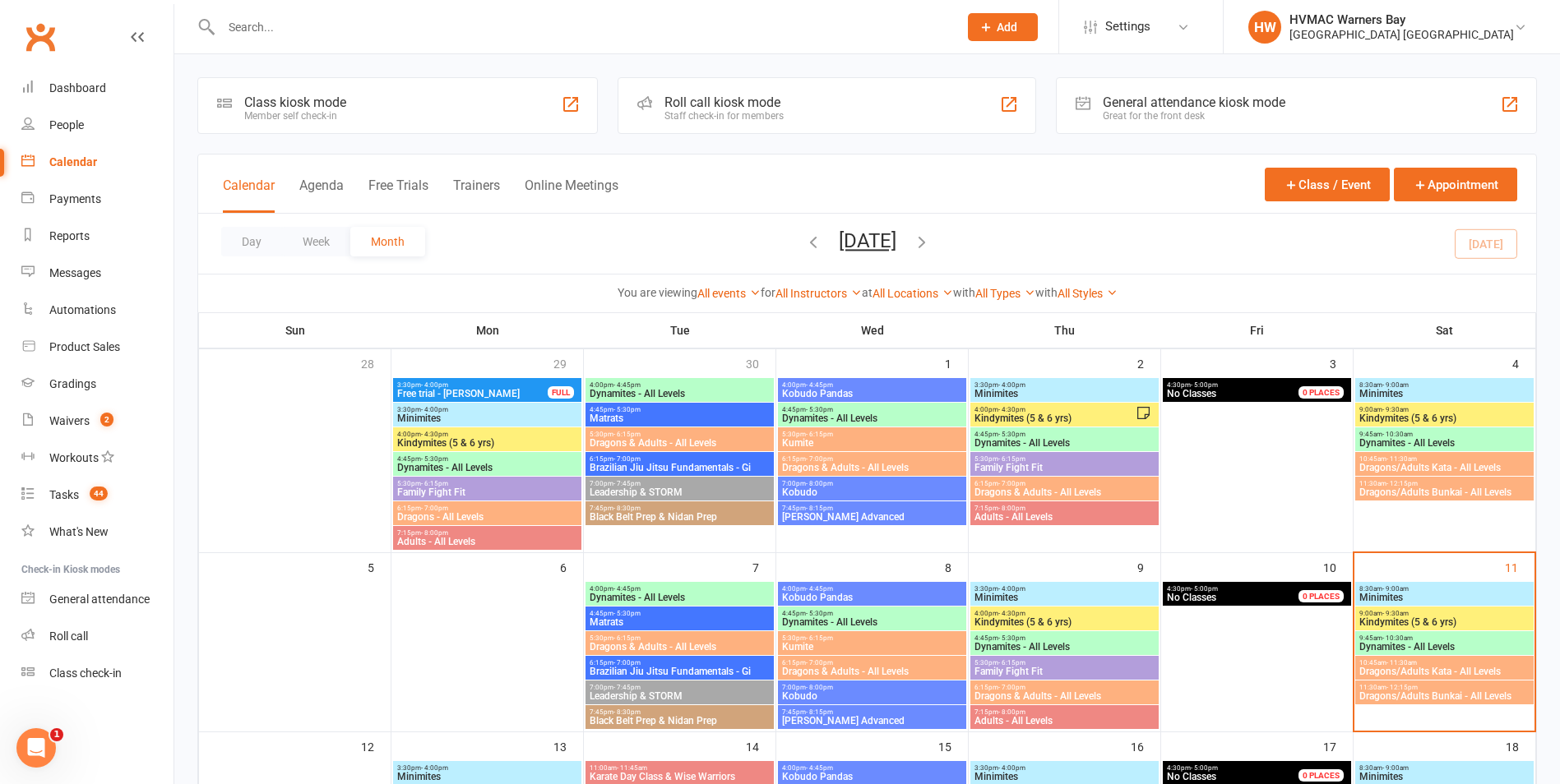
click at [1445, 674] on span "Dragons/Adults Kata - All Levels" at bounding box center [1443, 671] width 172 height 10
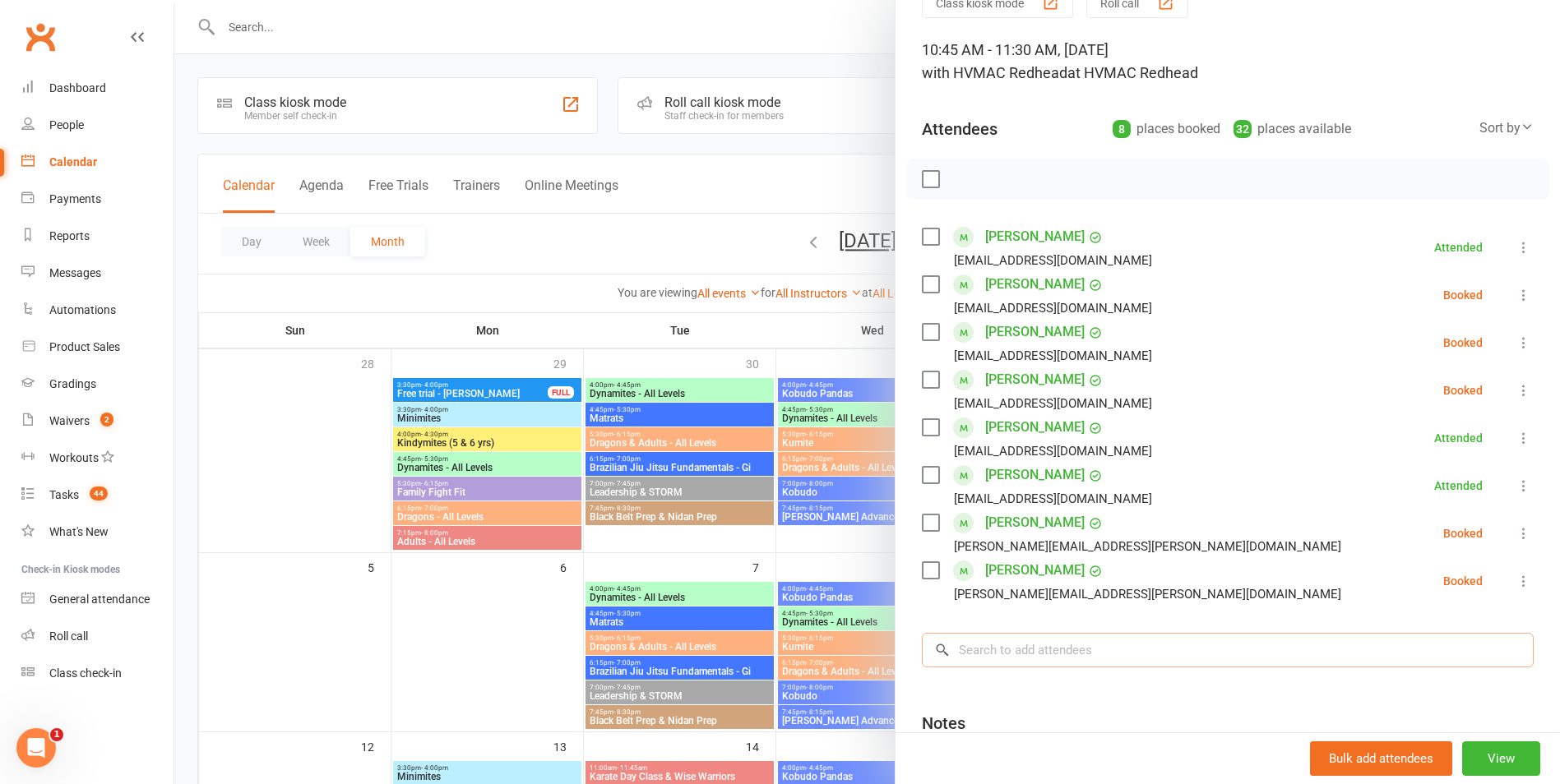
click at [1072, 663] on input "search" at bounding box center [1227, 650] width 611 height 35
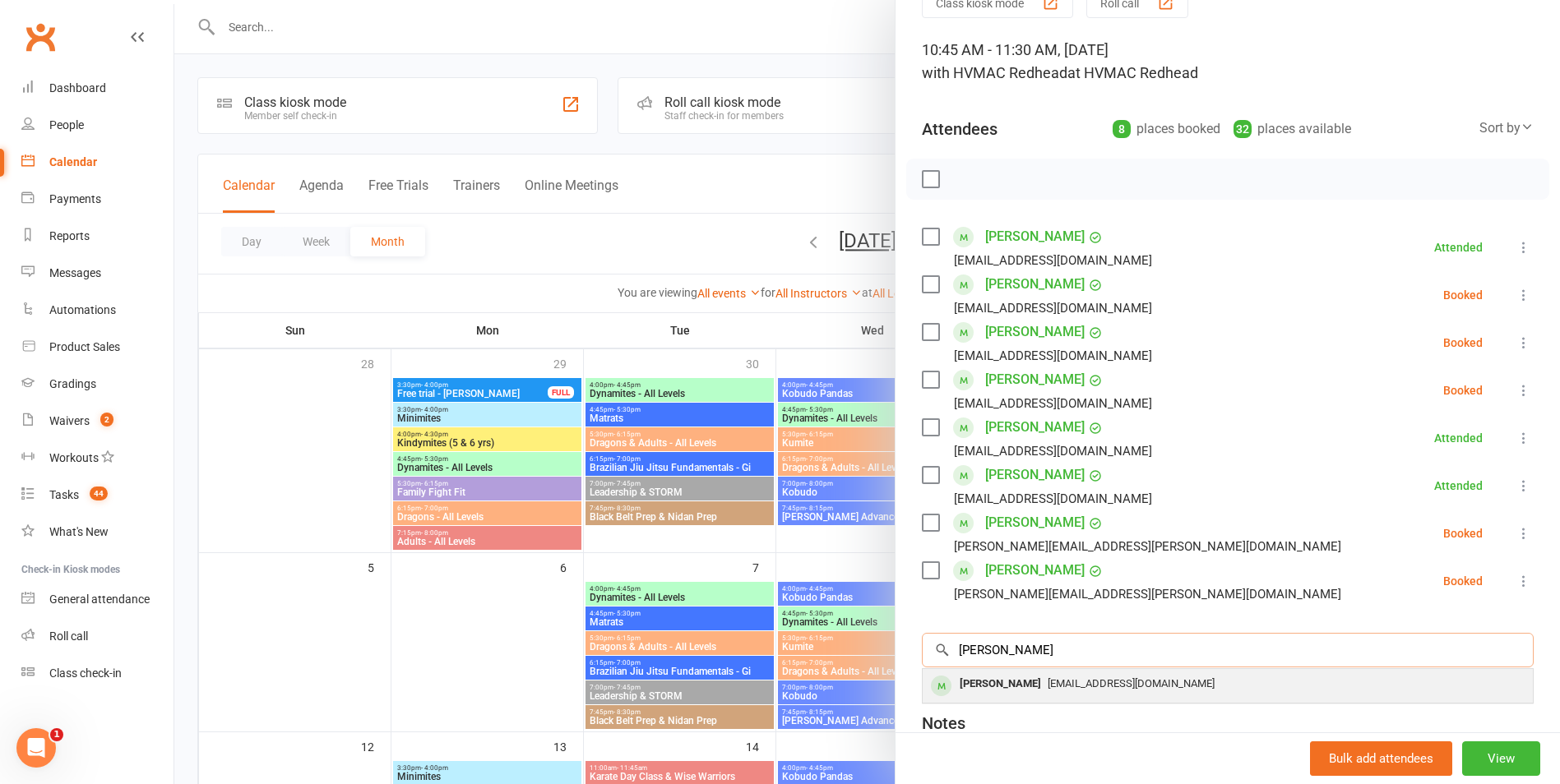
type input "[PERSON_NAME]"
click at [1075, 691] on div "[EMAIL_ADDRESS][DOMAIN_NAME]" at bounding box center [1228, 684] width 597 height 24
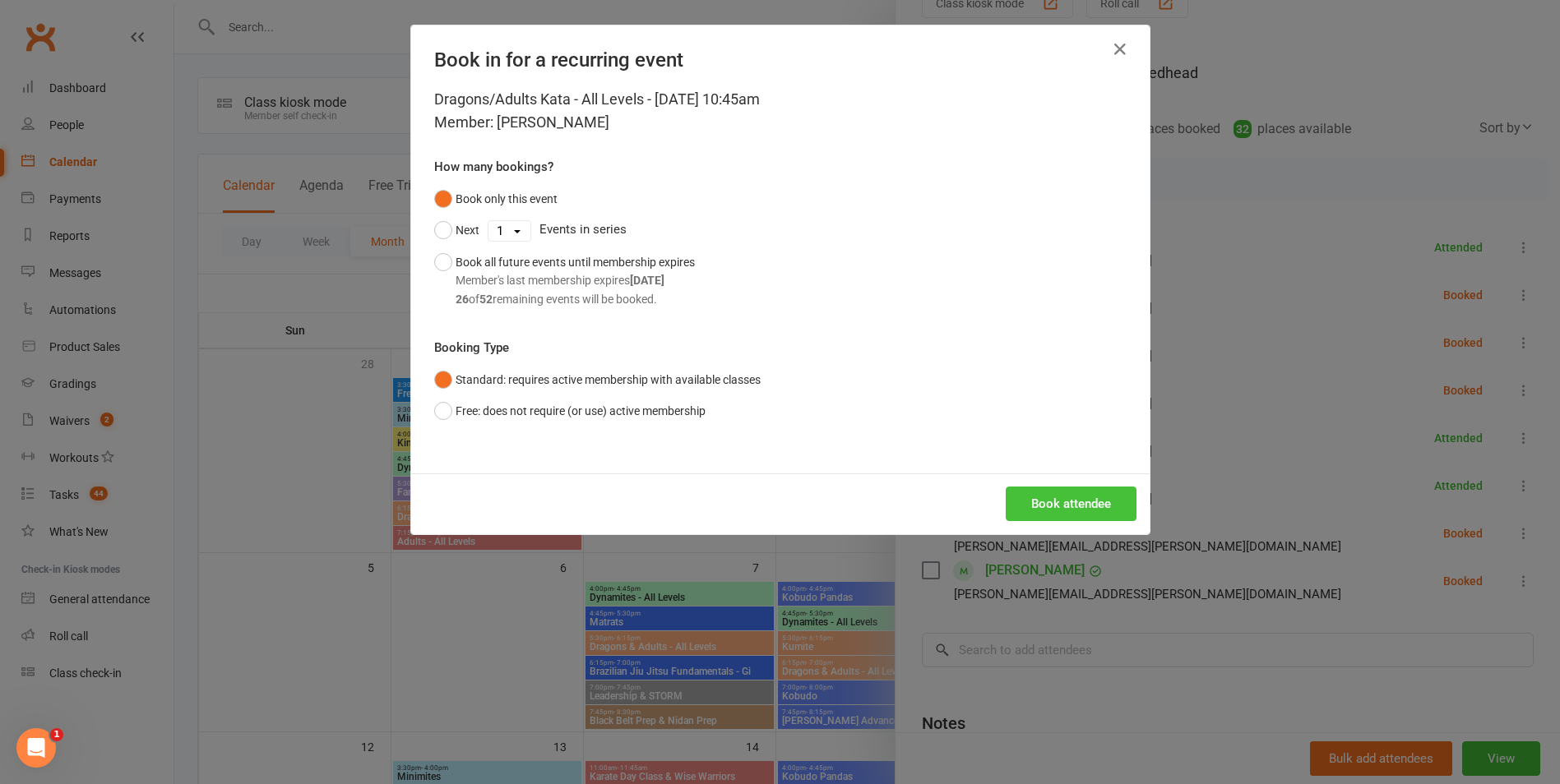
click at [1062, 492] on button "Book attendee" at bounding box center [1070, 504] width 130 height 35
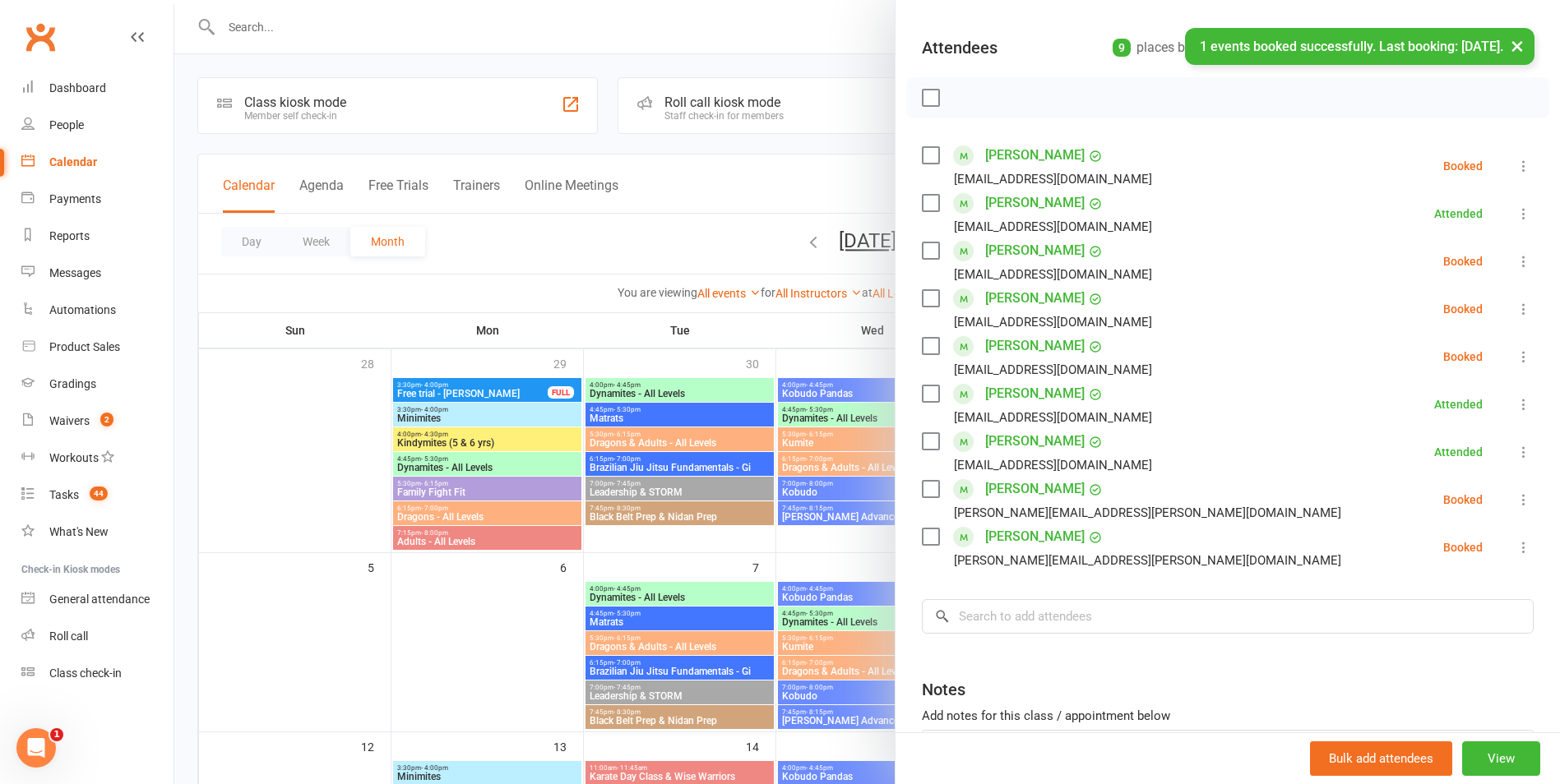
scroll to position [297, 0]
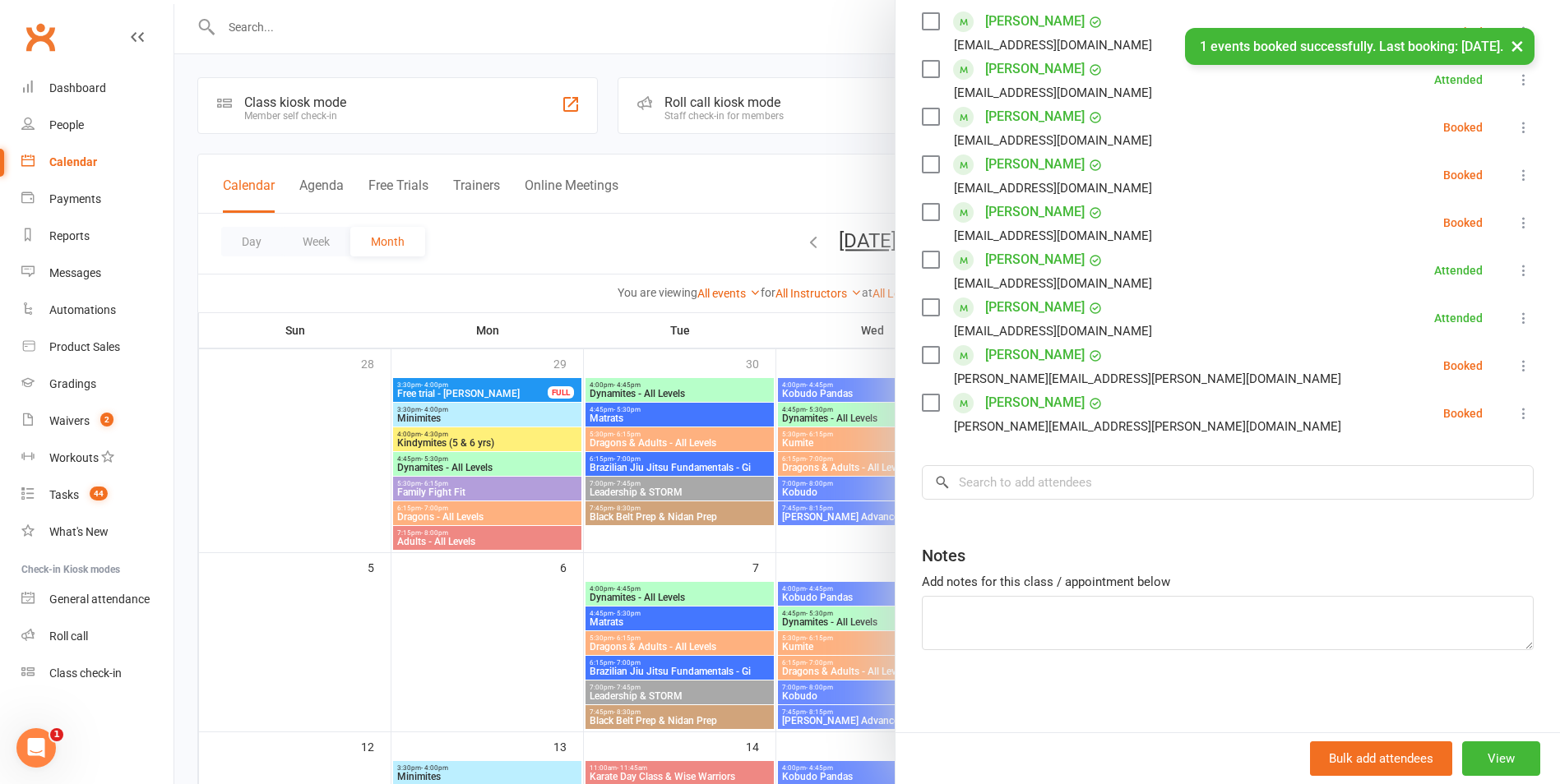
click at [787, 468] on div at bounding box center [866, 392] width 1385 height 784
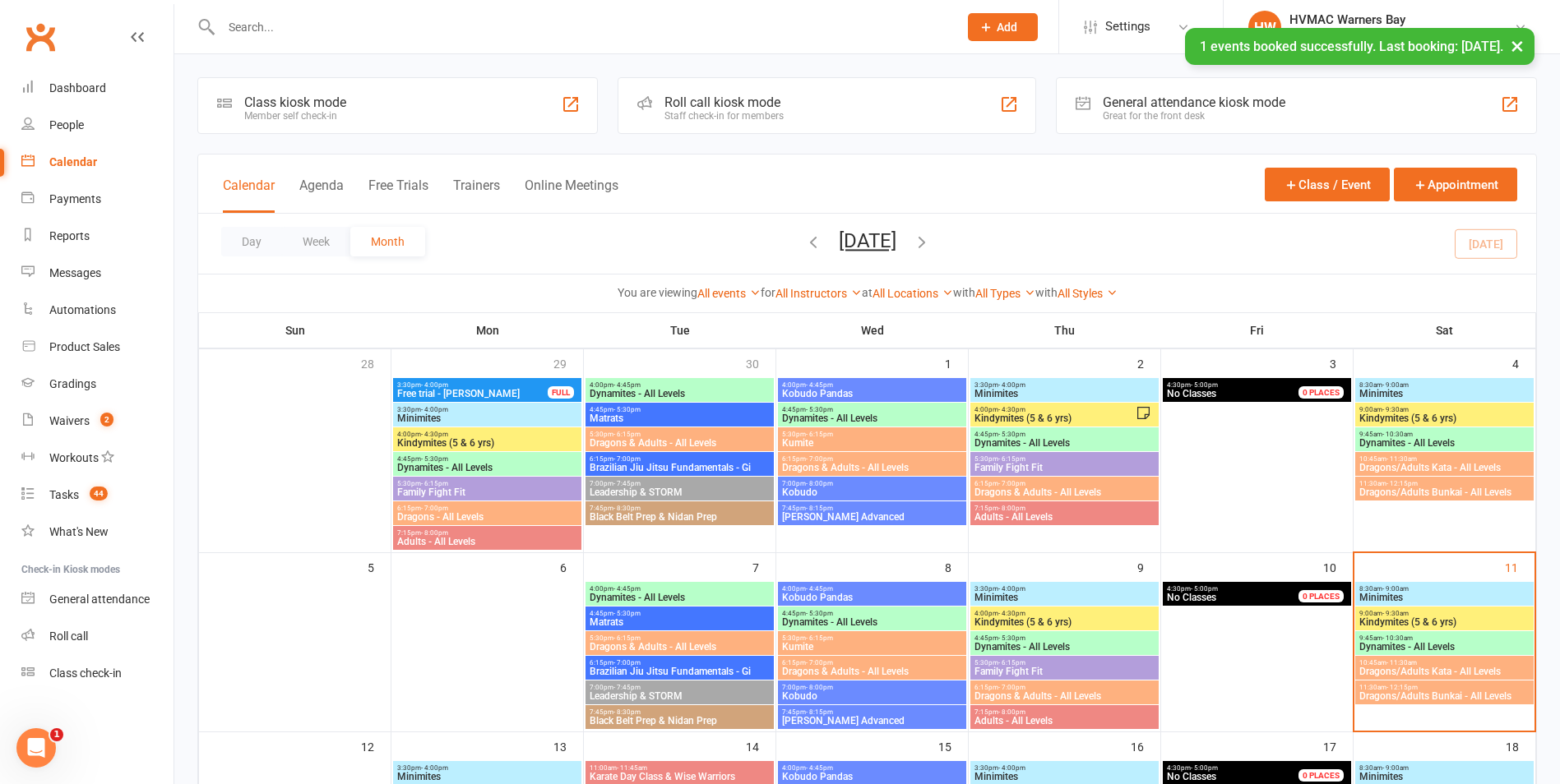
click at [1481, 690] on span "11:30am - 12:15pm" at bounding box center [1443, 688] width 172 height 8
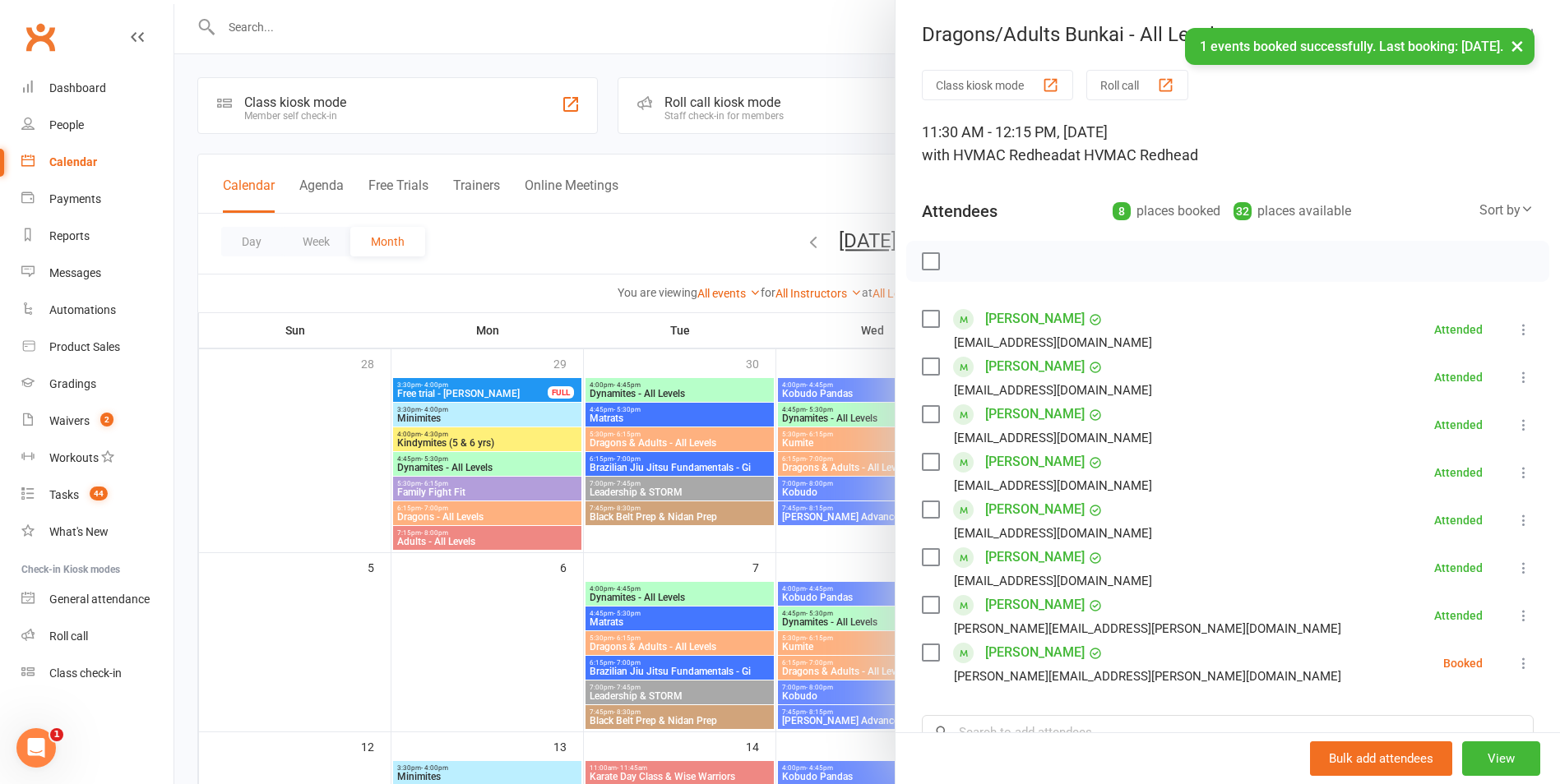
scroll to position [83, 0]
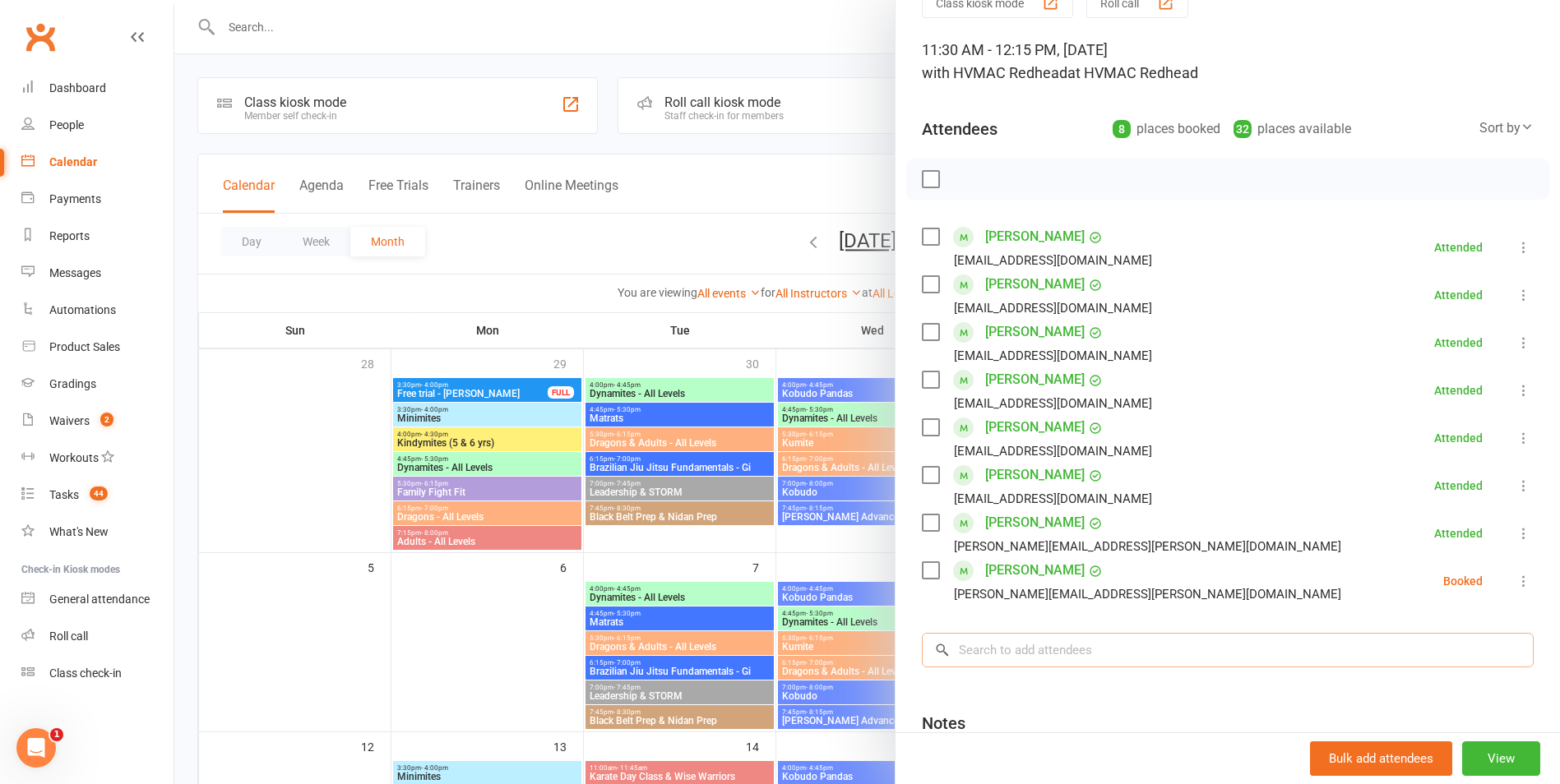
click at [1067, 664] on input "search" at bounding box center [1227, 650] width 611 height 35
click at [825, 545] on div at bounding box center [866, 392] width 1385 height 784
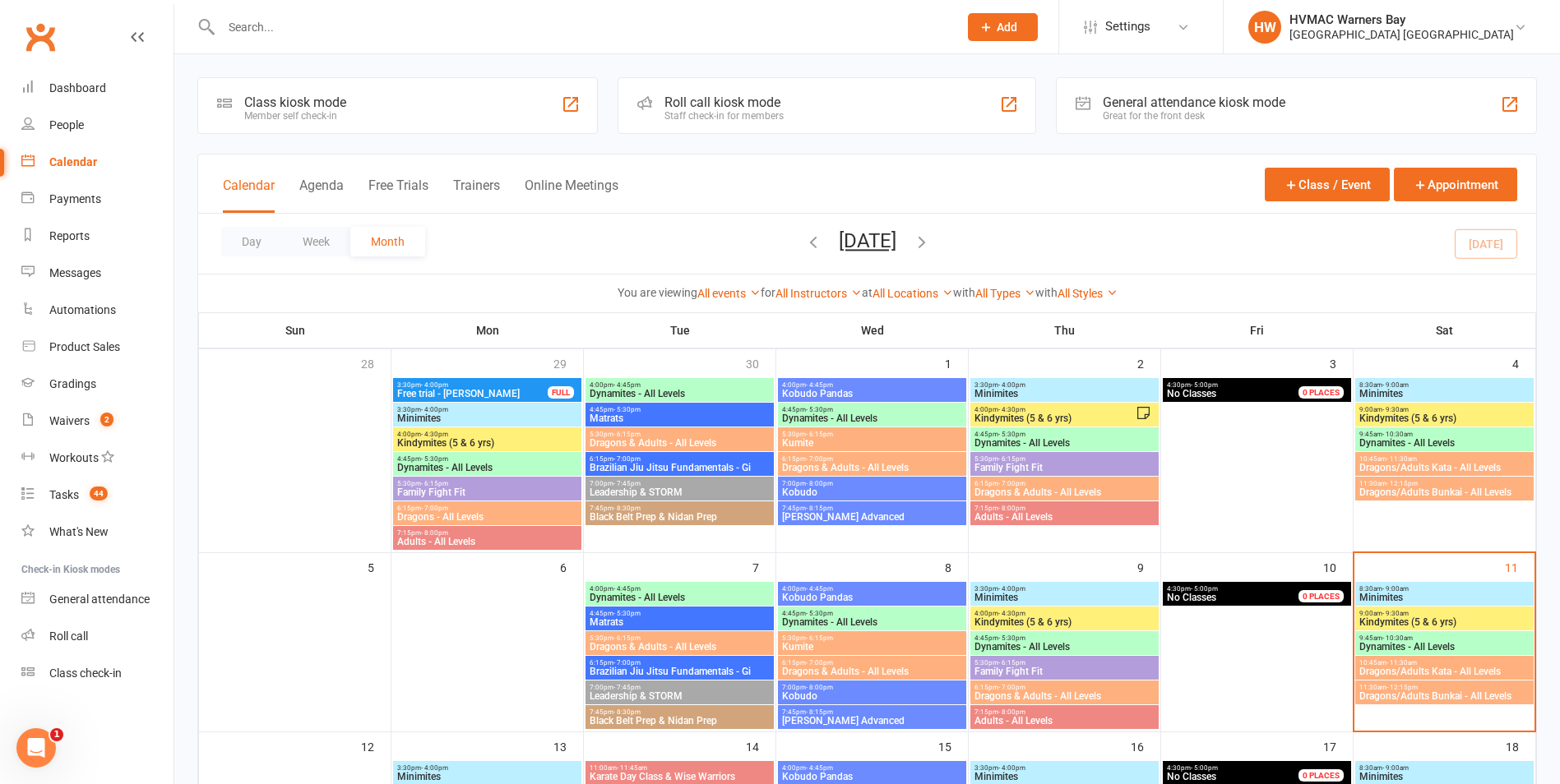
click at [1462, 667] on span "Dragons/Adults Kata - All Levels" at bounding box center [1443, 671] width 172 height 10
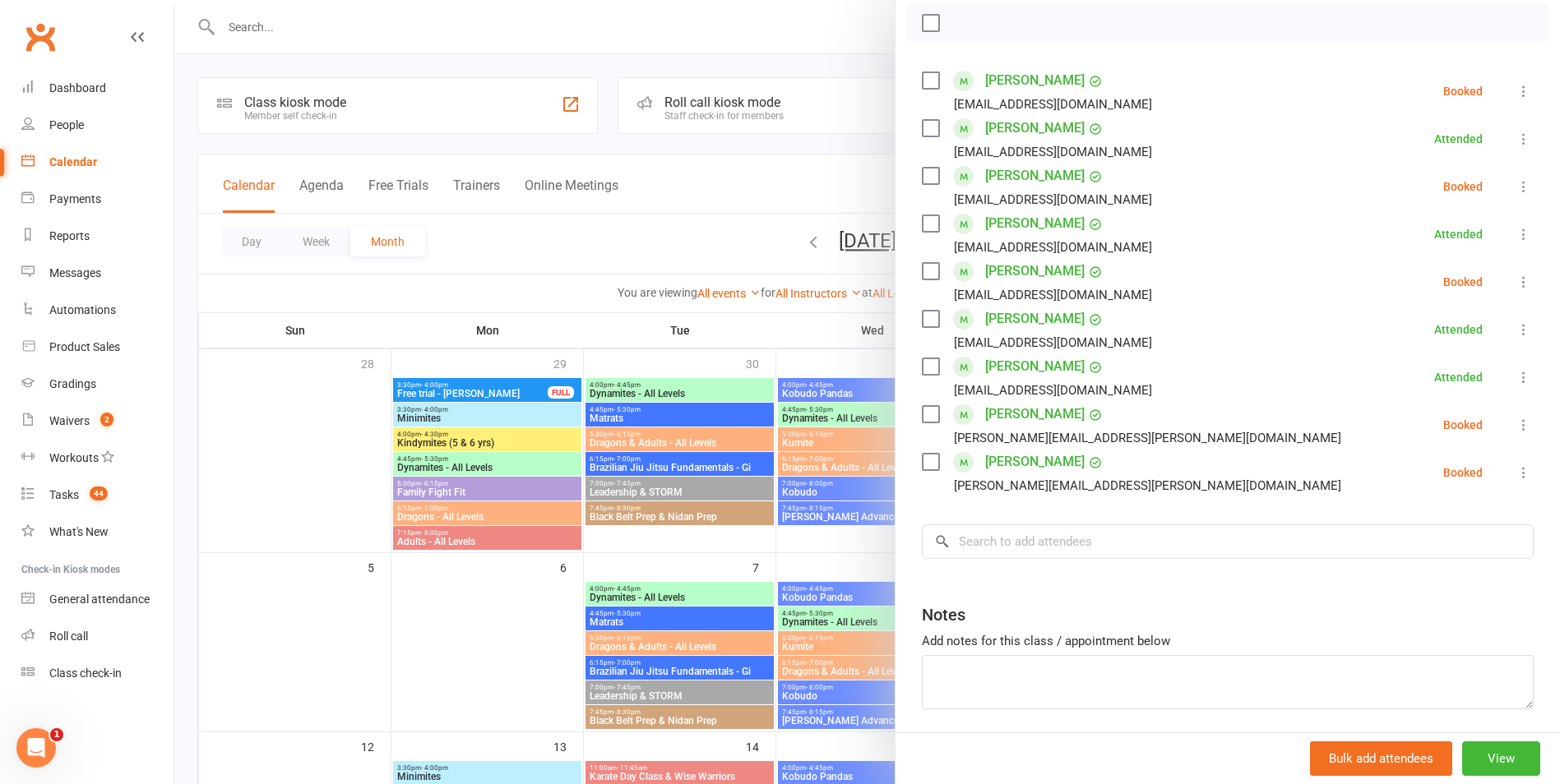
scroll to position [247, 0]
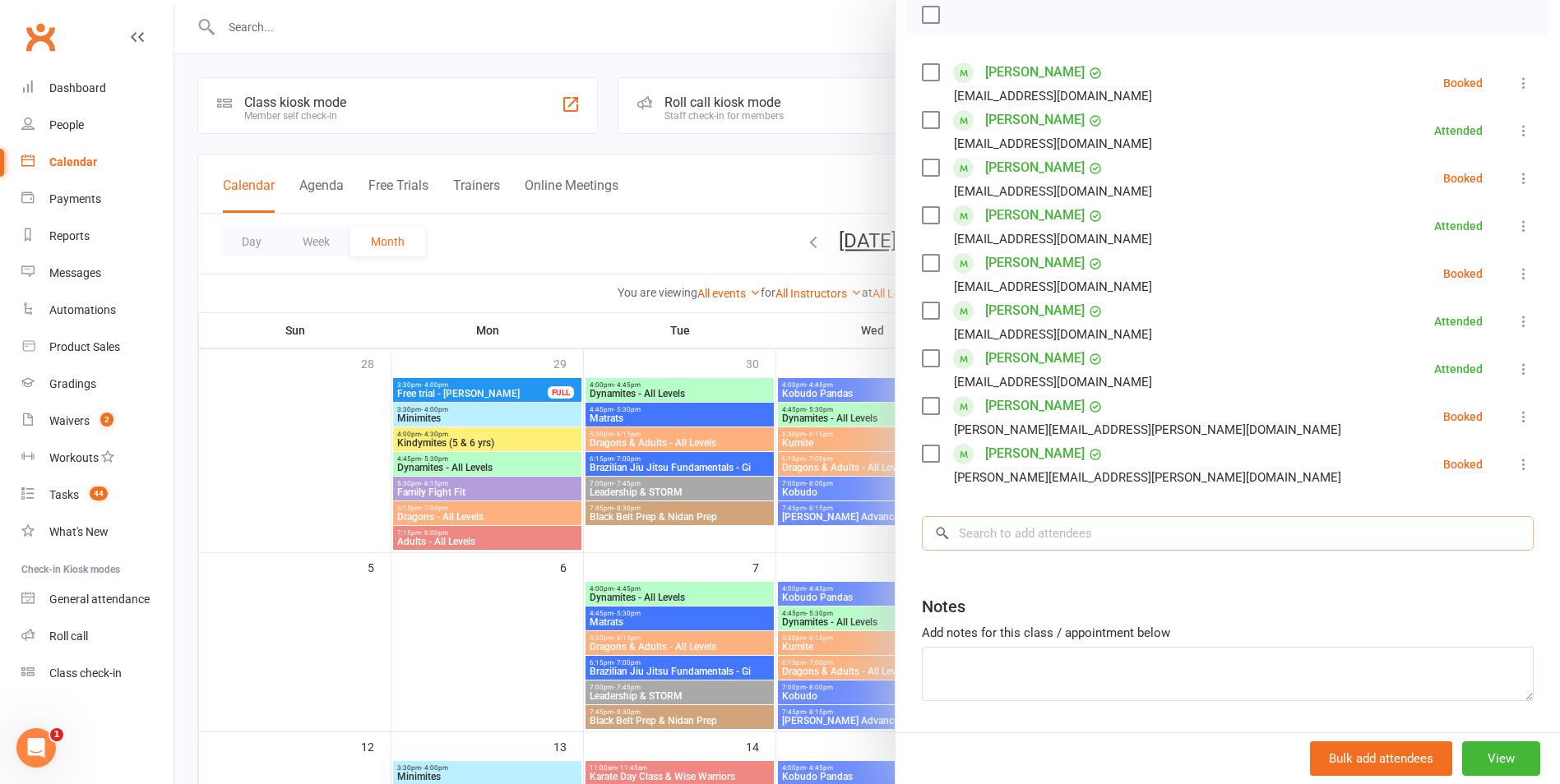
click at [1103, 543] on input "search" at bounding box center [1227, 533] width 611 height 35
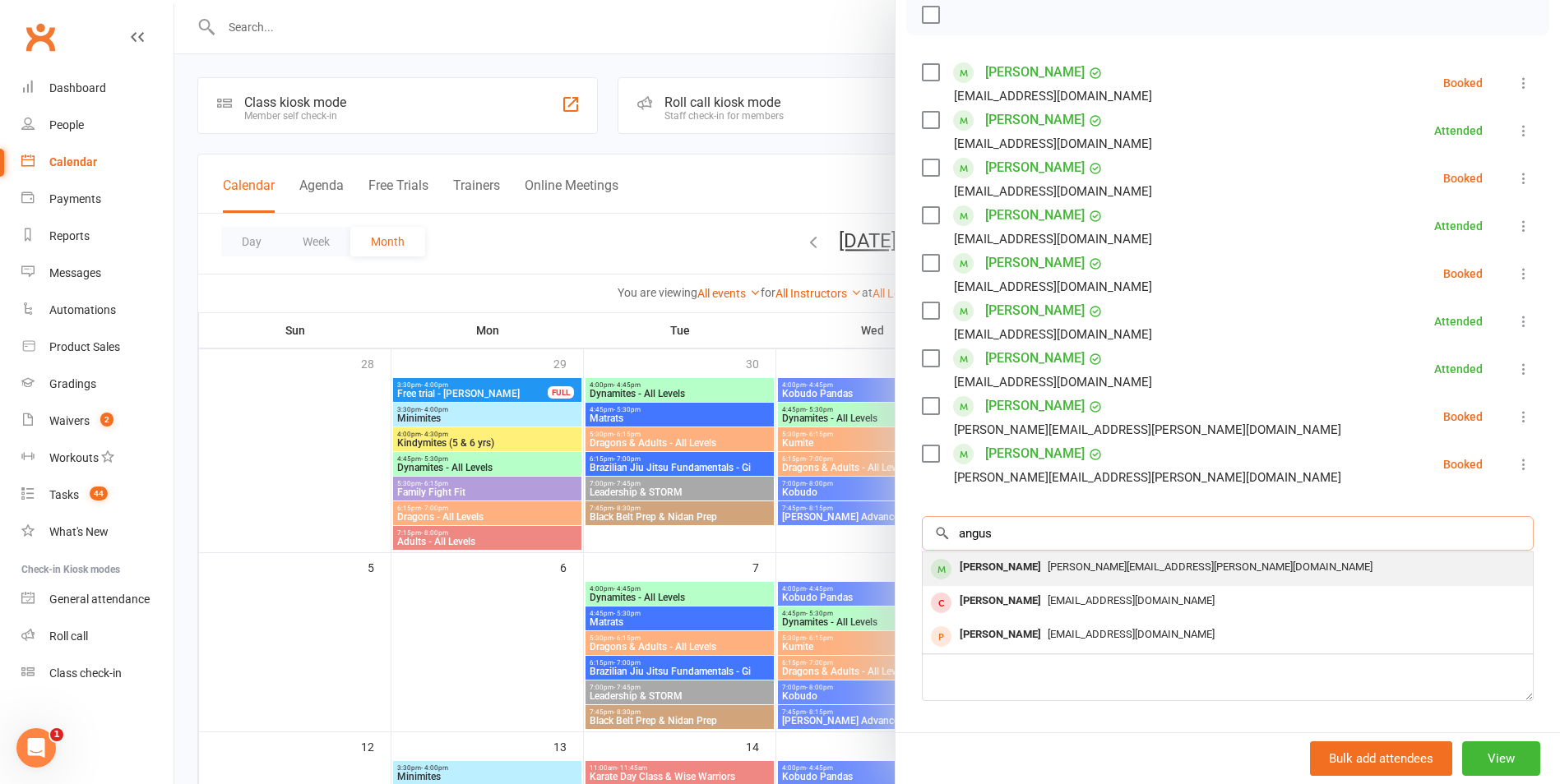
type input "angus"
click at [1127, 571] on span "[PERSON_NAME][EMAIL_ADDRESS][PERSON_NAME][DOMAIN_NAME]" at bounding box center [1210, 566] width 325 height 13
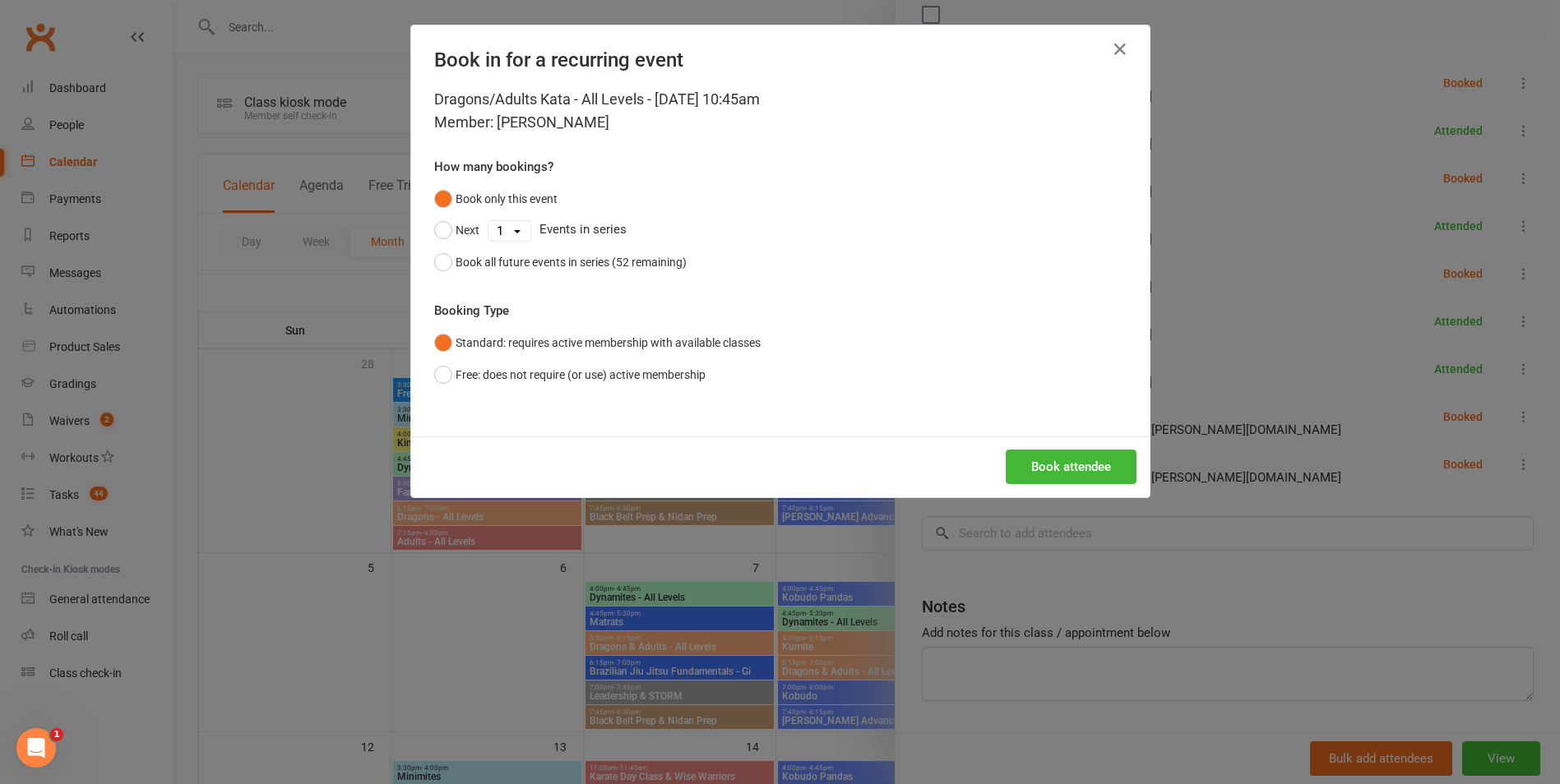
click at [1077, 435] on div "Book in for a recurring event Dragons/Adults Kata - All Levels - [DATE] 10:45am…" at bounding box center [780, 261] width 739 height 472
click at [1069, 461] on button "Book attendee" at bounding box center [1070, 467] width 130 height 35
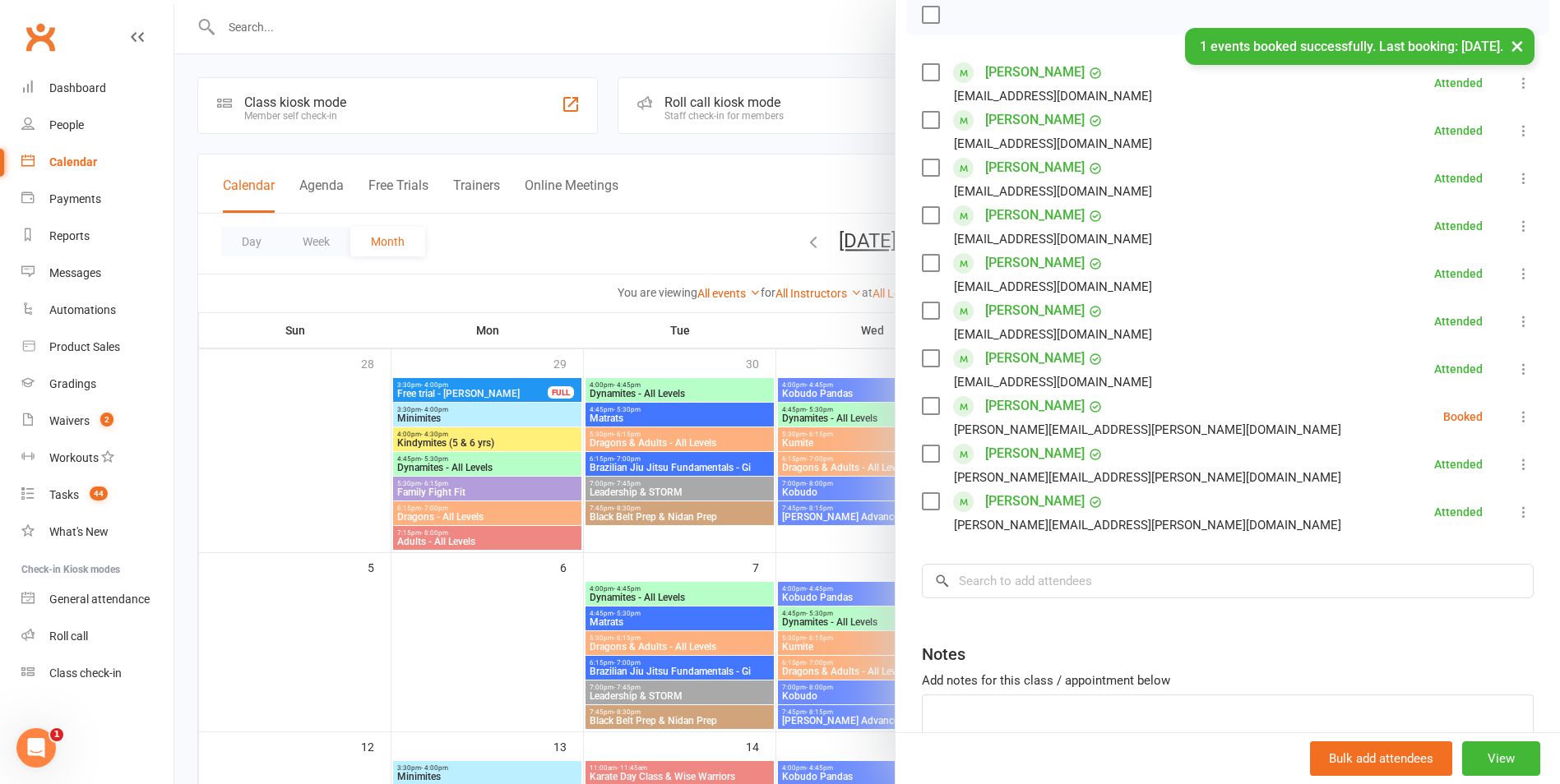
drag, startPoint x: 803, startPoint y: 494, endPoint x: 1263, endPoint y: 531, distance: 461.5
click at [810, 492] on div at bounding box center [866, 392] width 1385 height 784
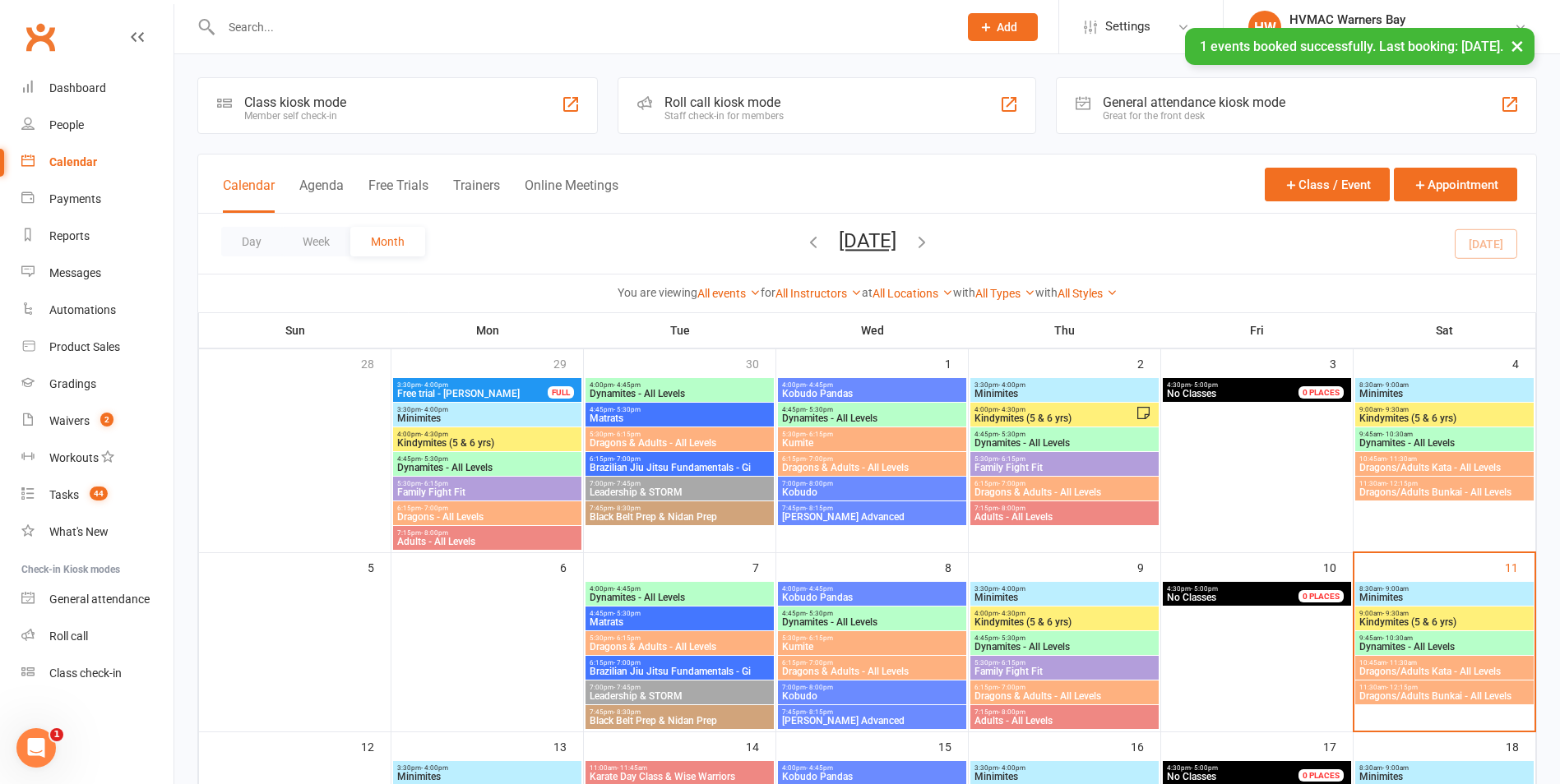
click at [1448, 693] on span "Dragons/Adults Bunkai - All Levels" at bounding box center [1443, 696] width 172 height 10
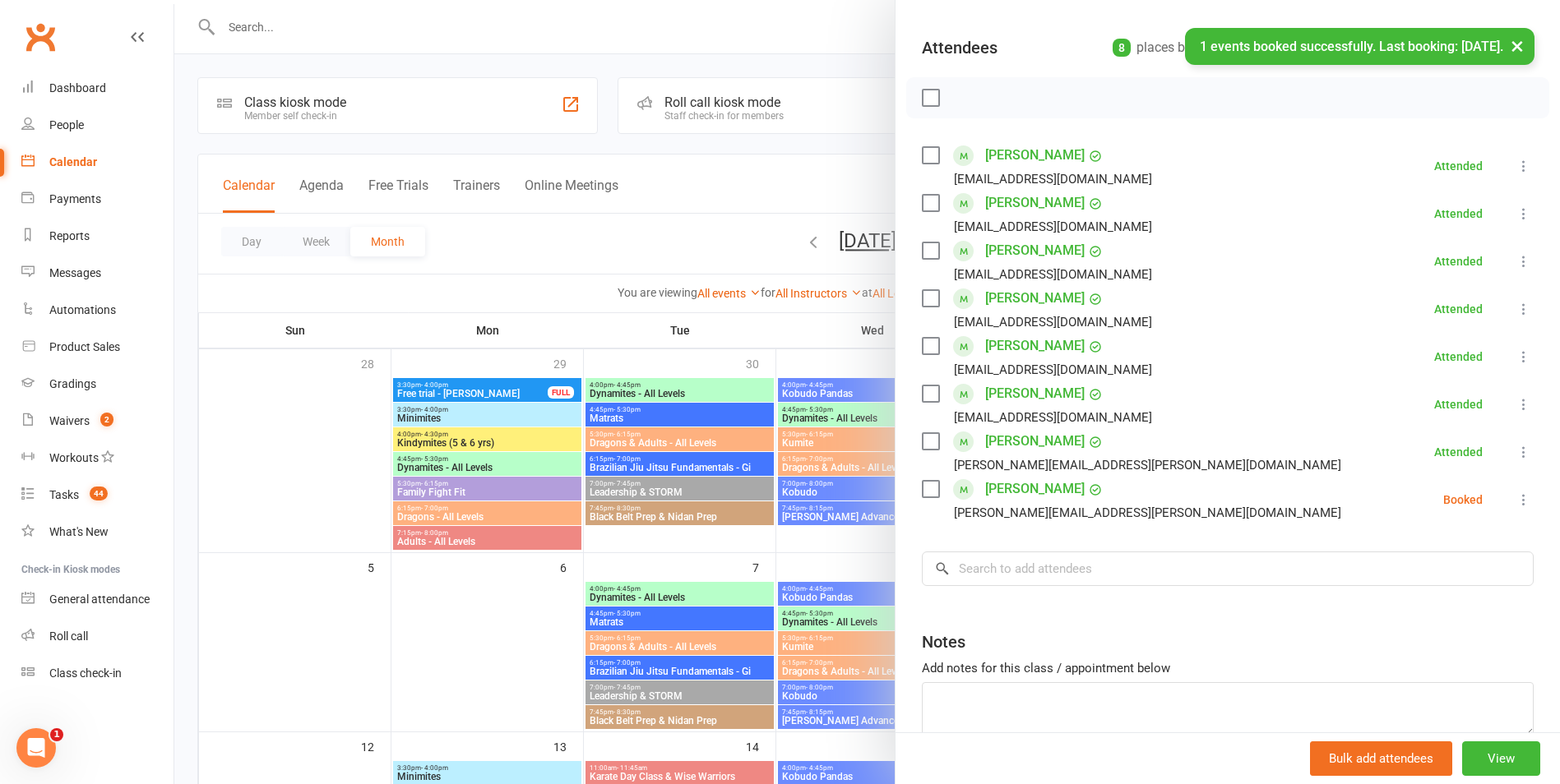
scroll to position [164, 0]
click at [1071, 571] on input "search" at bounding box center [1227, 568] width 611 height 35
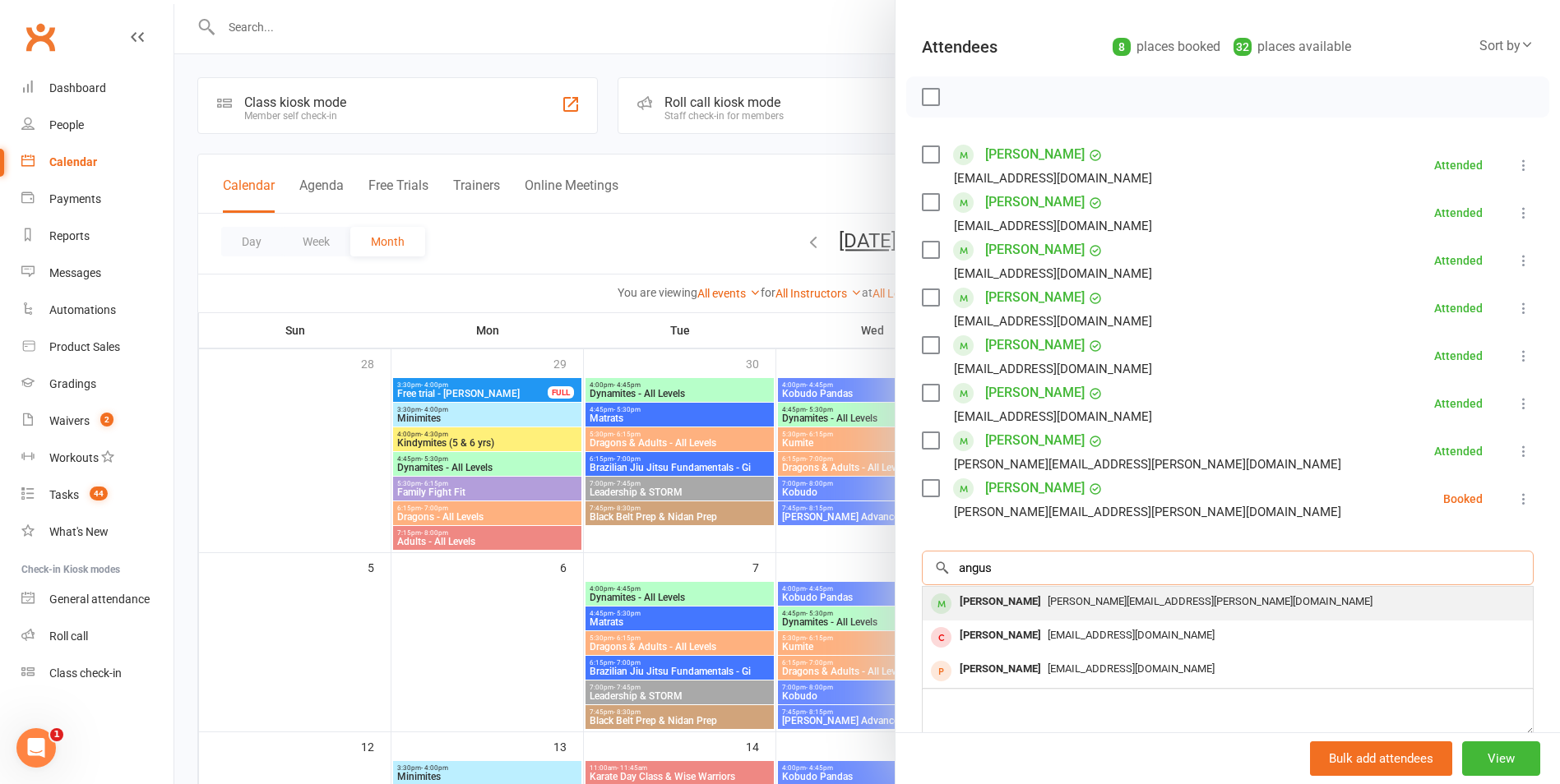
type input "angus"
click at [1074, 609] on div "[PERSON_NAME][EMAIL_ADDRESS][PERSON_NAME][DOMAIN_NAME]" at bounding box center [1228, 601] width 597 height 24
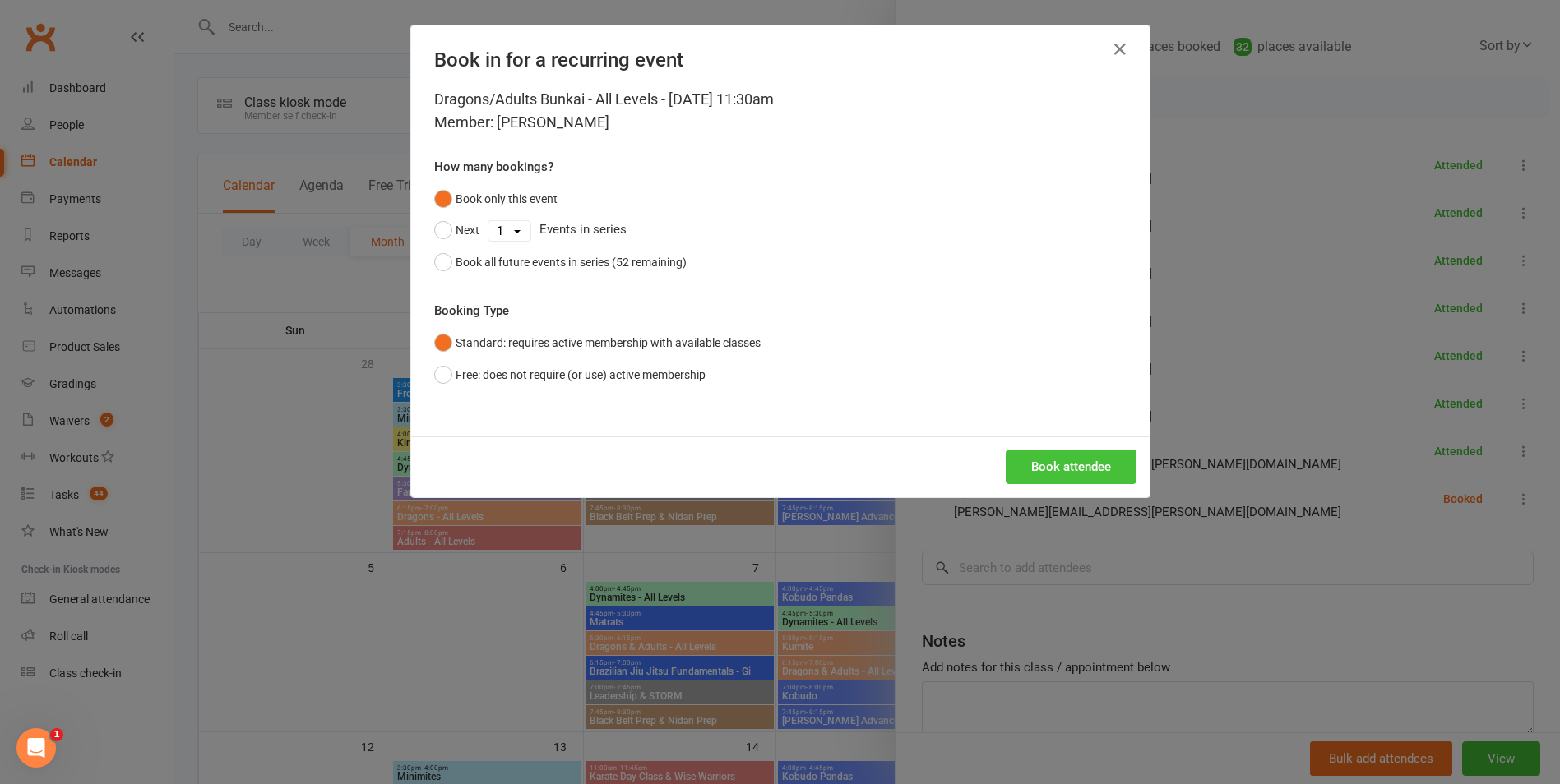
click at [1056, 483] on button "Book attendee" at bounding box center [1070, 467] width 130 height 35
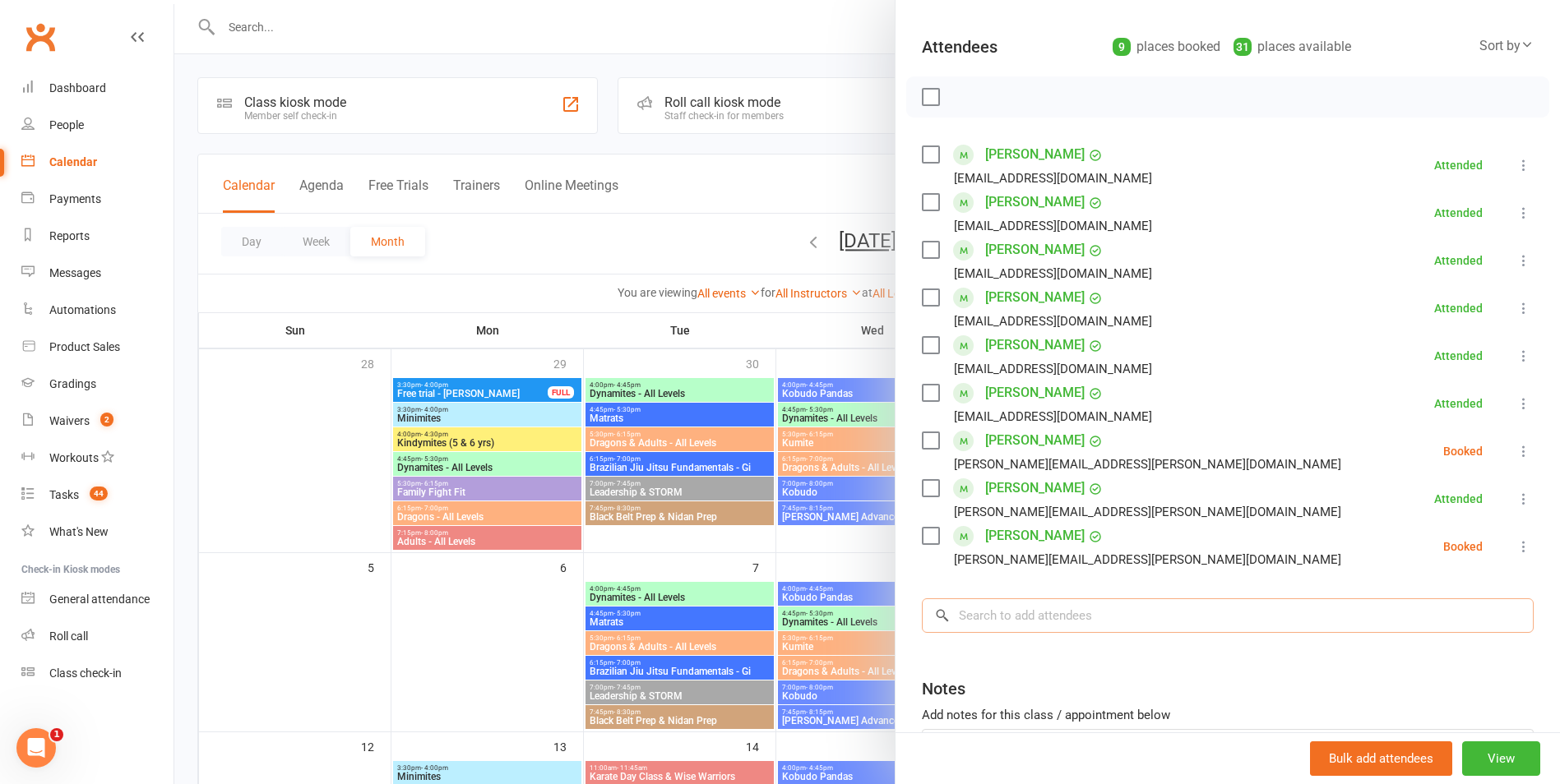
click at [1033, 617] on input "search" at bounding box center [1227, 616] width 611 height 35
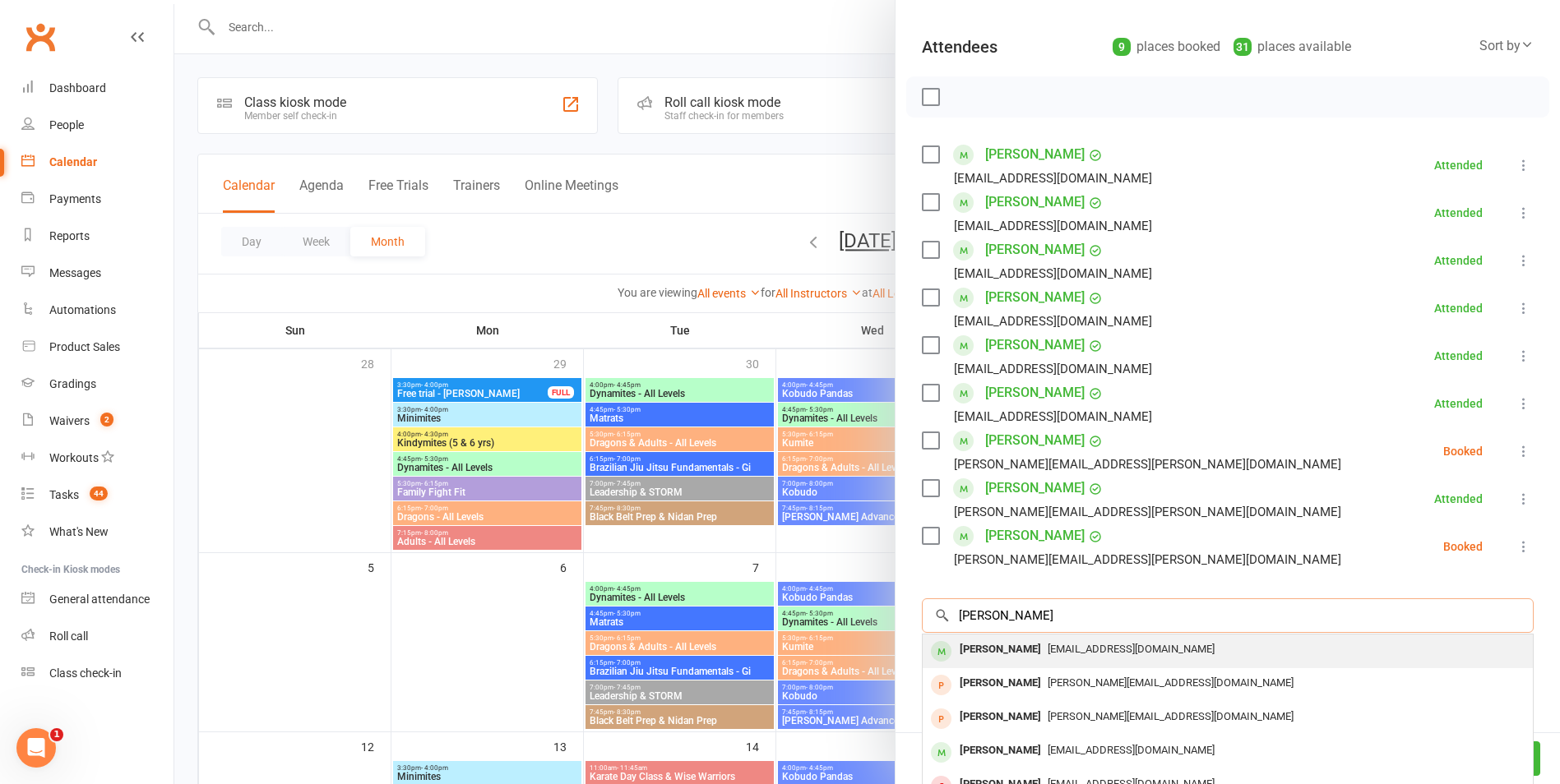
type input "[PERSON_NAME]"
click at [1057, 653] on span "[EMAIL_ADDRESS][DOMAIN_NAME]" at bounding box center [1131, 648] width 167 height 13
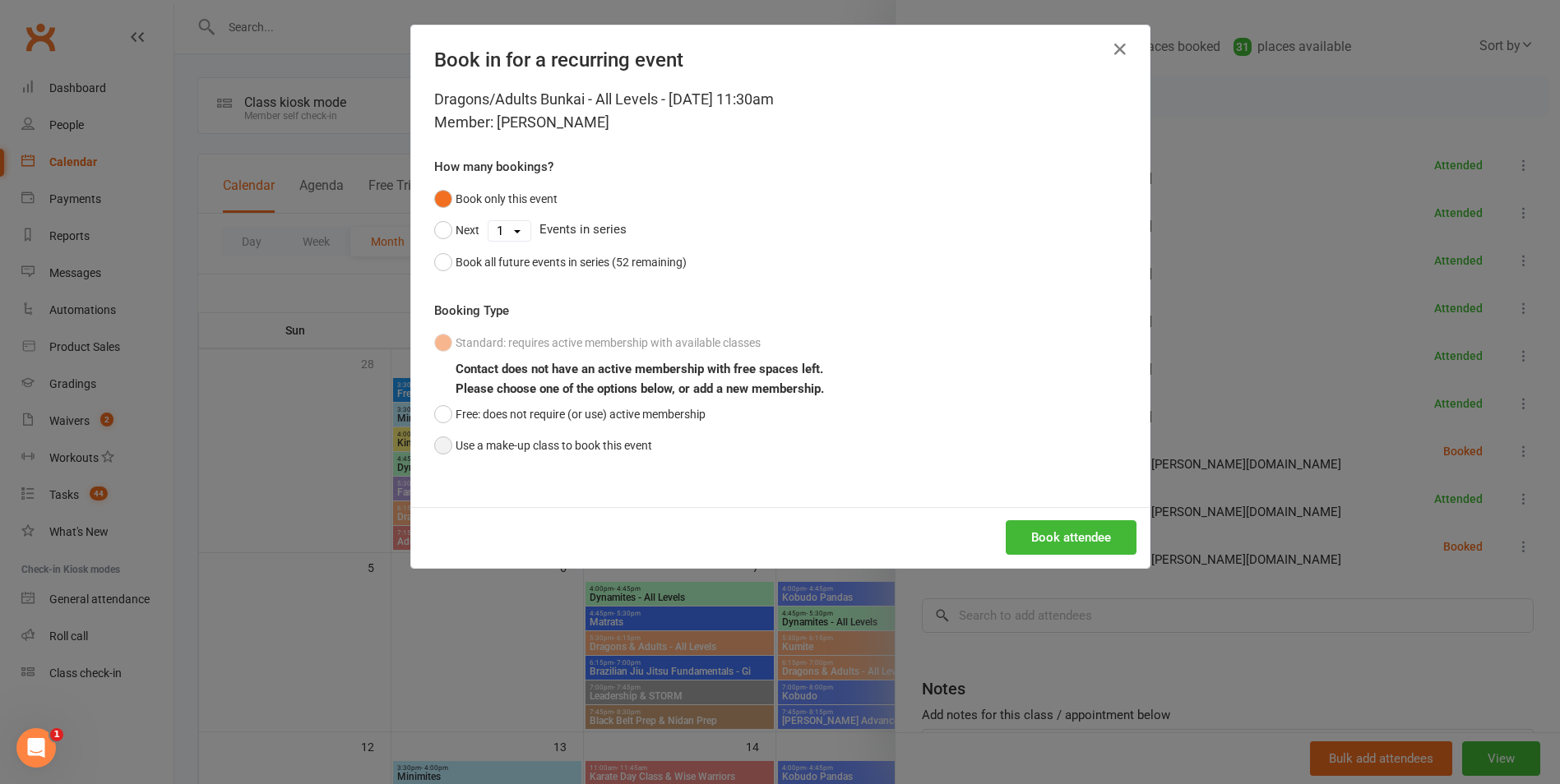
click at [602, 441] on button "Use a make-up class to book this event" at bounding box center [543, 445] width 218 height 31
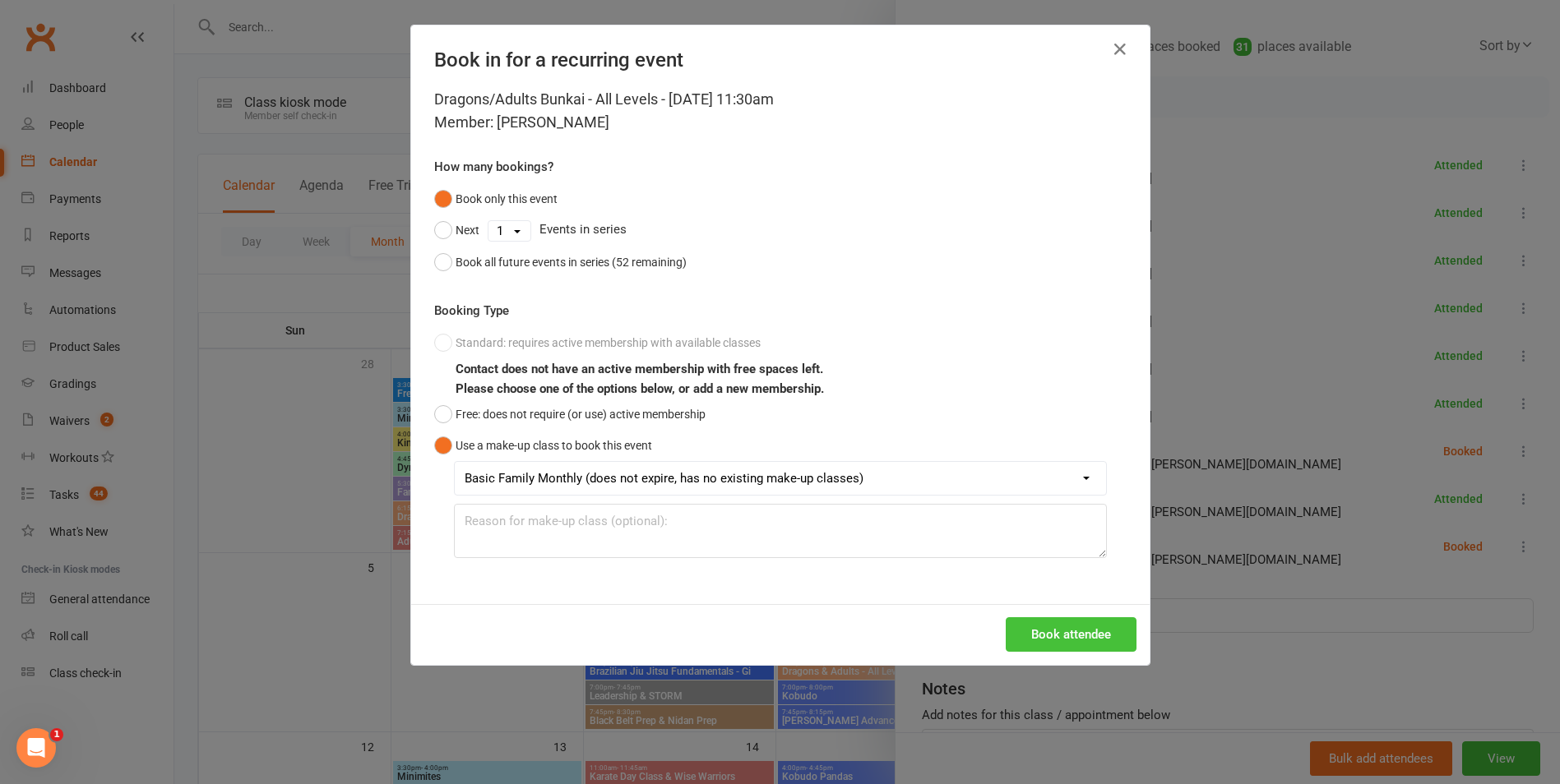
click at [1064, 637] on button "Book attendee" at bounding box center [1070, 634] width 130 height 35
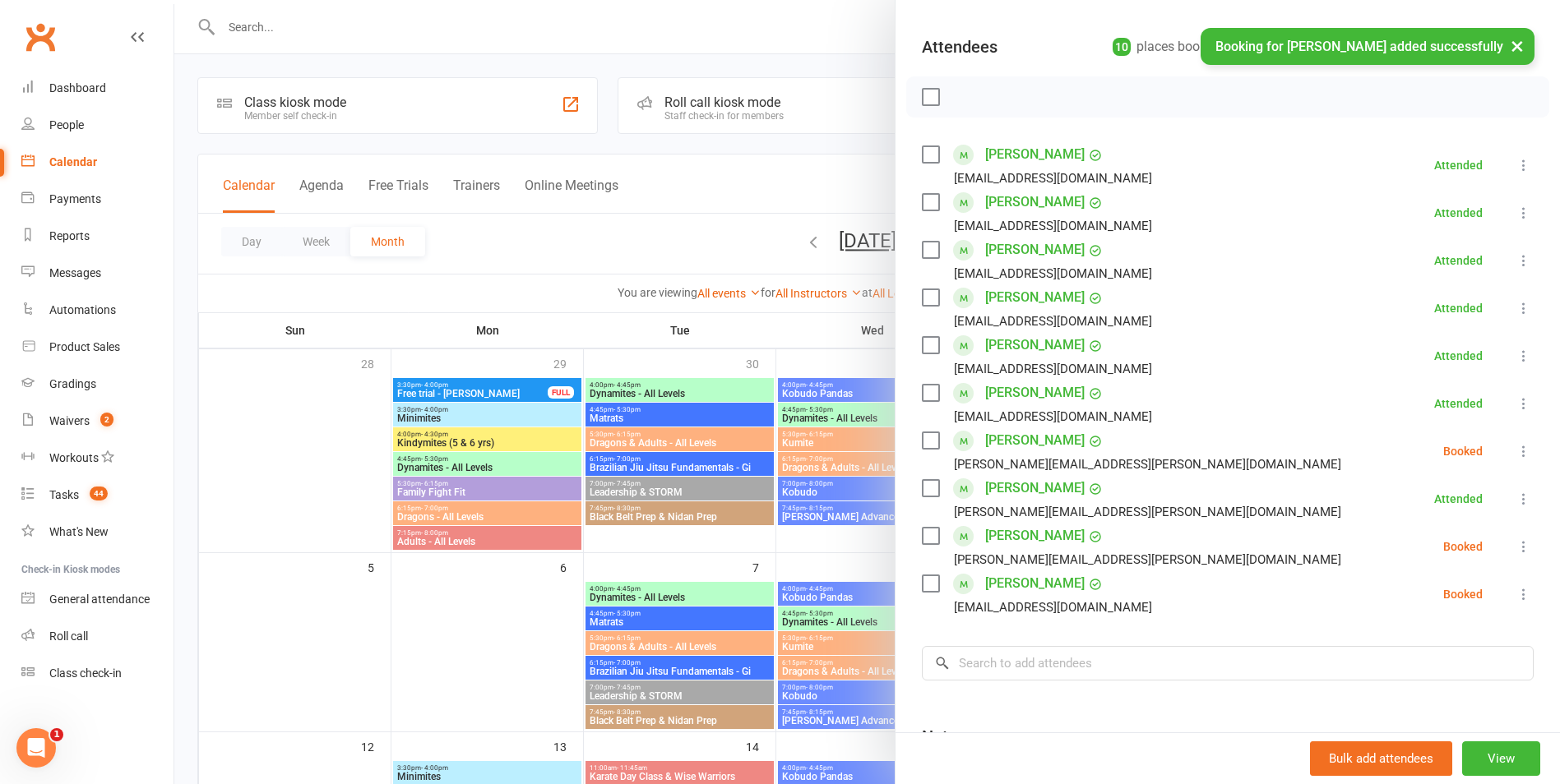
click at [925, 96] on label at bounding box center [929, 96] width 17 height 17
click at [958, 98] on icon "button" at bounding box center [966, 97] width 18 height 18
click at [921, 95] on label at bounding box center [929, 96] width 17 height 17
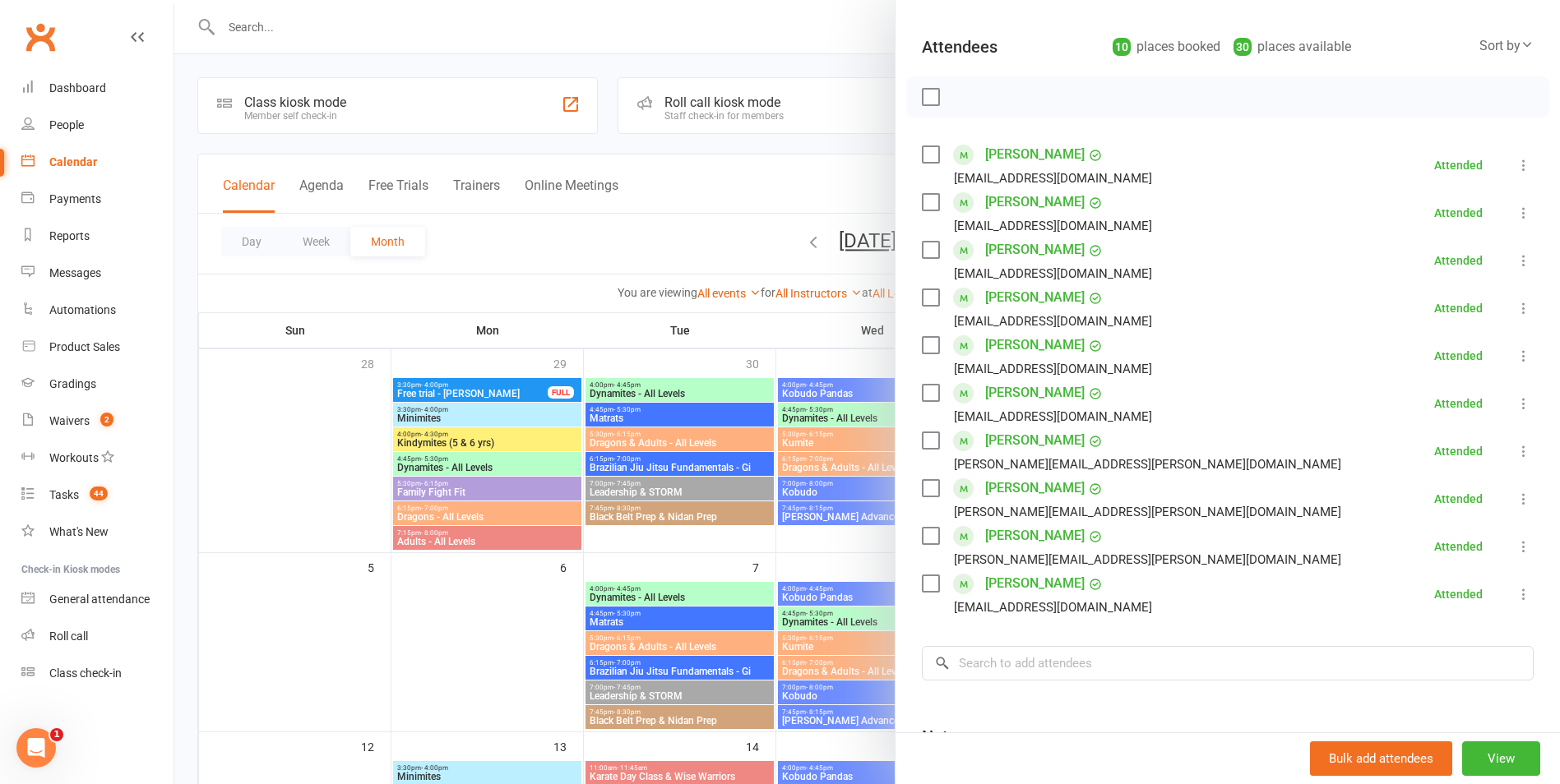
click at [792, 643] on div at bounding box center [866, 392] width 1385 height 784
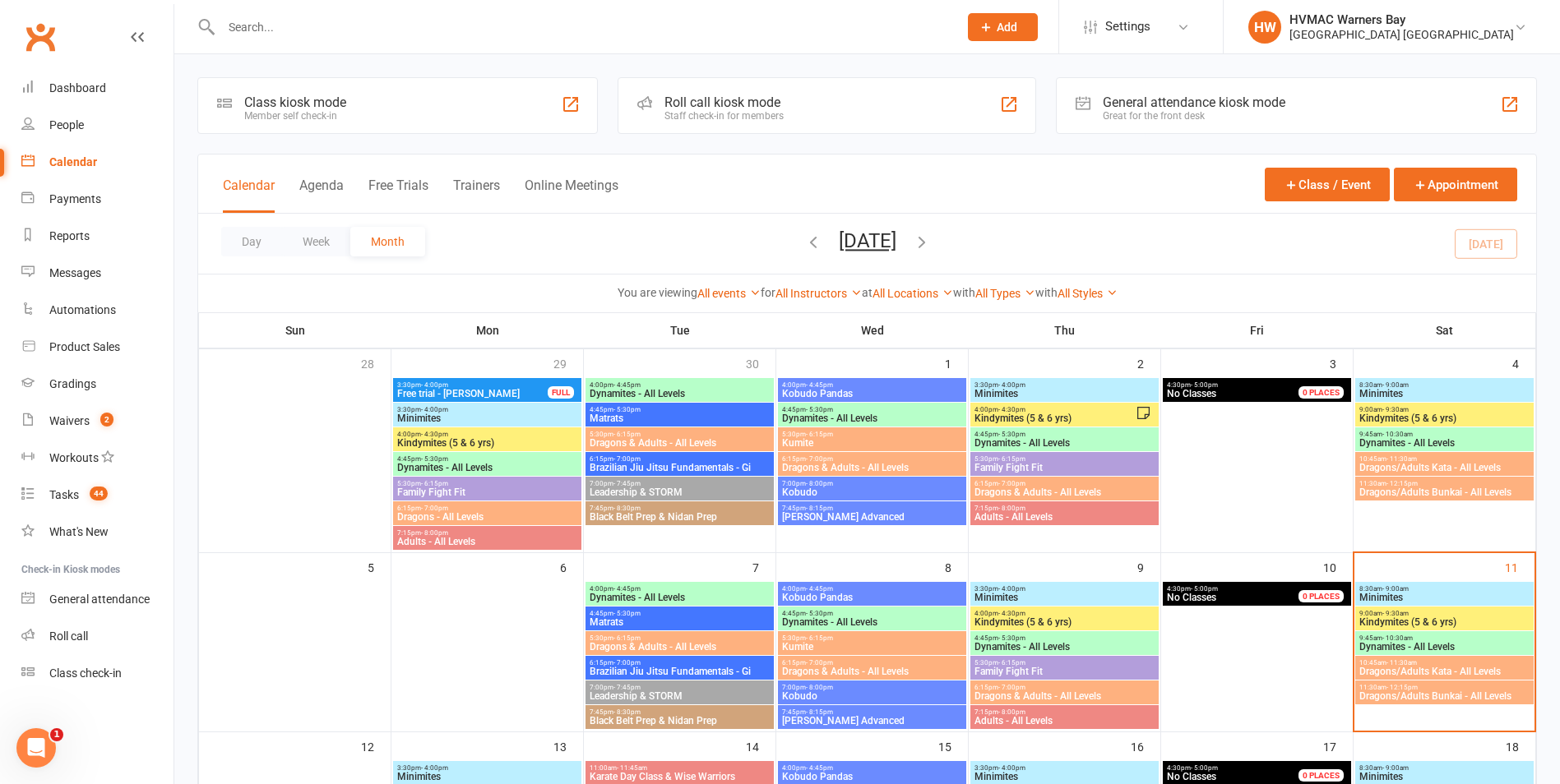
click at [1407, 665] on span "- 11:30am" at bounding box center [1401, 663] width 30 height 8
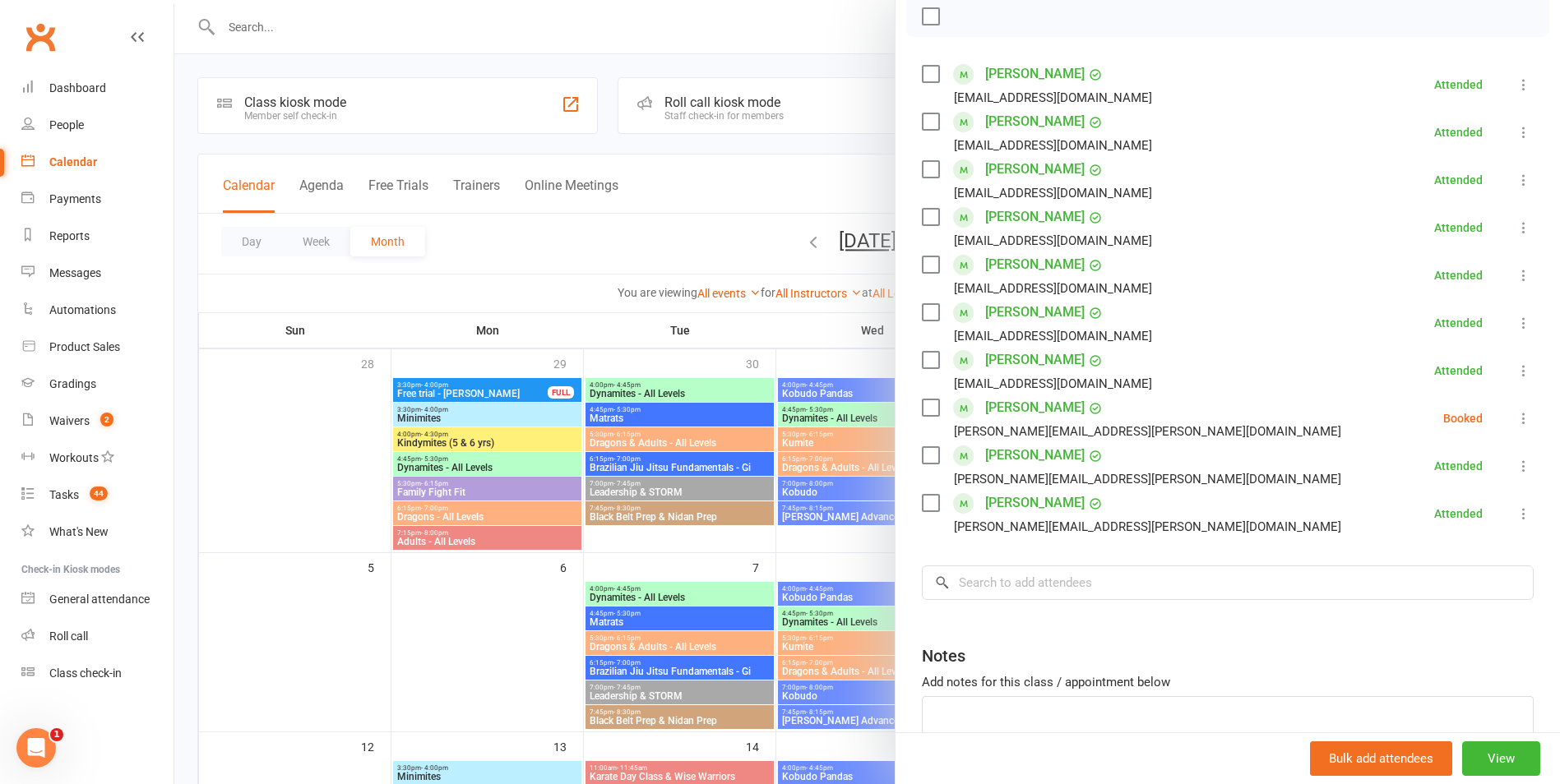
scroll to position [247, 0]
click at [997, 586] on input "search" at bounding box center [1227, 581] width 611 height 35
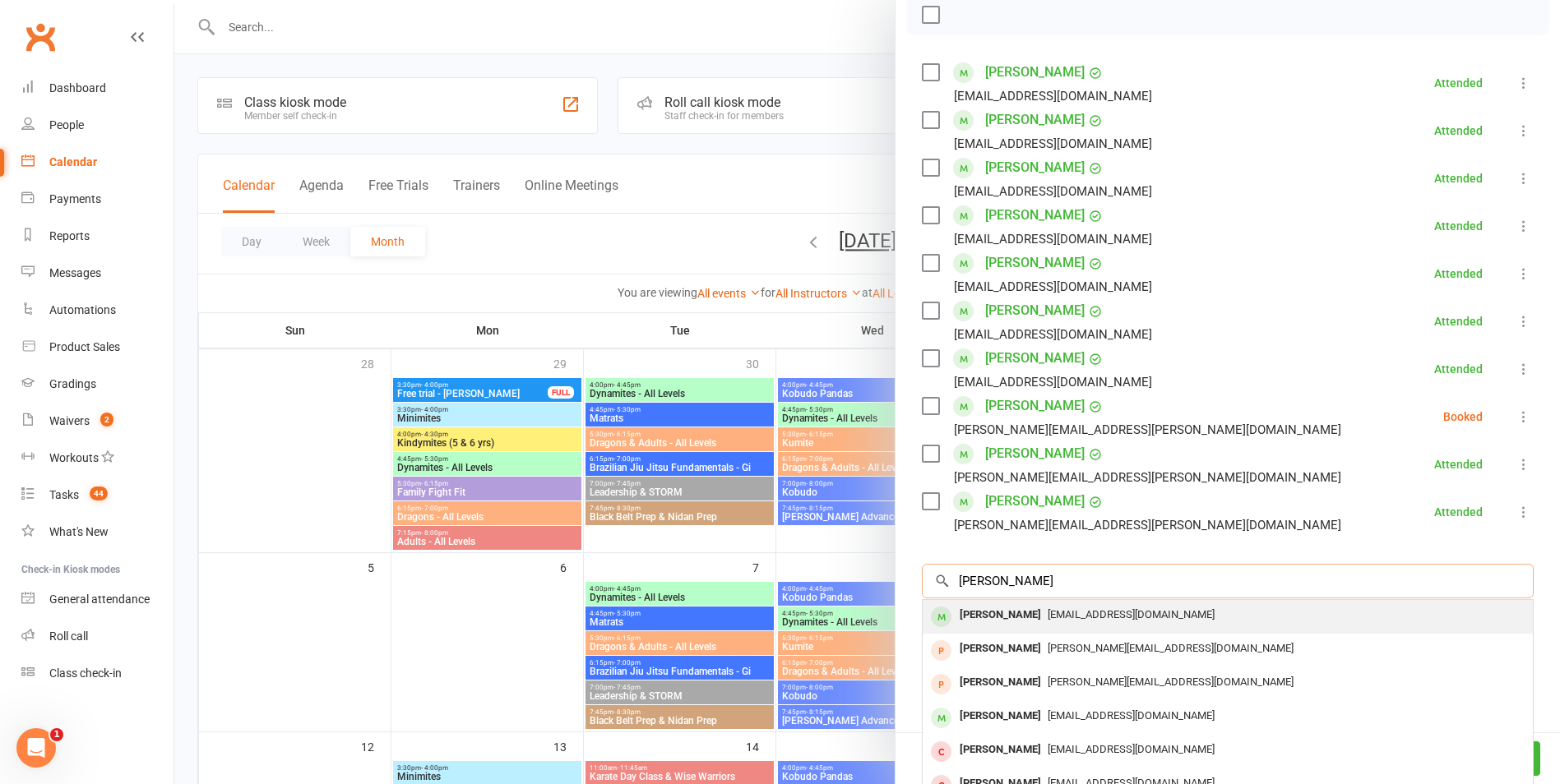
type input "[PERSON_NAME]"
click at [1048, 618] on span "[EMAIL_ADDRESS][DOMAIN_NAME]" at bounding box center [1131, 614] width 167 height 13
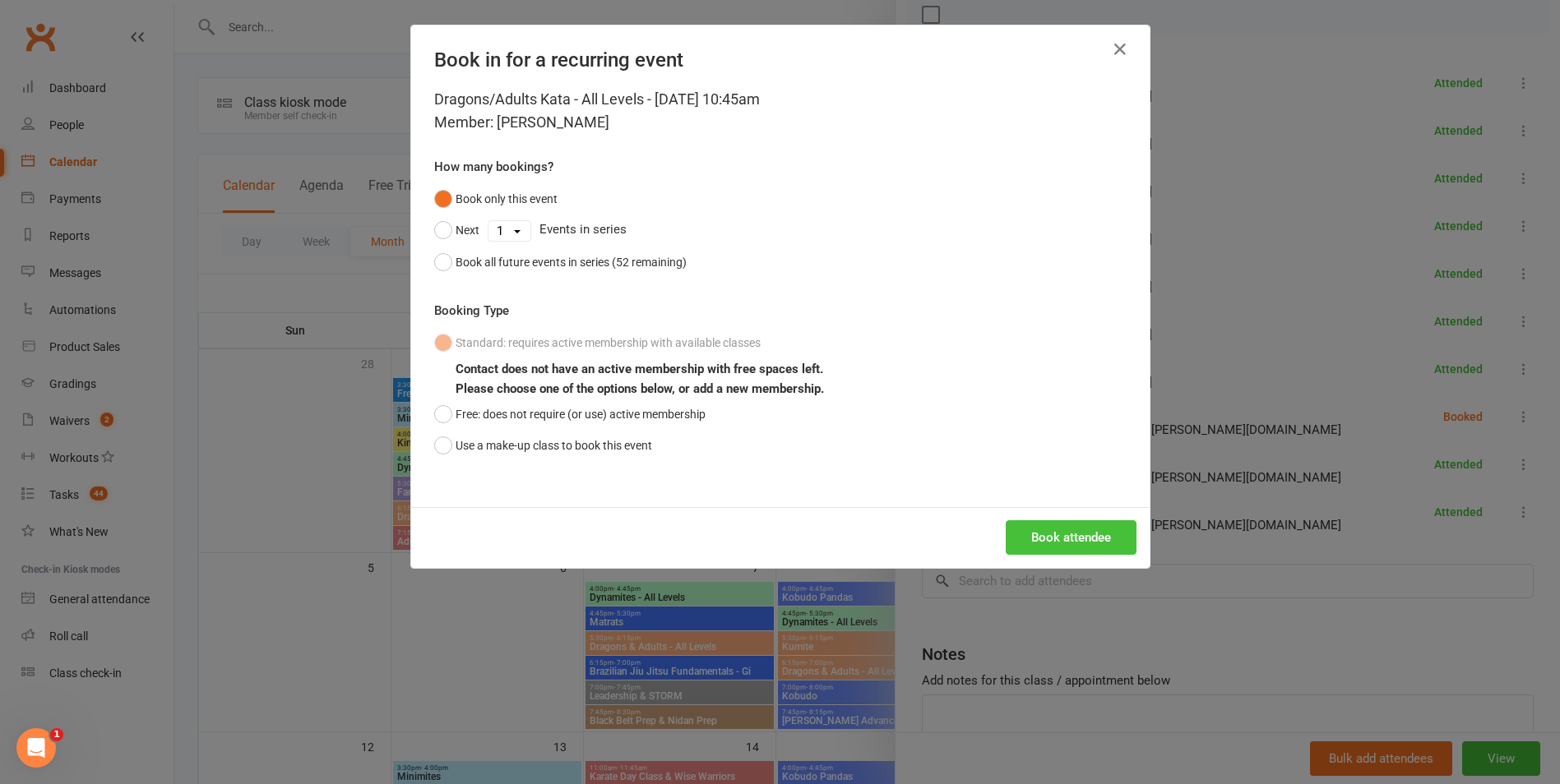
click at [1029, 537] on button "Book attendee" at bounding box center [1070, 537] width 130 height 35
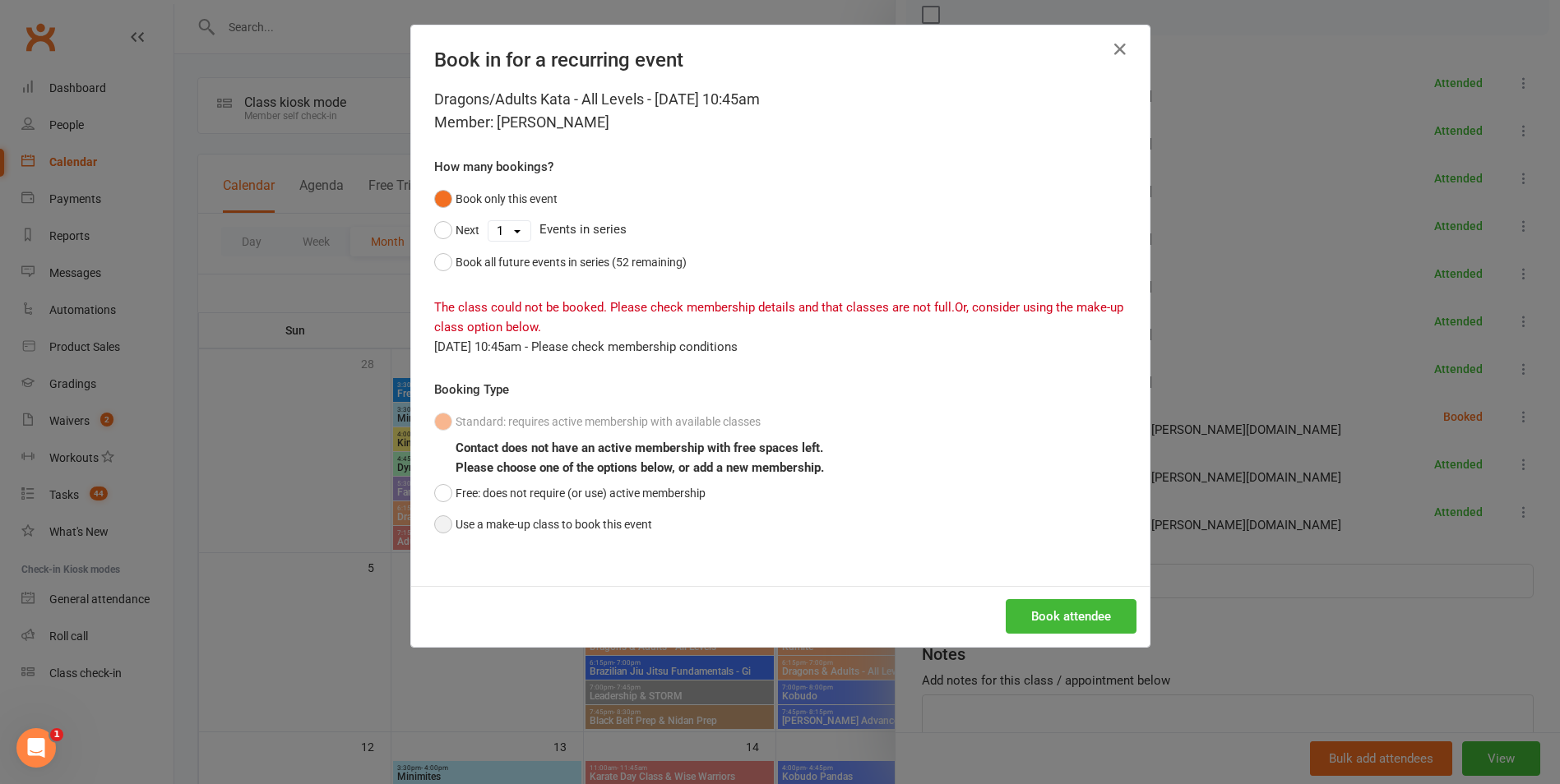
drag, startPoint x: 640, startPoint y: 525, endPoint x: 696, endPoint y: 538, distance: 57.5
click at [641, 525] on button "Use a make-up class to book this event" at bounding box center [543, 525] width 218 height 31
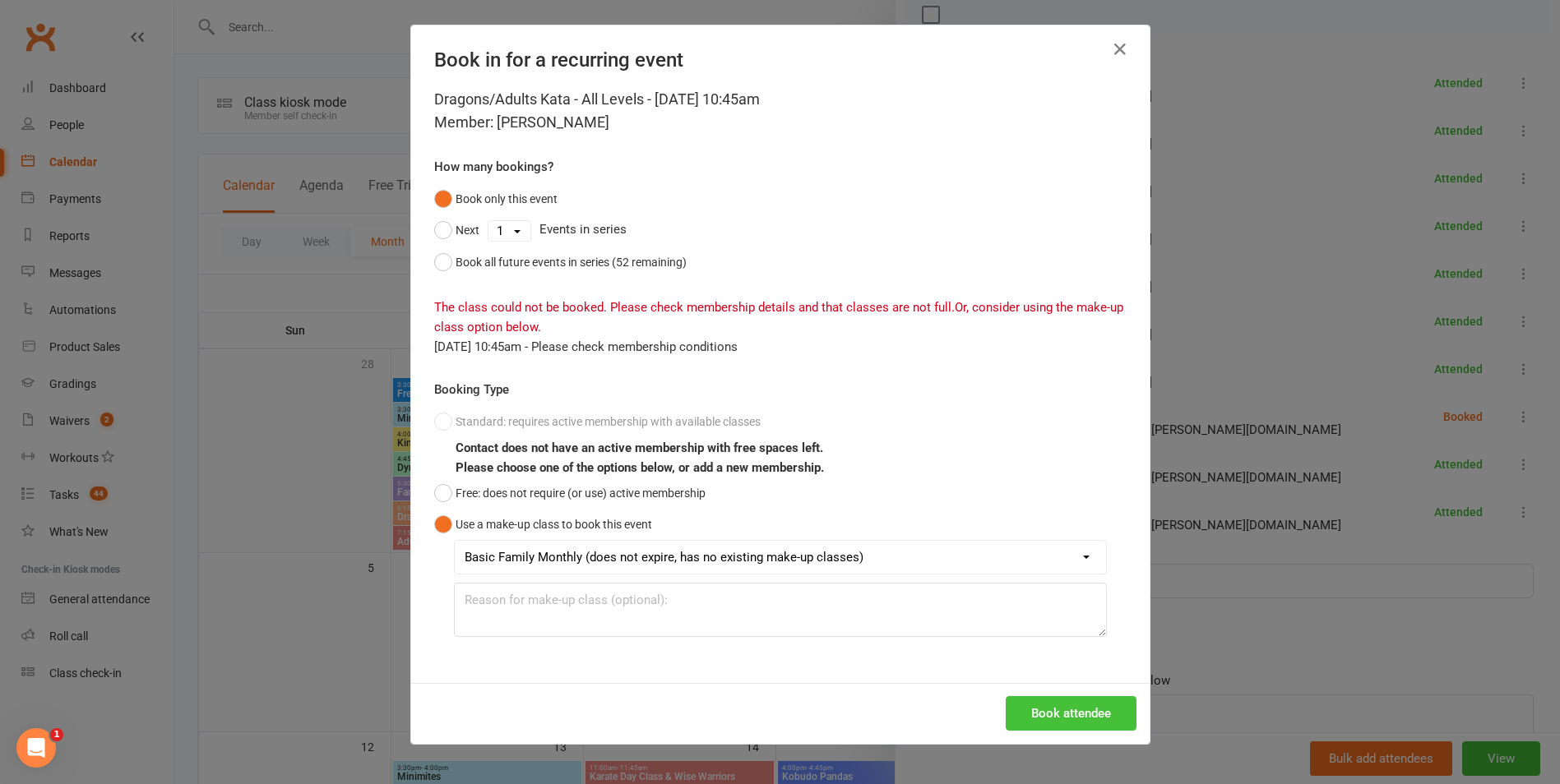
click at [1105, 717] on button "Book attendee" at bounding box center [1070, 713] width 130 height 35
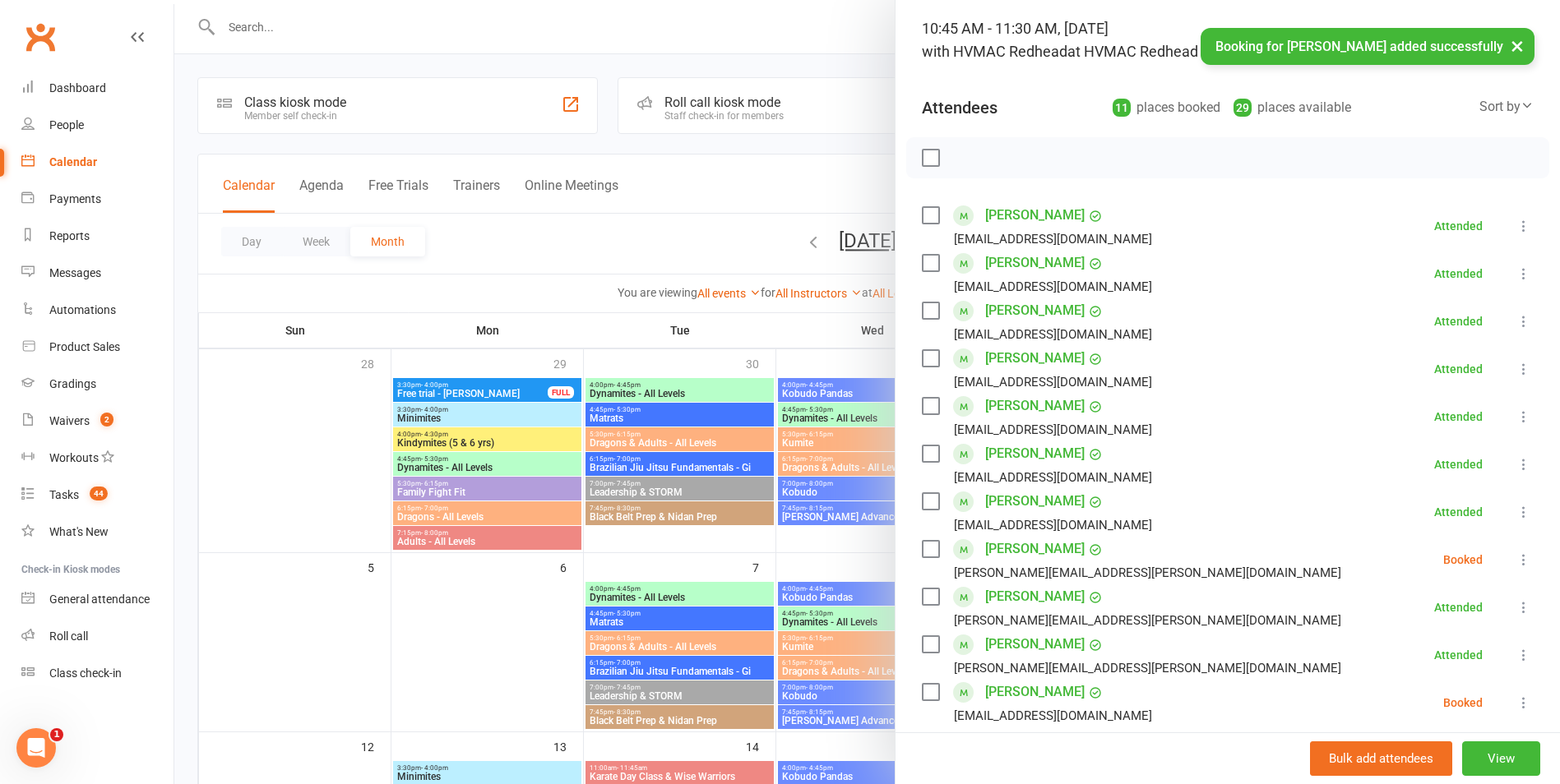
scroll to position [83, 0]
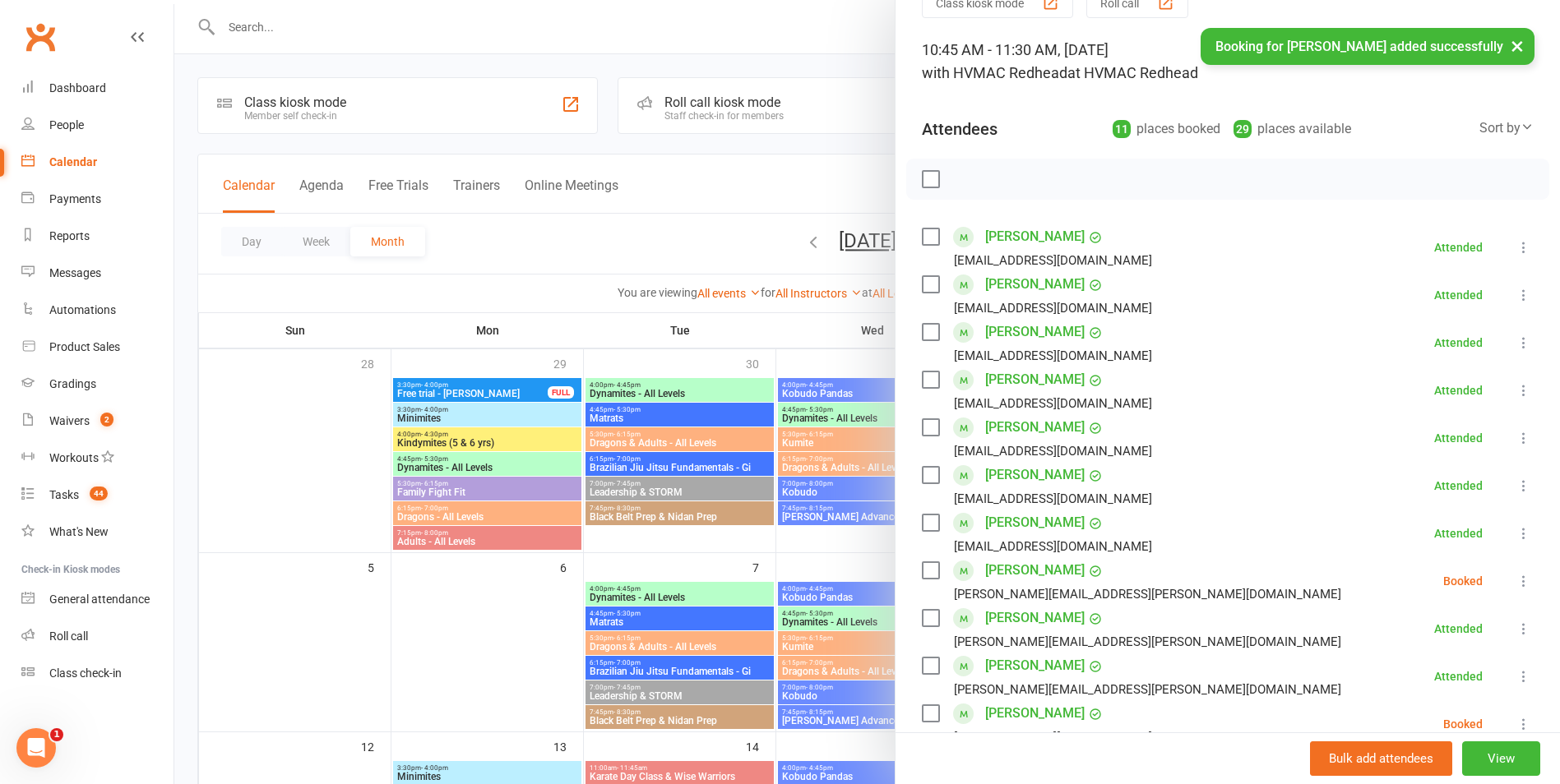
click at [921, 180] on label at bounding box center [929, 179] width 17 height 17
click at [958, 185] on icon "button" at bounding box center [966, 179] width 18 height 18
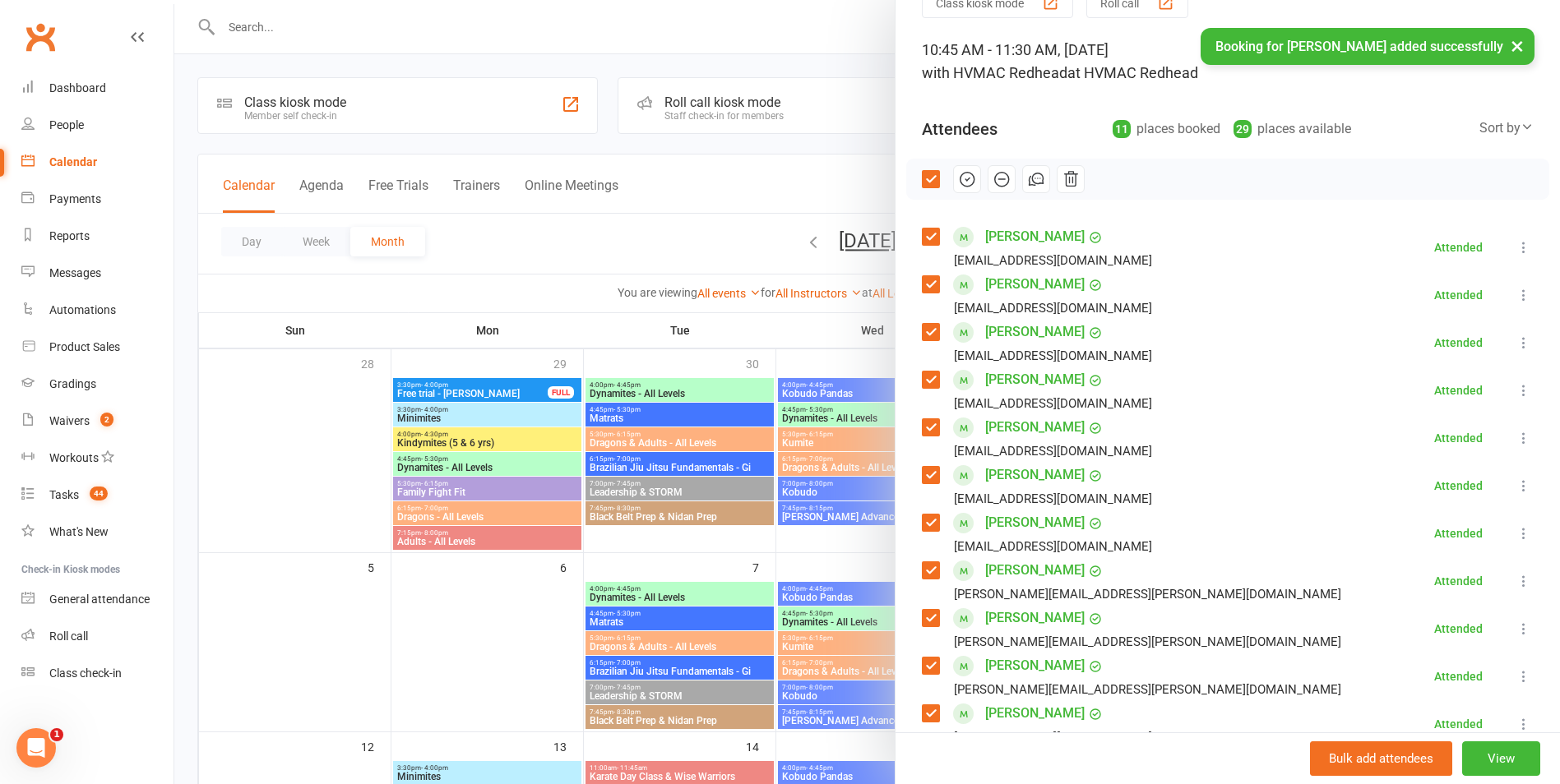
drag, startPoint x: 924, startPoint y: 174, endPoint x: 1086, endPoint y: 393, distance: 272.4
click at [923, 176] on label at bounding box center [929, 179] width 17 height 17
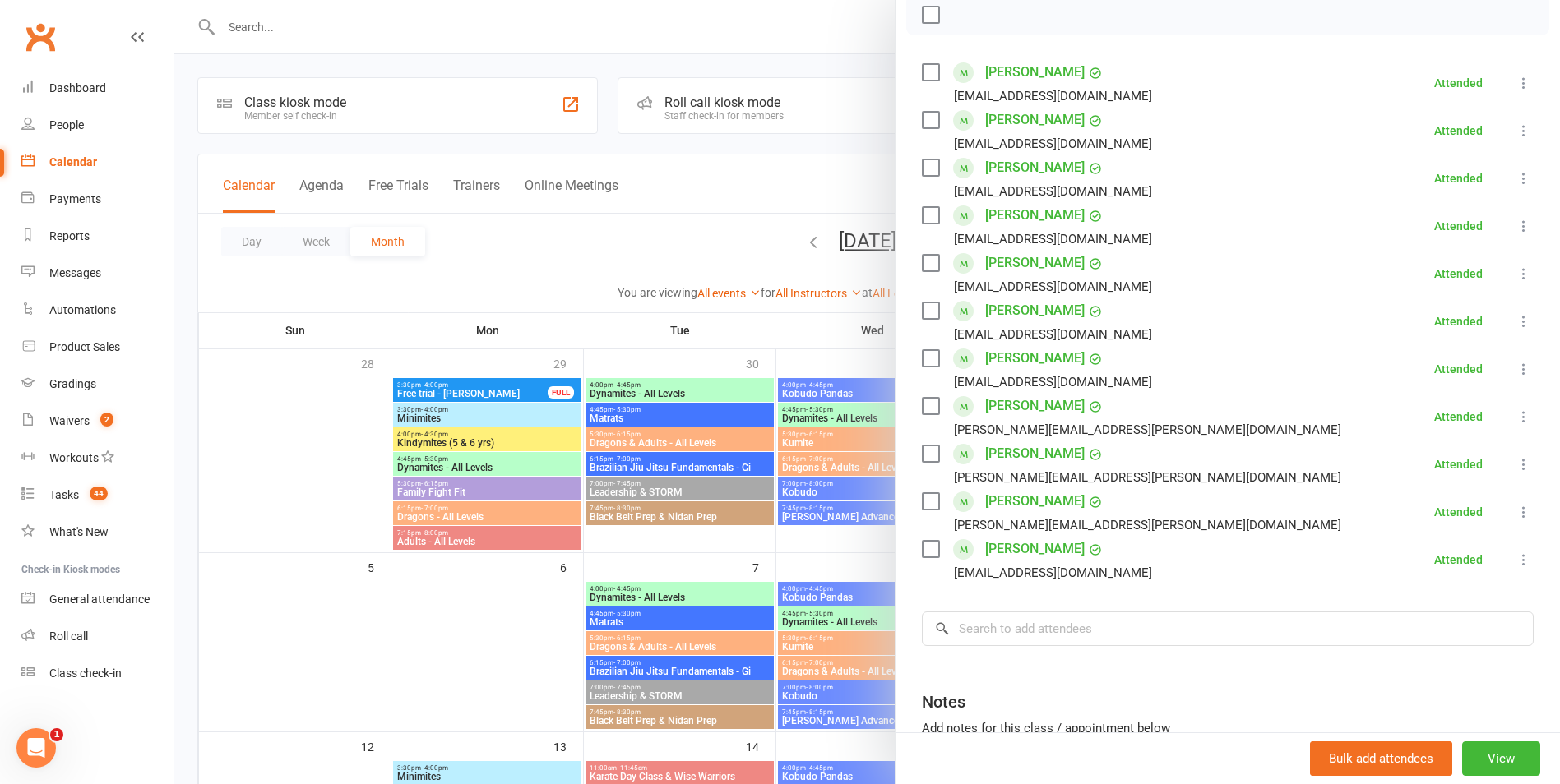
click at [722, 486] on div at bounding box center [866, 392] width 1385 height 784
